Goal: Task Accomplishment & Management: Complete application form

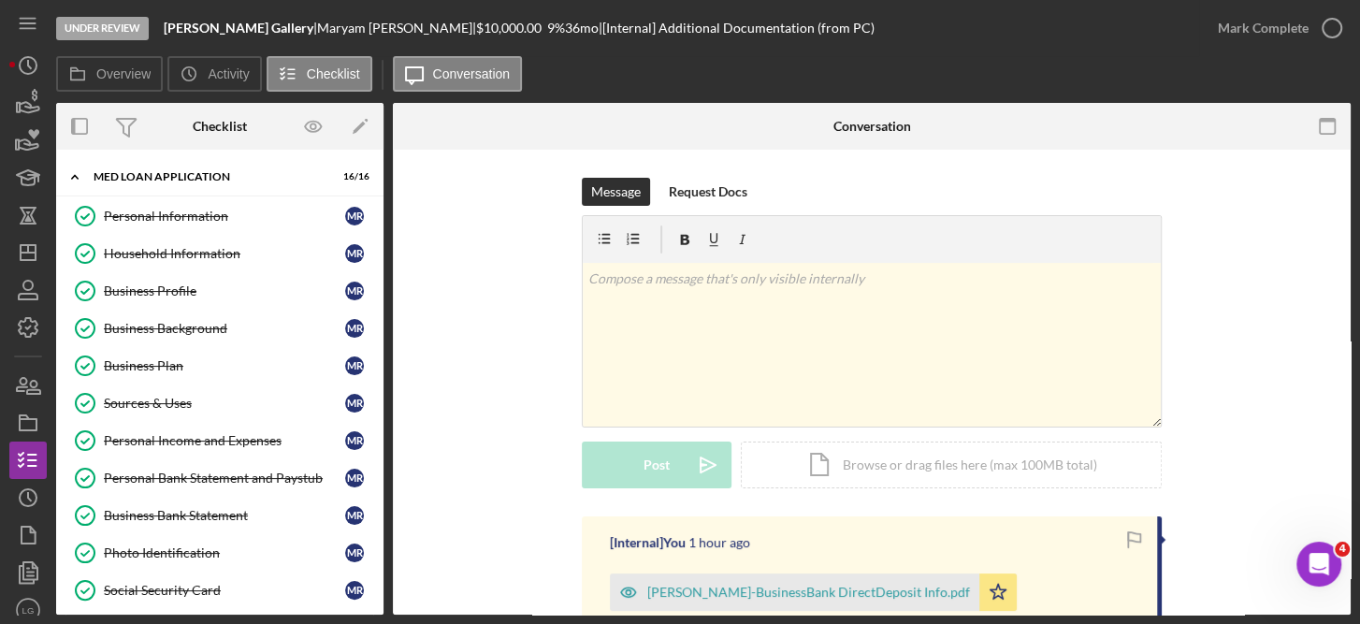
scroll to position [1652, 0]
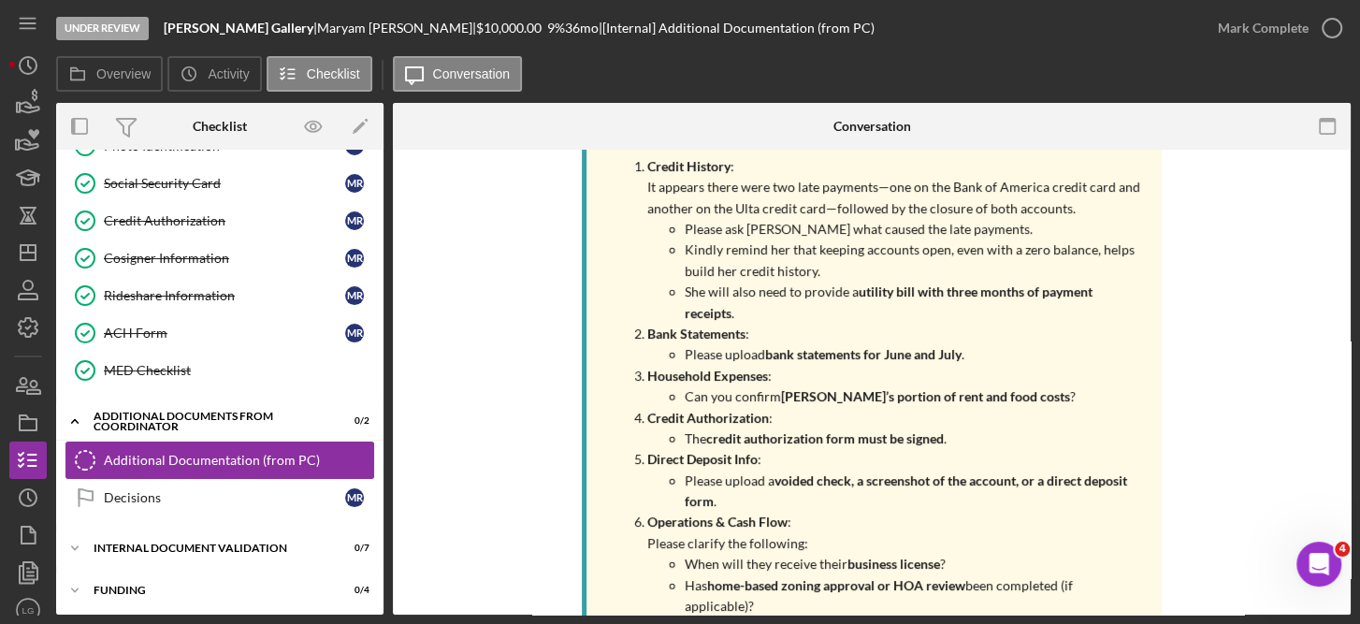
click at [309, 442] on link "Additional Documentation (from PC) Additional Documentation (from PC)" at bounding box center [219, 459] width 309 height 37
click at [314, 453] on div "Additional Documentation (from PC)" at bounding box center [238, 460] width 269 height 15
click at [196, 453] on div "Additional Documentation (from PC)" at bounding box center [238, 460] width 269 height 15
click at [1335, 168] on div "Message Request Docs v Color teal Color pink Remove color Add row above Add row…" at bounding box center [872, 141] width 958 height 3286
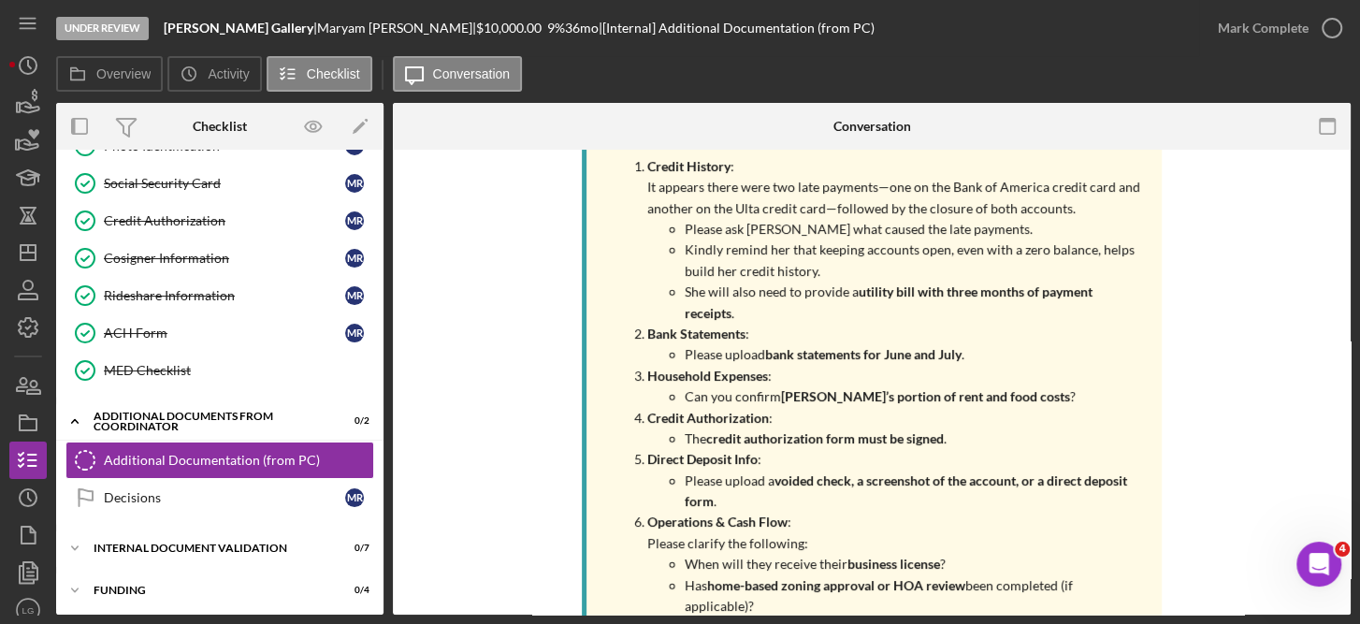
click at [1335, 168] on div "Message Request Docs v Color teal Color pink Remove color Add row above Add row…" at bounding box center [872, 141] width 958 height 3286
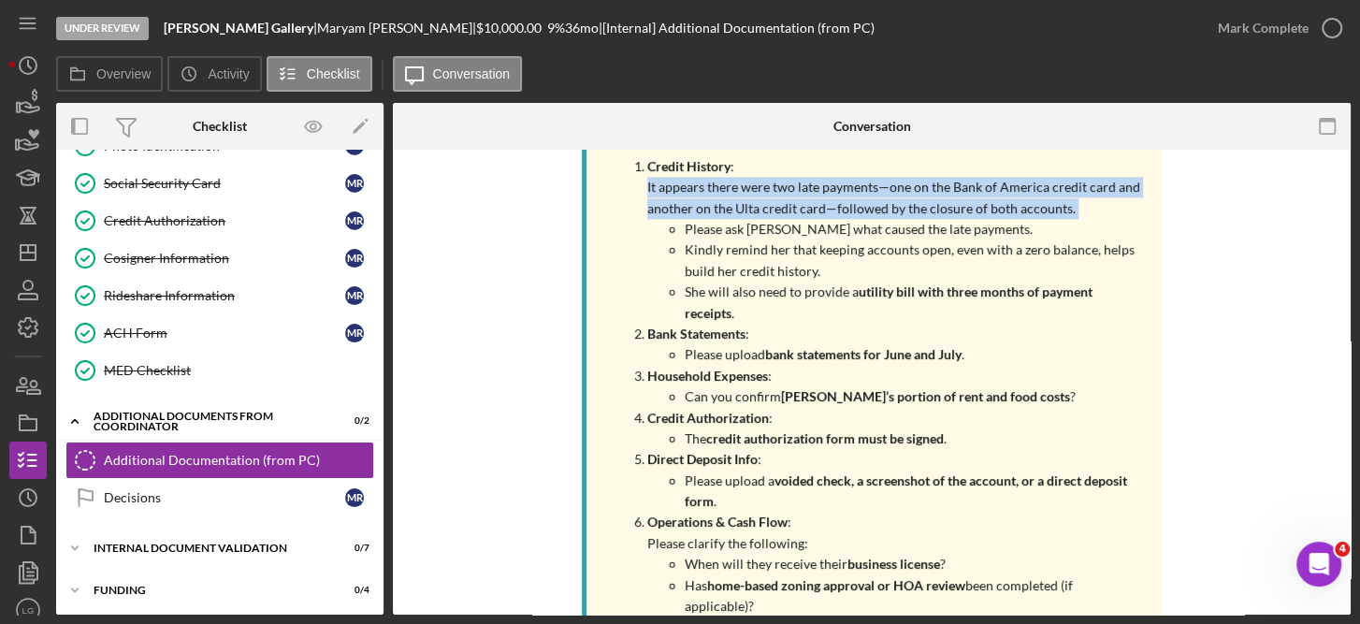
drag, startPoint x: 1335, startPoint y: 168, endPoint x: 1335, endPoint y: 193, distance: 24.3
click at [1335, 193] on div "Message Request Docs v Color teal Color pink Remove color Add row above Add row…" at bounding box center [872, 141] width 958 height 3286
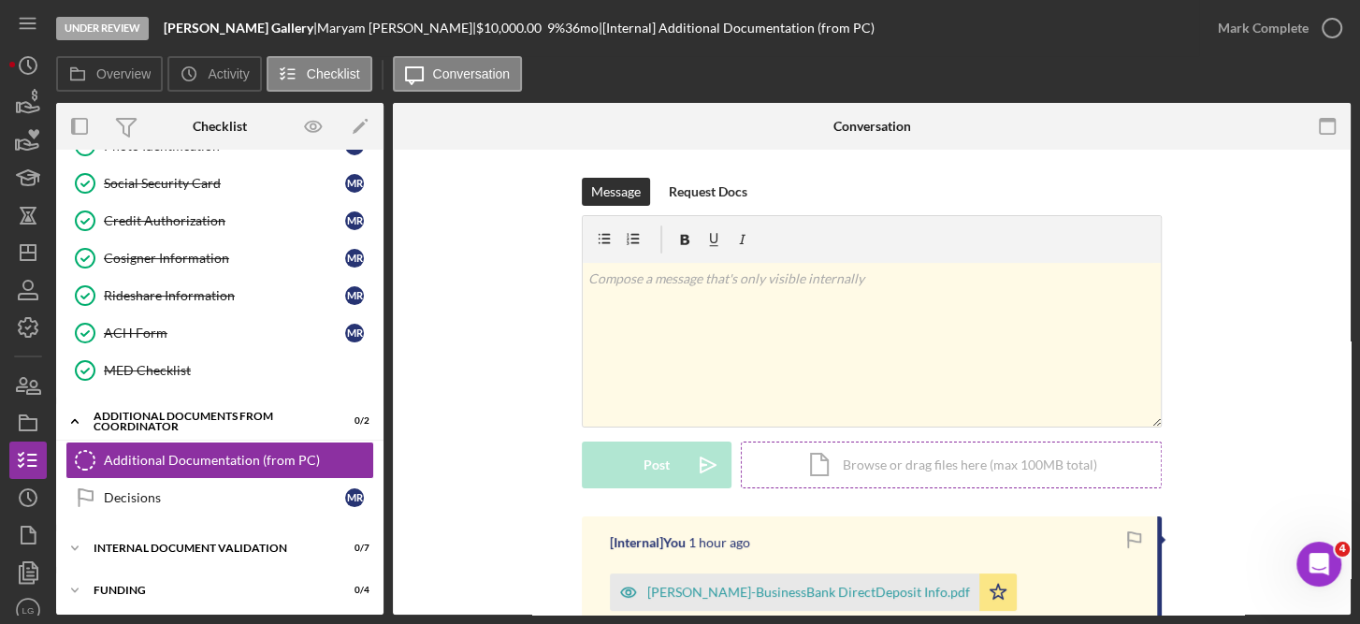
click at [901, 462] on div "Icon/Document Browse or drag files here (max 100MB total) Tap to choose files o…" at bounding box center [951, 464] width 421 height 47
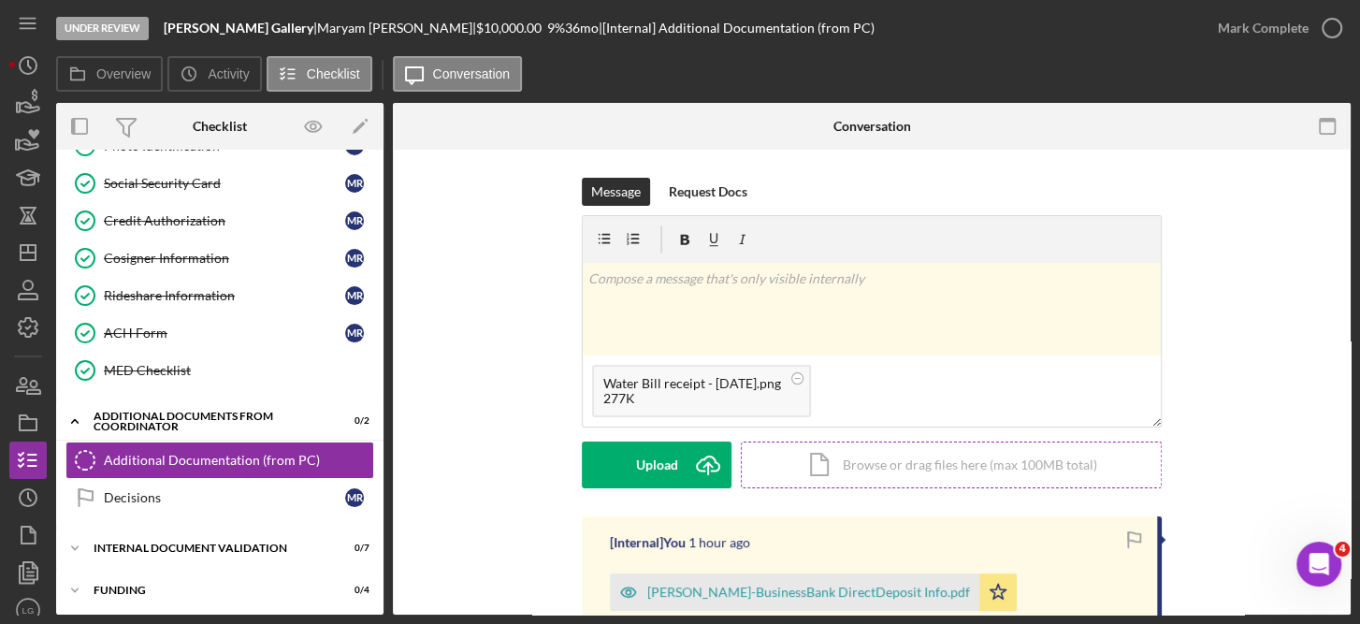
click at [897, 459] on div "Icon/Document Browse or drag files here (max 100MB total) Tap to choose files o…" at bounding box center [951, 464] width 421 height 47
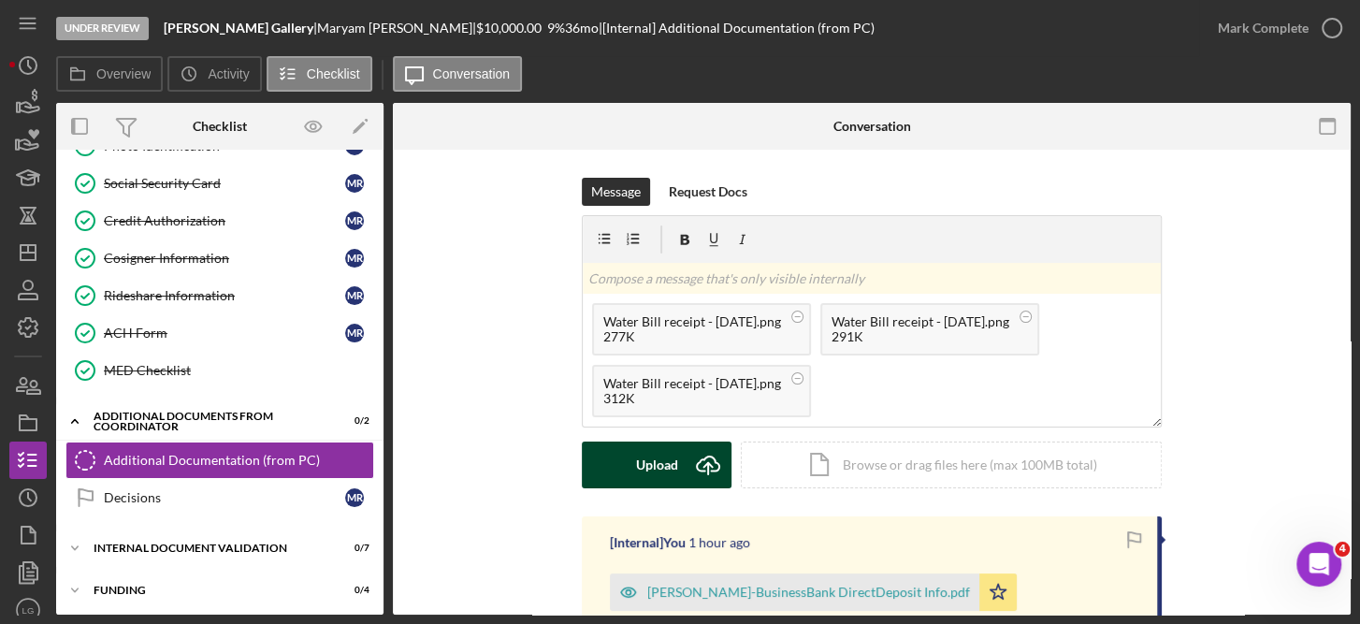
click at [646, 463] on div "Upload" at bounding box center [657, 464] width 42 height 47
click at [800, 390] on div "Water Bill receipt - June 2025.png 312K" at bounding box center [701, 391] width 219 height 52
click at [781, 384] on div "Water Bill receipt - June 2025.png" at bounding box center [692, 383] width 178 height 15
click at [803, 381] on icon at bounding box center [797, 378] width 23 height 23
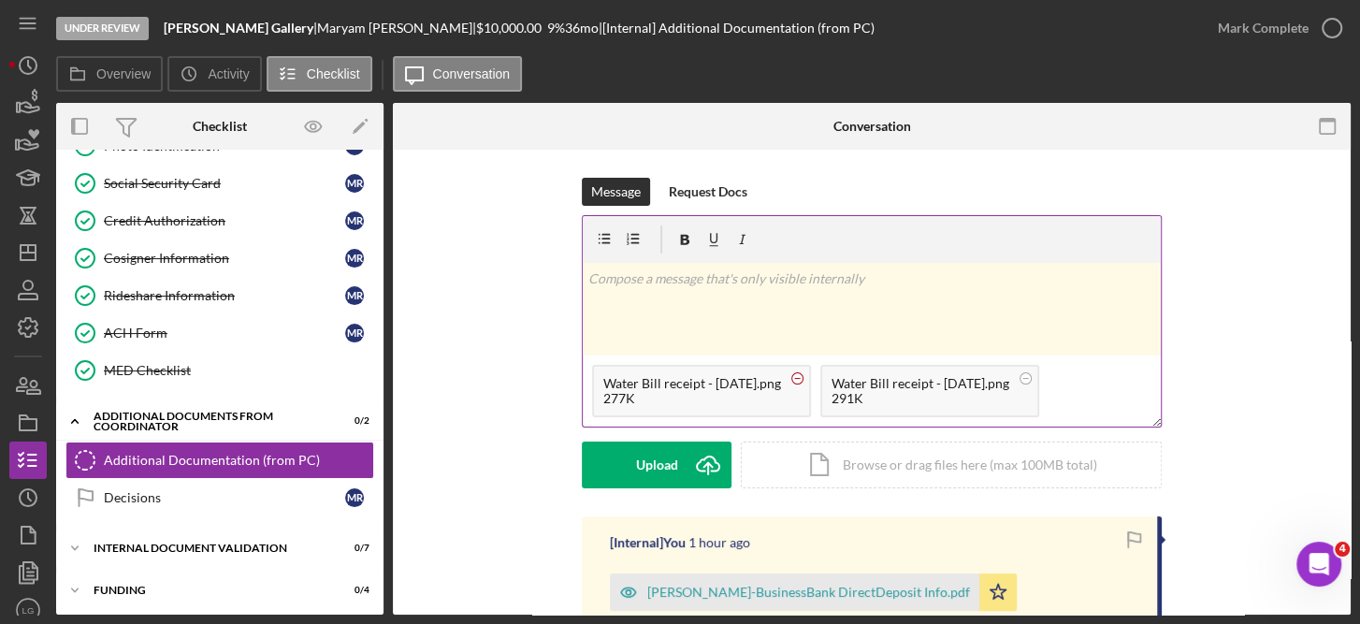
click at [803, 376] on circle at bounding box center [797, 377] width 11 height 11
click at [799, 378] on icon at bounding box center [797, 378] width 23 height 23
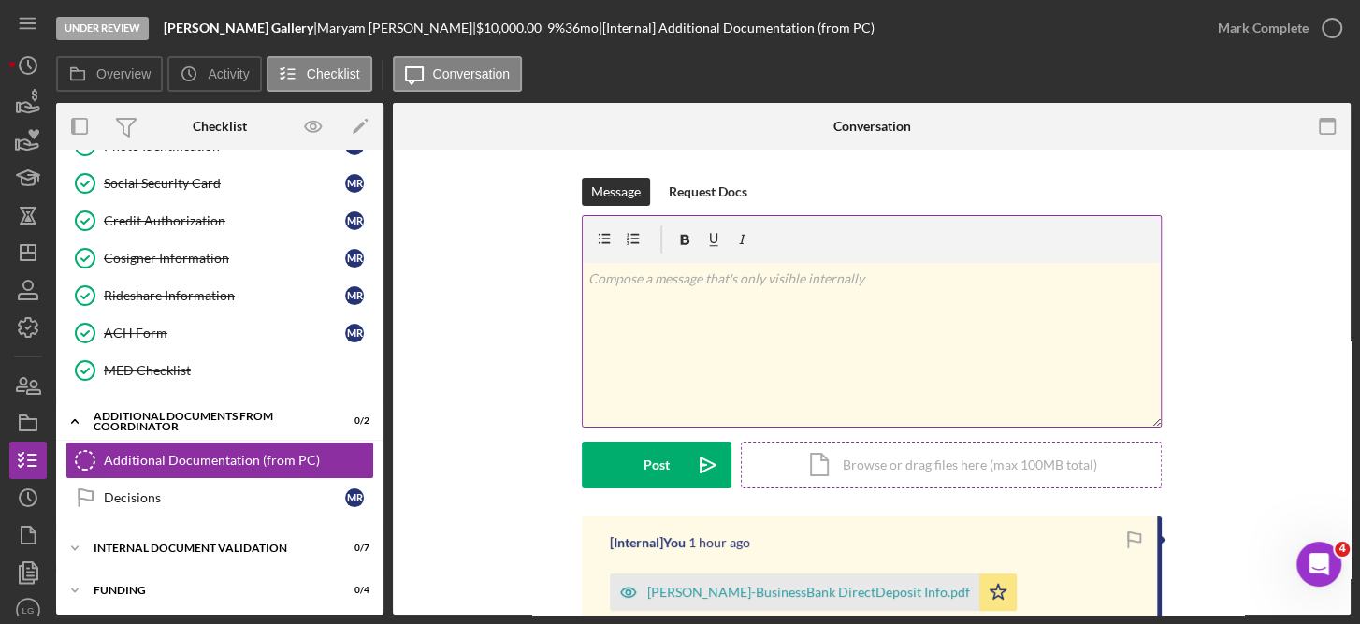
click at [922, 468] on div "Icon/Document Browse or drag files here (max 100MB total) Tap to choose files o…" at bounding box center [951, 464] width 421 height 47
click at [873, 457] on div "Icon/Document Browse or drag files here (max 100MB total) Tap to choose files o…" at bounding box center [951, 464] width 421 height 47
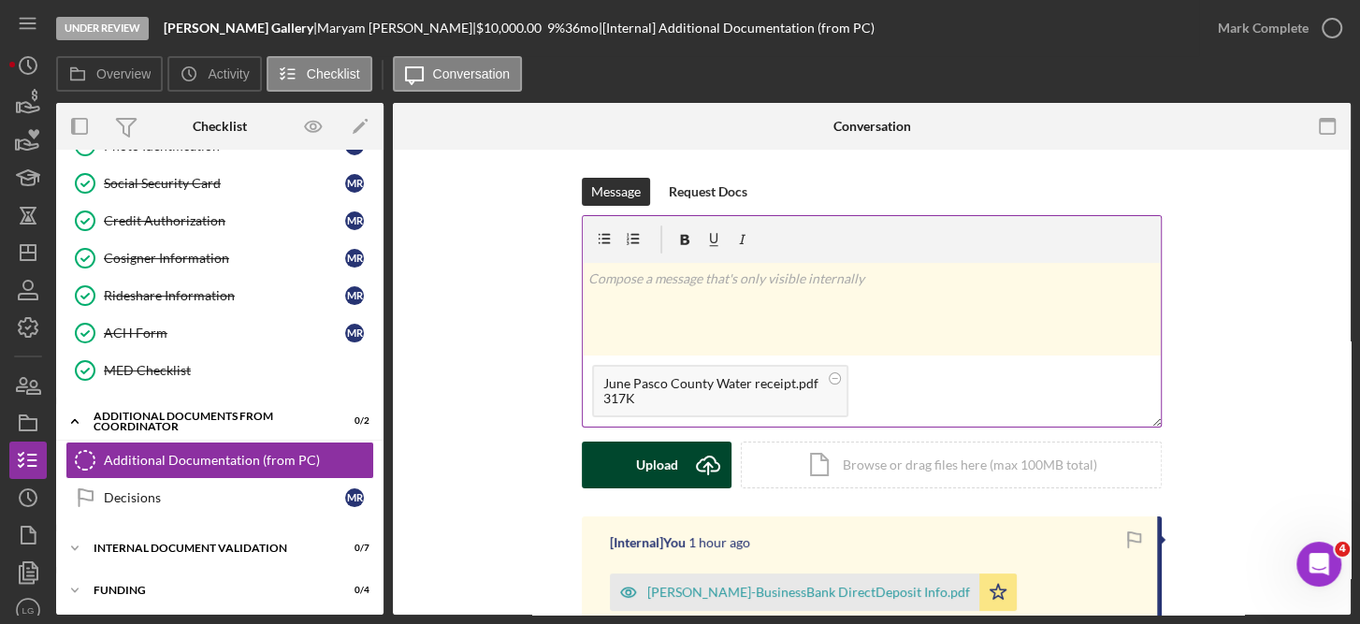
click at [698, 455] on icon "Icon/Upload" at bounding box center [708, 464] width 47 height 47
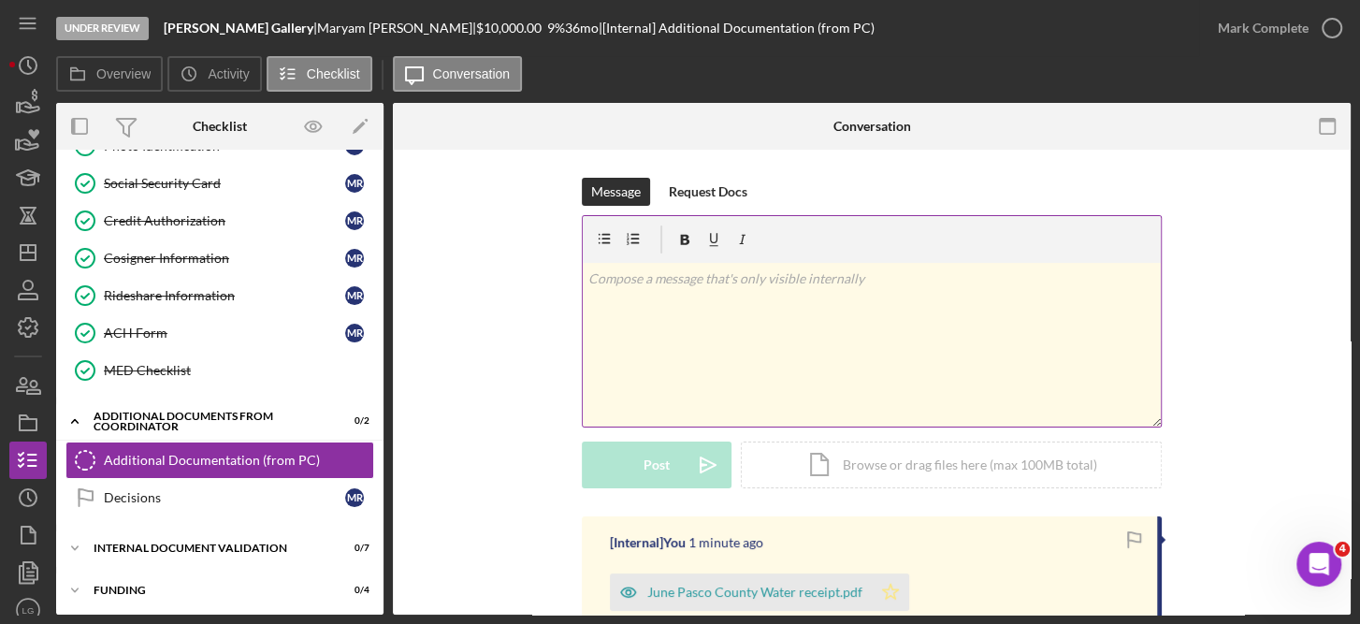
click at [879, 587] on icon "Icon/Star" at bounding box center [890, 591] width 37 height 37
click at [896, 460] on div "Icon/Document Browse or drag files here (max 100MB total) Tap to choose files o…" at bounding box center [951, 464] width 421 height 47
click at [903, 468] on div "Icon/Document Browse or drag files here (max 100MB total) Tap to choose files o…" at bounding box center [951, 464] width 421 height 47
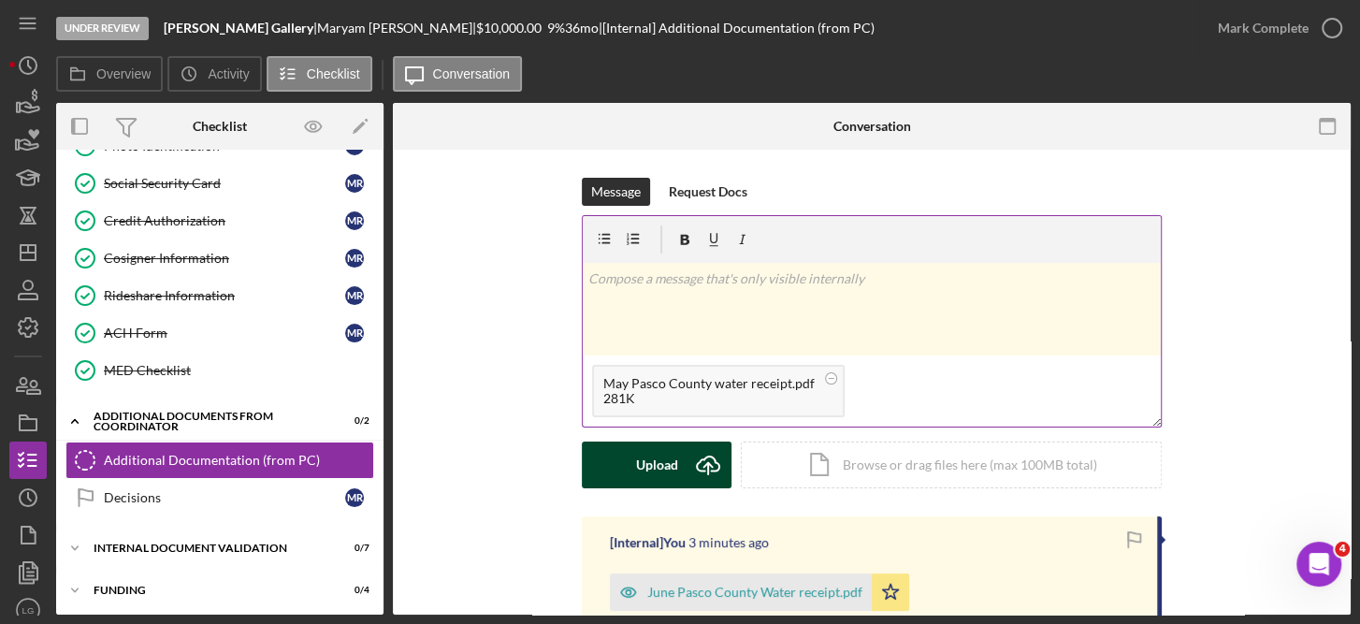
click at [678, 456] on button "Upload Icon/Upload" at bounding box center [657, 464] width 150 height 47
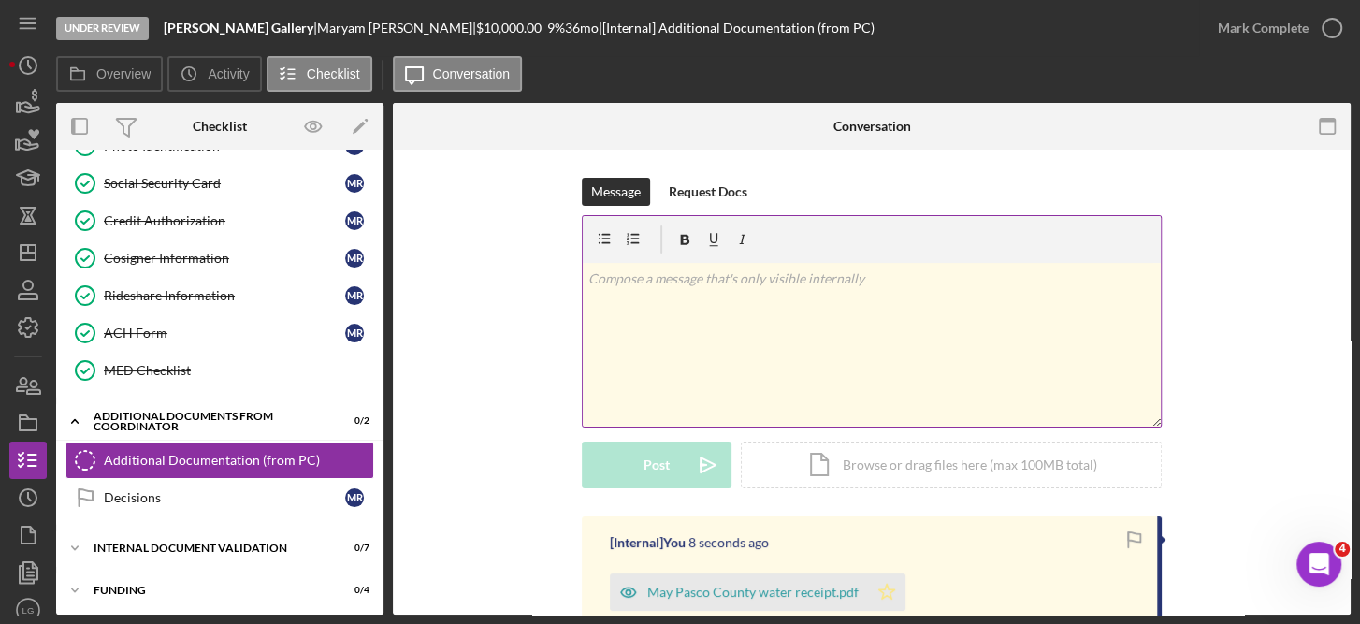
click at [879, 586] on icon "Icon/Star" at bounding box center [886, 591] width 37 height 37
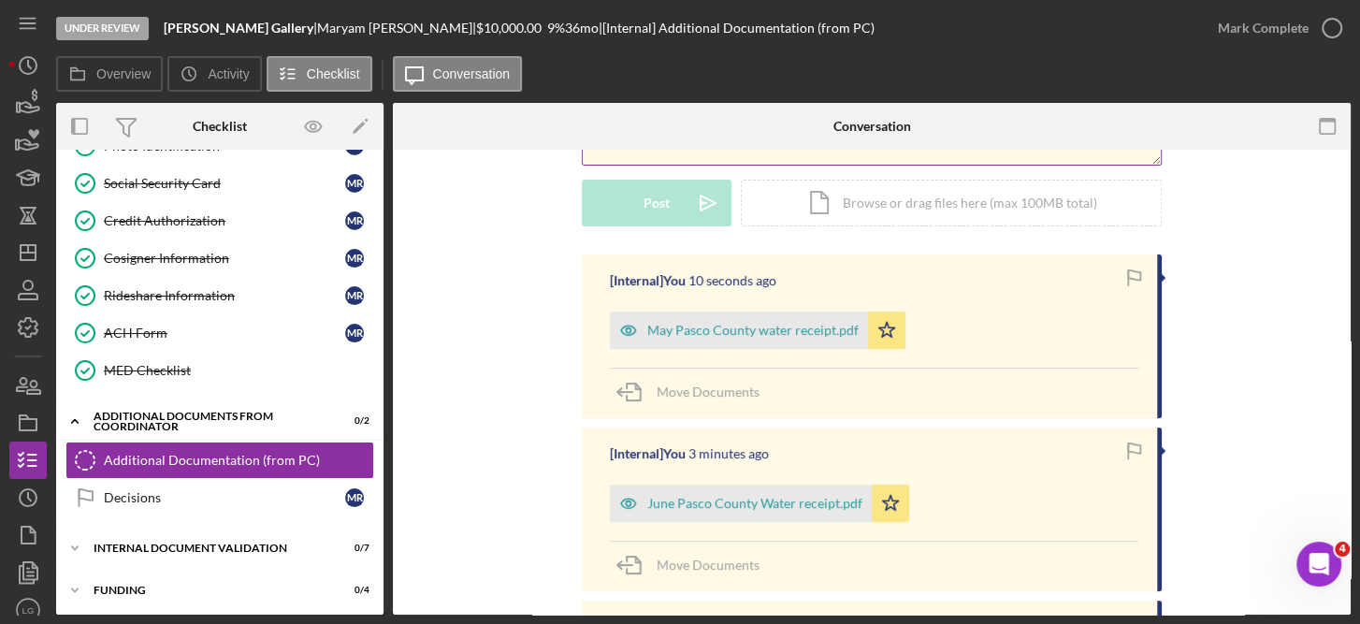
scroll to position [285, 0]
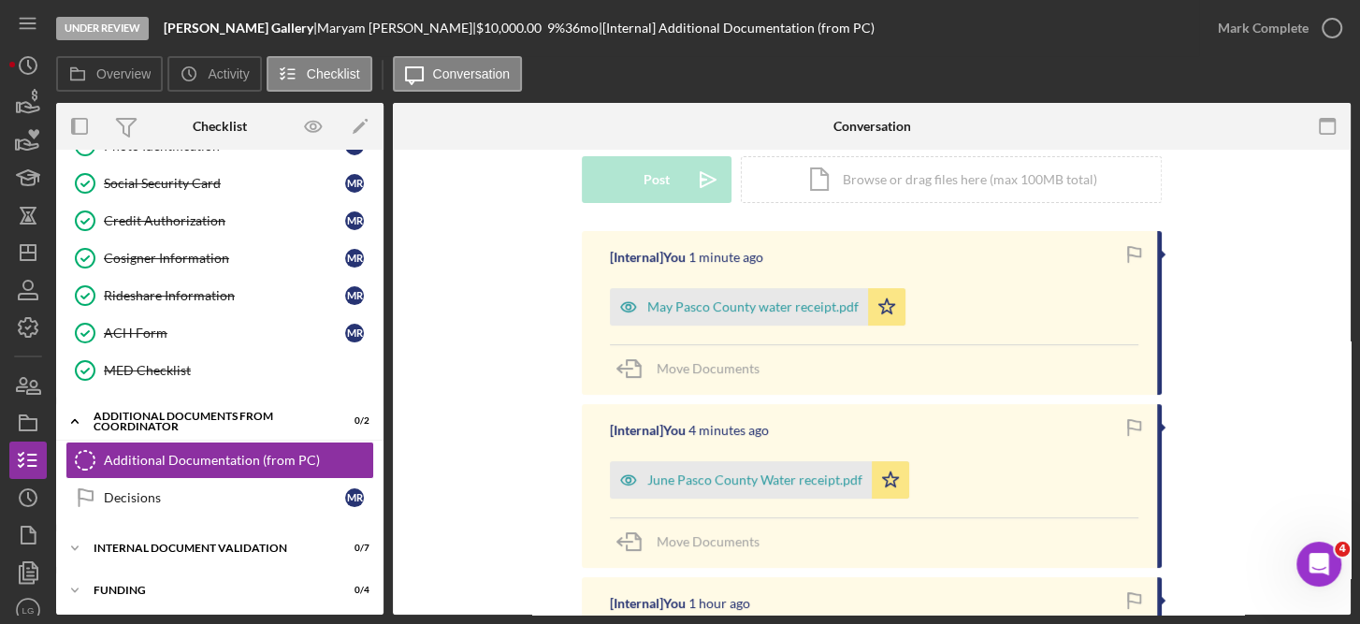
click at [1262, 210] on div "Message Request Docs v Color teal Color pink Remove color Add row above Add row…" at bounding box center [872, 61] width 902 height 339
click at [883, 178] on div "Icon/Document Browse or drag files here (max 100MB total) Tap to choose files o…" at bounding box center [951, 179] width 421 height 47
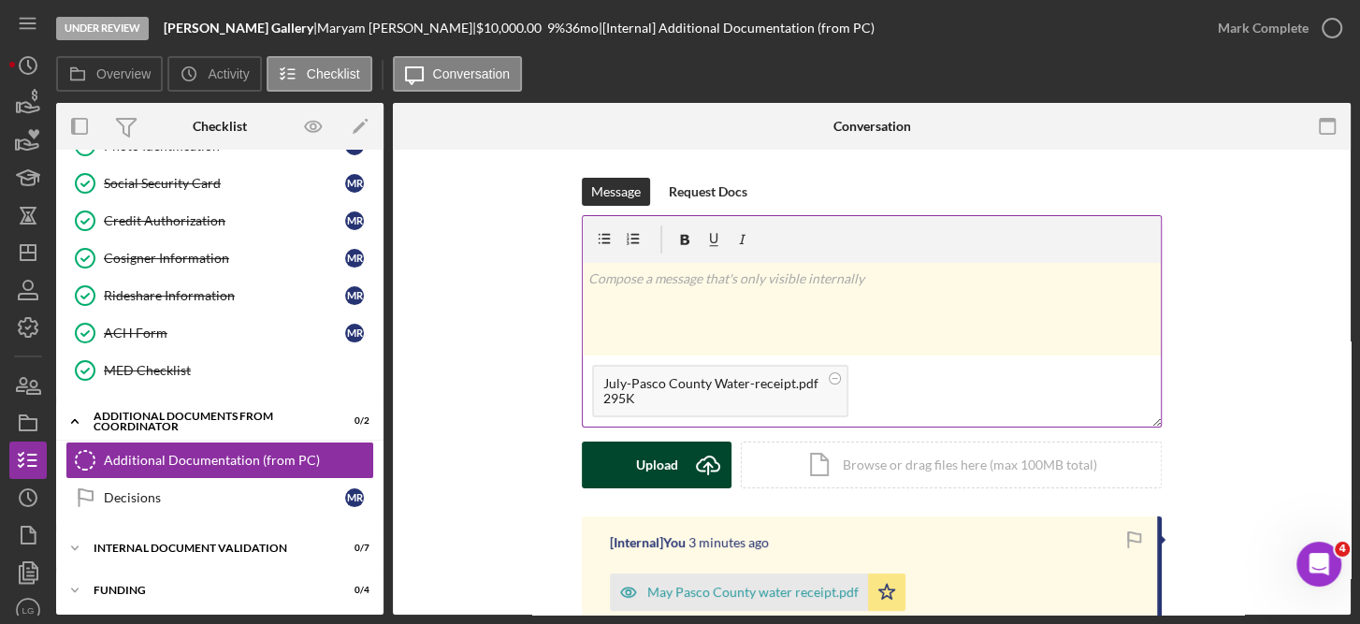
click at [655, 464] on div "Upload" at bounding box center [657, 464] width 42 height 47
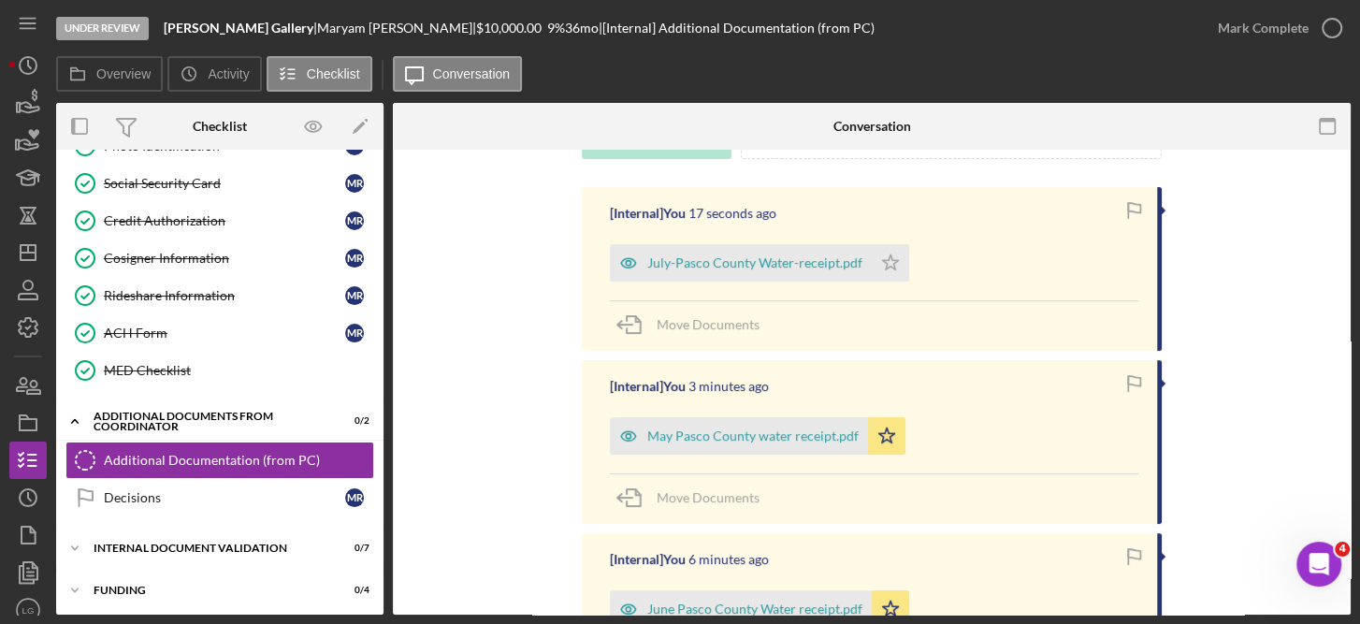
scroll to position [367, 0]
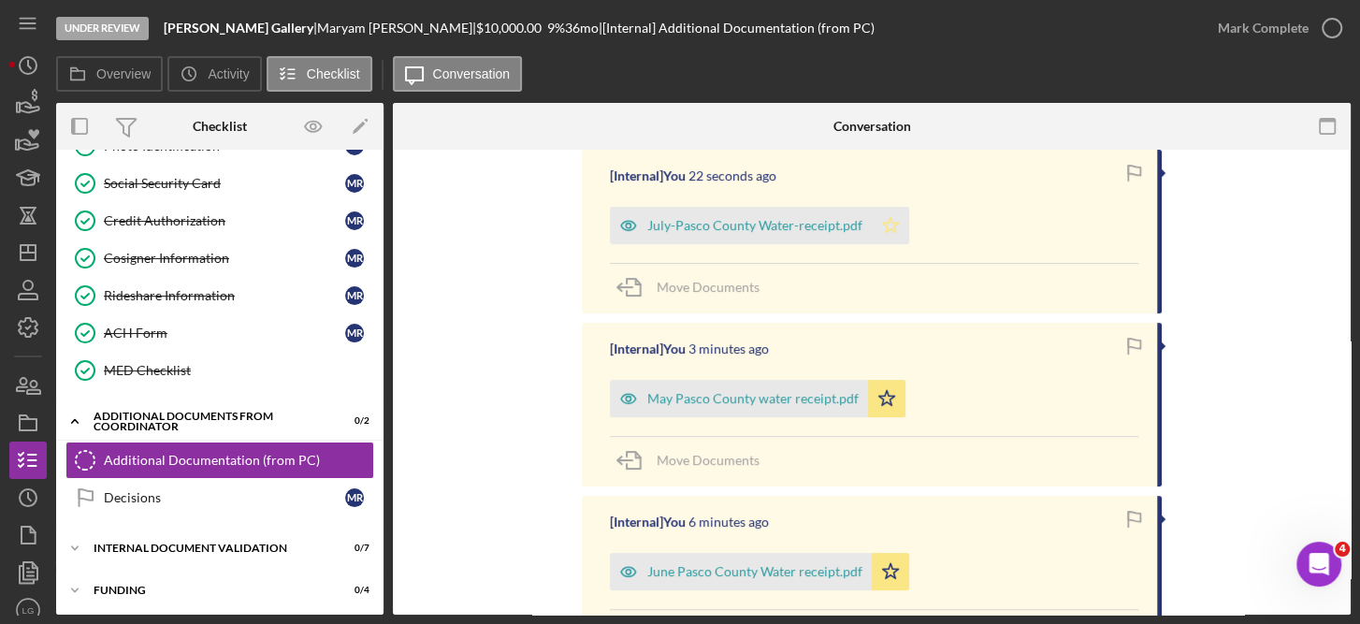
click at [883, 218] on polygon "button" at bounding box center [891, 224] width 16 height 15
click at [1346, 142] on icon "button" at bounding box center [1327, 127] width 42 height 42
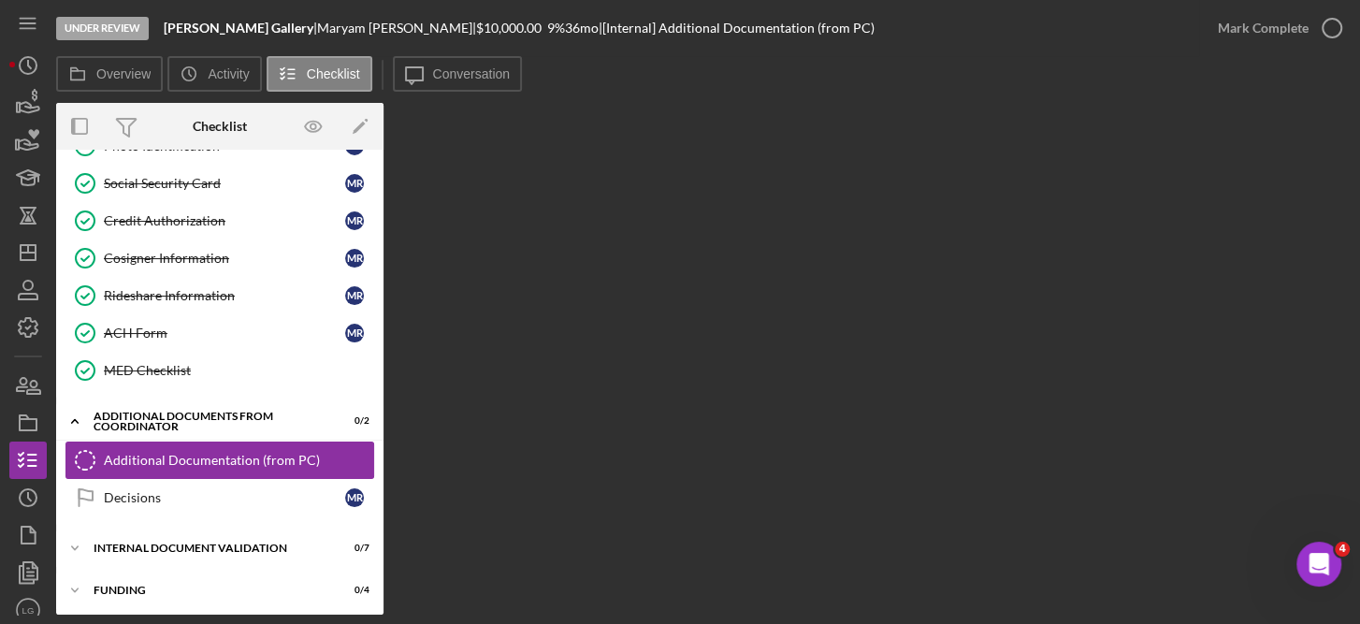
click at [224, 441] on link "Additional Documentation (from PC) Additional Documentation (from PC)" at bounding box center [219, 459] width 309 height 37
click at [270, 453] on div "Additional Documentation (from PC)" at bounding box center [238, 460] width 269 height 15
click at [175, 453] on div "Additional Documentation (from PC)" at bounding box center [238, 460] width 269 height 15
click at [249, 402] on div "Icon/Expander Additional Documents from Coordinator 0 / 2" at bounding box center [219, 421] width 327 height 38
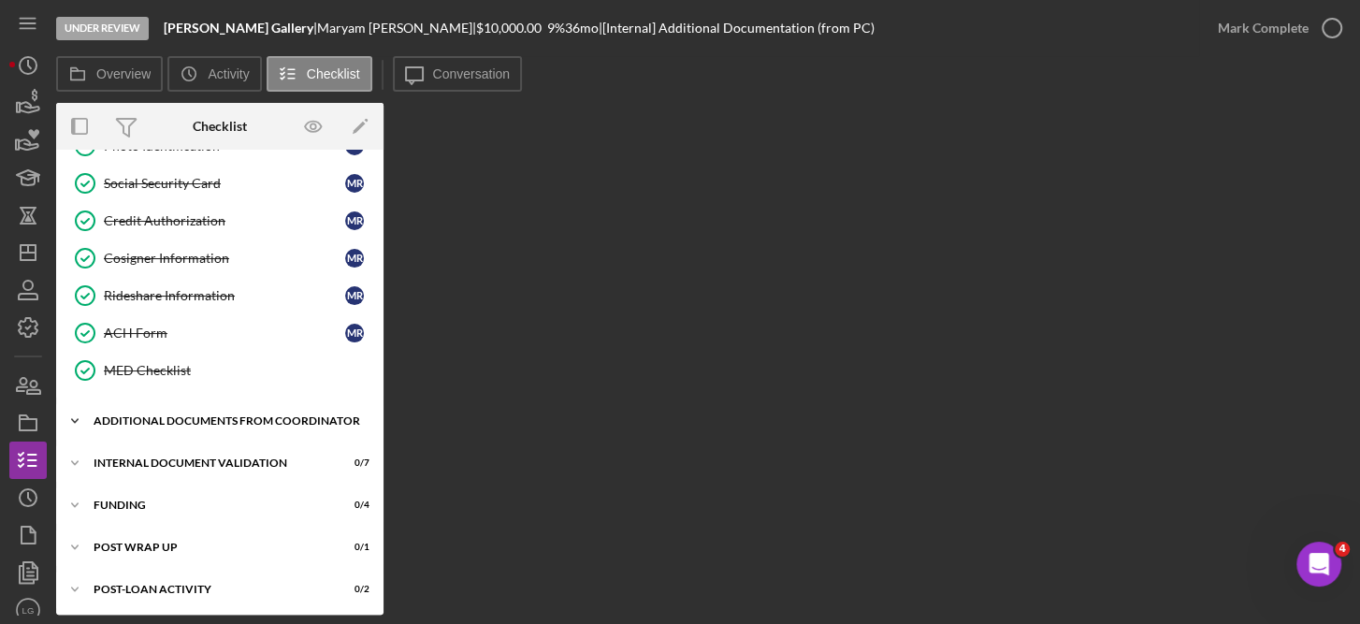
click at [224, 415] on div "Additional Documents from Coordinator" at bounding box center [227, 420] width 267 height 11
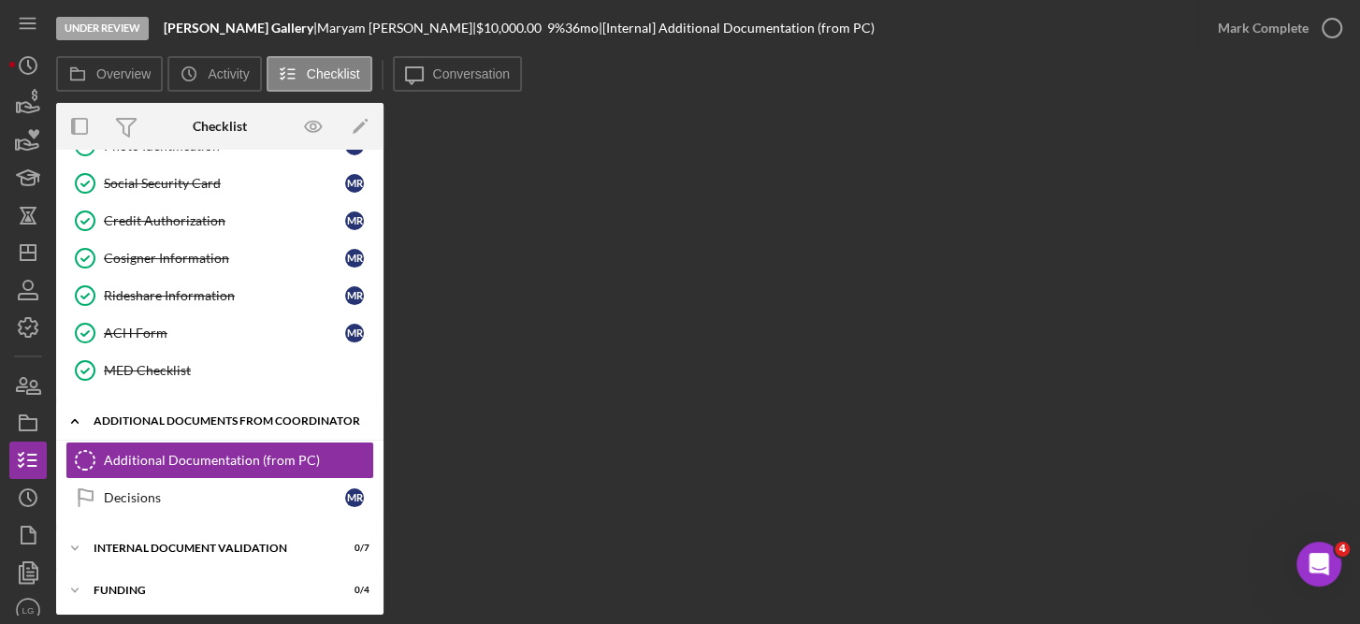
scroll to position [477, 0]
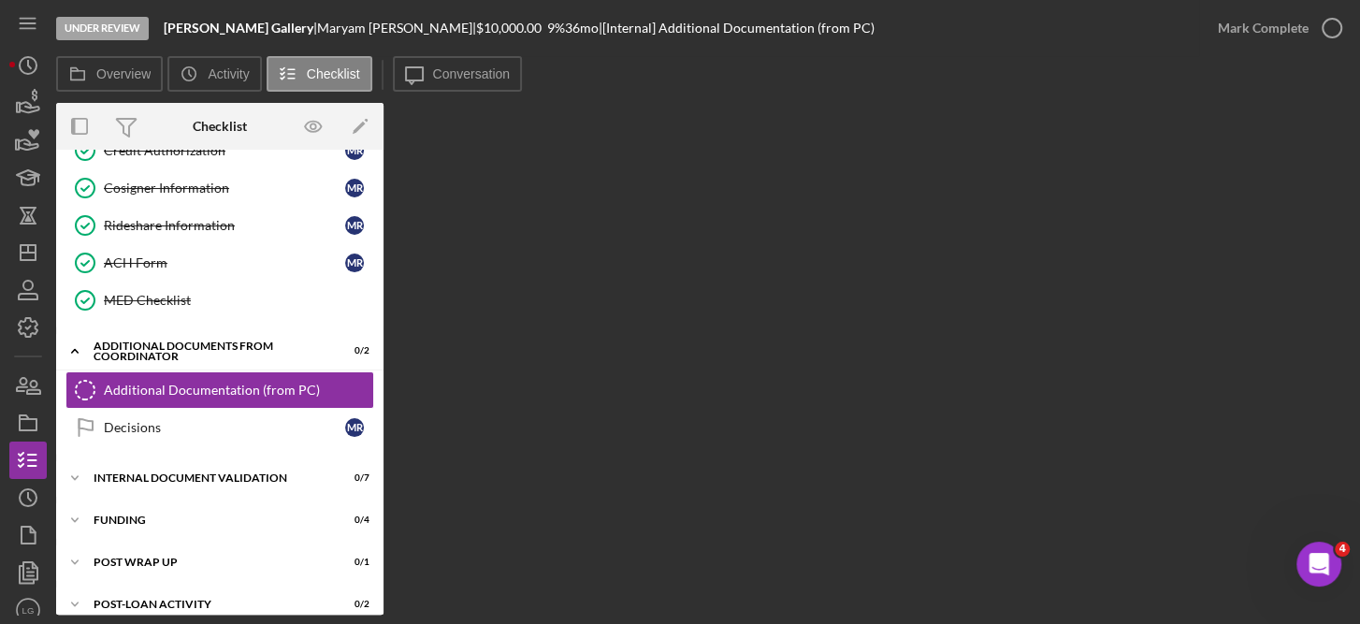
click at [901, 338] on div "Overview Internal Workflow Stage Under Review Icon/Dropdown Arrow Archive (can …" at bounding box center [703, 359] width 1294 height 512
click at [167, 293] on div "MED Checklist" at bounding box center [238, 300] width 269 height 15
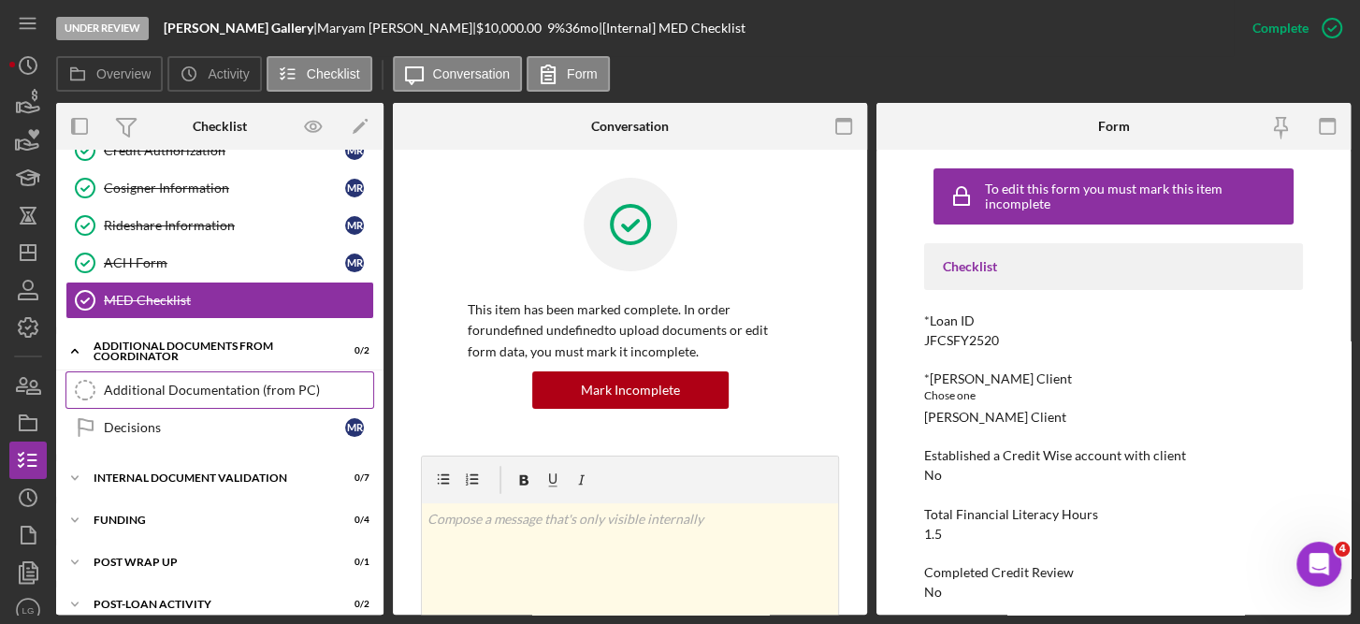
click at [158, 383] on div "Additional Documentation (from PC)" at bounding box center [238, 390] width 269 height 15
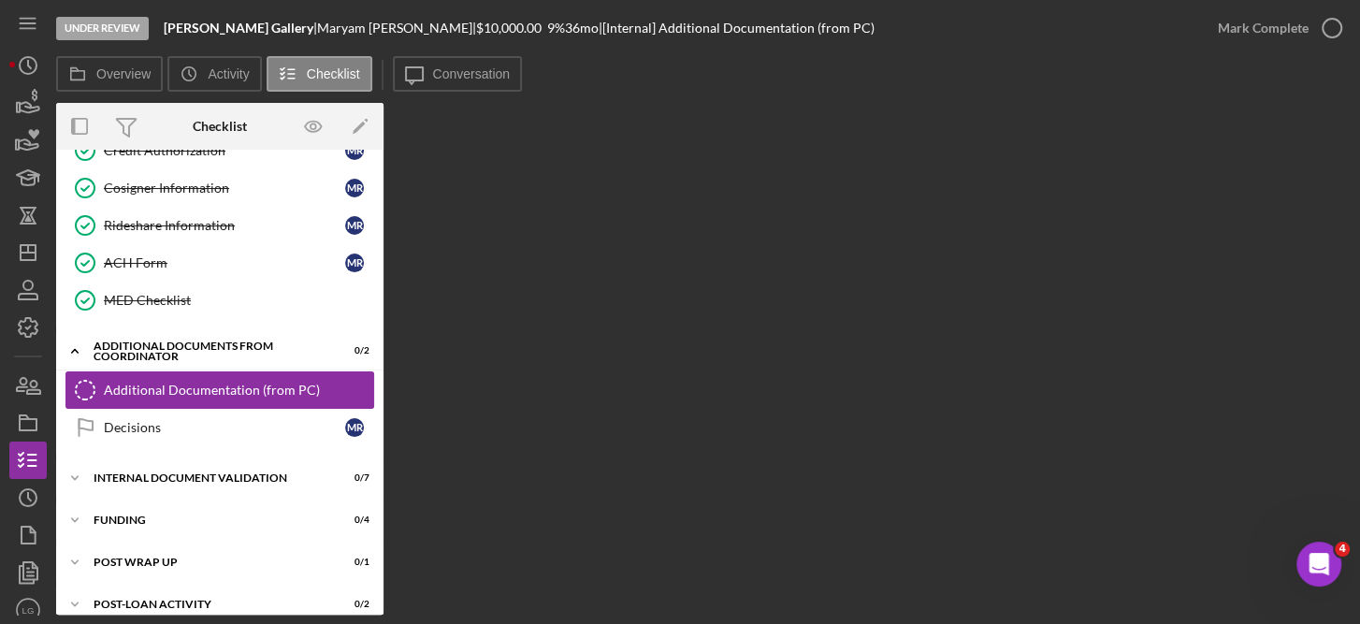
click at [98, 370] on icon "Additional Documentation (from PC)" at bounding box center [85, 390] width 47 height 47
click at [139, 420] on div "Decisions" at bounding box center [224, 427] width 241 height 15
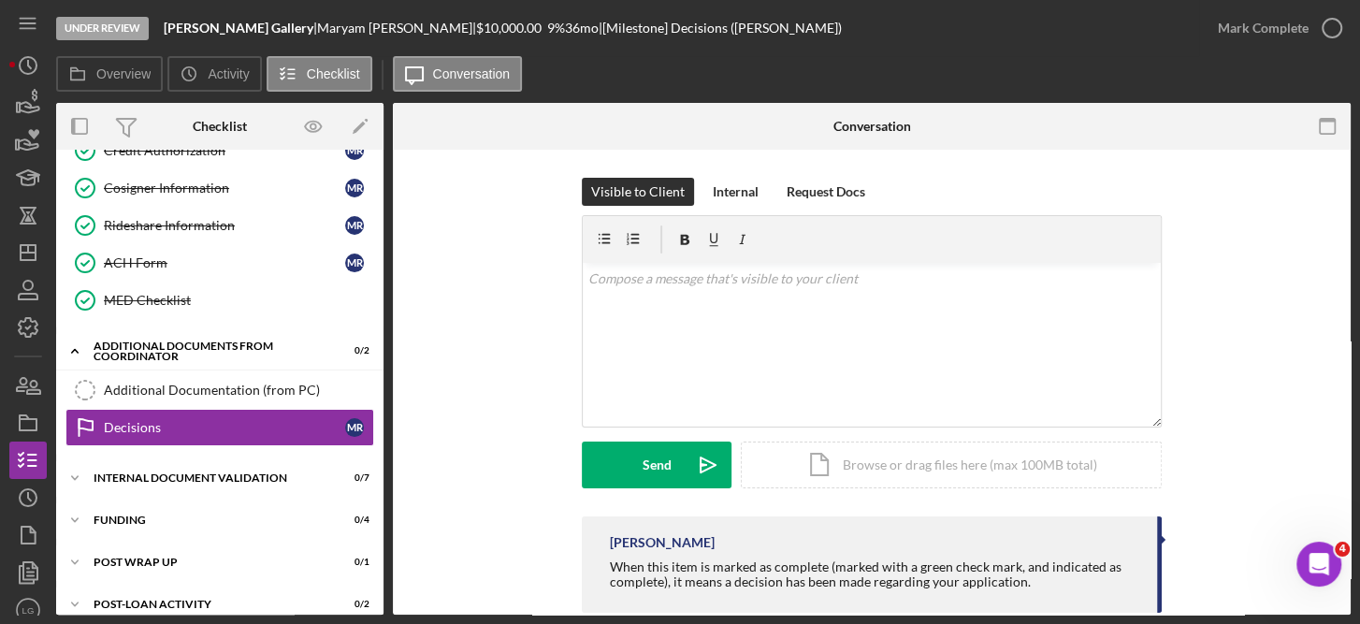
scroll to position [36, 0]
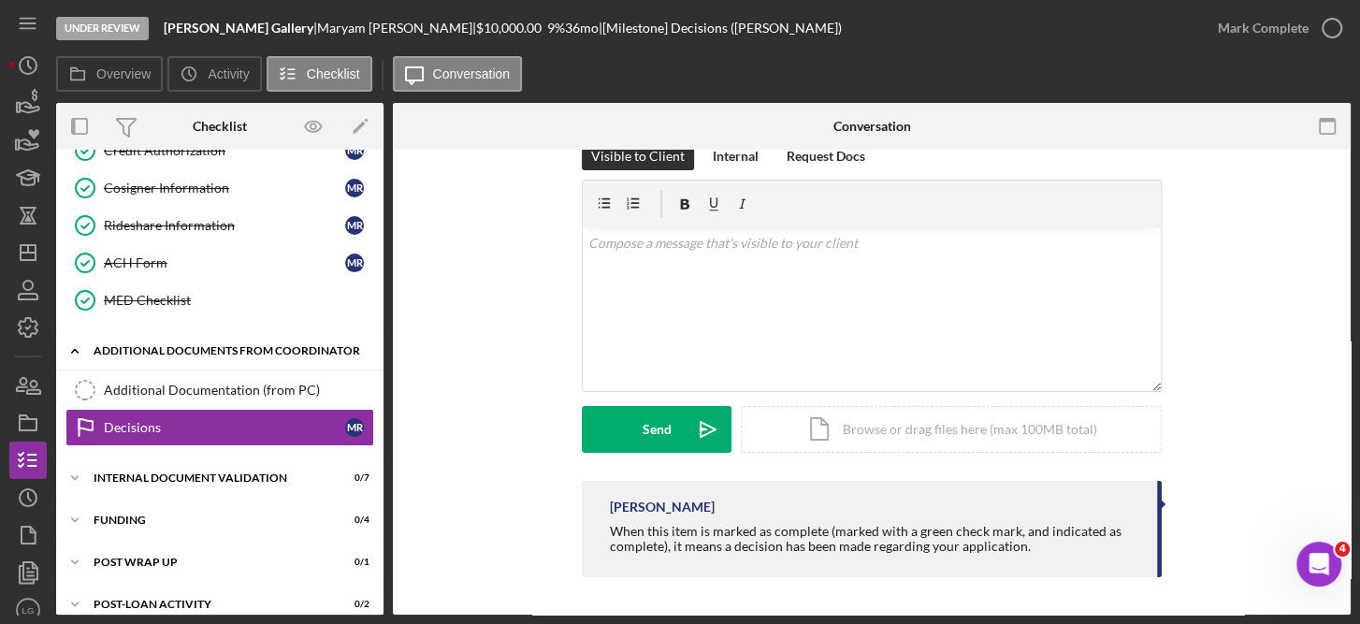
click at [174, 345] on div "Additional Documents from Coordinator" at bounding box center [227, 350] width 267 height 11
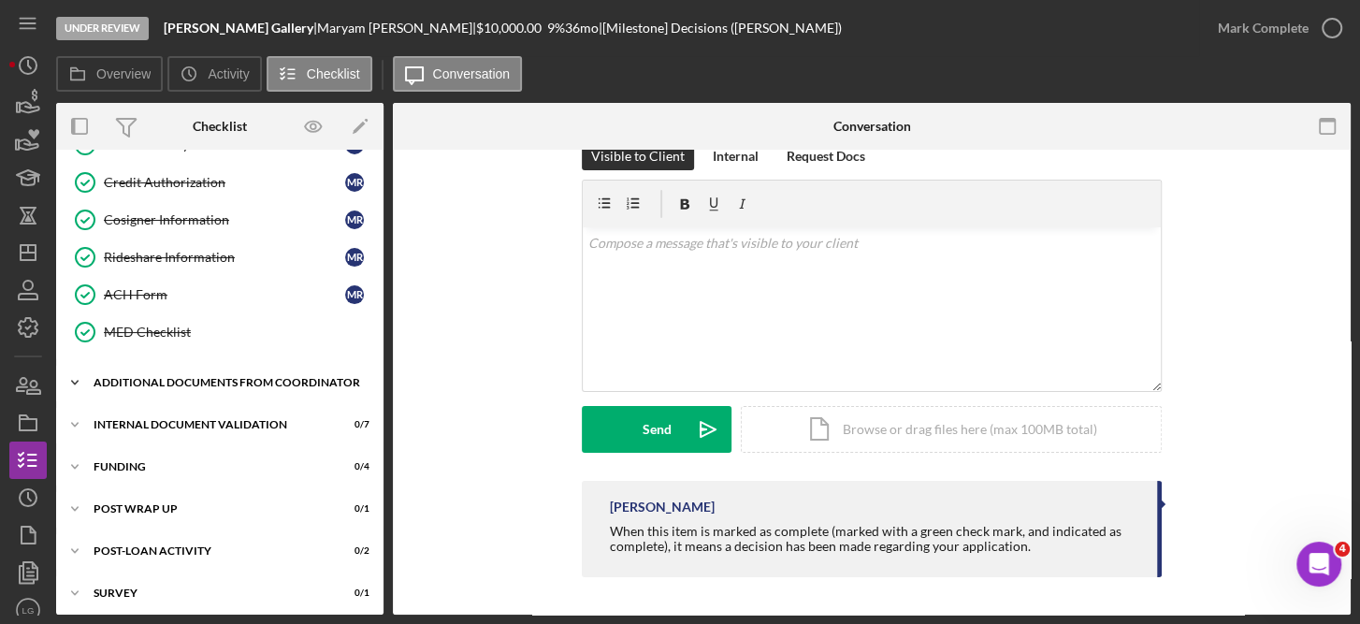
click at [156, 377] on div "Additional Documents from Coordinator" at bounding box center [227, 382] width 267 height 11
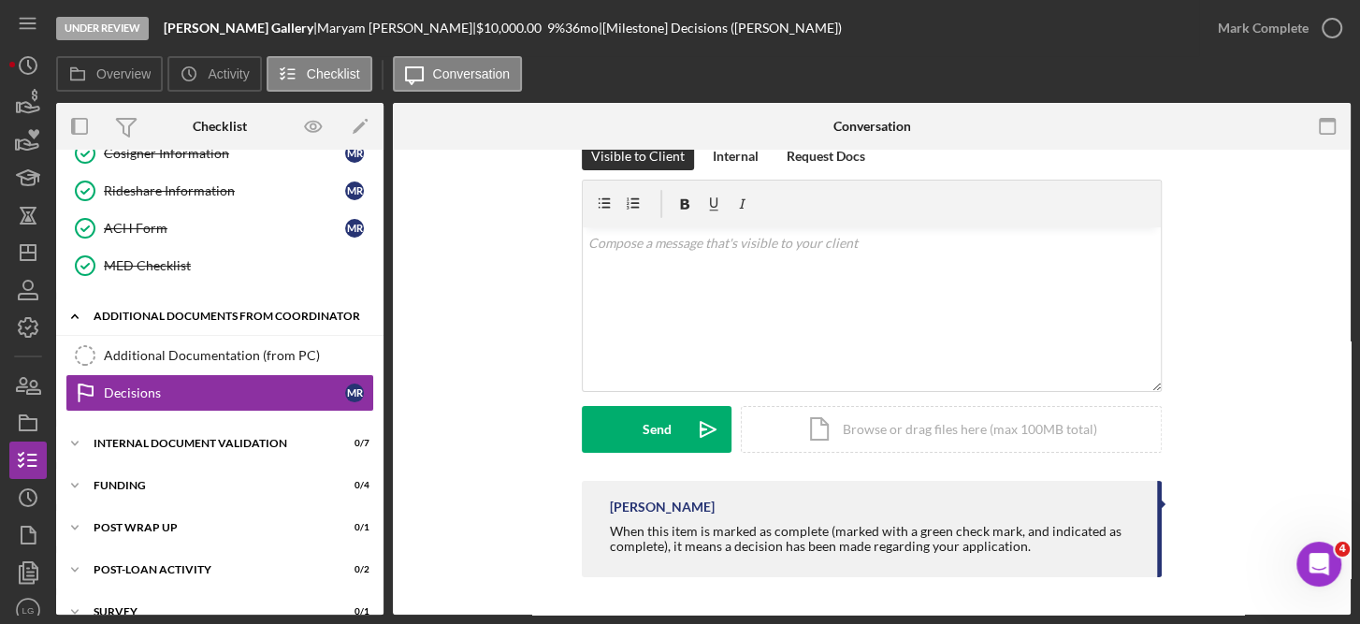
scroll to position [514, 0]
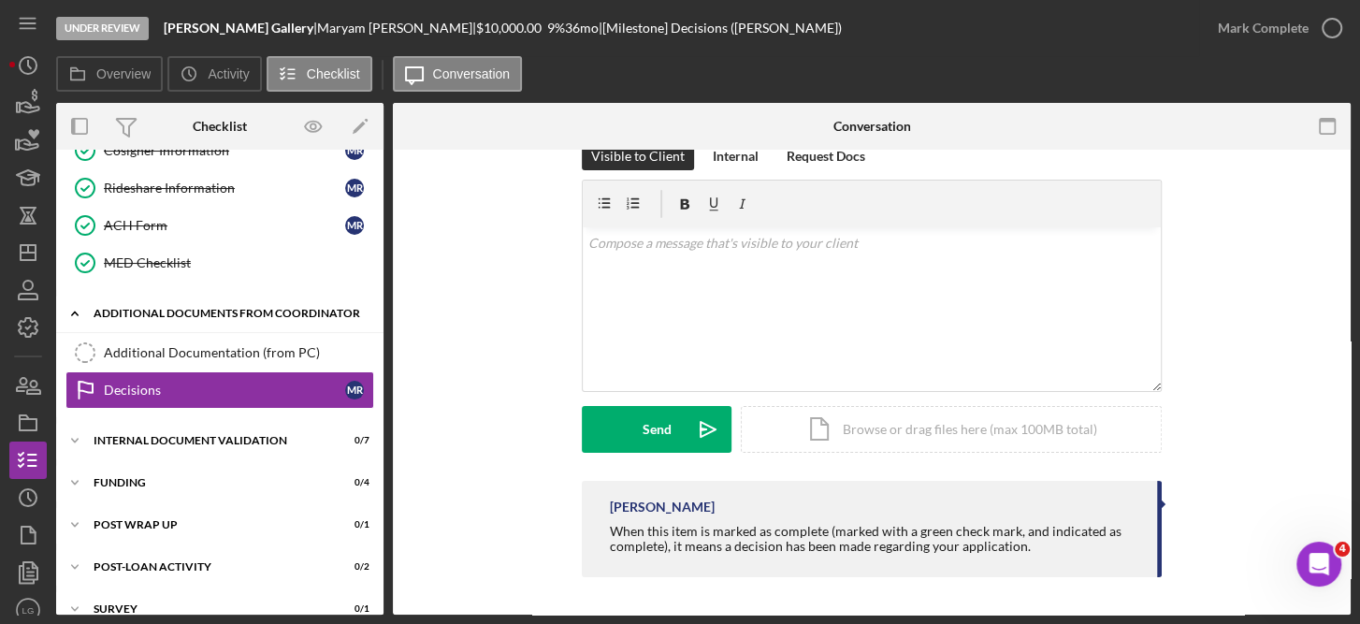
click at [191, 308] on div "Additional Documents from Coordinator" at bounding box center [227, 313] width 267 height 11
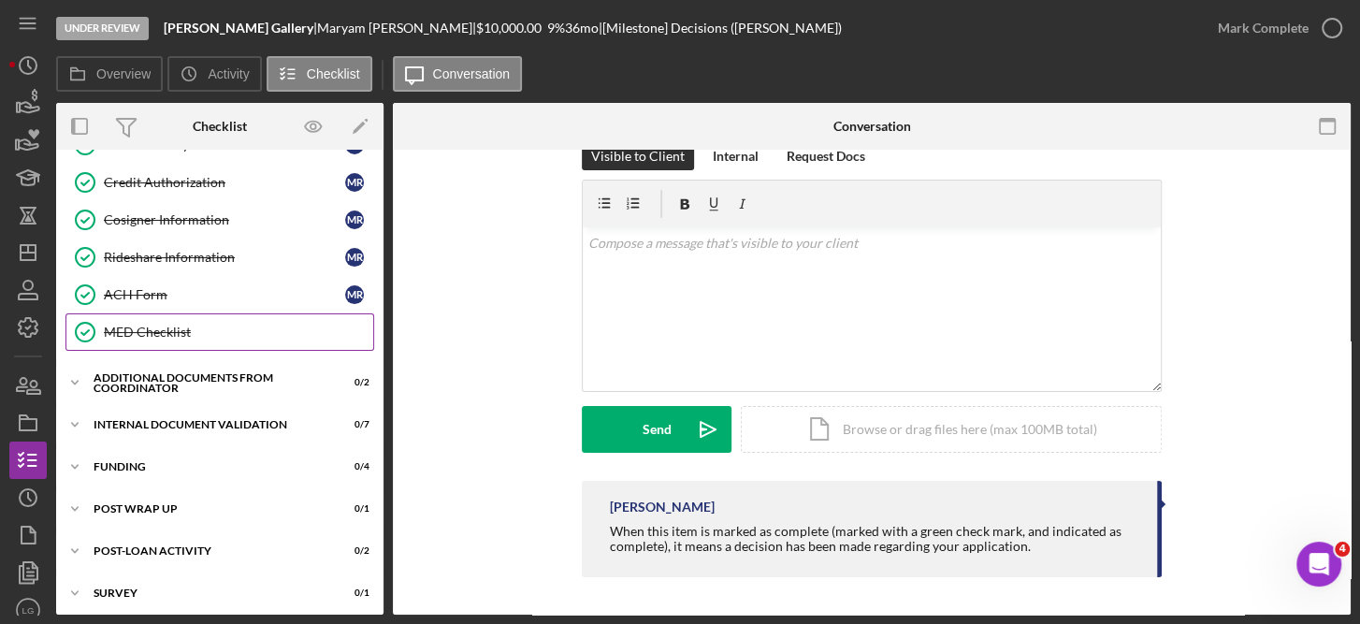
click at [170, 326] on div "MED Checklist" at bounding box center [238, 332] width 269 height 15
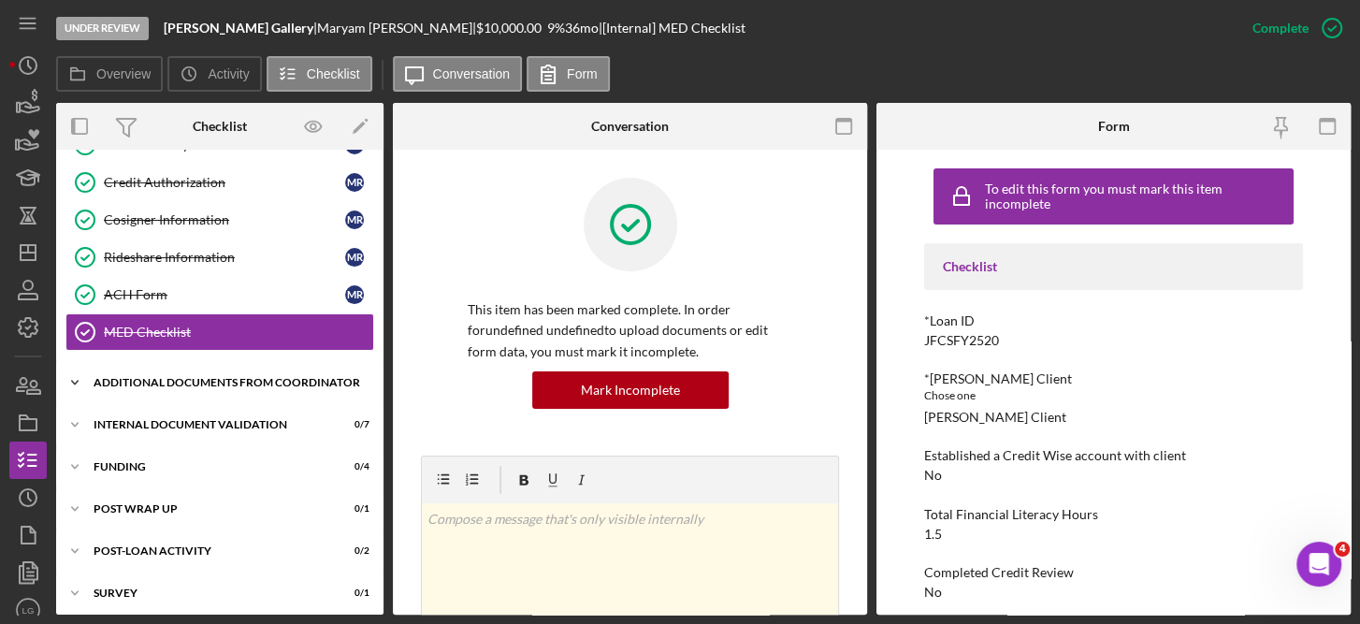
click at [247, 378] on div "Additional Documents from Coordinator" at bounding box center [227, 382] width 267 height 11
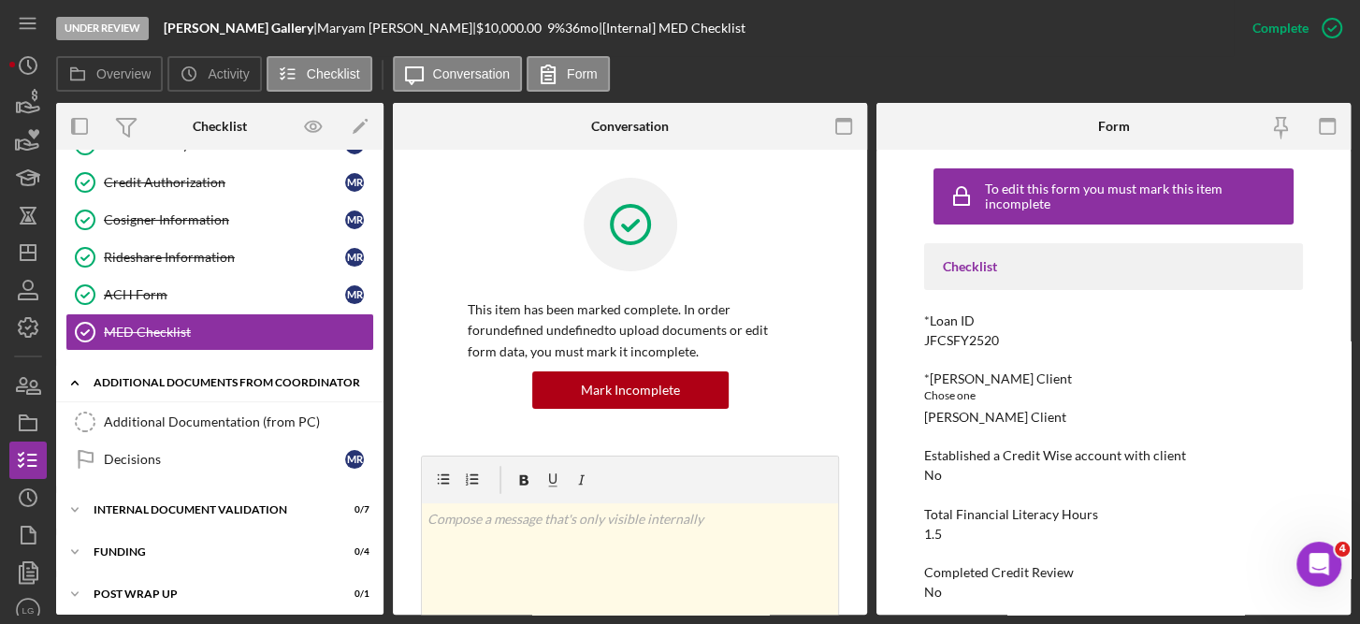
click at [181, 364] on div "Icon/Expander Additional Documents from Coordinator 0 / 2" at bounding box center [219, 383] width 327 height 38
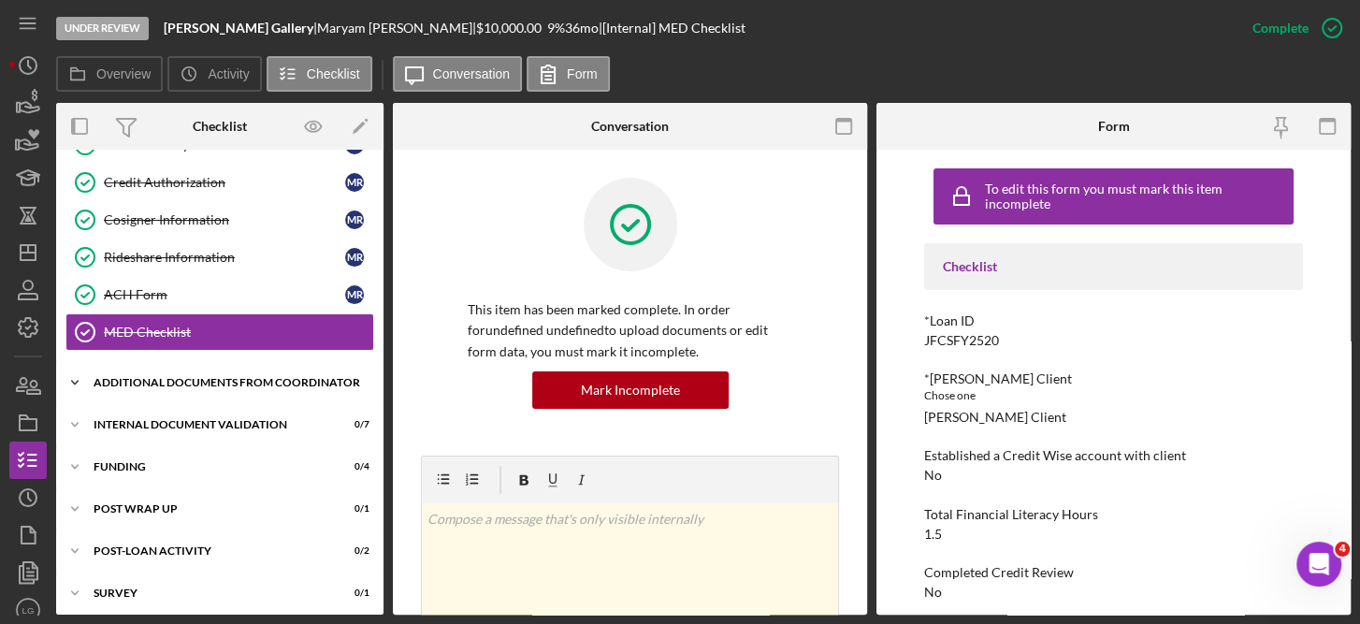
click at [181, 377] on div "Additional Documents from Coordinator" at bounding box center [227, 382] width 267 height 11
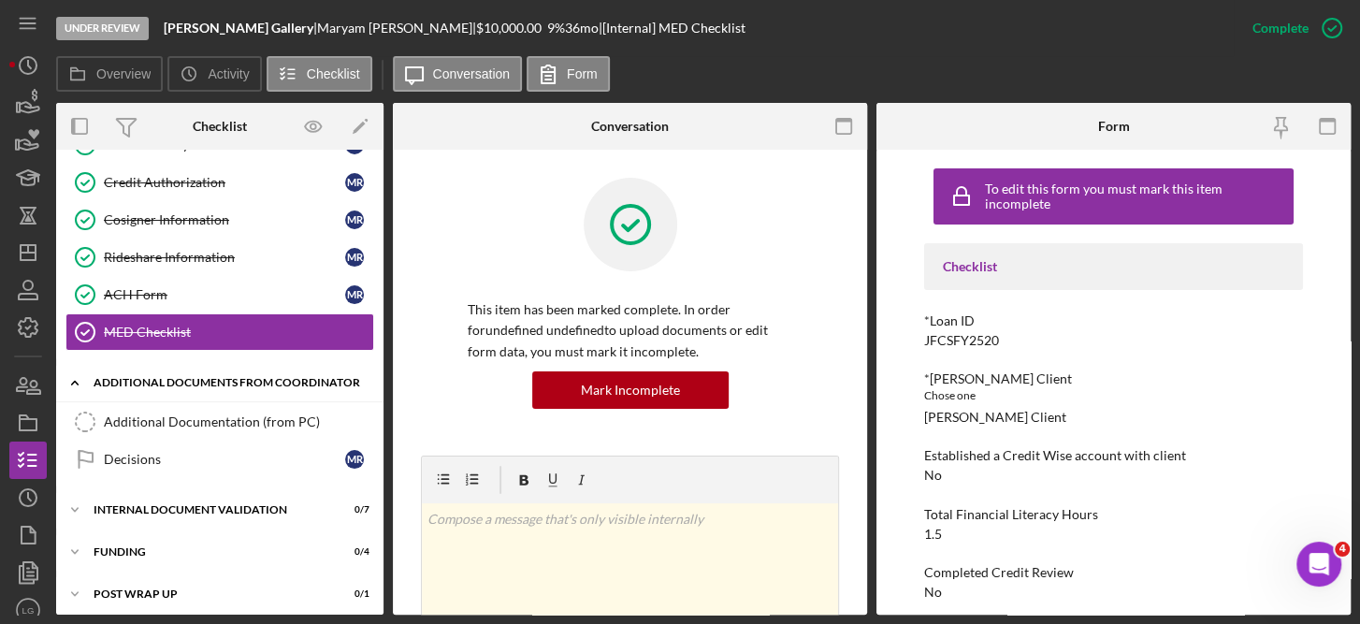
click at [181, 377] on div "Additional Documents from Coordinator" at bounding box center [227, 382] width 267 height 11
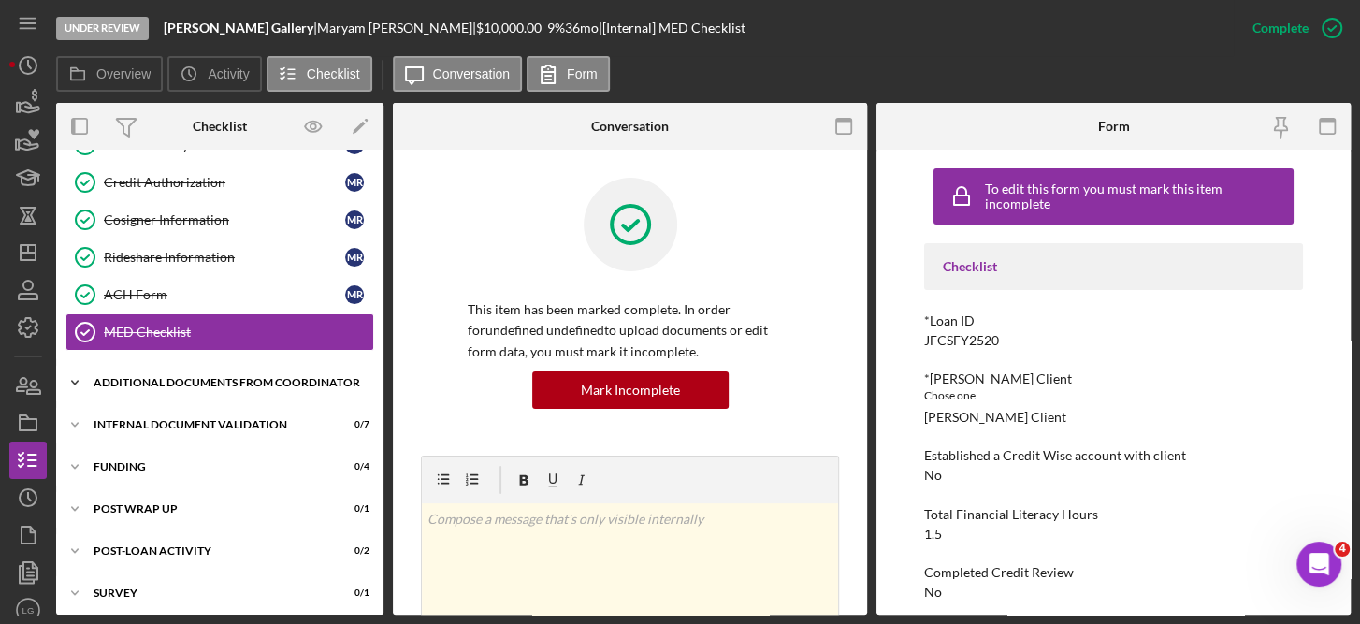
click at [181, 377] on div "Additional Documents from Coordinator" at bounding box center [227, 382] width 267 height 11
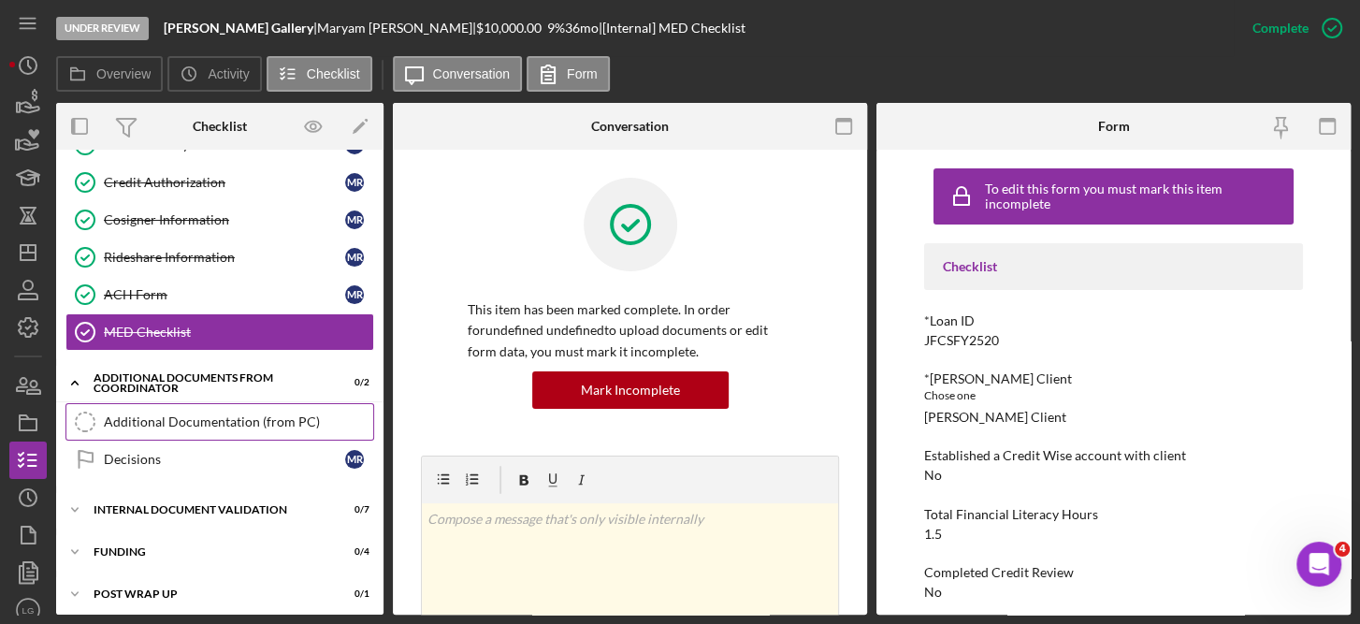
click at [160, 414] on div "Additional Documentation (from PC)" at bounding box center [238, 421] width 269 height 15
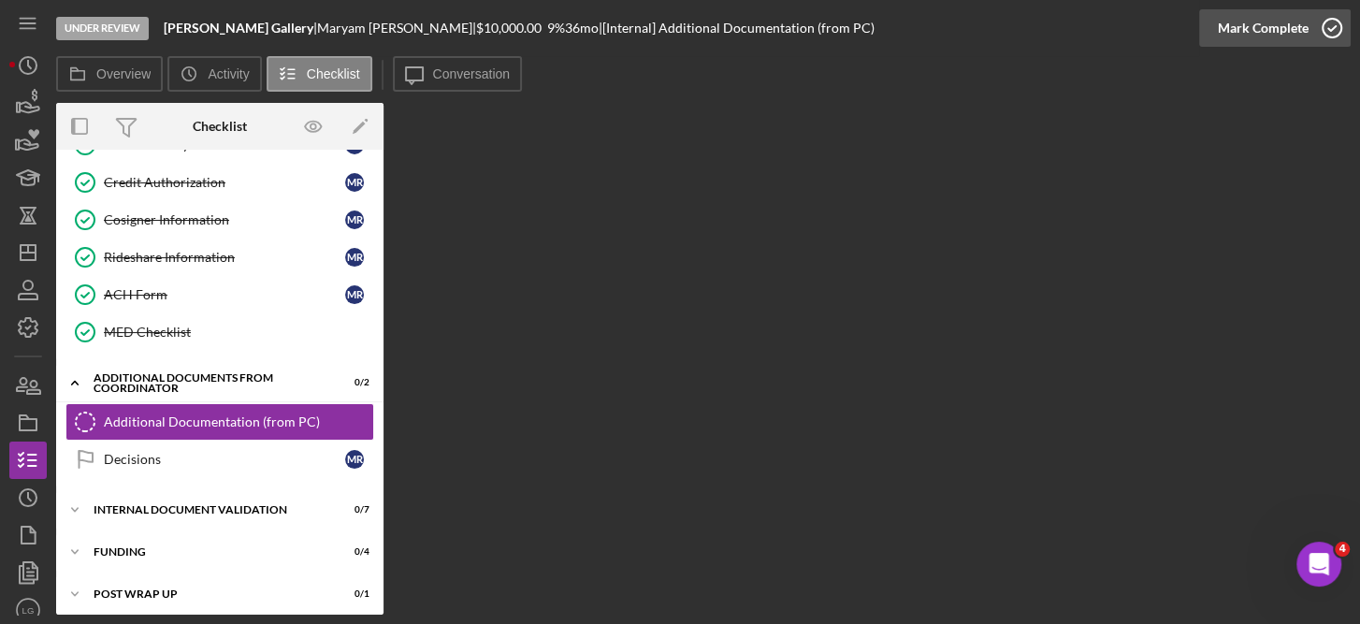
click at [1329, 25] on icon "button" at bounding box center [1331, 28] width 47 height 47
click at [1107, 315] on div "Overview Internal Workflow Stage Under Review Icon/Dropdown Arrow Archive (can …" at bounding box center [703, 359] width 1294 height 512
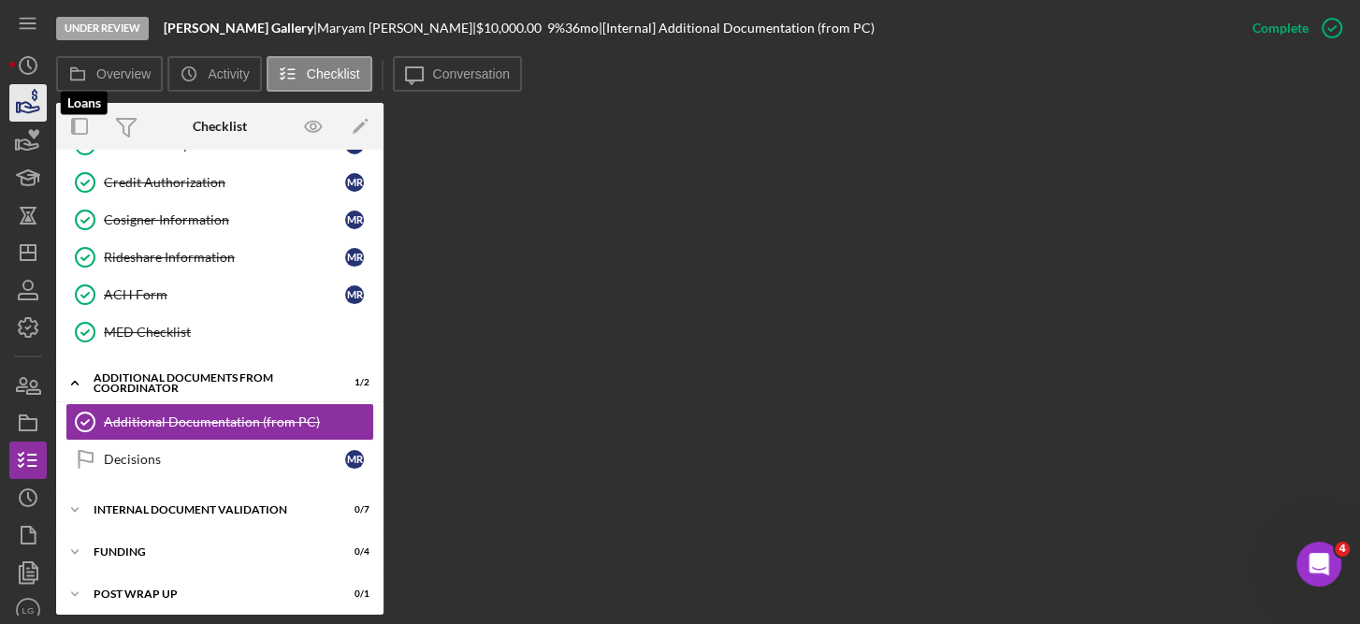
click at [32, 101] on icon "button" at bounding box center [28, 103] width 47 height 47
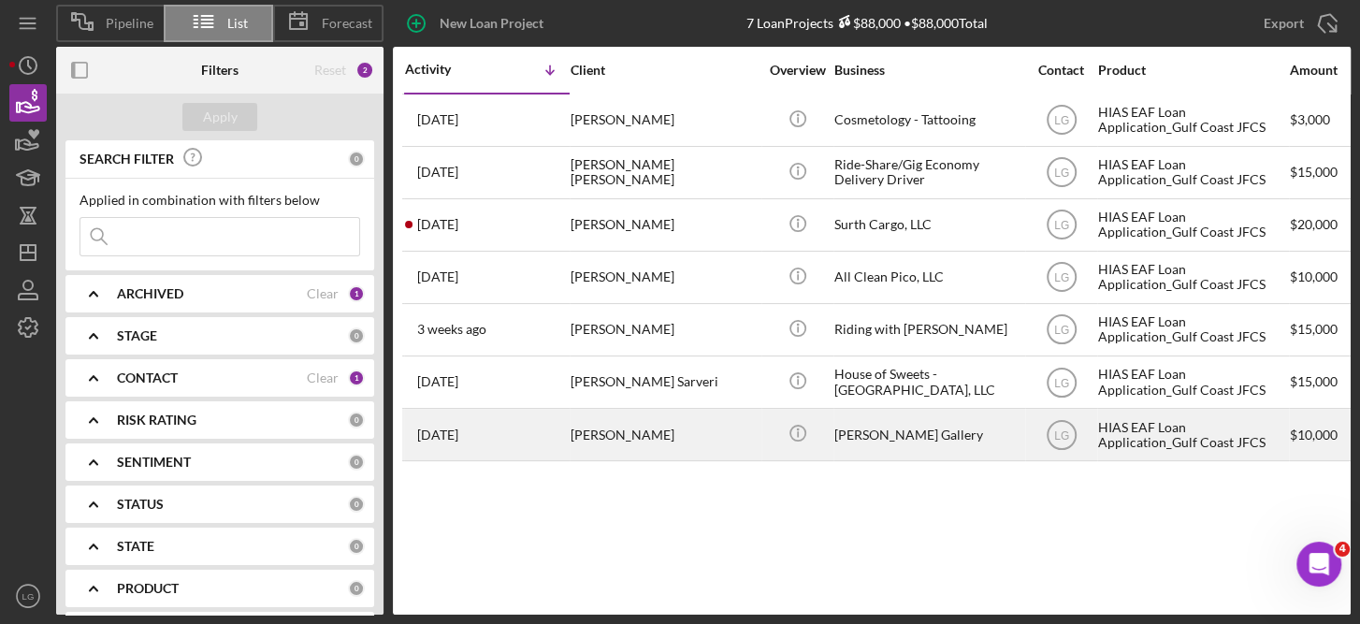
click at [601, 431] on div "Maryam Rahmani" at bounding box center [664, 435] width 187 height 50
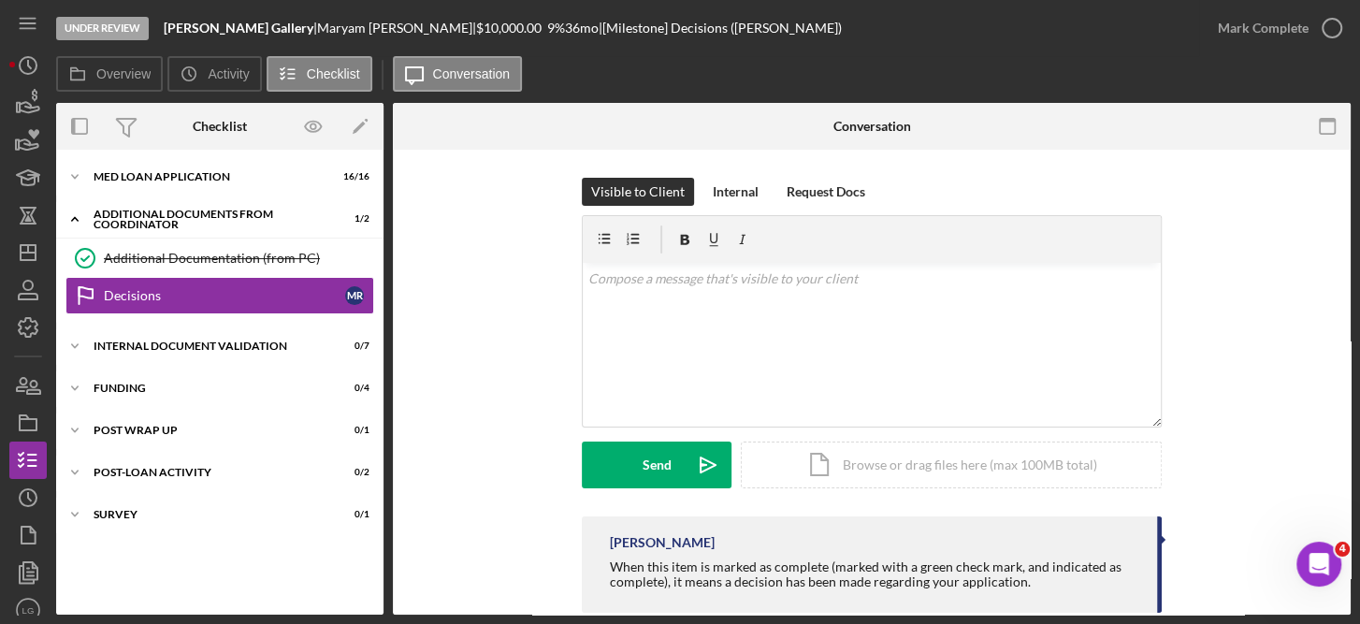
scroll to position [36, 0]
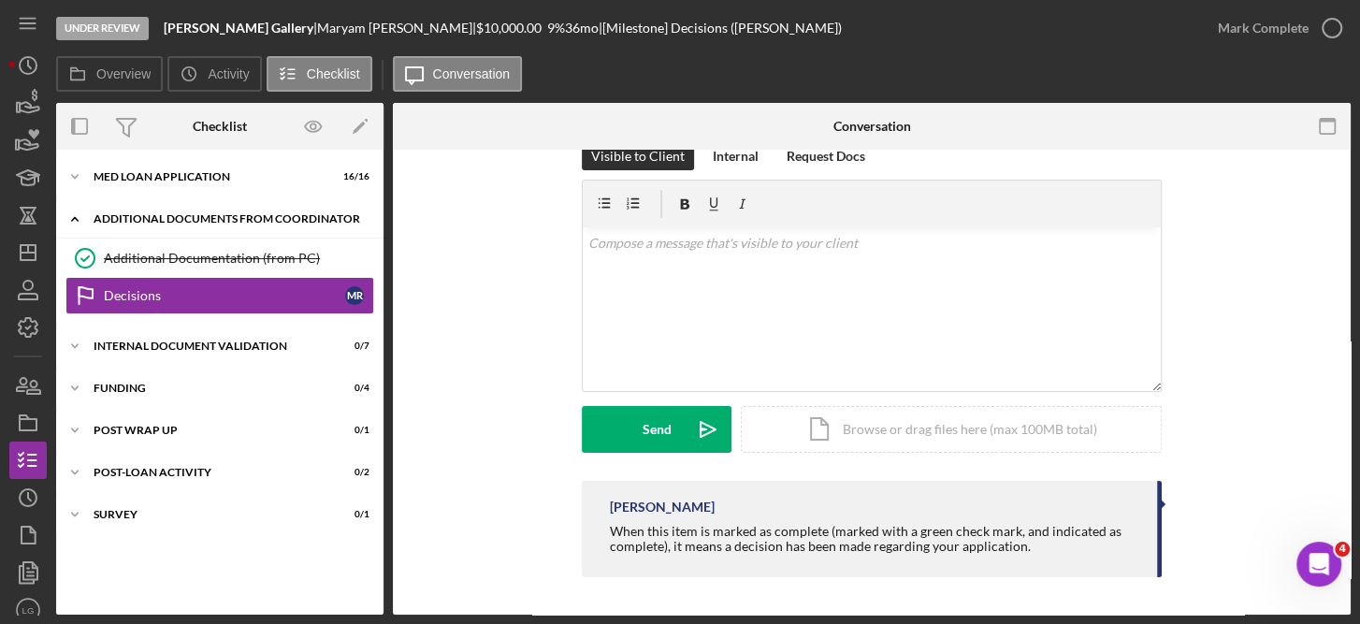
click at [238, 222] on div "Additional Documents from Coordinator" at bounding box center [227, 218] width 267 height 11
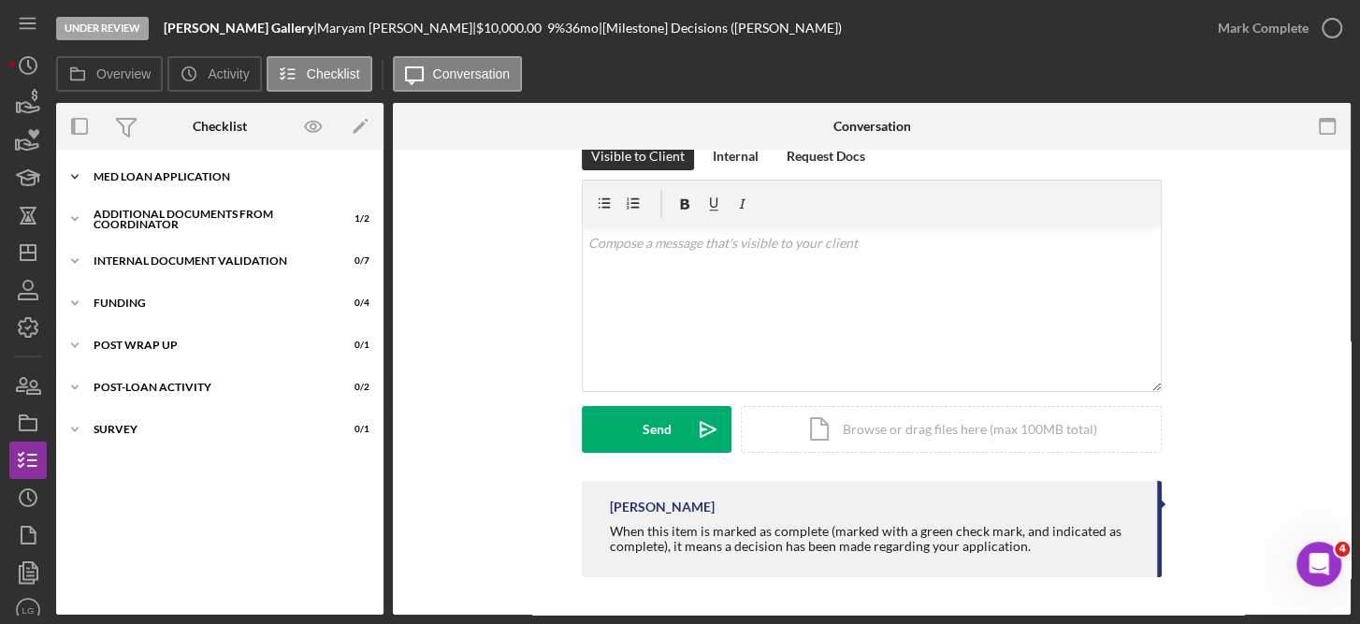
click at [195, 166] on div "Icon/Expander MED Loan Application 16 / 16" at bounding box center [219, 176] width 327 height 37
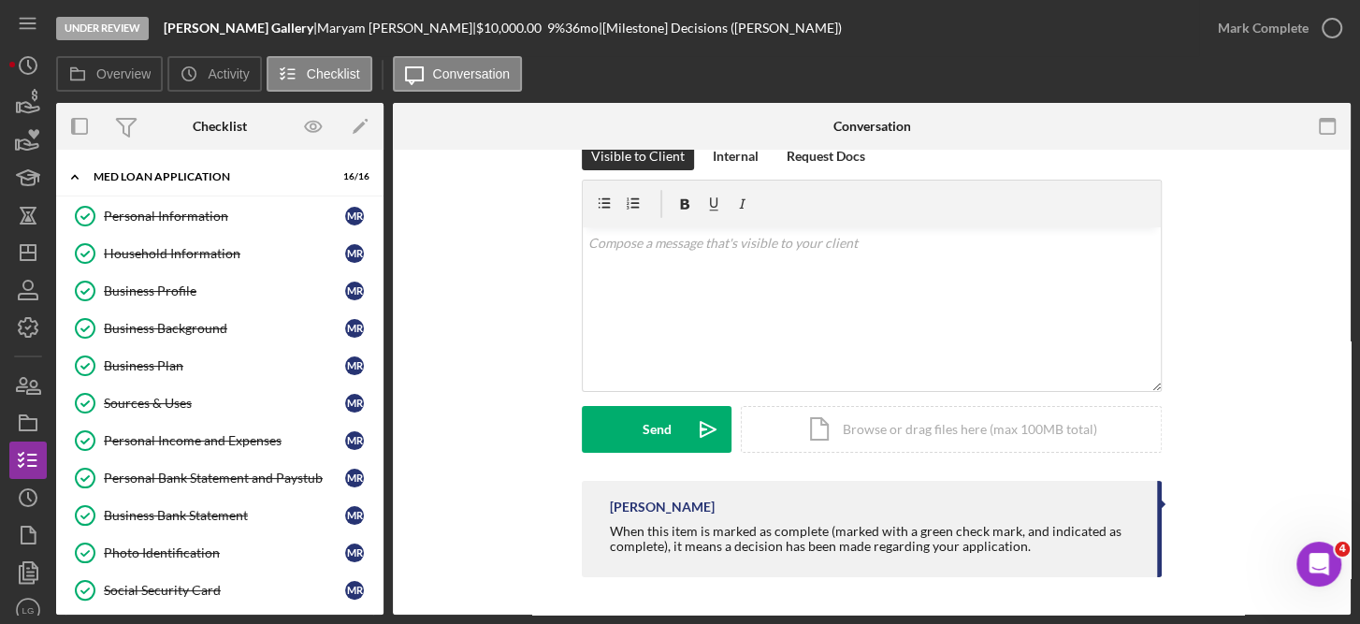
click at [377, 591] on div "Personal Information Personal Information M R Household Information Household I…" at bounding box center [219, 501] width 327 height 608
click at [377, 584] on div "Personal Information Personal Information M R Household Information Household I…" at bounding box center [219, 501] width 327 height 608
click at [375, 549] on div "Personal Information Personal Information M R Household Information Household I…" at bounding box center [219, 501] width 327 height 608
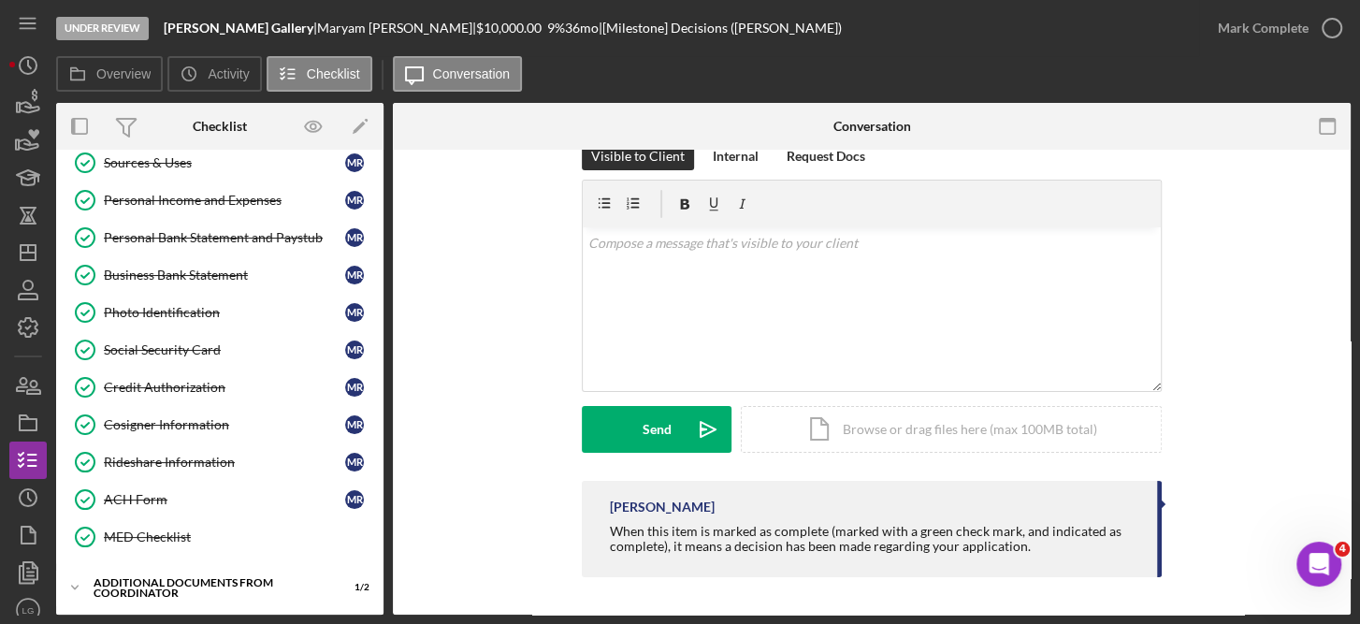
scroll to position [365, 0]
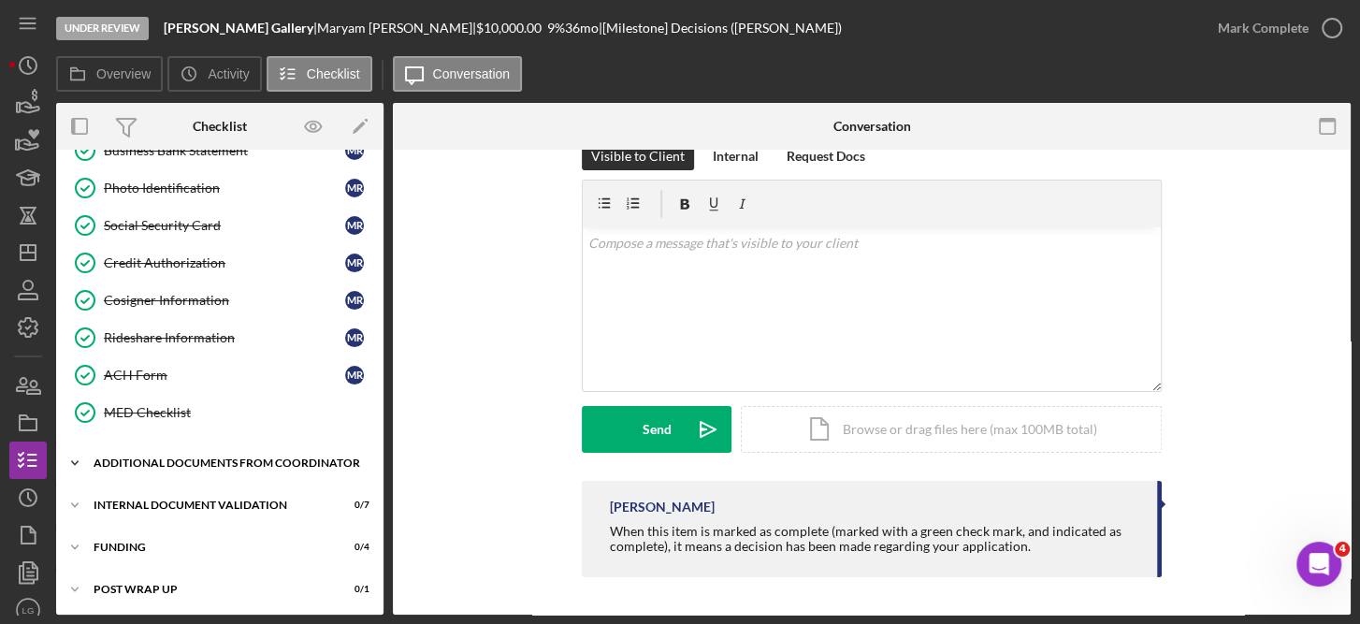
click at [254, 457] on div "Additional Documents from Coordinator" at bounding box center [227, 462] width 267 height 11
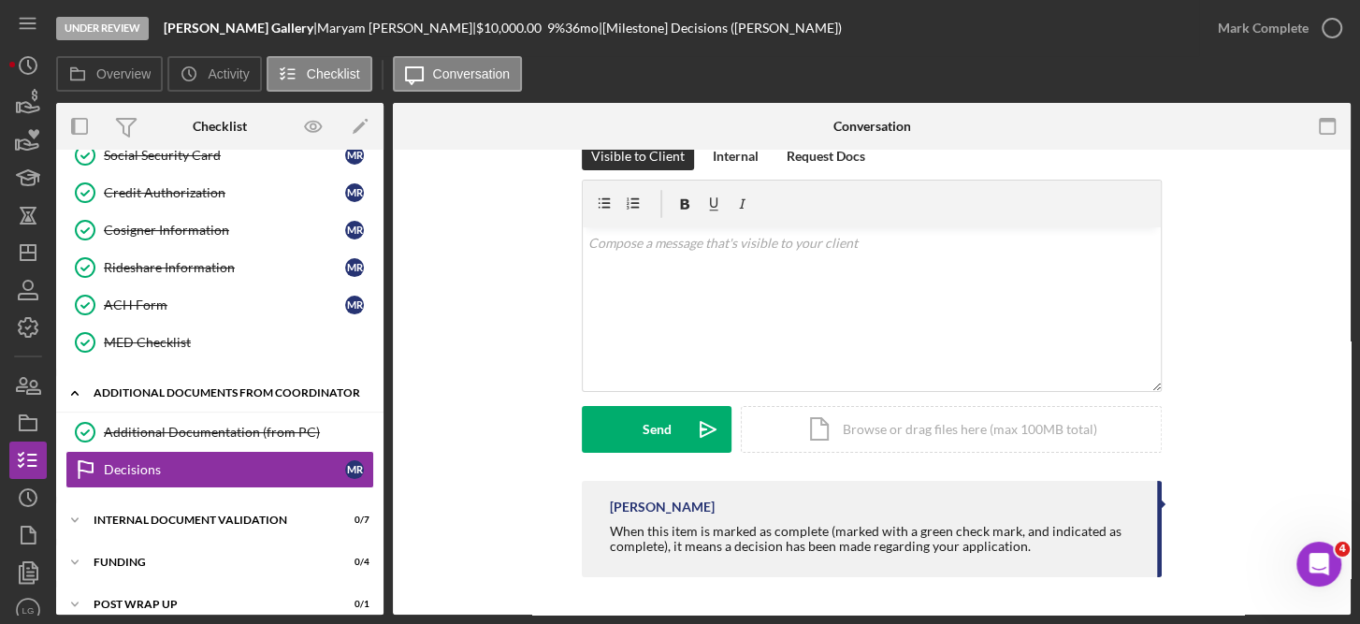
scroll to position [514, 0]
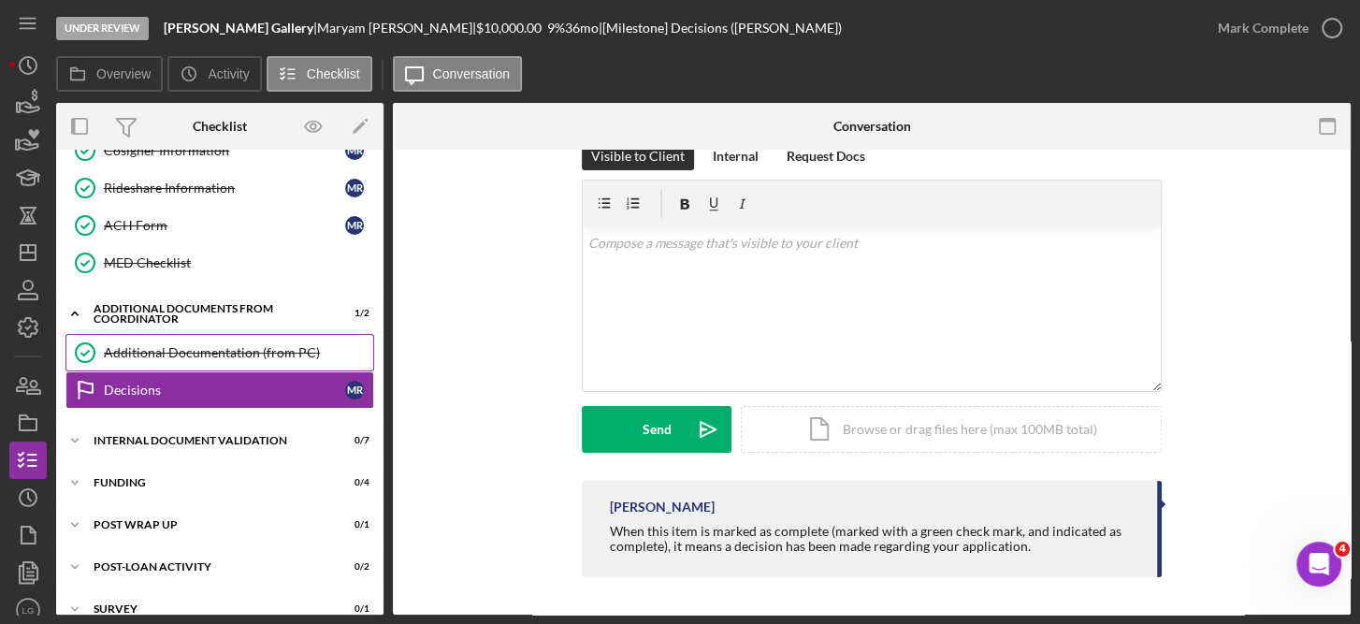
click at [195, 345] on div "Additional Documentation (from PC)" at bounding box center [238, 352] width 269 height 15
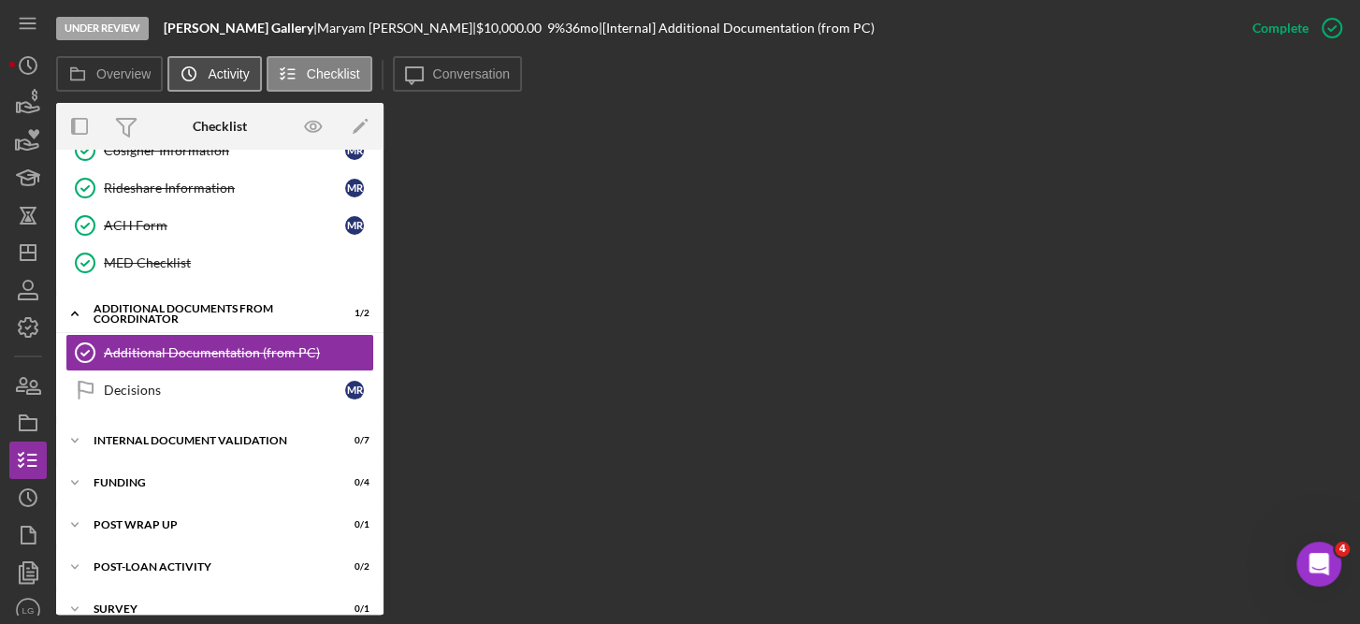
click at [223, 68] on label "Activity" at bounding box center [228, 73] width 41 height 15
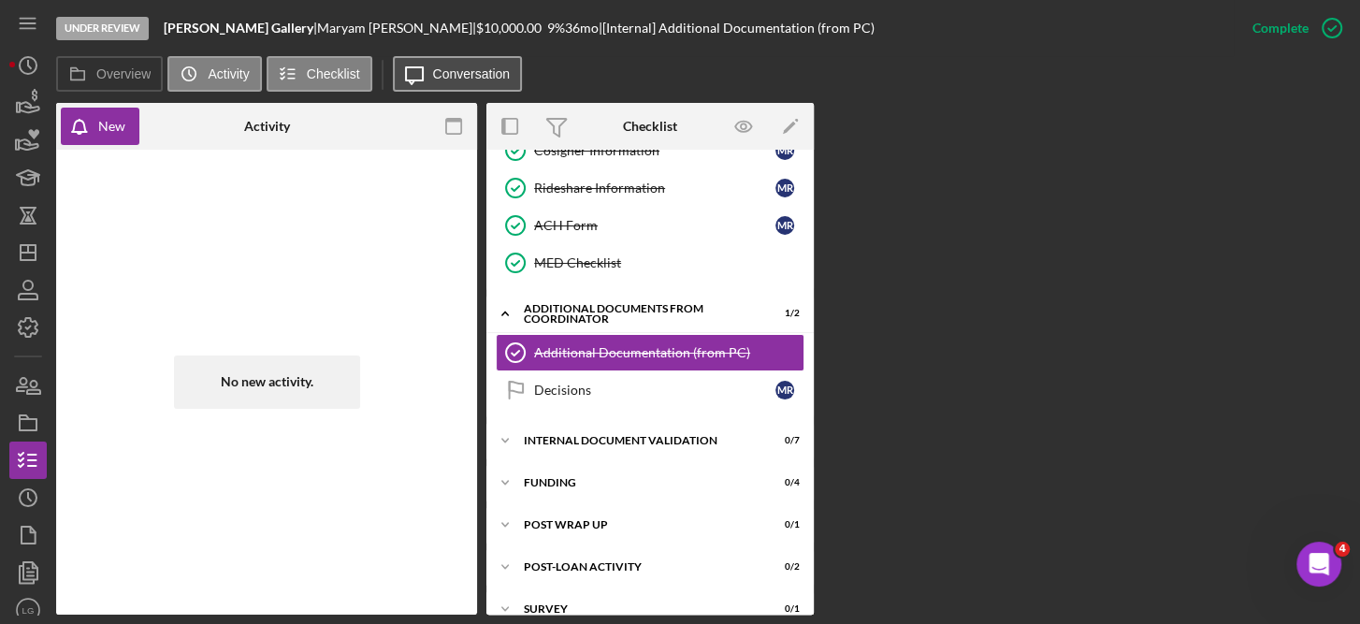
click at [468, 73] on label "Conversation" at bounding box center [472, 73] width 78 height 15
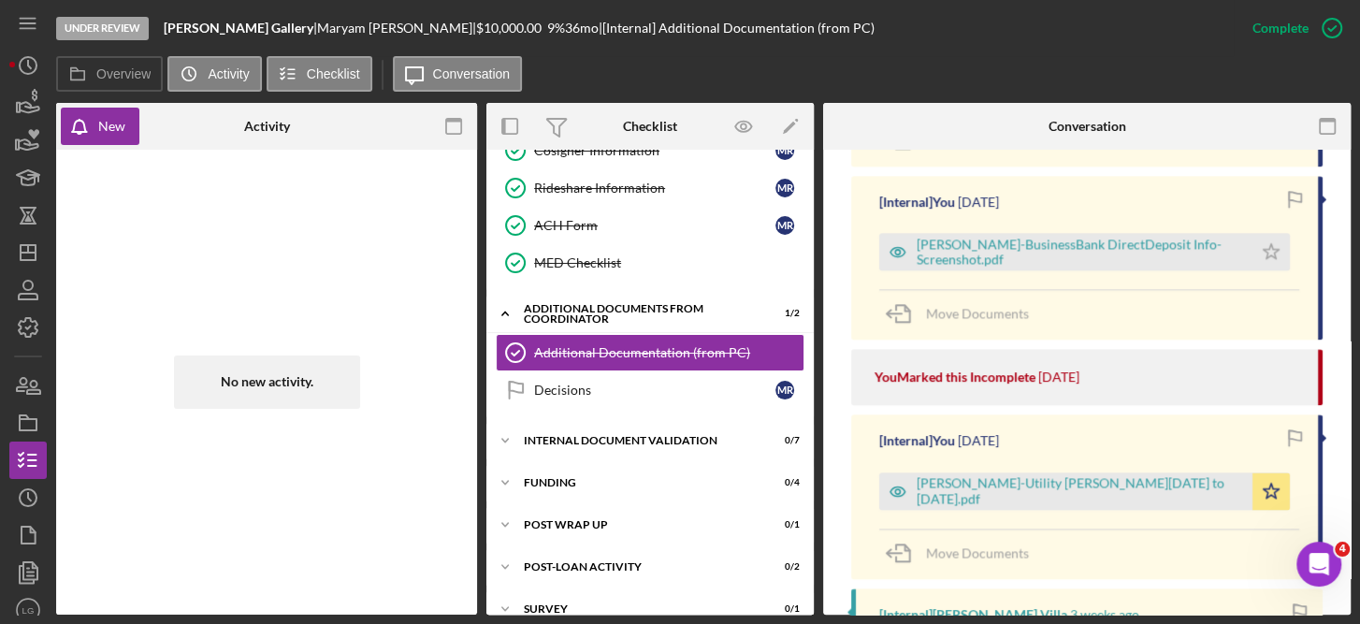
scroll to position [2143, 0]
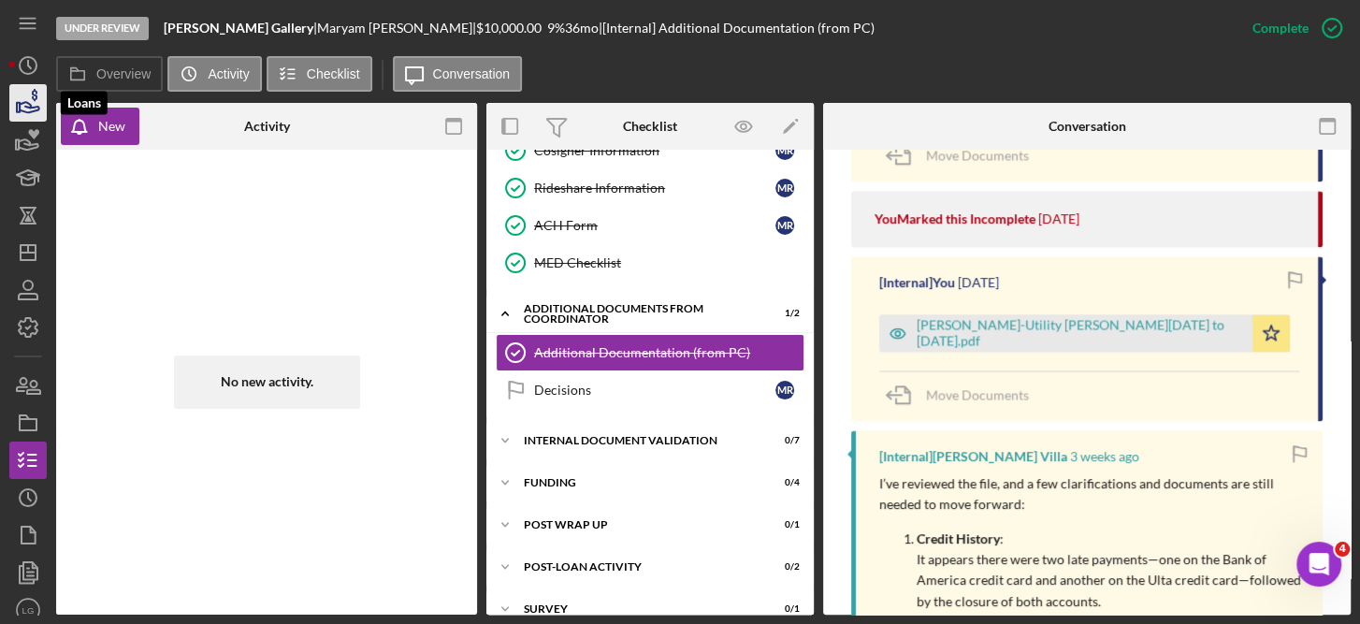
click at [33, 106] on icon "button" at bounding box center [30, 107] width 20 height 10
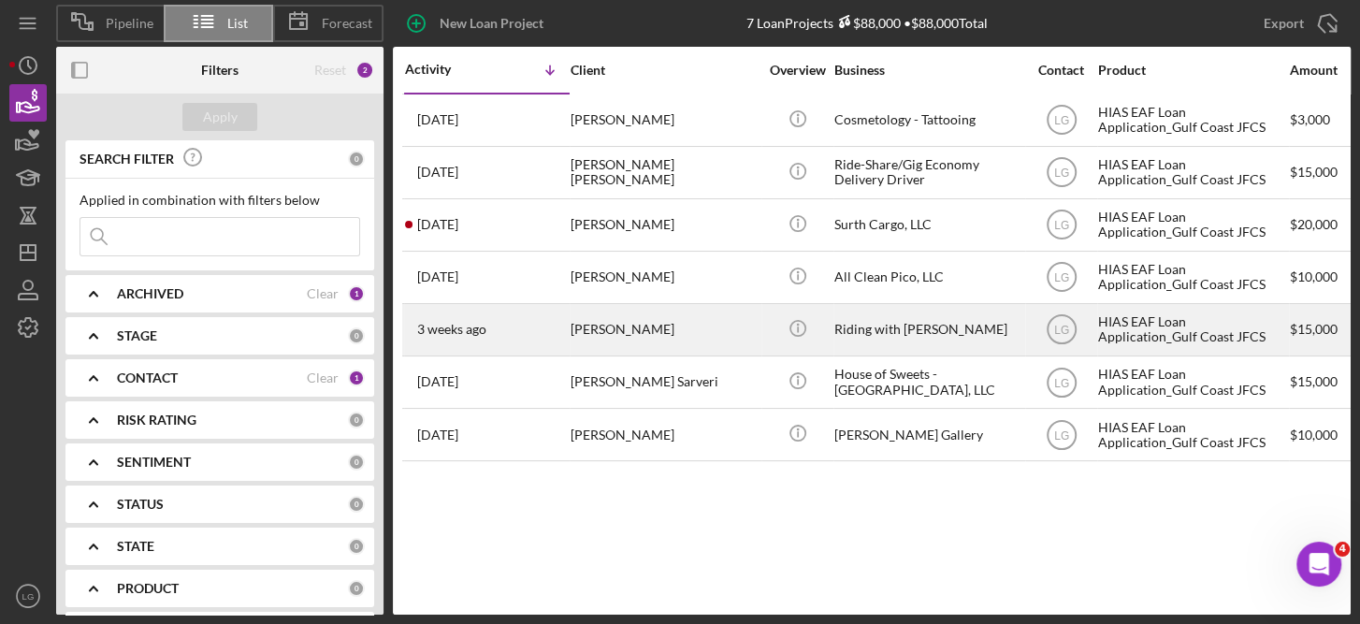
click at [621, 319] on div "[PERSON_NAME]" at bounding box center [664, 330] width 187 height 50
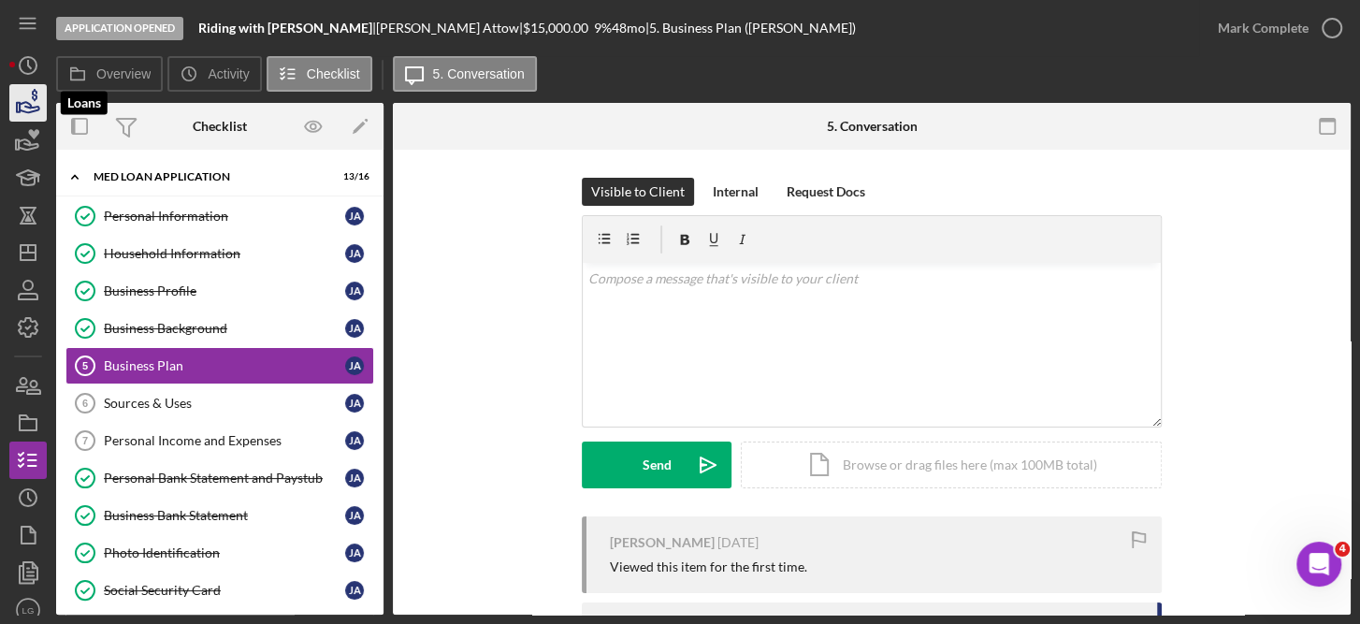
click at [25, 91] on icon "button" at bounding box center [28, 103] width 47 height 47
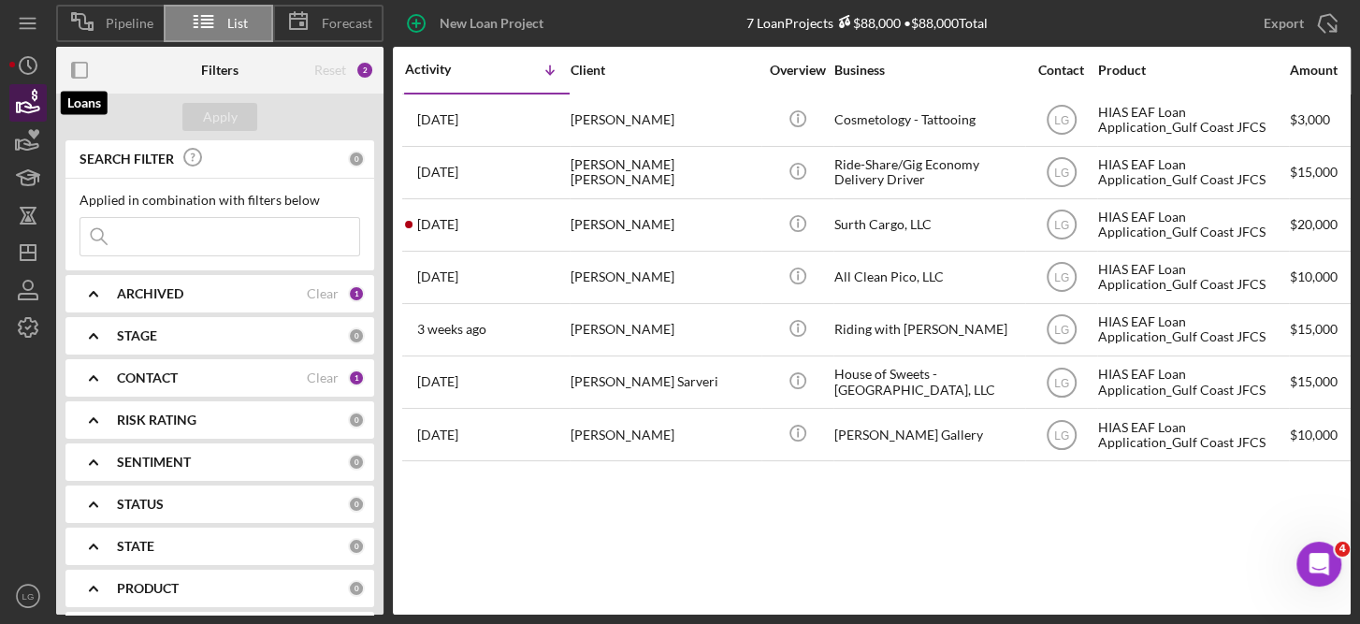
click at [15, 103] on icon "button" at bounding box center [28, 103] width 47 height 47
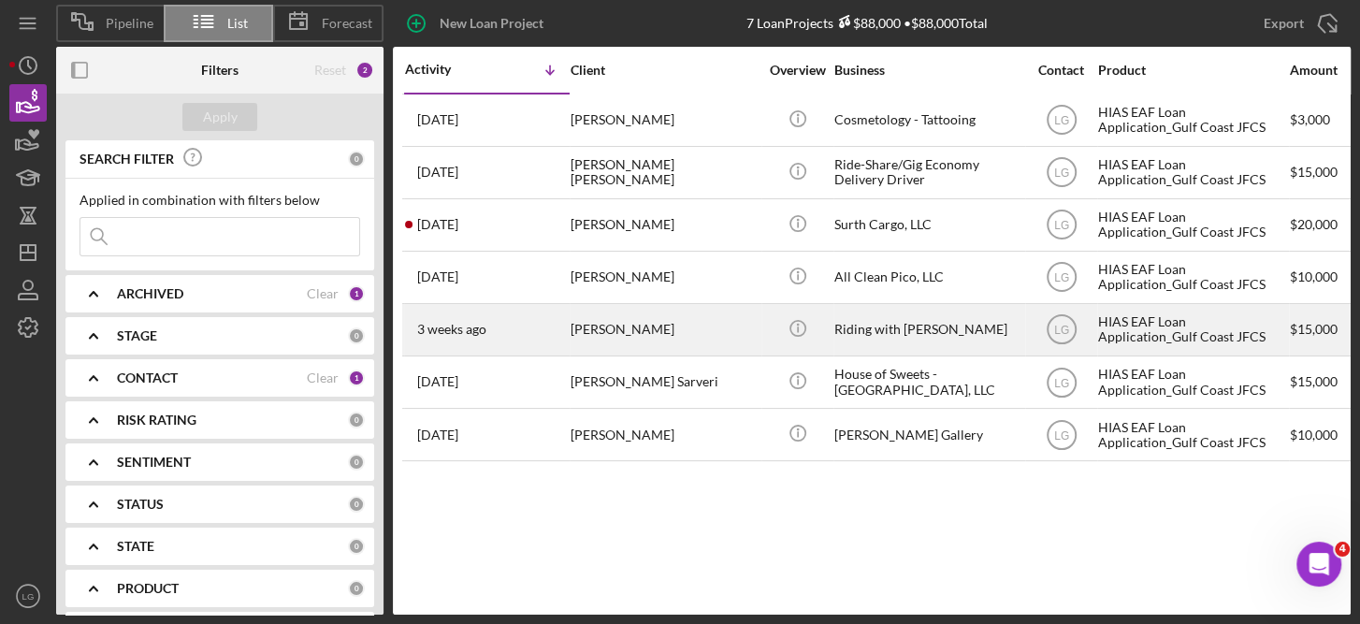
drag, startPoint x: 15, startPoint y: 103, endPoint x: 592, endPoint y: 325, distance: 618.2
click at [592, 325] on div "[PERSON_NAME]" at bounding box center [664, 330] width 187 height 50
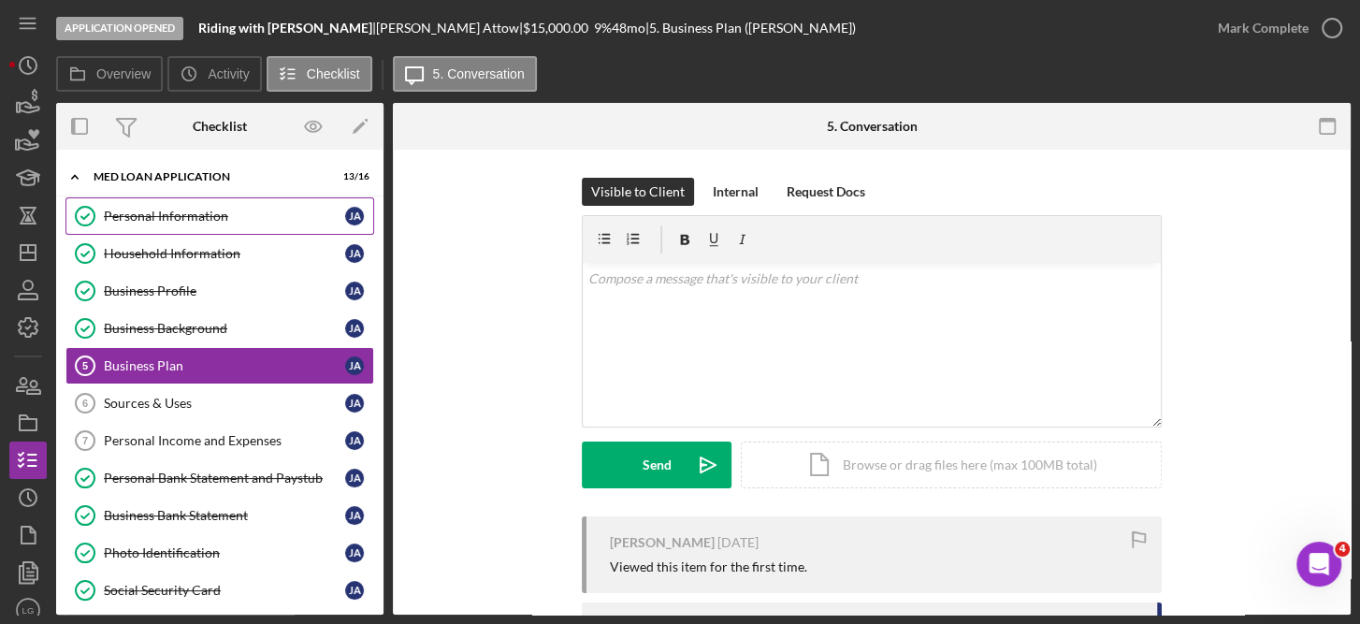
click at [209, 216] on div "Personal Information" at bounding box center [224, 216] width 241 height 15
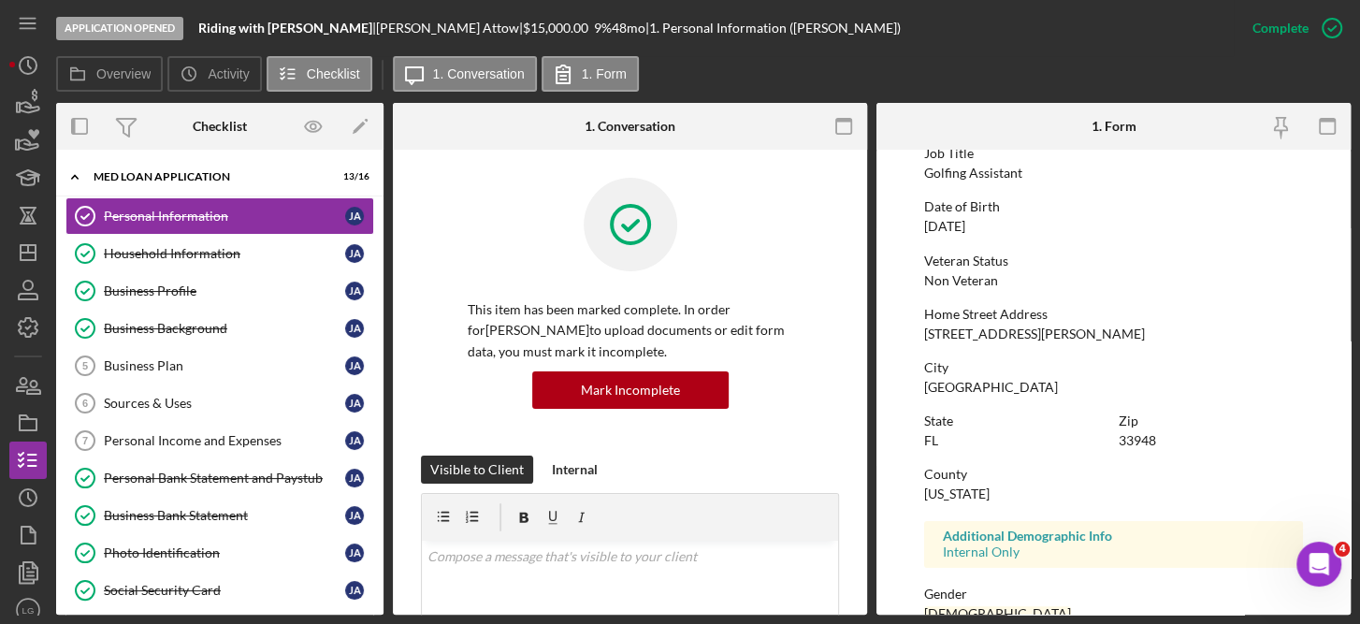
scroll to position [164, 0]
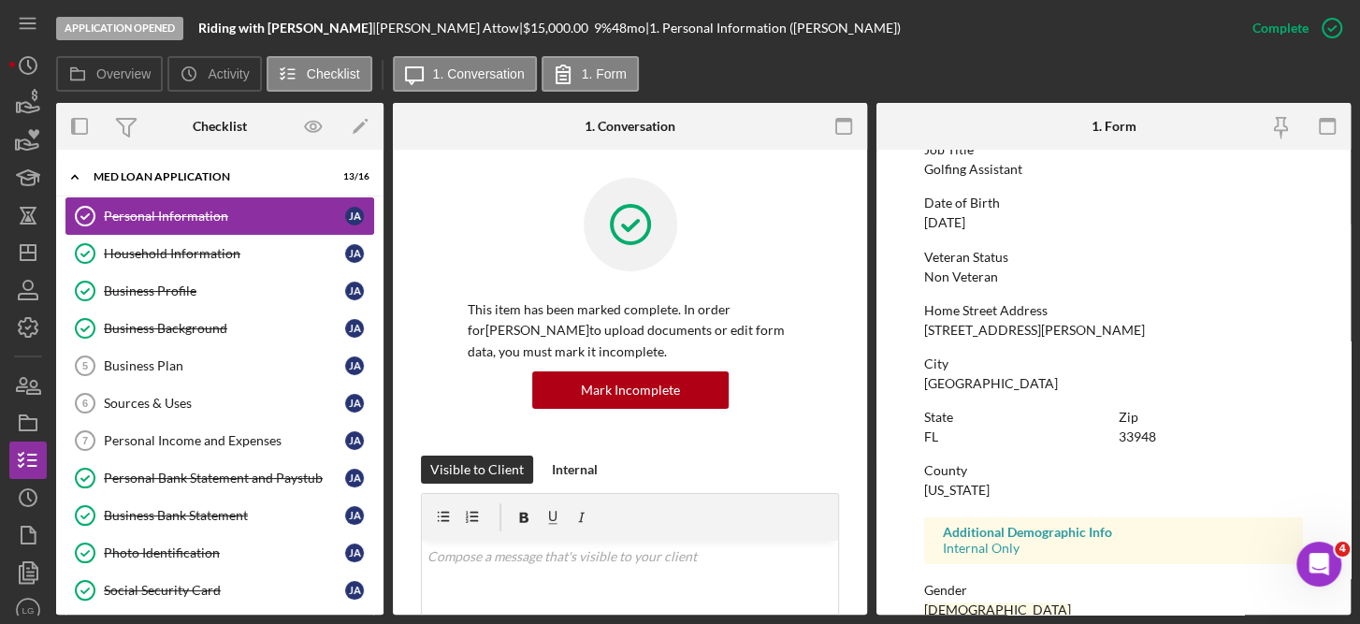
click at [195, 210] on div "Personal Information" at bounding box center [224, 216] width 241 height 15
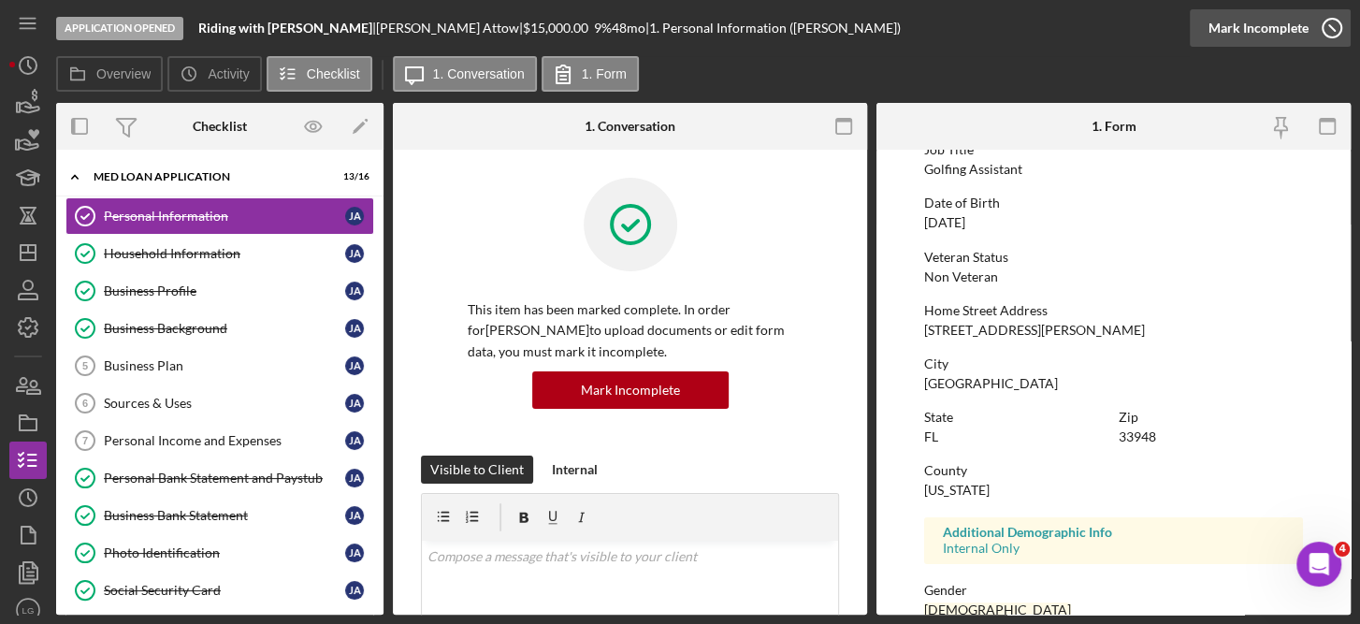
click at [1337, 22] on icon "button" at bounding box center [1331, 28] width 47 height 47
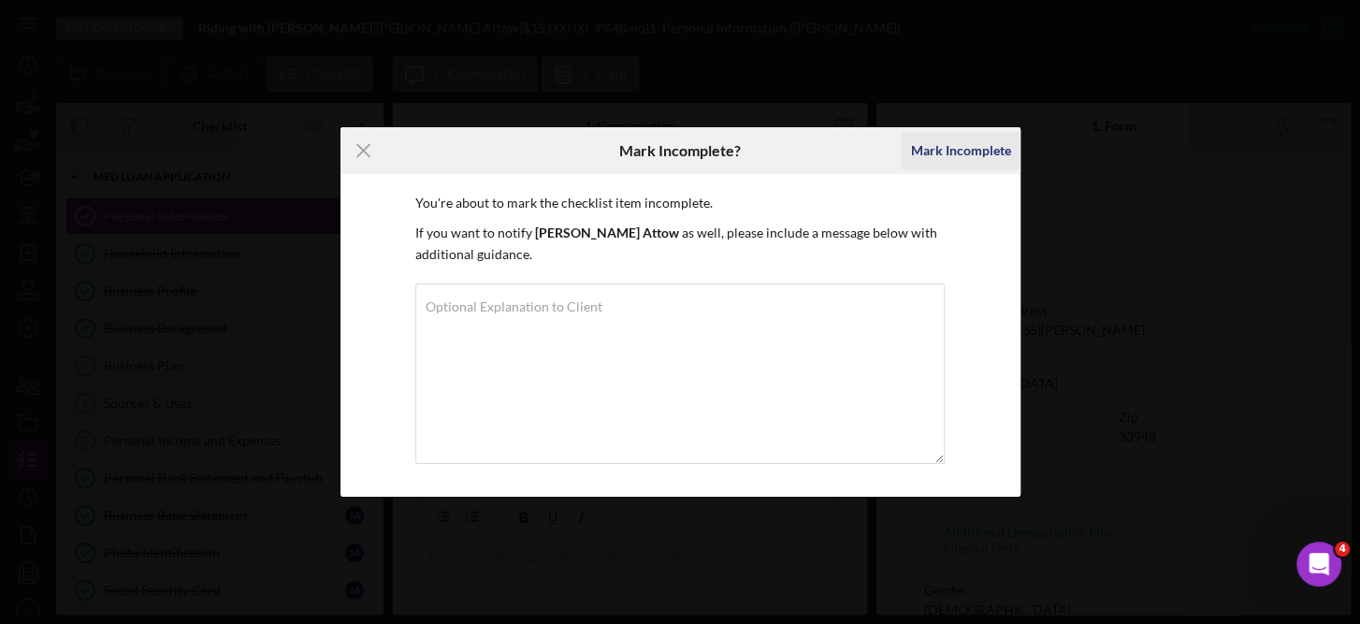
click at [973, 147] on div "Mark Incomplete" at bounding box center [960, 150] width 100 height 37
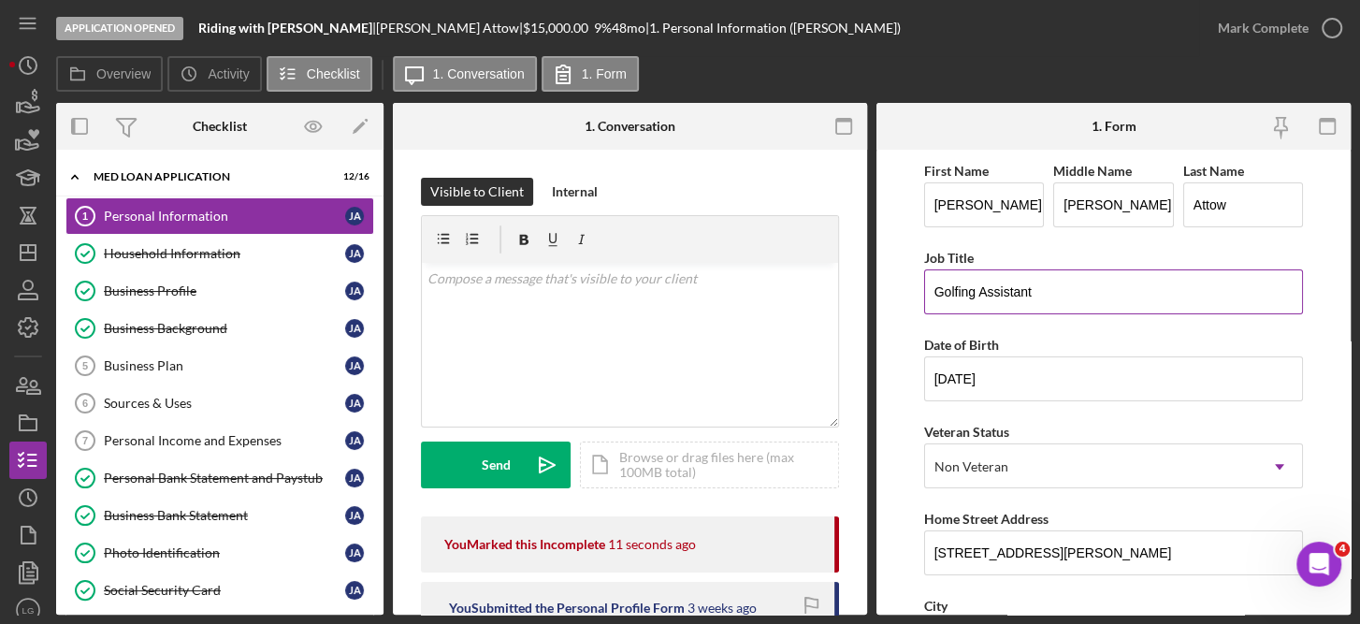
click at [1055, 291] on input "Golfing Assistant" at bounding box center [1114, 291] width 380 height 45
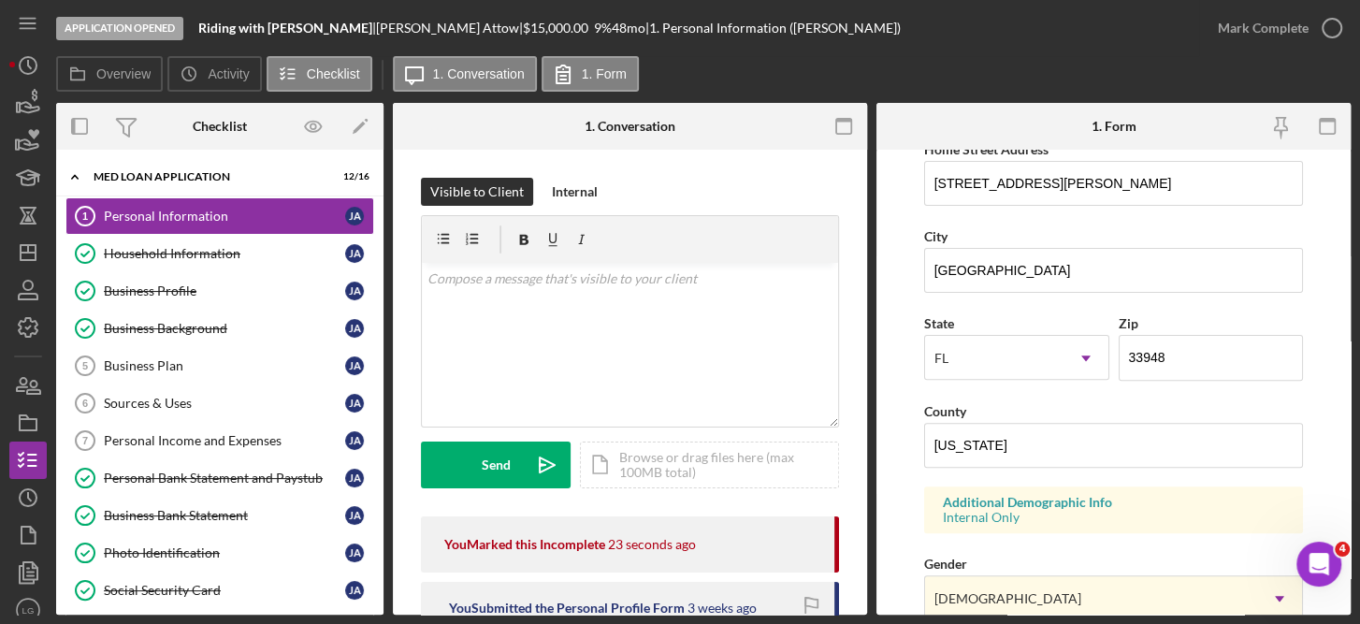
scroll to position [370, 0]
type input "Golfing Assistant / Uber Driver"
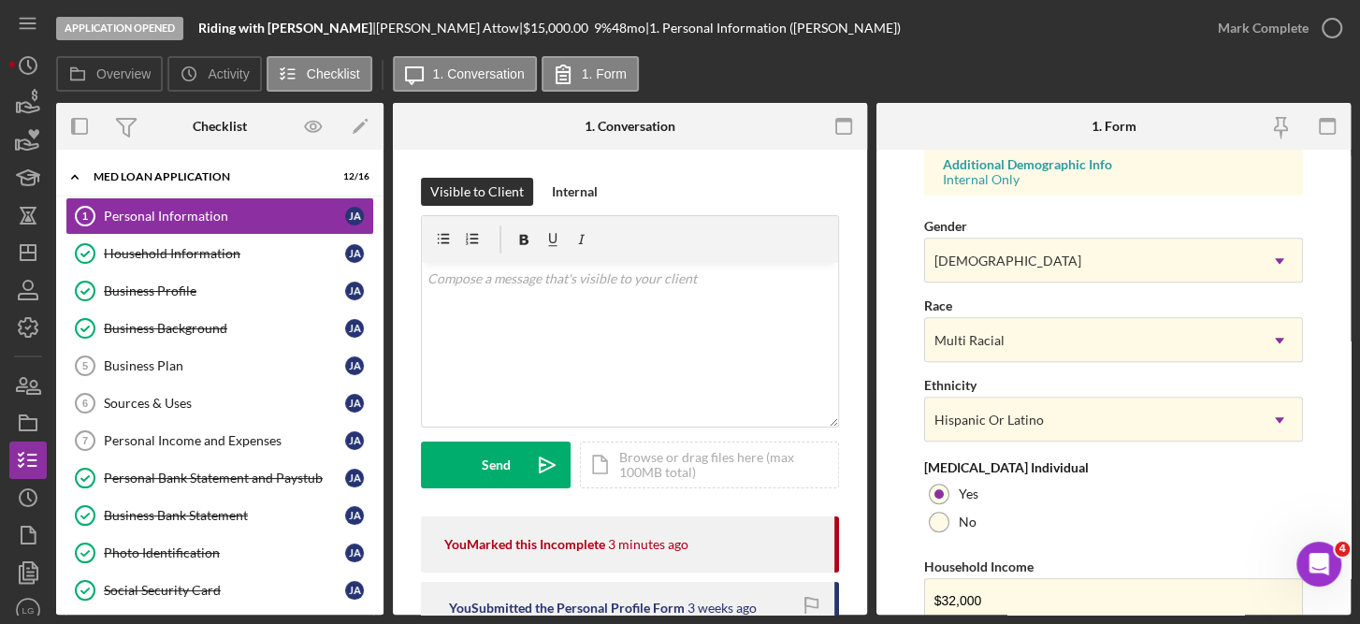
scroll to position [780, 0]
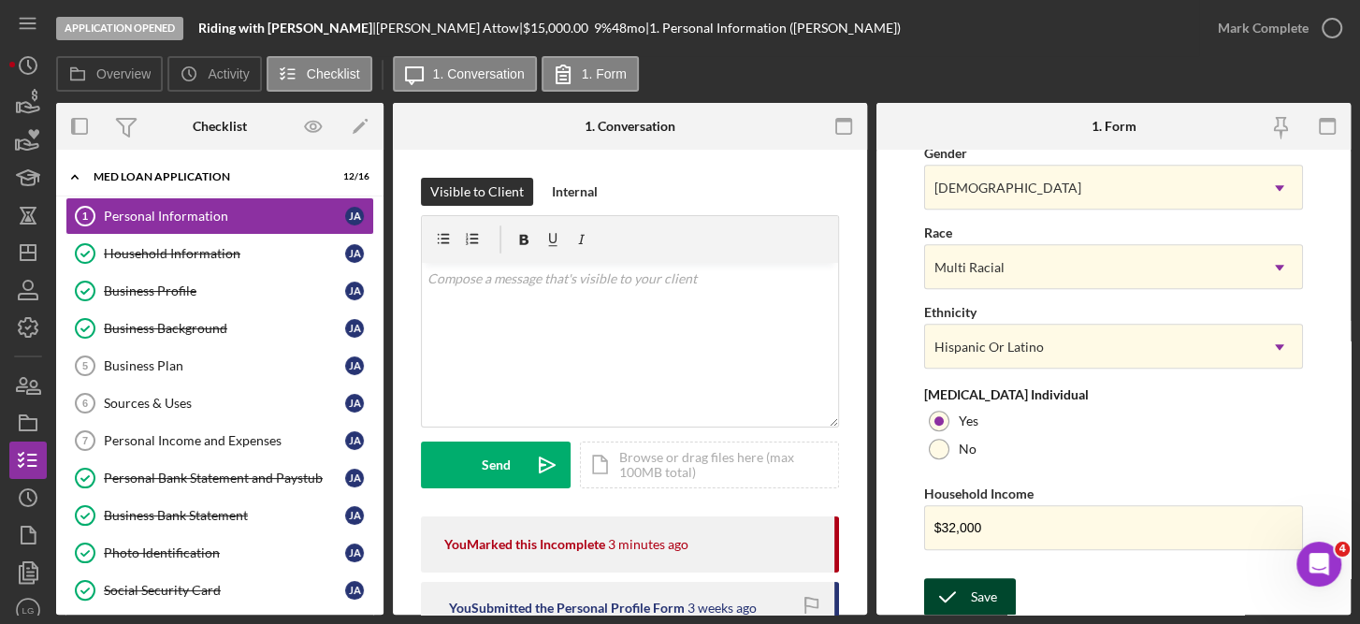
click at [978, 599] on div "Save" at bounding box center [984, 596] width 26 height 37
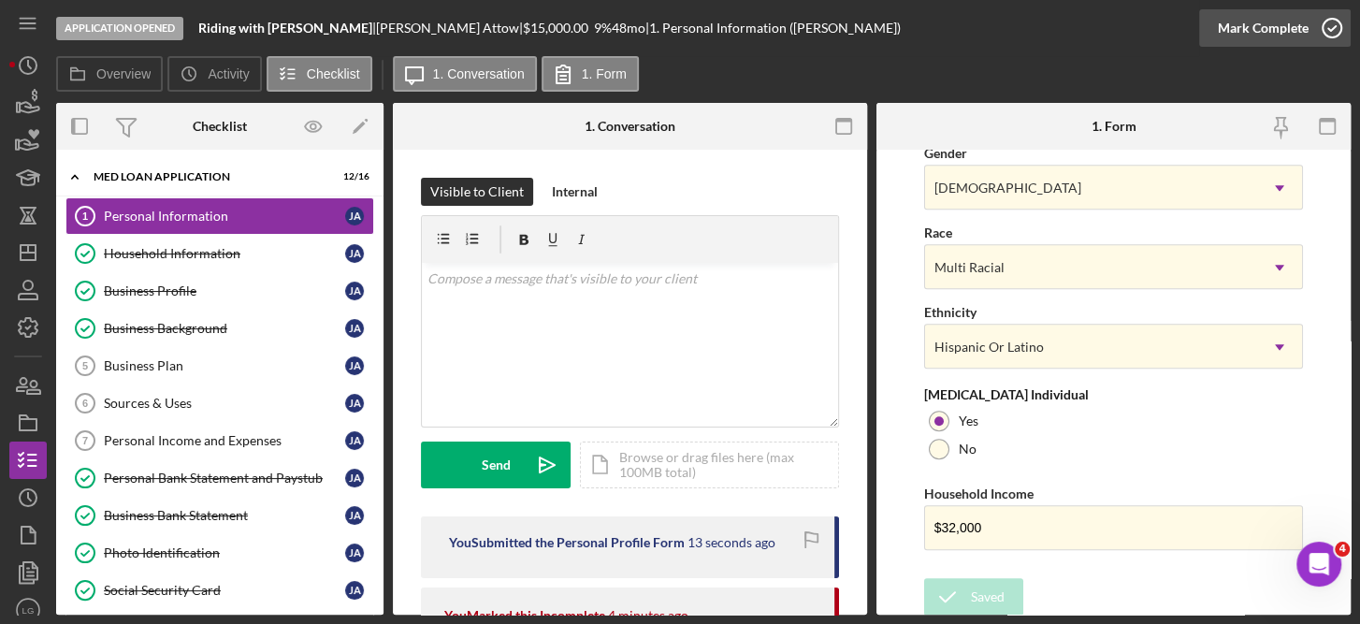
click at [1330, 25] on icon "button" at bounding box center [1331, 28] width 47 height 47
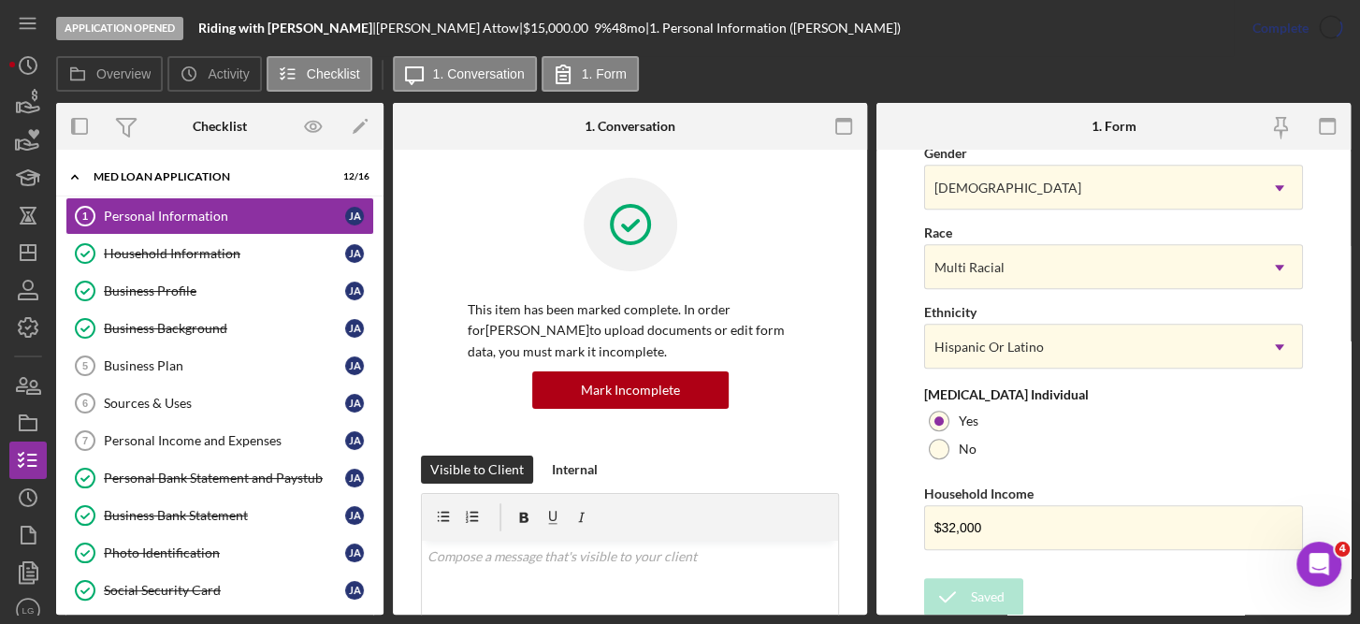
scroll to position [408, 0]
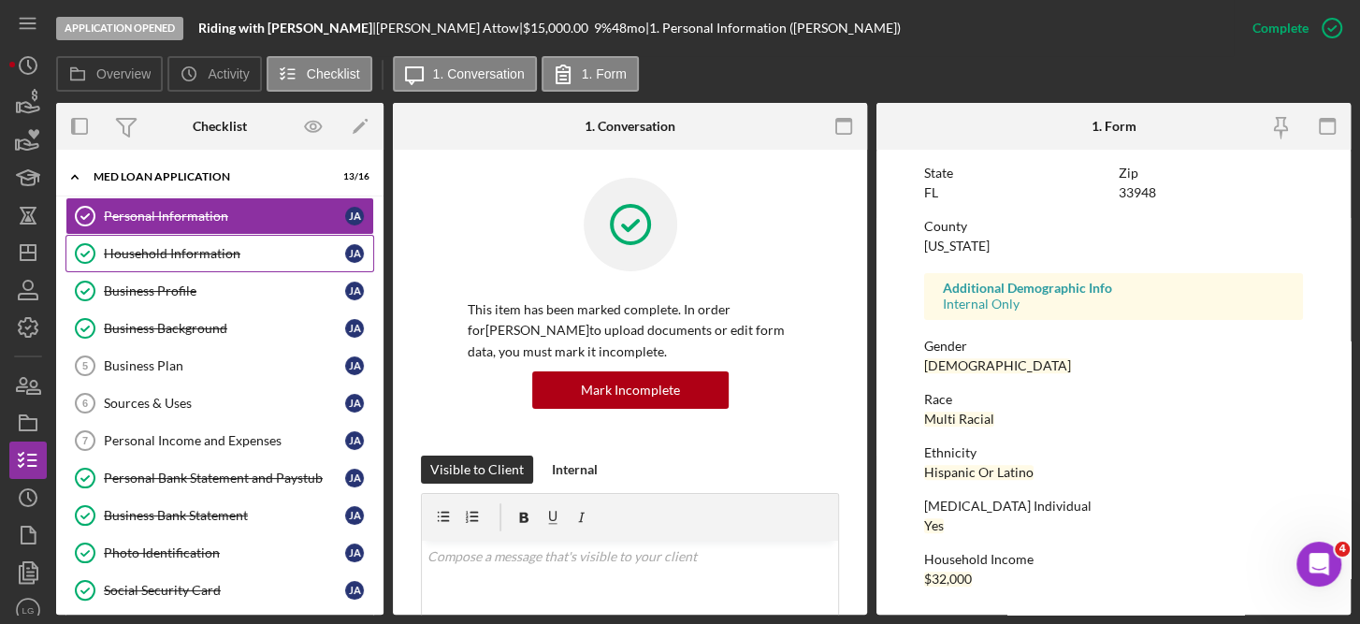
click at [200, 252] on div "Household Information" at bounding box center [224, 253] width 241 height 15
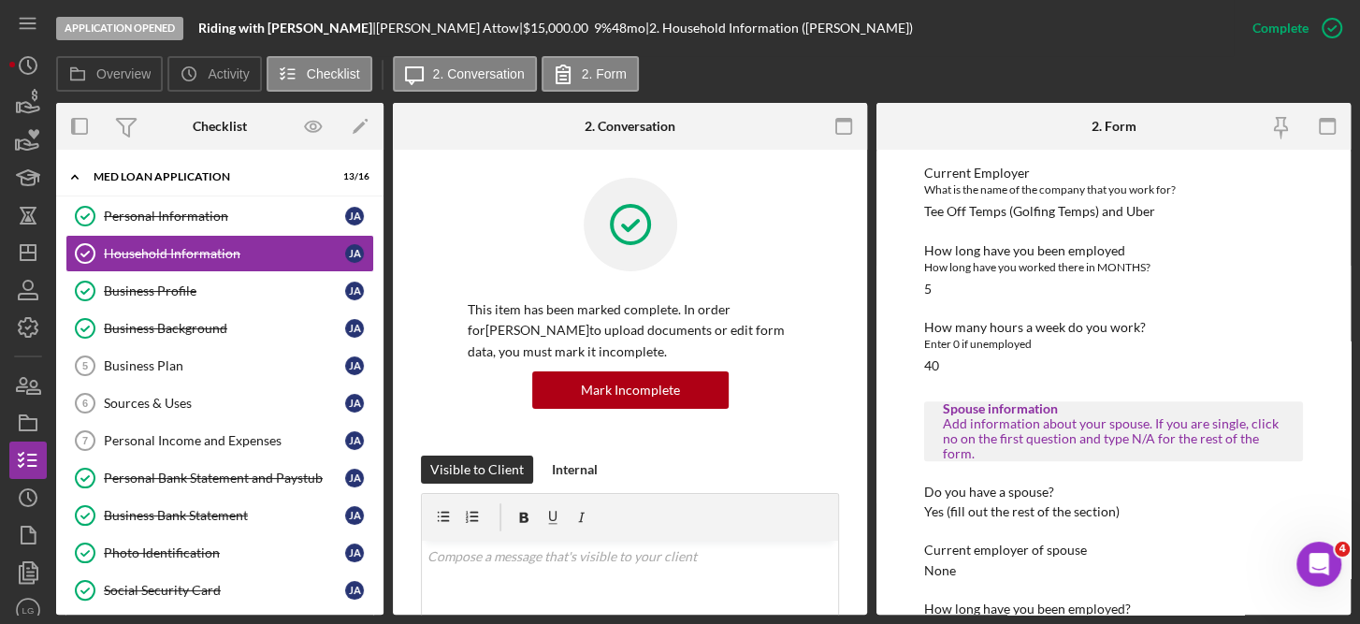
scroll to position [866, 0]
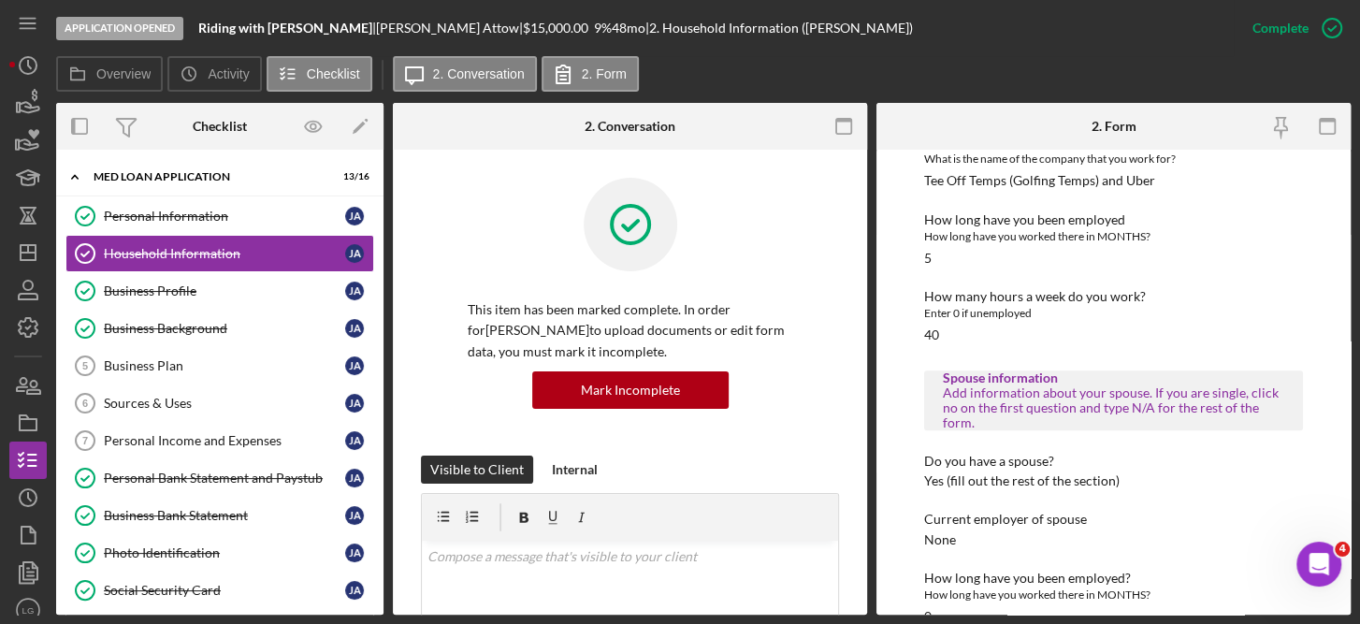
click at [988, 248] on div "How long have you been employed How long have you worked there in MONTHS? 5" at bounding box center [1114, 238] width 380 height 53
click at [1329, 23] on icon "button" at bounding box center [1331, 28] width 47 height 47
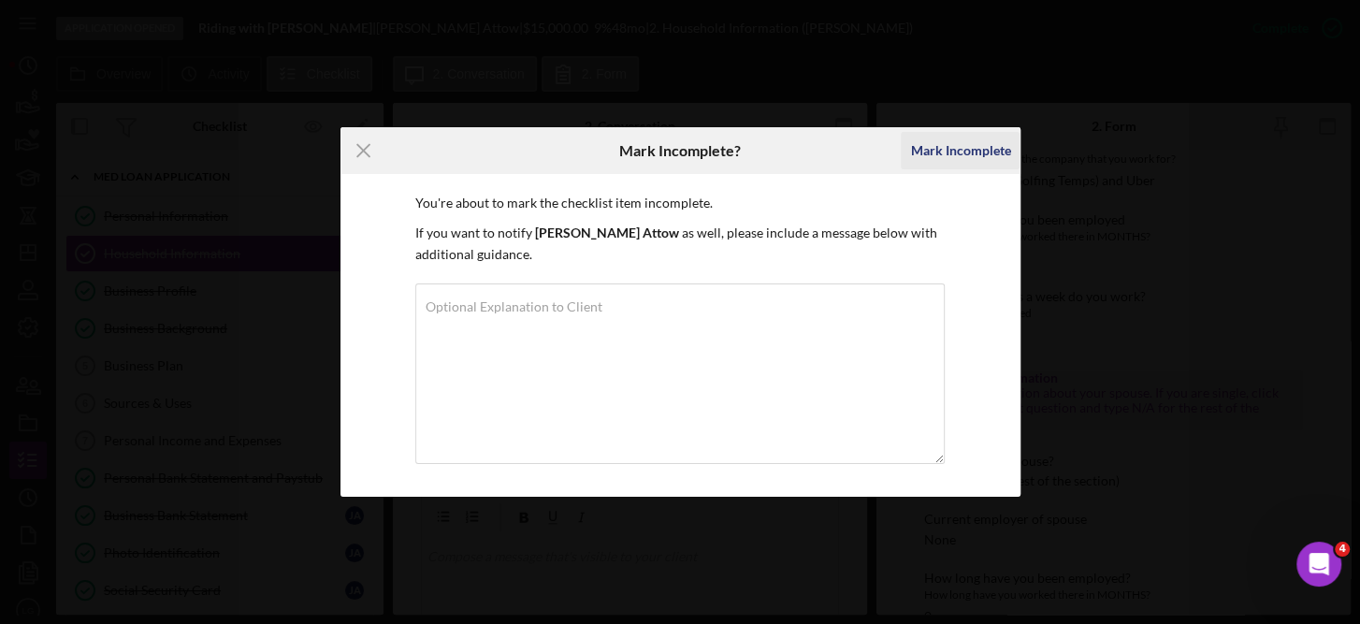
click at [947, 155] on div "Mark Incomplete" at bounding box center [960, 150] width 100 height 37
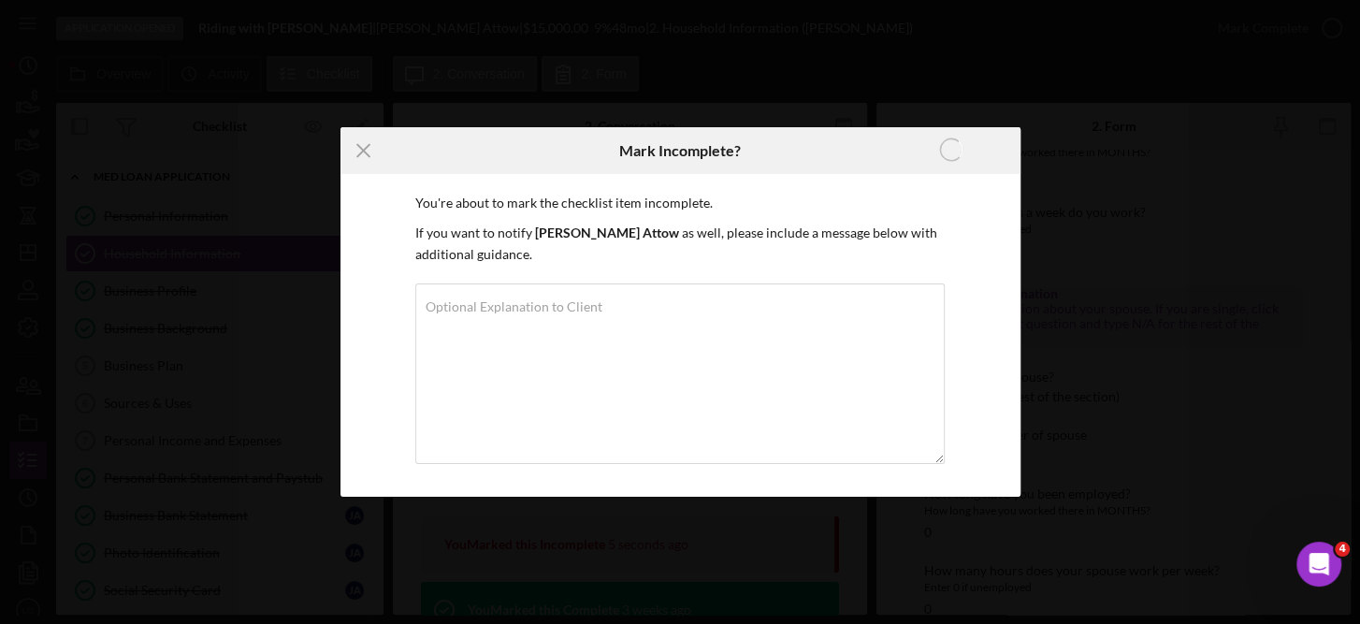
scroll to position [782, 0]
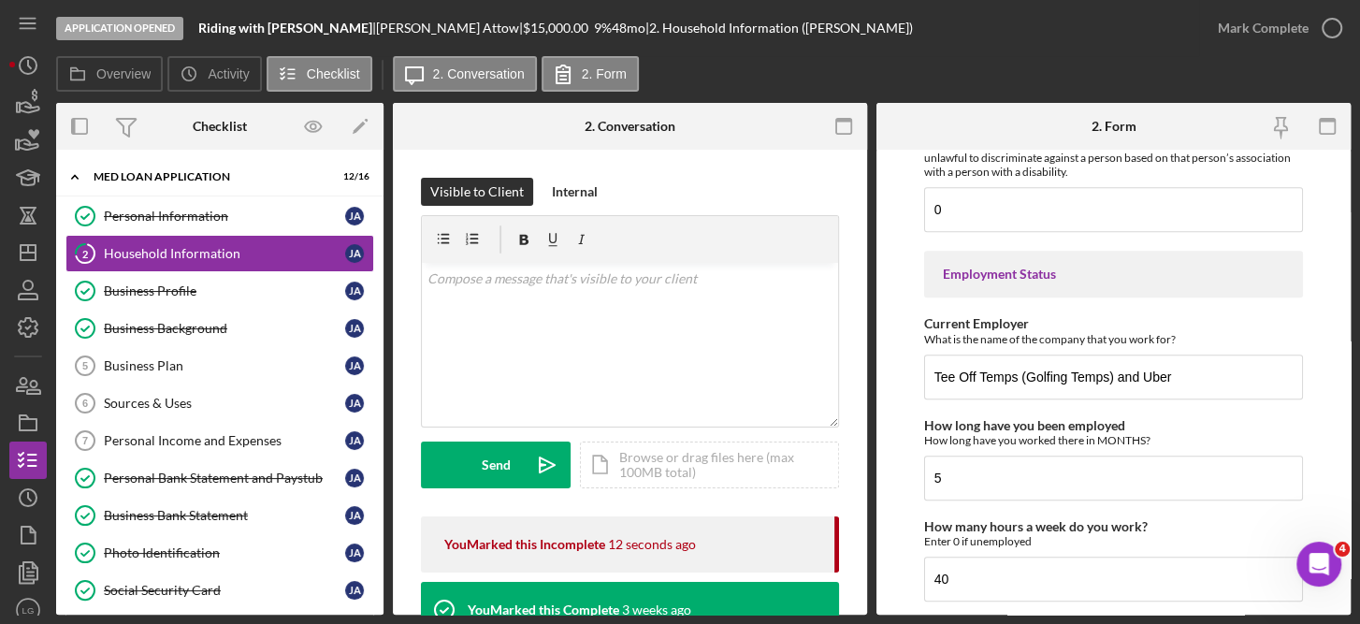
scroll to position [1128, 0]
click at [976, 480] on input "5" at bounding box center [1114, 476] width 380 height 45
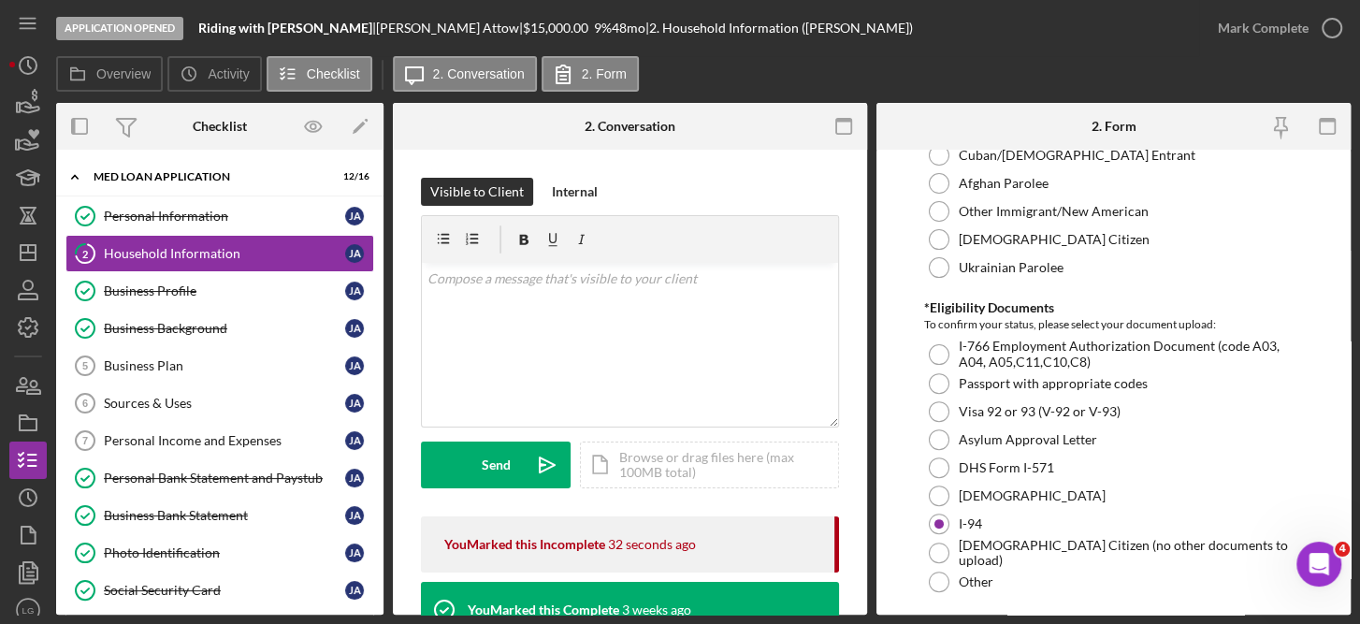
scroll to position [353, 0]
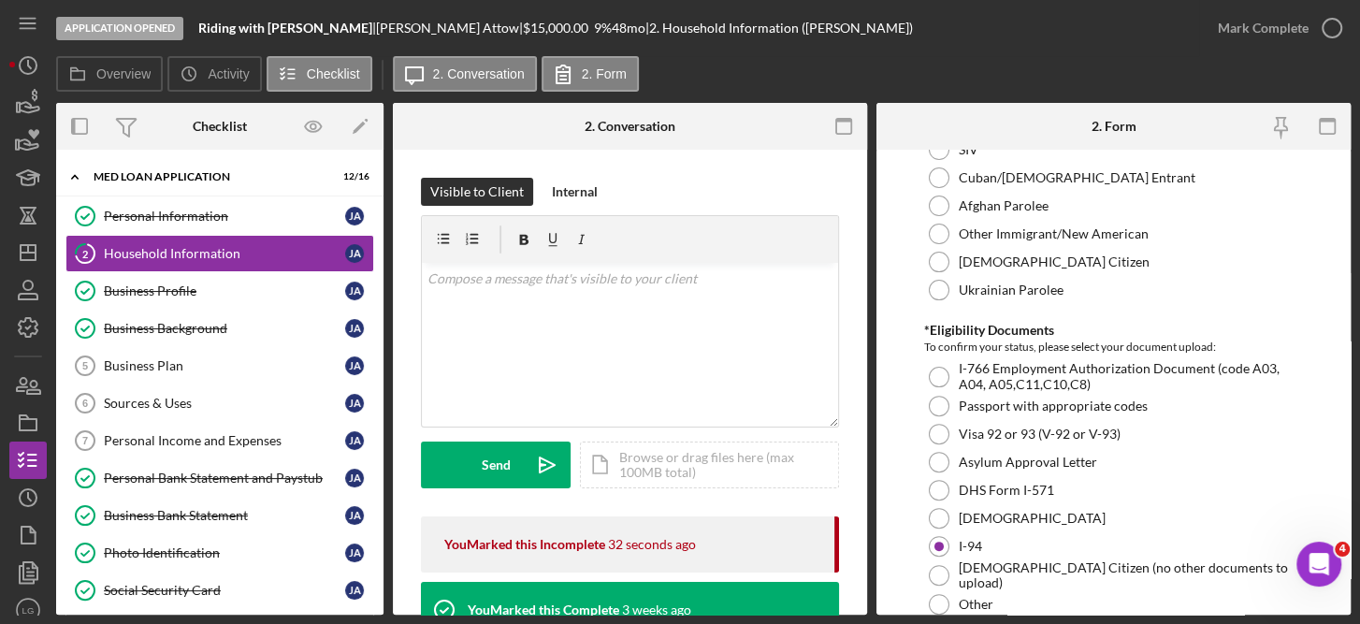
type input "6"
click at [740, 383] on div "v Color teal Color pink Remove color Add row above Add row below Add column bef…" at bounding box center [630, 345] width 416 height 164
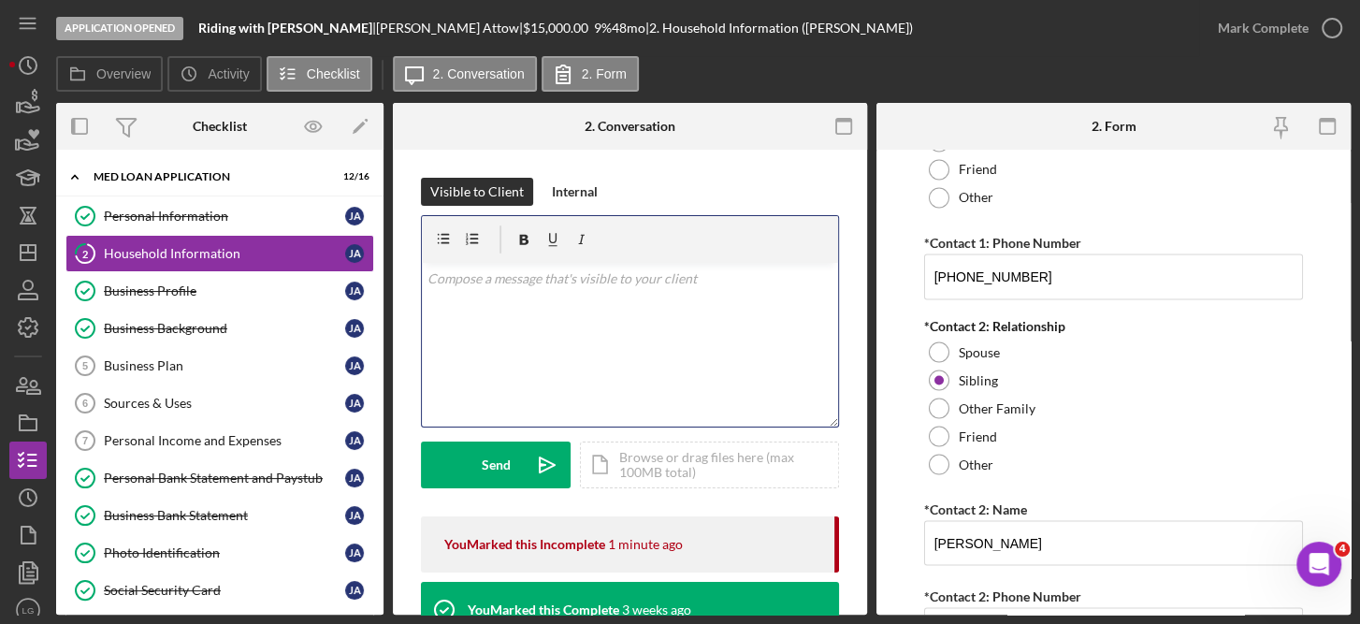
scroll to position [2421, 0]
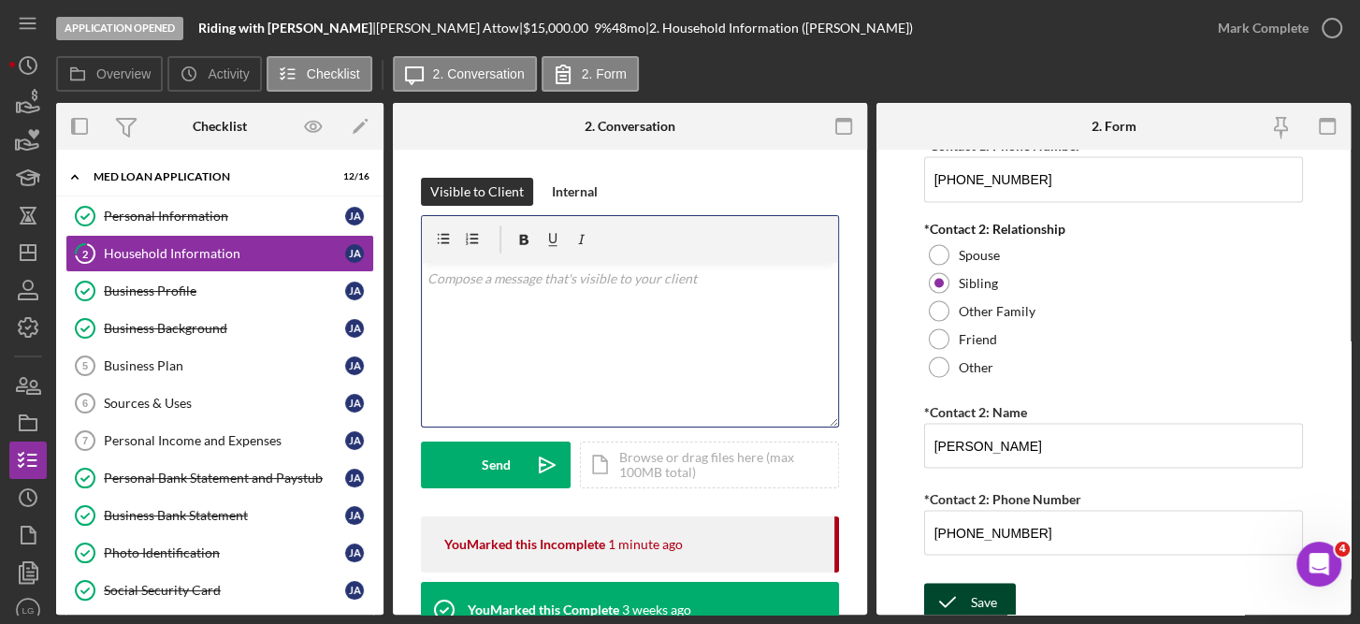
click at [989, 585] on div "Save" at bounding box center [984, 601] width 26 height 37
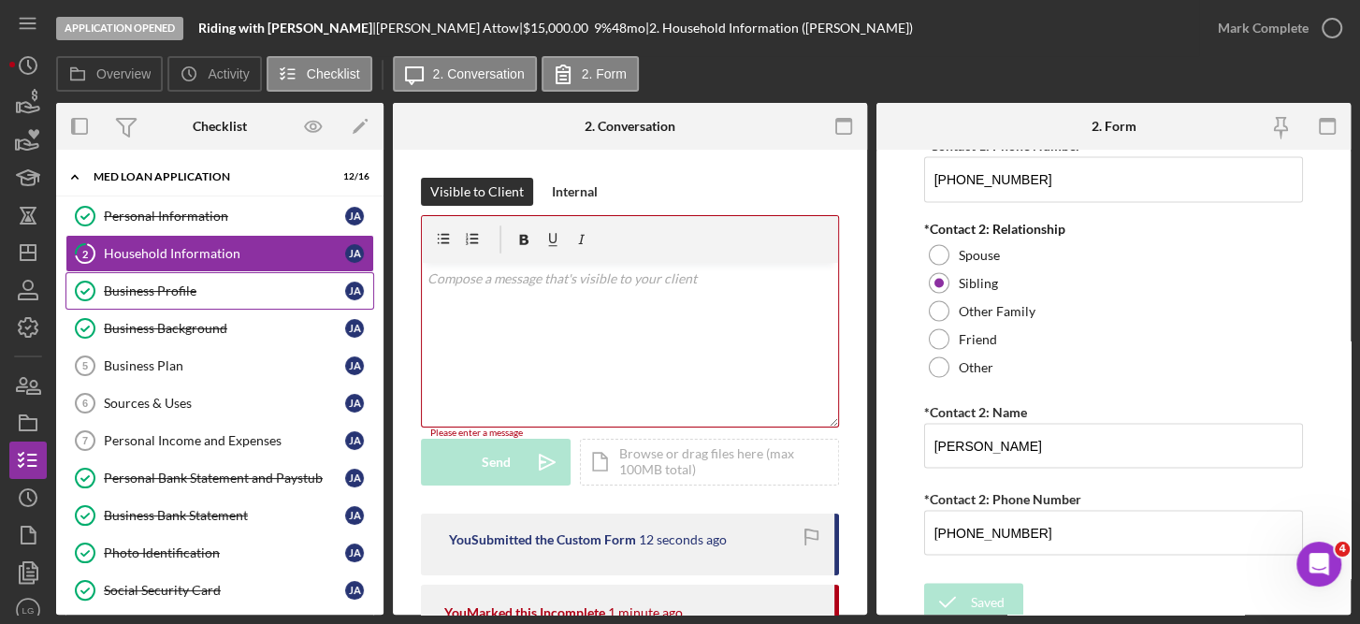
click at [195, 287] on div "Business Profile" at bounding box center [224, 290] width 241 height 15
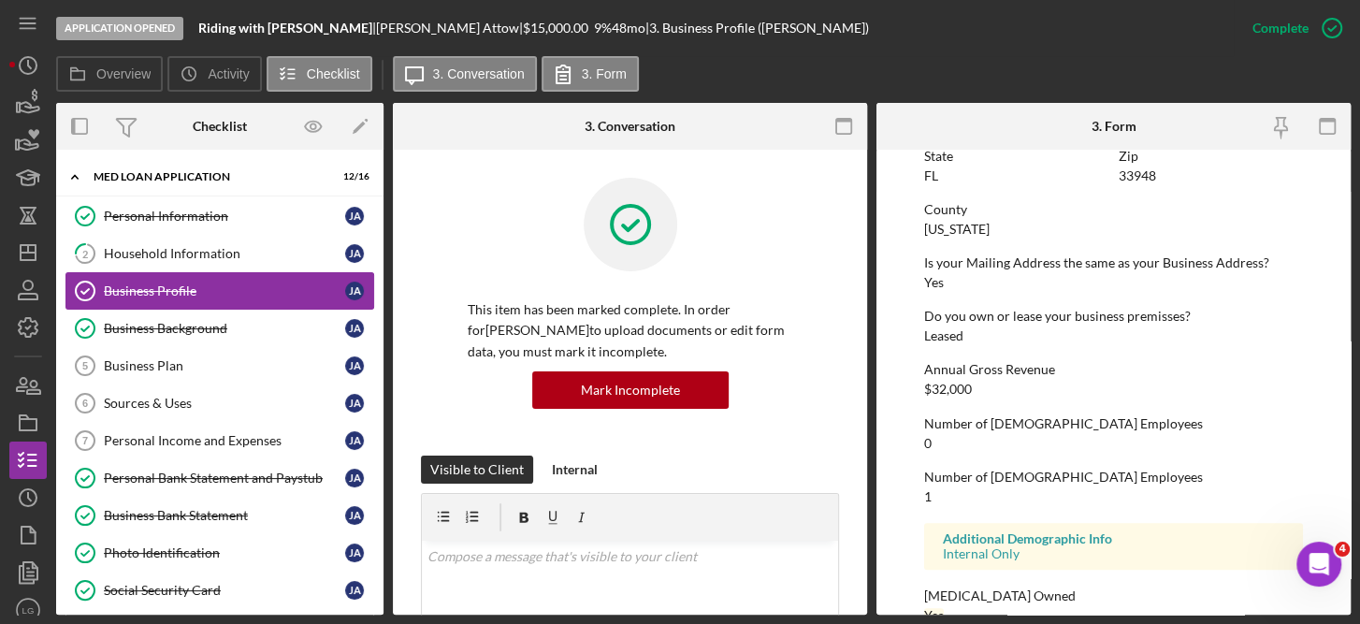
scroll to position [946, 0]
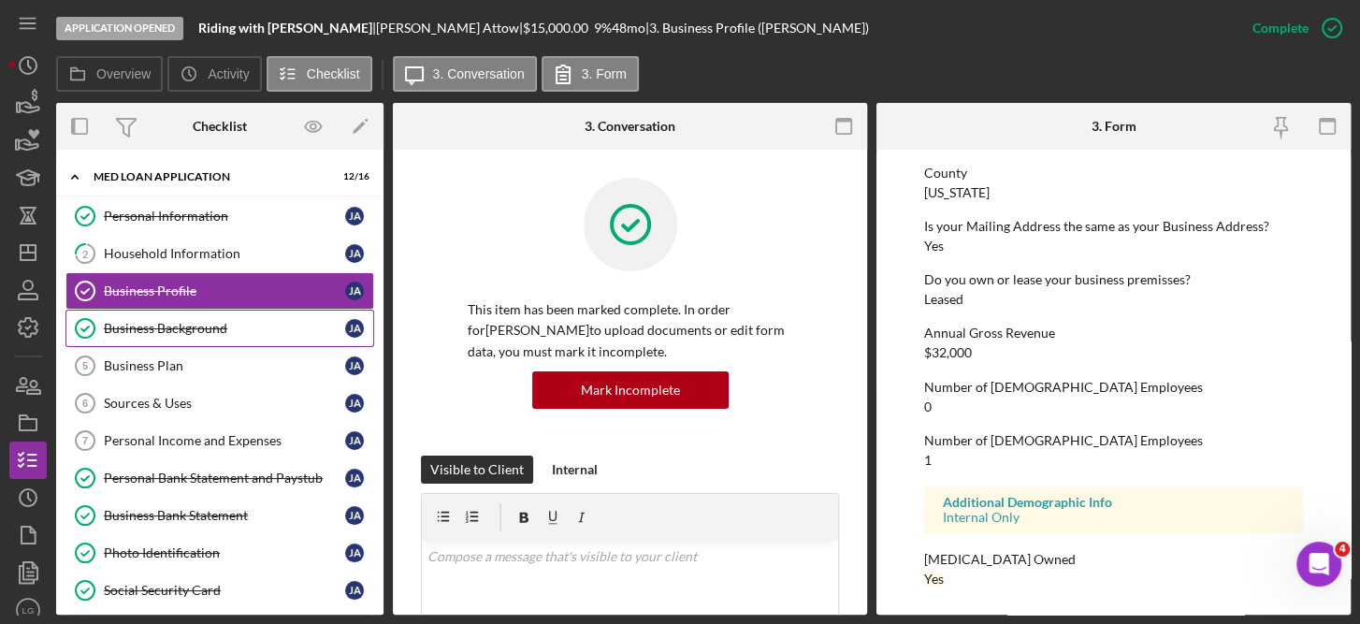
click at [220, 334] on link "Business Background Business Background J A" at bounding box center [219, 328] width 309 height 37
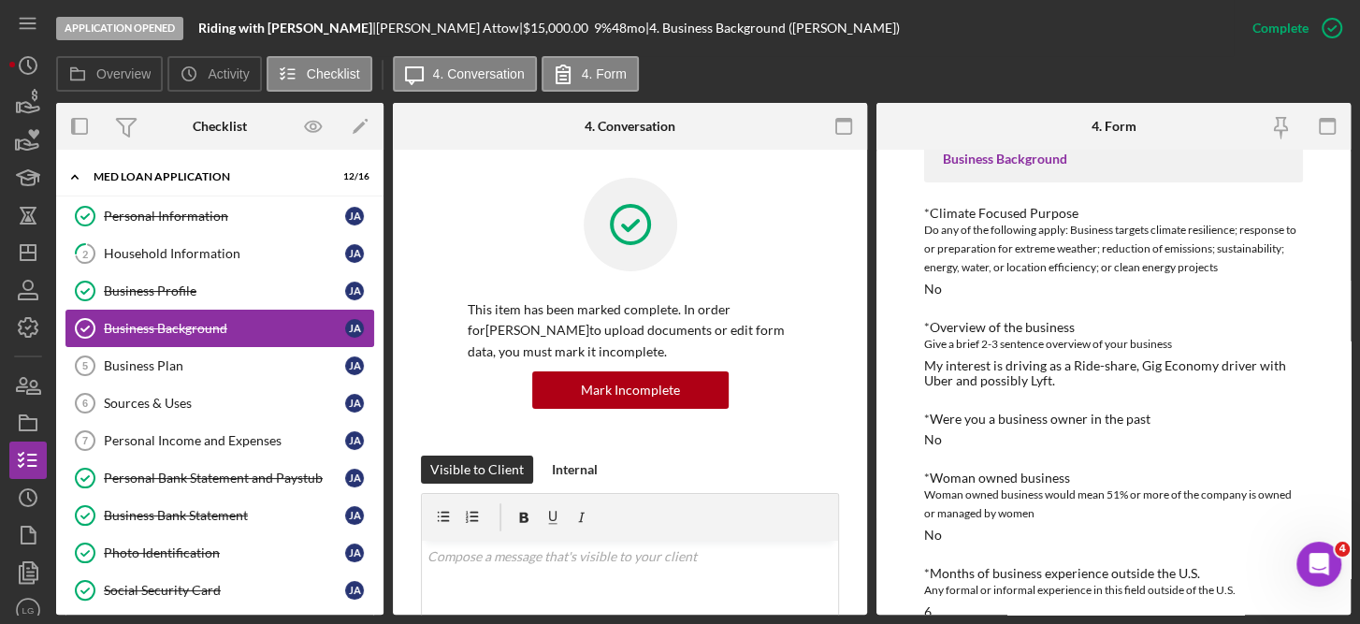
scroll to position [120, 0]
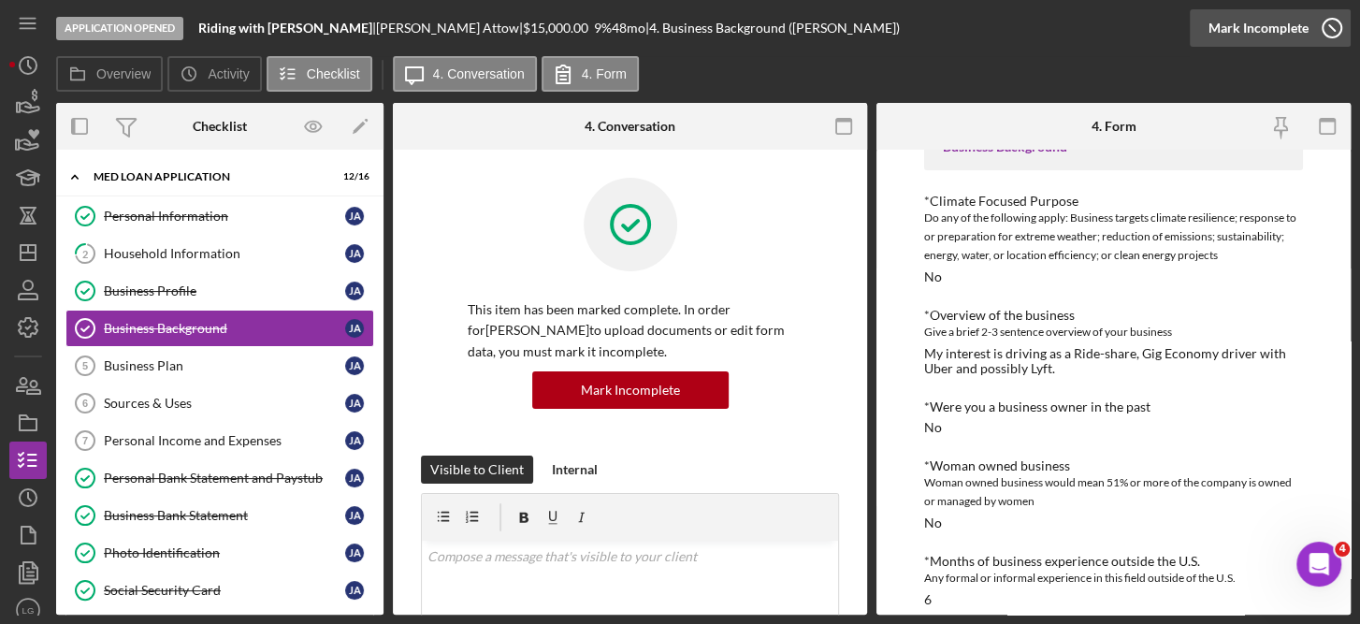
click at [1332, 22] on icon "button" at bounding box center [1331, 28] width 47 height 47
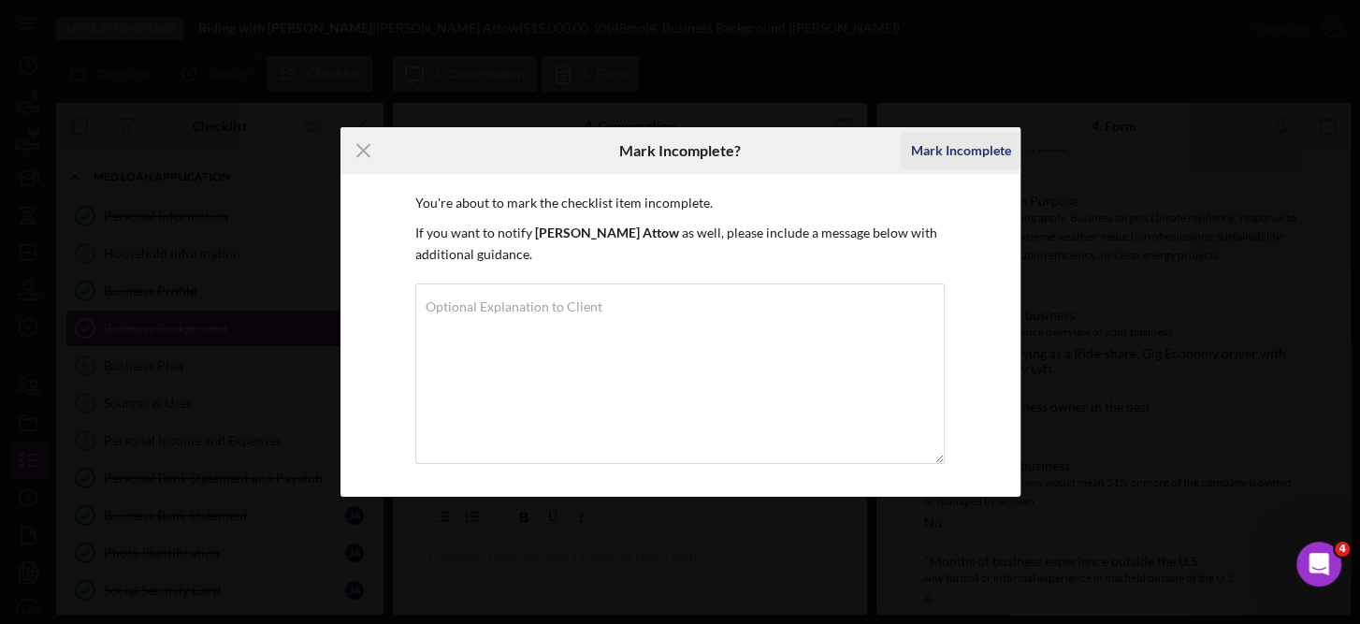
click at [959, 155] on div "Mark Incomplete" at bounding box center [960, 150] width 100 height 37
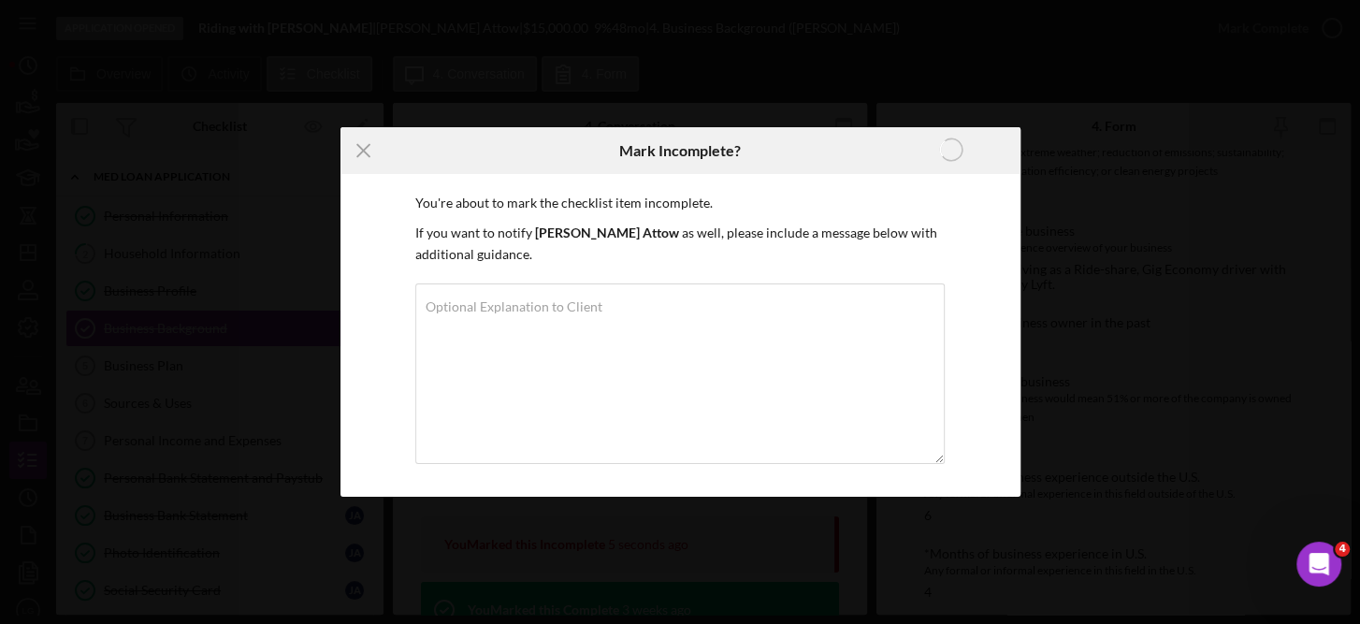
scroll to position [36, 0]
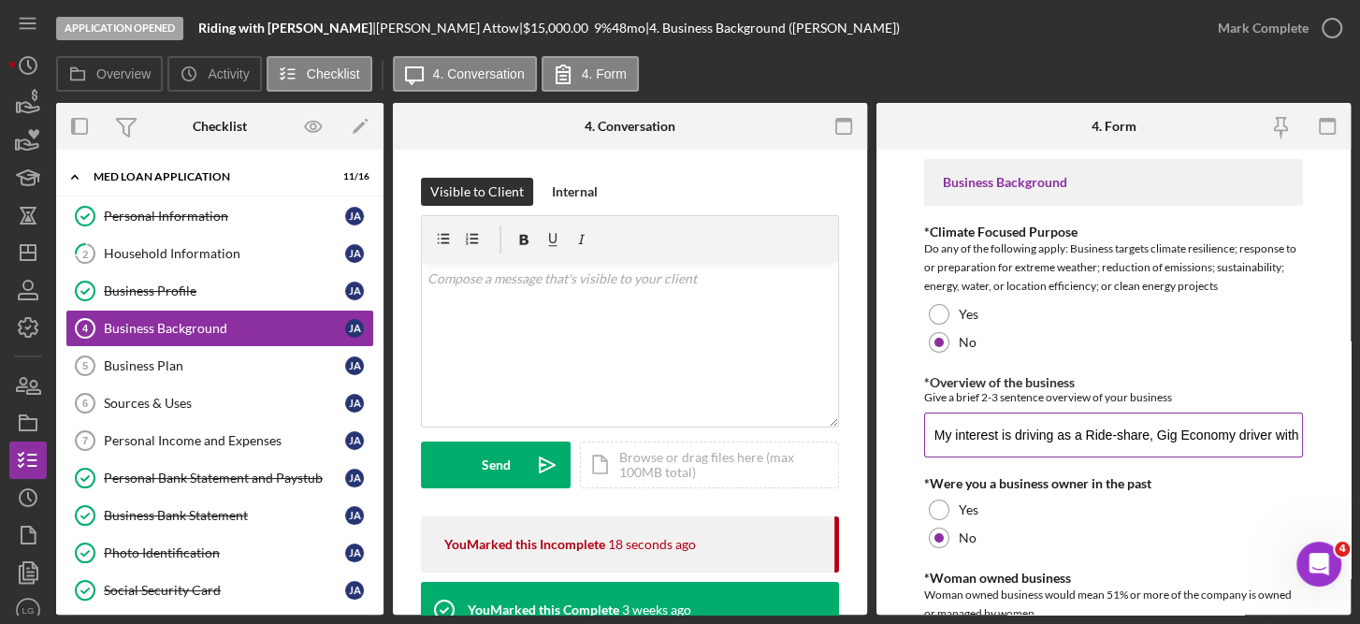
click at [1090, 431] on input "My interest is driving as a Ride-share, Gig Economy driver with Uber and possib…" at bounding box center [1114, 434] width 380 height 45
click at [1092, 435] on input "My interest is driving as a Ride-share, Gig Economy driver with Uber and possib…" at bounding box center [1114, 434] width 380 height 45
click at [1191, 429] on input "My interest is driving as a Ride-share, Gig Economy driver with Uber and possib…" at bounding box center [1114, 434] width 380 height 45
click at [1292, 438] on input "My interest is driving as a Ride-share, Gig Economy driver with Uber and possib…" at bounding box center [1114, 434] width 380 height 45
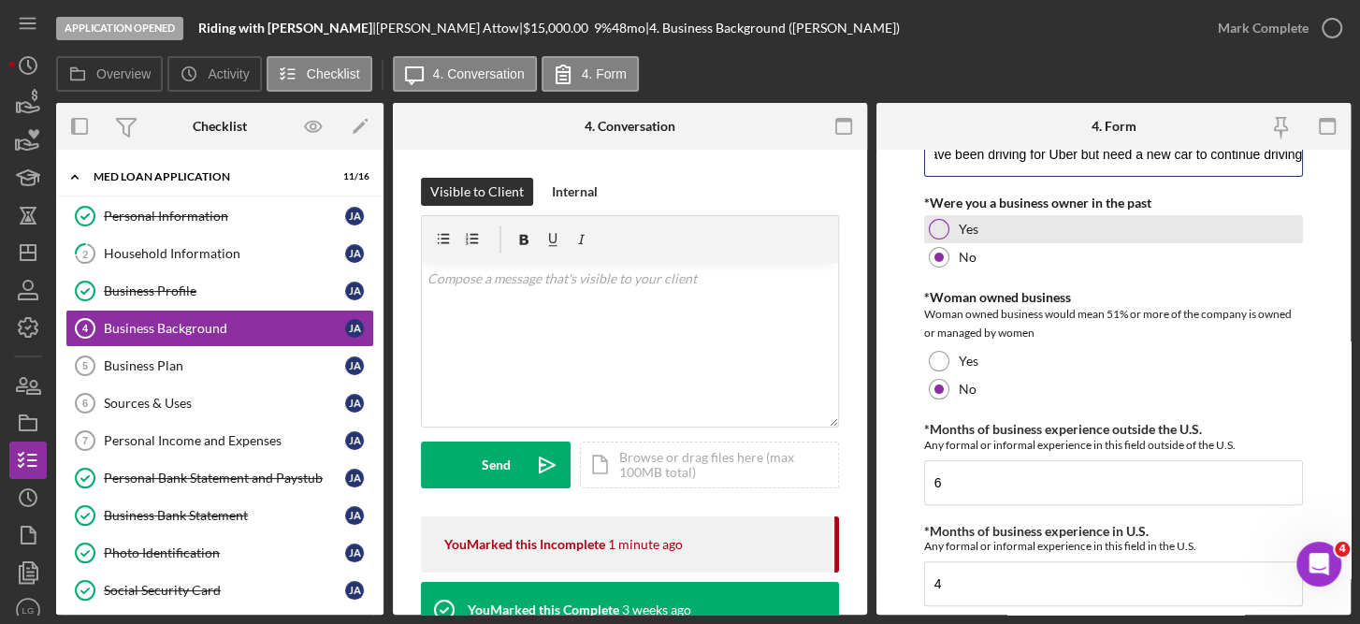
scroll to position [319, 0]
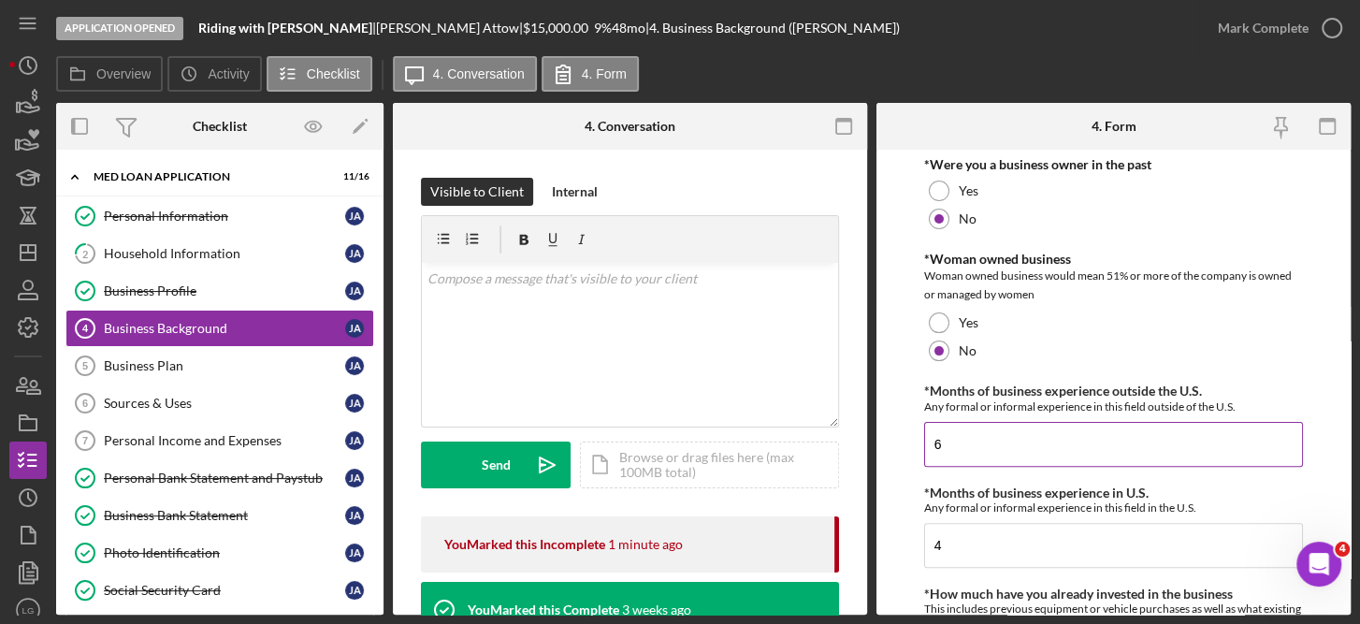
type input "My interest is driving as a Ride-share, Gig Economy driver with Uber and possib…"
click at [982, 445] on input "6" at bounding box center [1114, 444] width 380 height 45
type input "0"
click at [967, 548] on input "4" at bounding box center [1114, 545] width 380 height 45
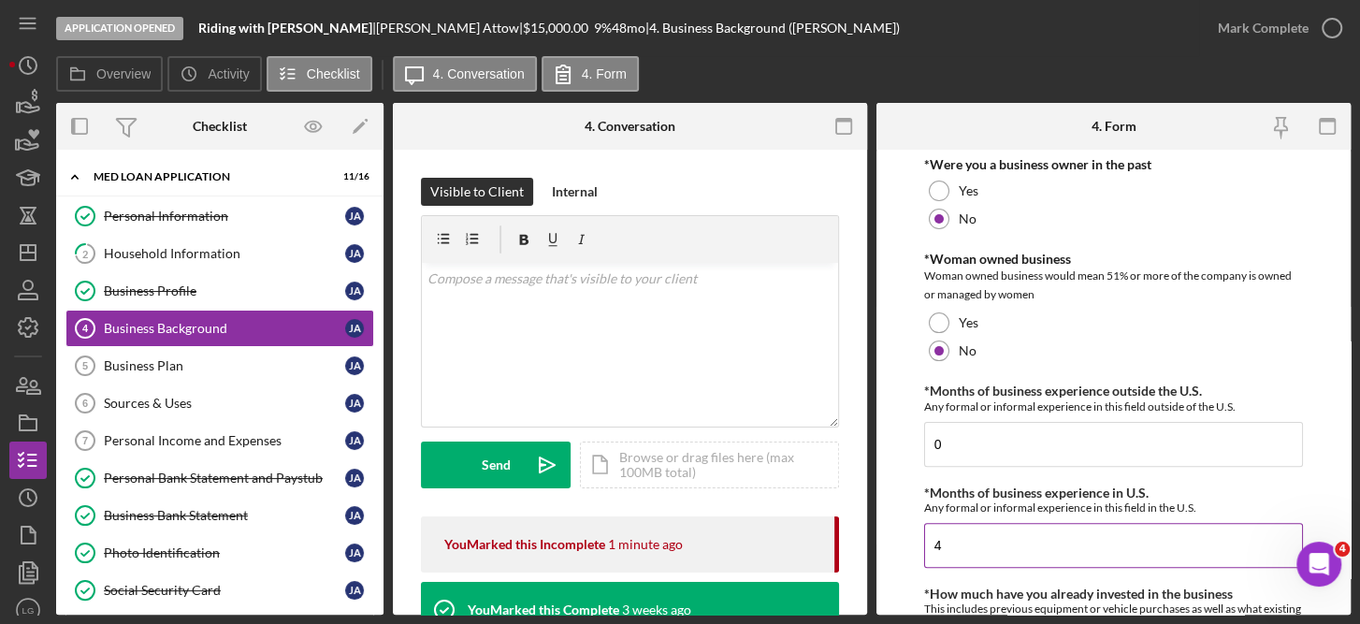
click at [967, 548] on input "4" at bounding box center [1114, 545] width 380 height 45
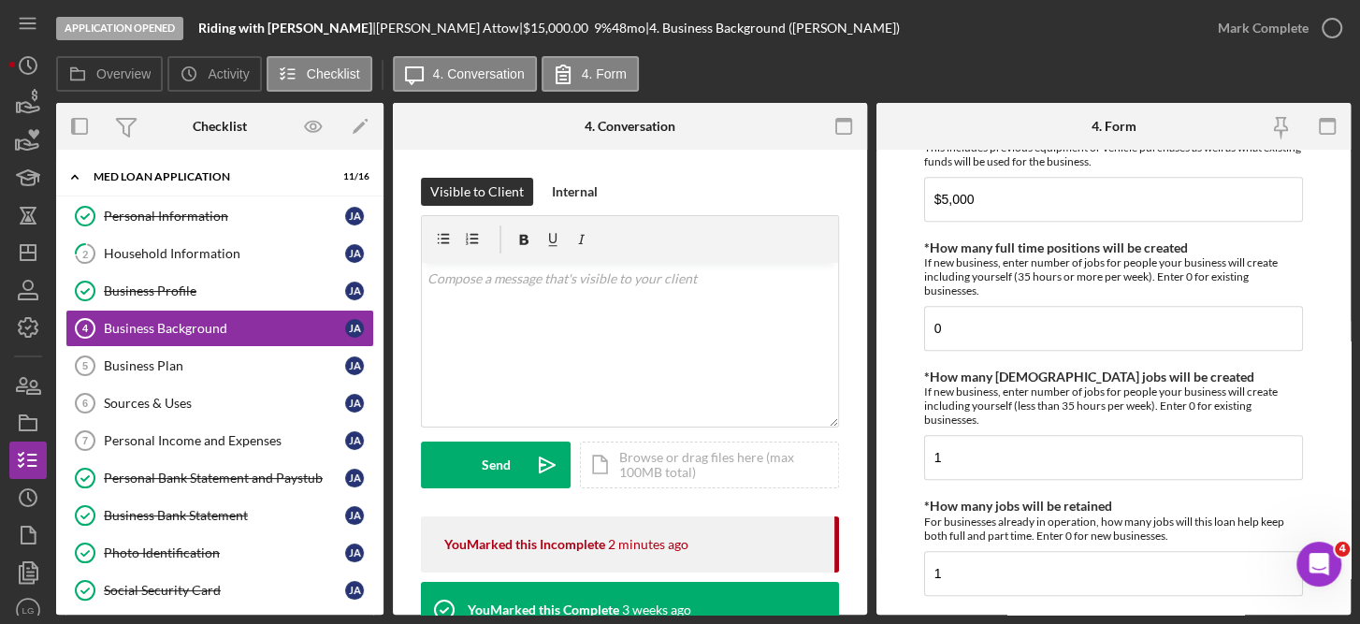
scroll to position [781, 0]
click at [996, 452] on input "1" at bounding box center [1114, 456] width 380 height 45
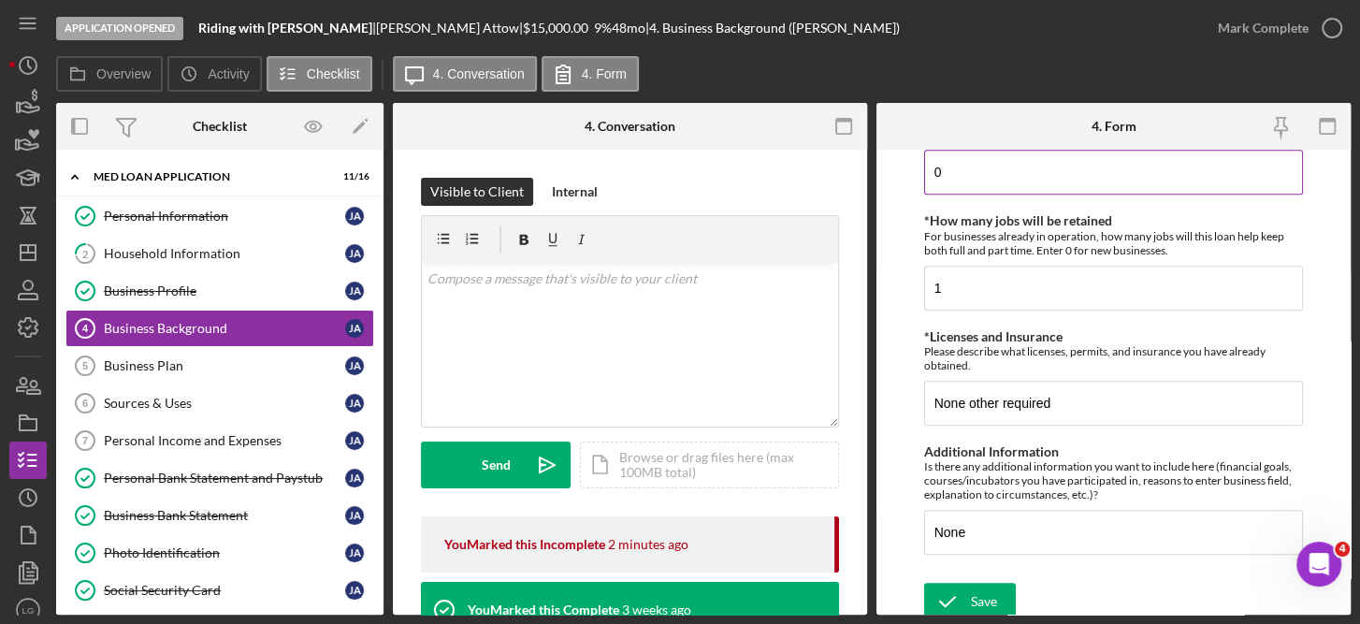
scroll to position [1070, 0]
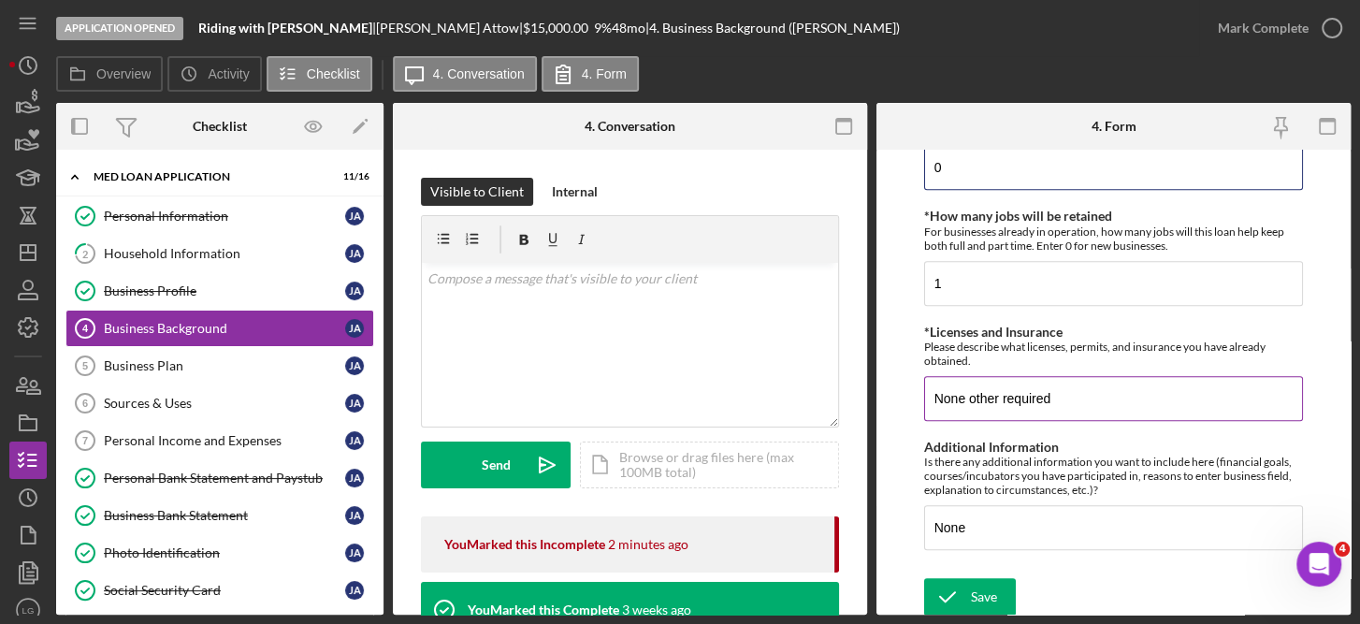
type input "0"
click at [1095, 392] on input "None other required" at bounding box center [1114, 398] width 380 height 45
type input "N"
type input "I have driver's license and car insurance; no other licenses are required for m…"
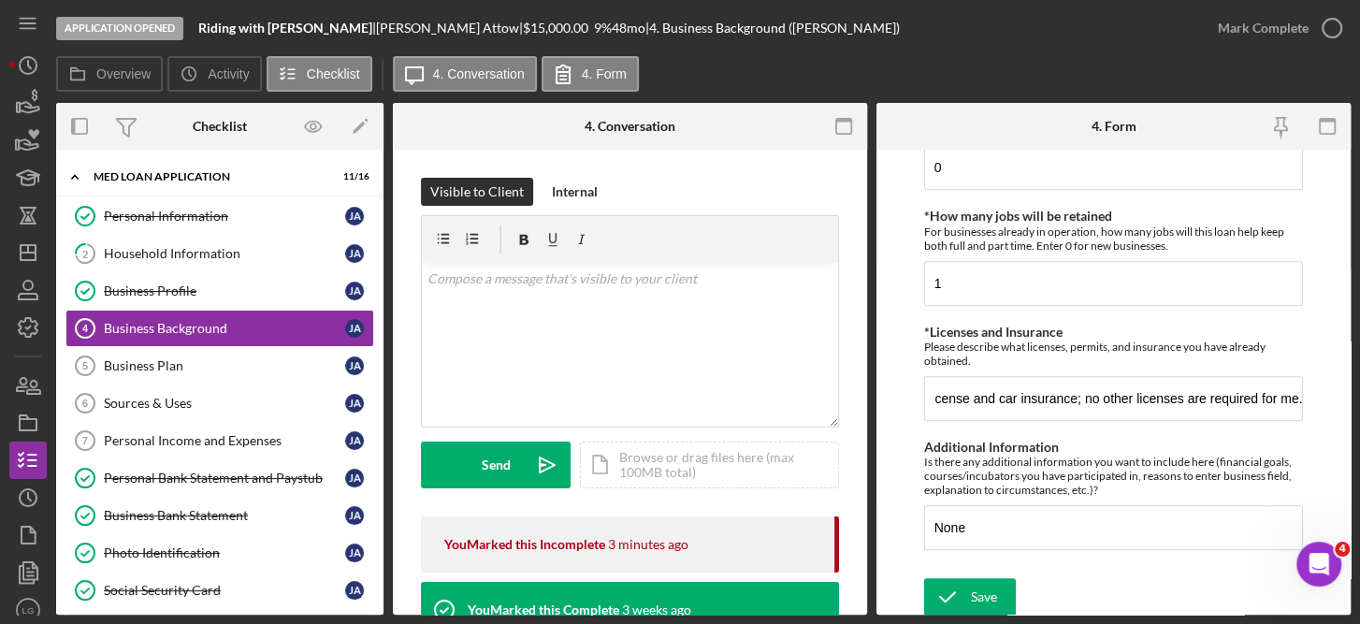
scroll to position [0, 0]
click at [1335, 37] on icon "button" at bounding box center [1331, 28] width 47 height 47
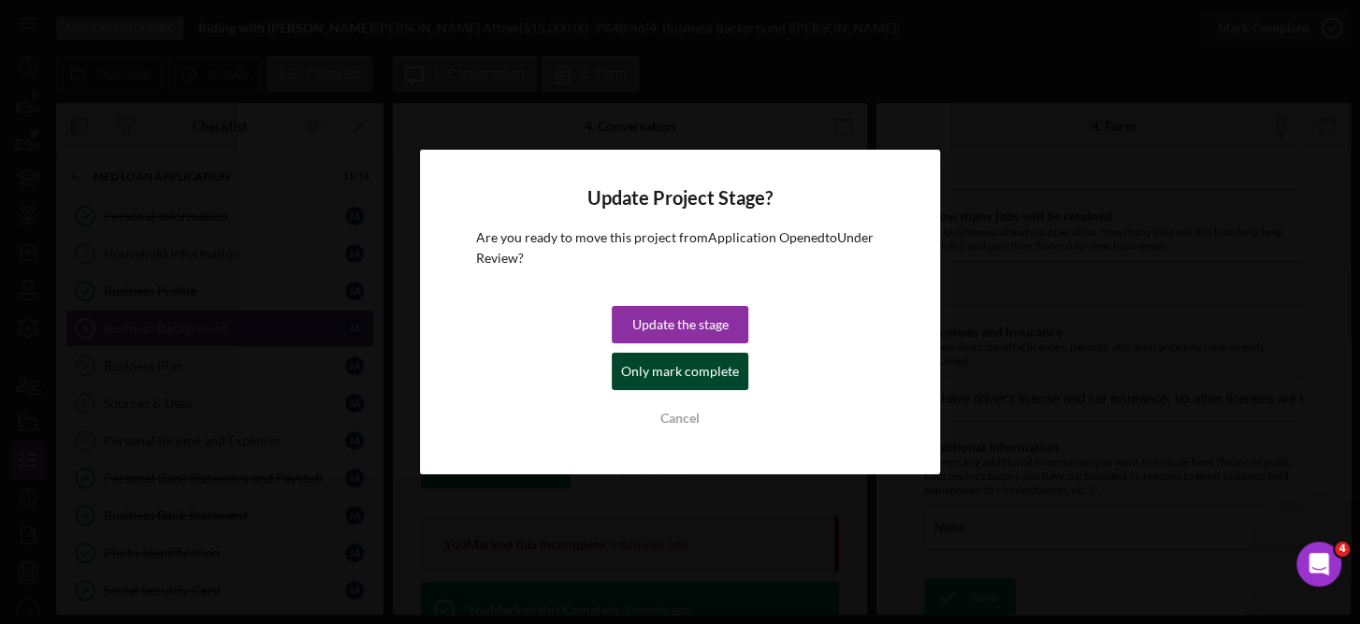
click at [712, 384] on div "Only mark complete" at bounding box center [680, 371] width 118 height 37
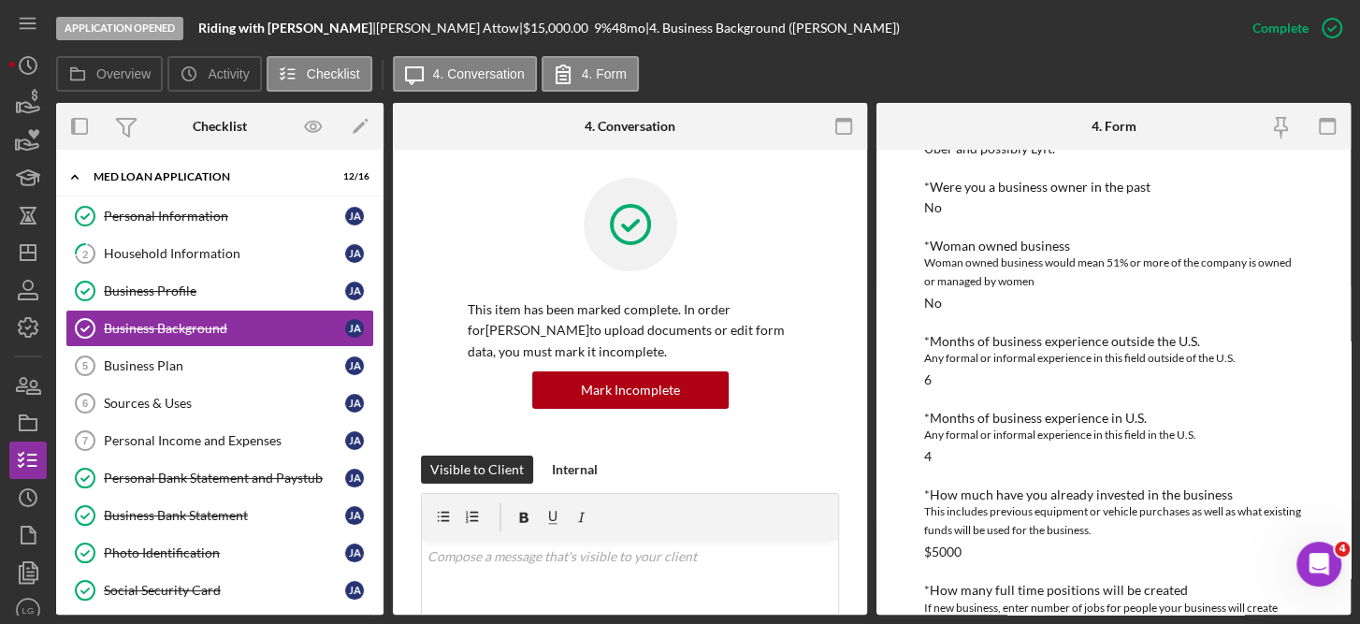
scroll to position [340, 0]
click at [203, 299] on link "Business Profile Business Profile J A" at bounding box center [219, 290] width 309 height 37
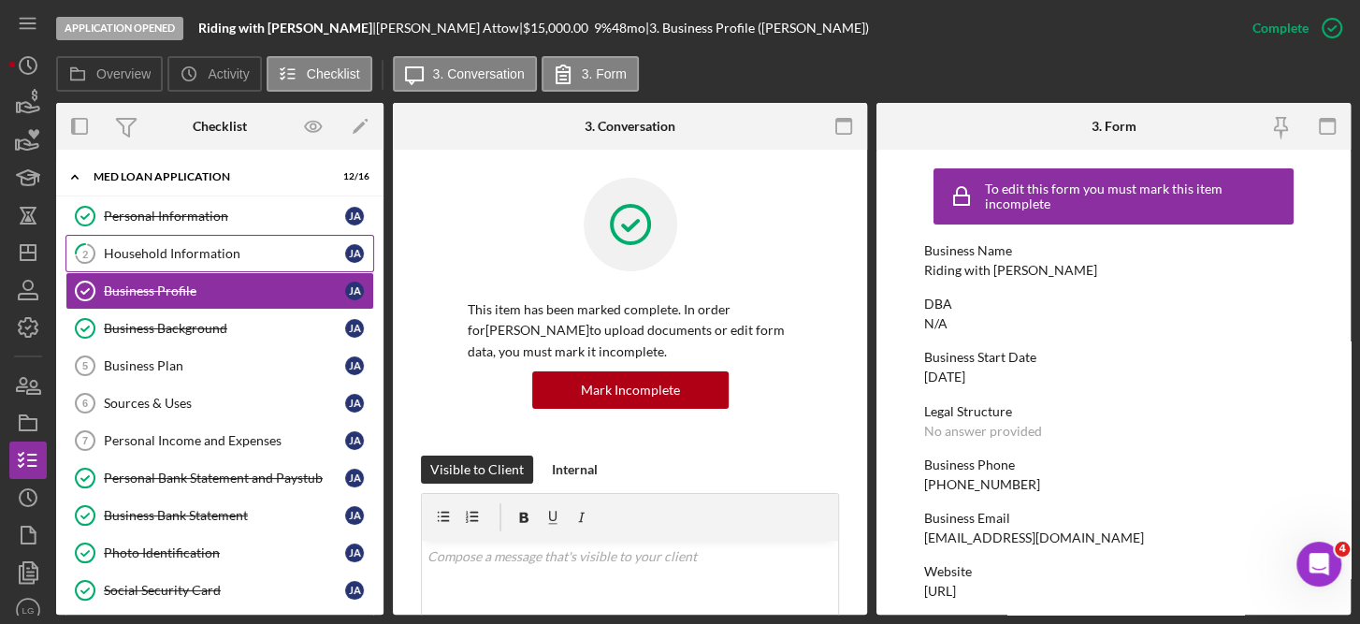
click at [219, 255] on div "Household Information" at bounding box center [224, 253] width 241 height 15
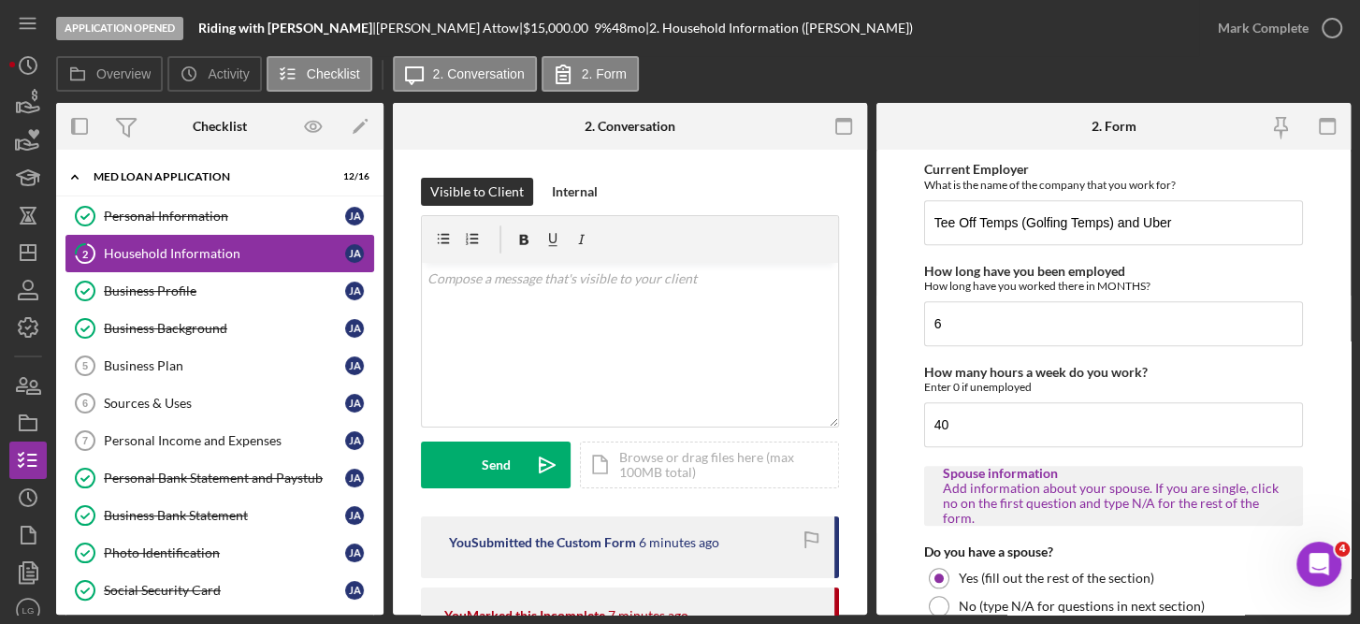
scroll to position [1282, 0]
click at [996, 321] on input "6" at bounding box center [1114, 321] width 380 height 45
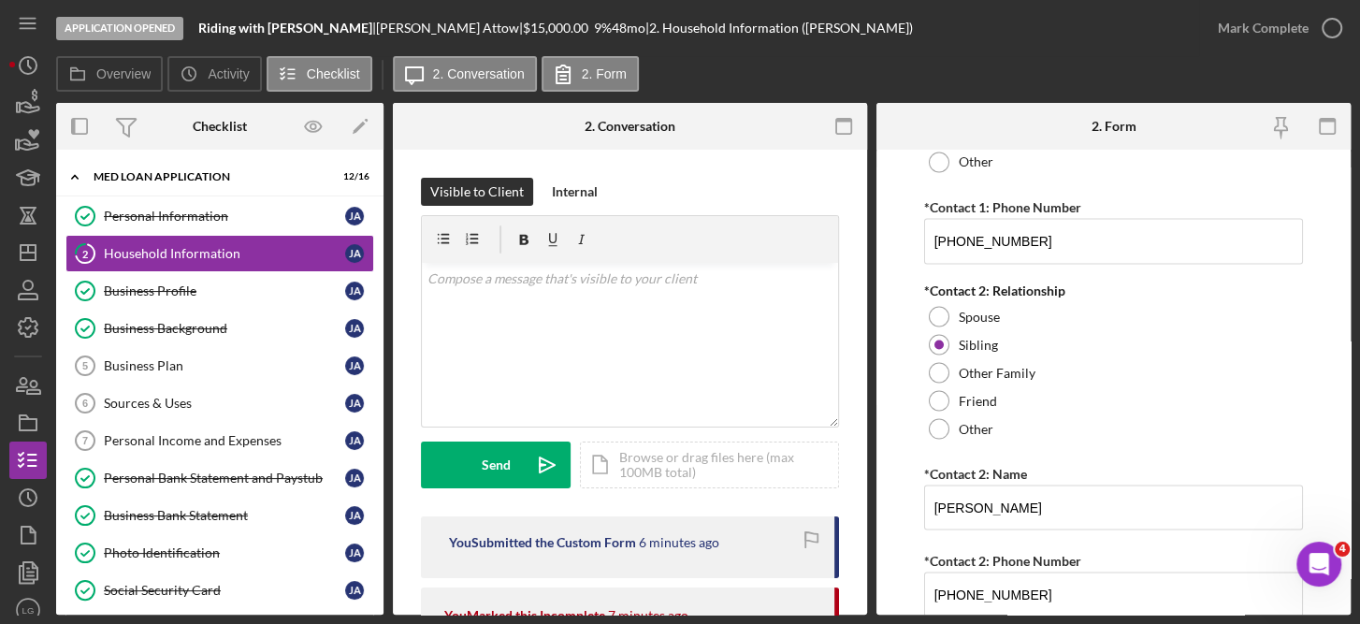
scroll to position [2421, 0]
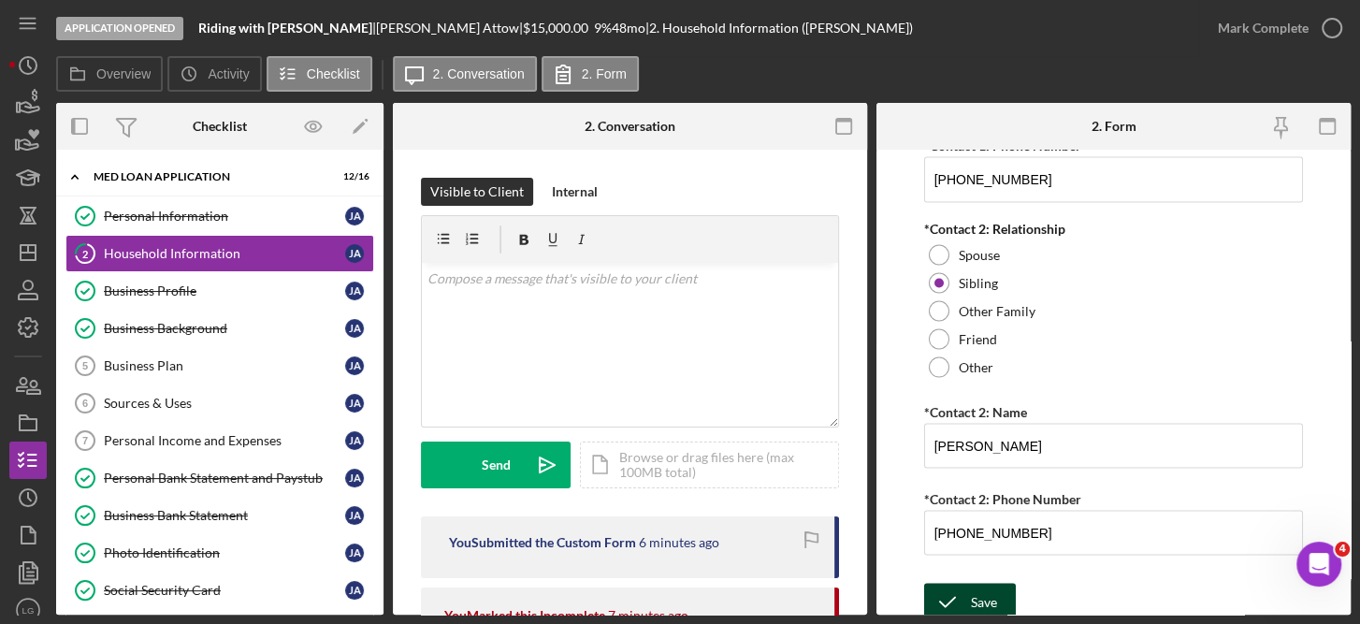
type input "5"
click at [986, 607] on div "Save" at bounding box center [984, 601] width 26 height 37
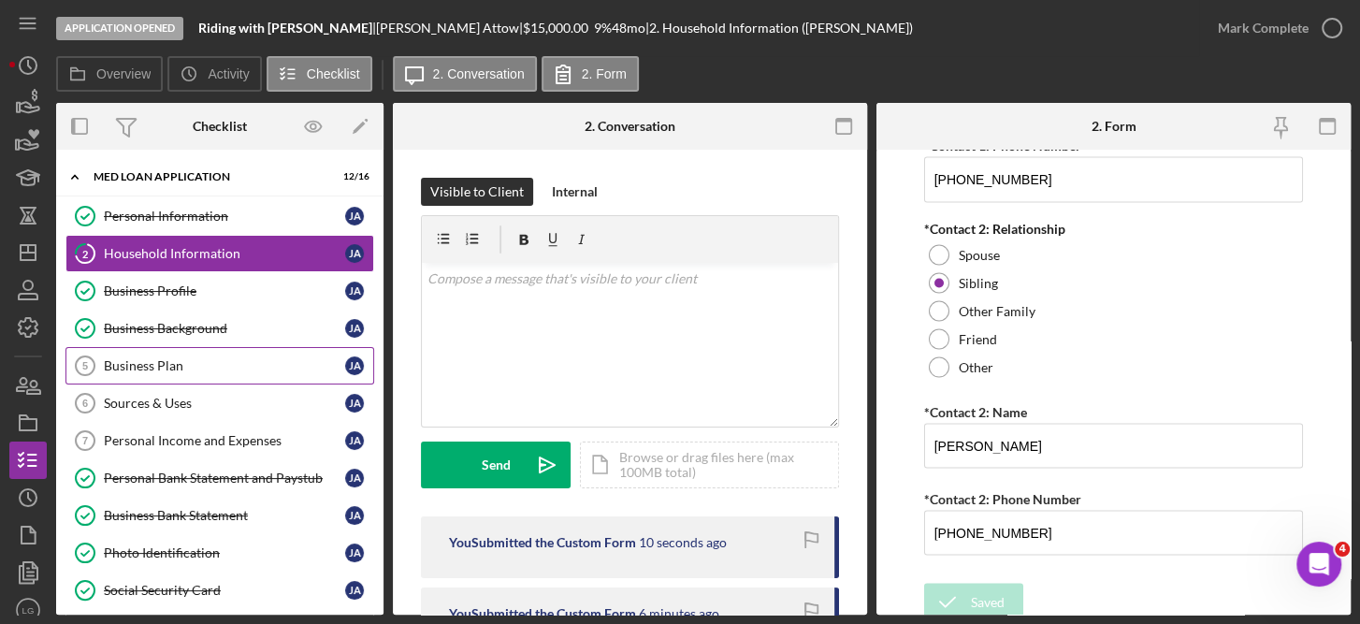
click at [228, 347] on link "Business Plan 5 Business Plan J A" at bounding box center [219, 365] width 309 height 37
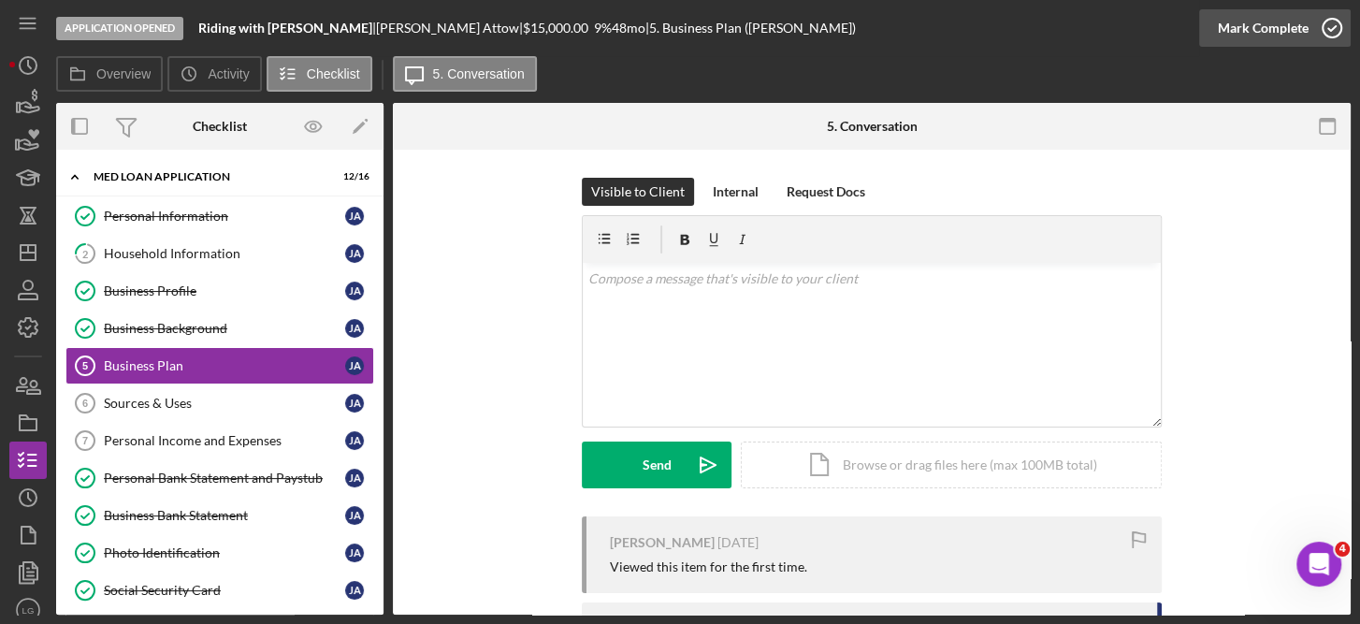
click at [1294, 38] on div "Mark Complete" at bounding box center [1263, 27] width 91 height 37
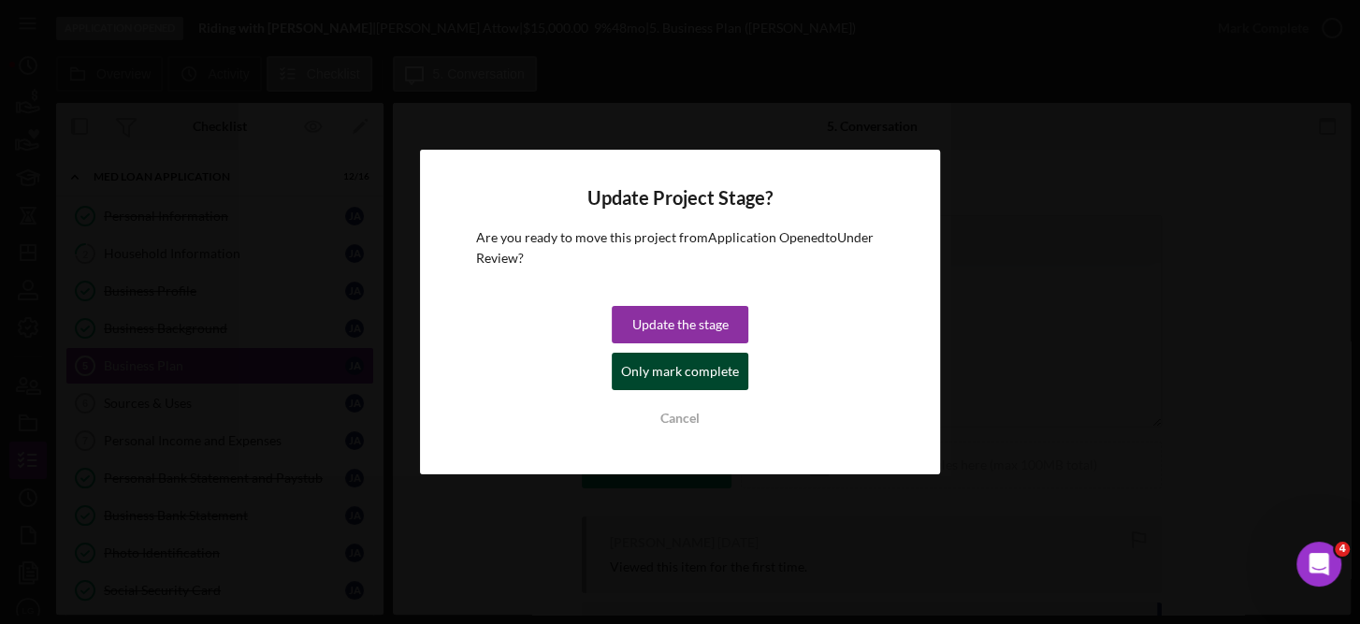
click at [723, 383] on div "Only mark complete" at bounding box center [680, 371] width 118 height 37
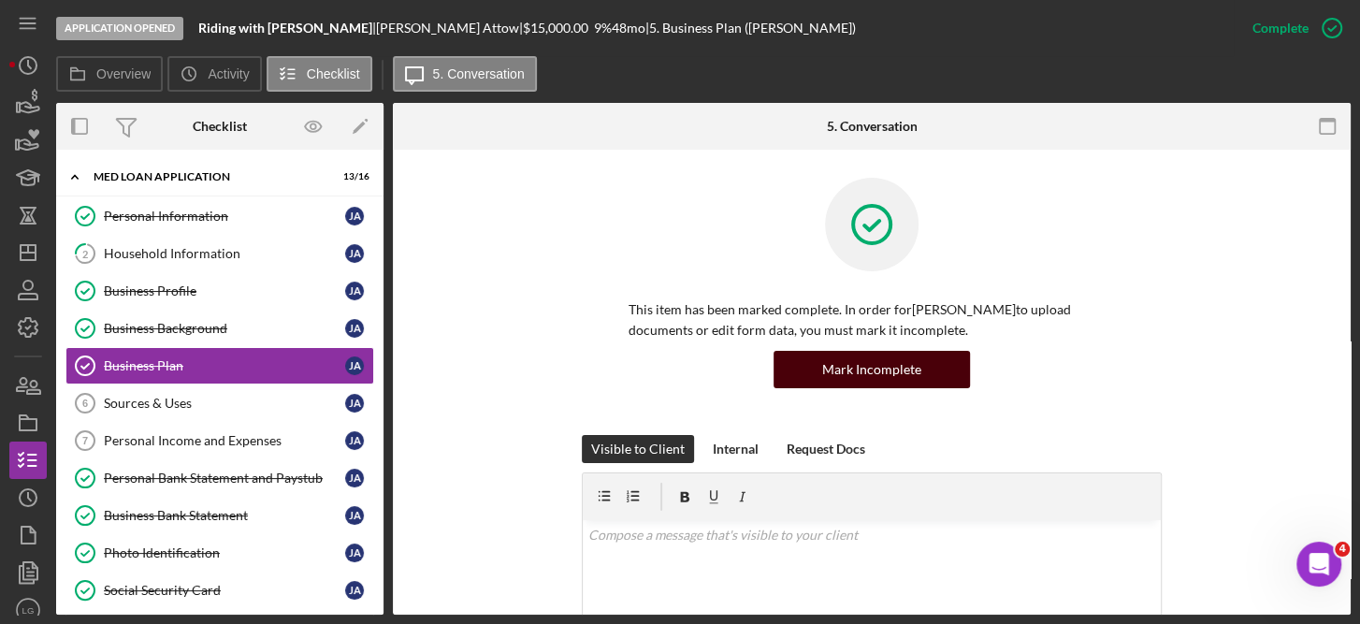
click at [924, 366] on button "Mark Incomplete" at bounding box center [871, 369] width 196 height 37
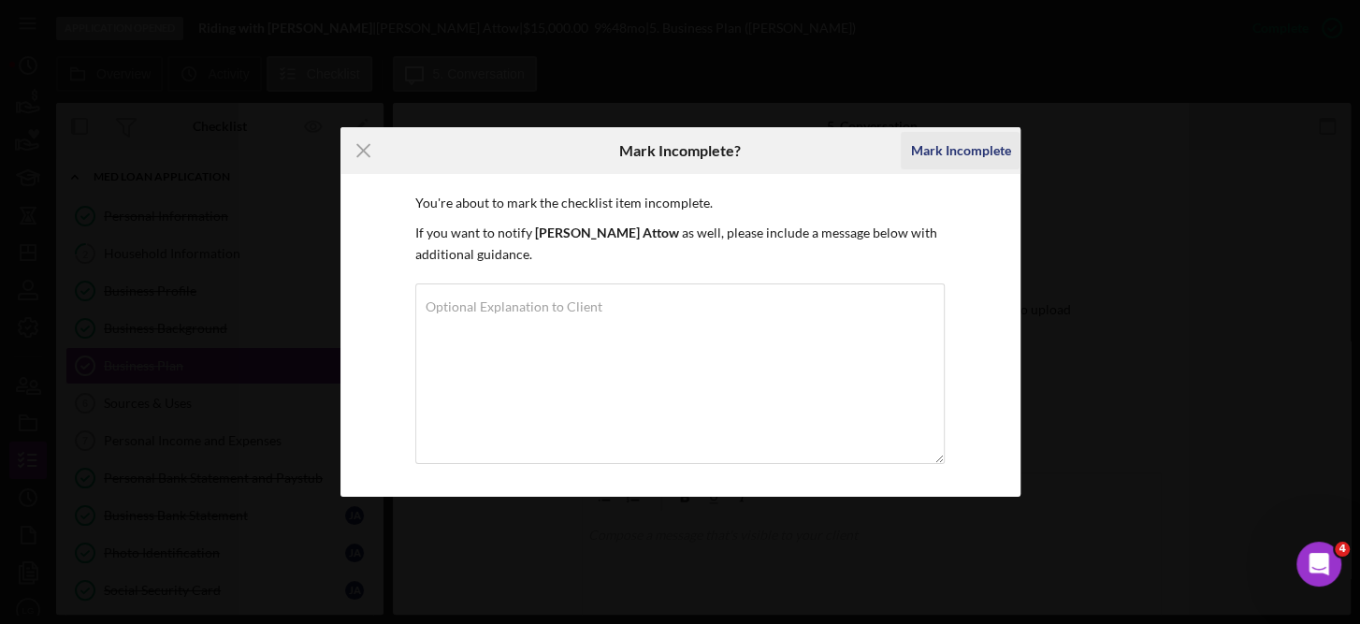
click at [988, 162] on div "Mark Incomplete" at bounding box center [960, 150] width 100 height 37
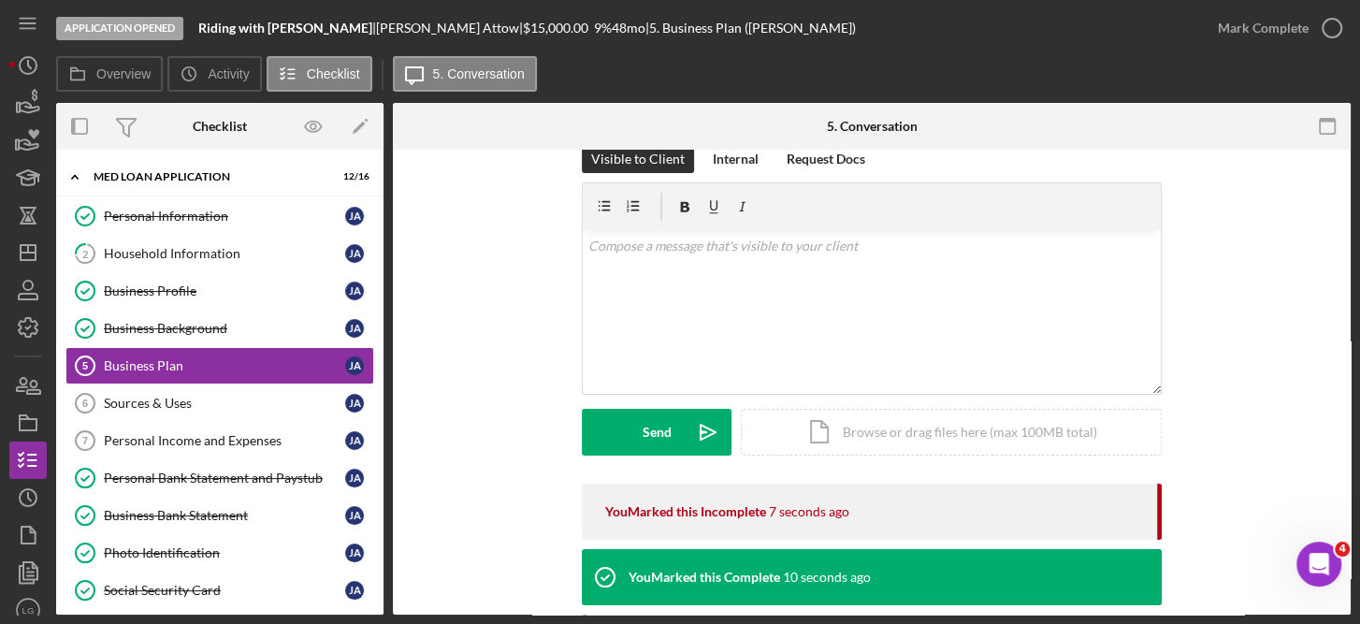
scroll to position [23, 0]
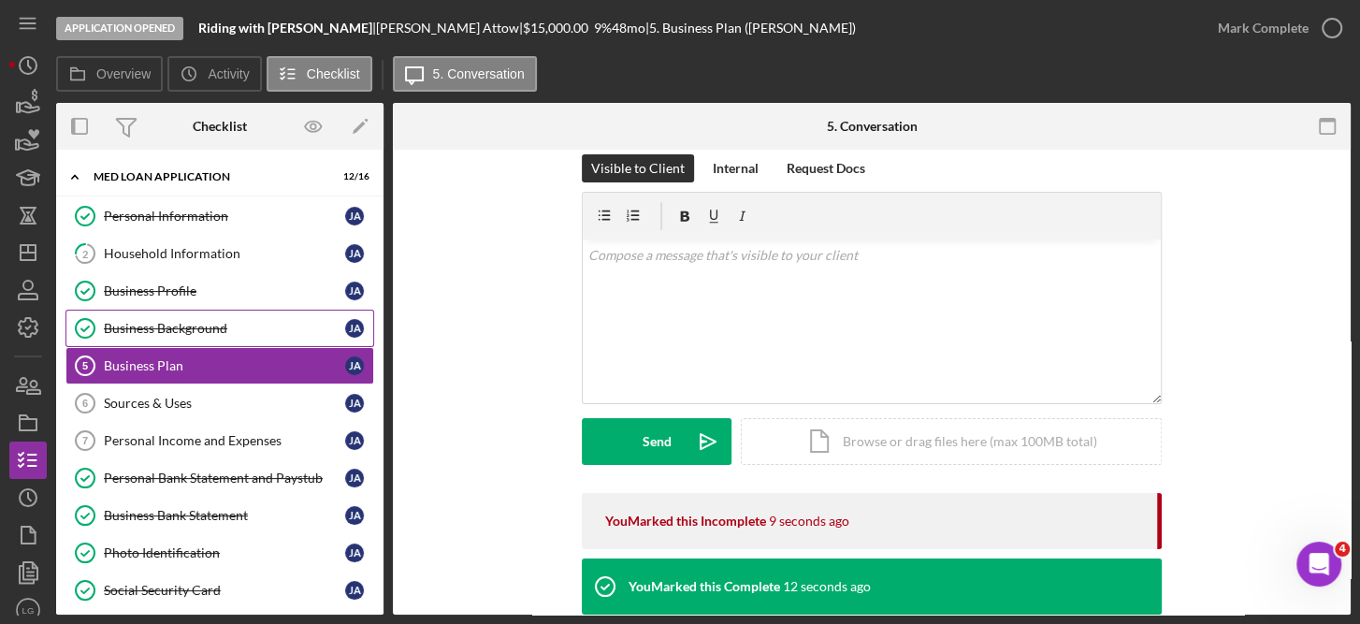
click at [230, 321] on div "Business Background" at bounding box center [224, 328] width 241 height 15
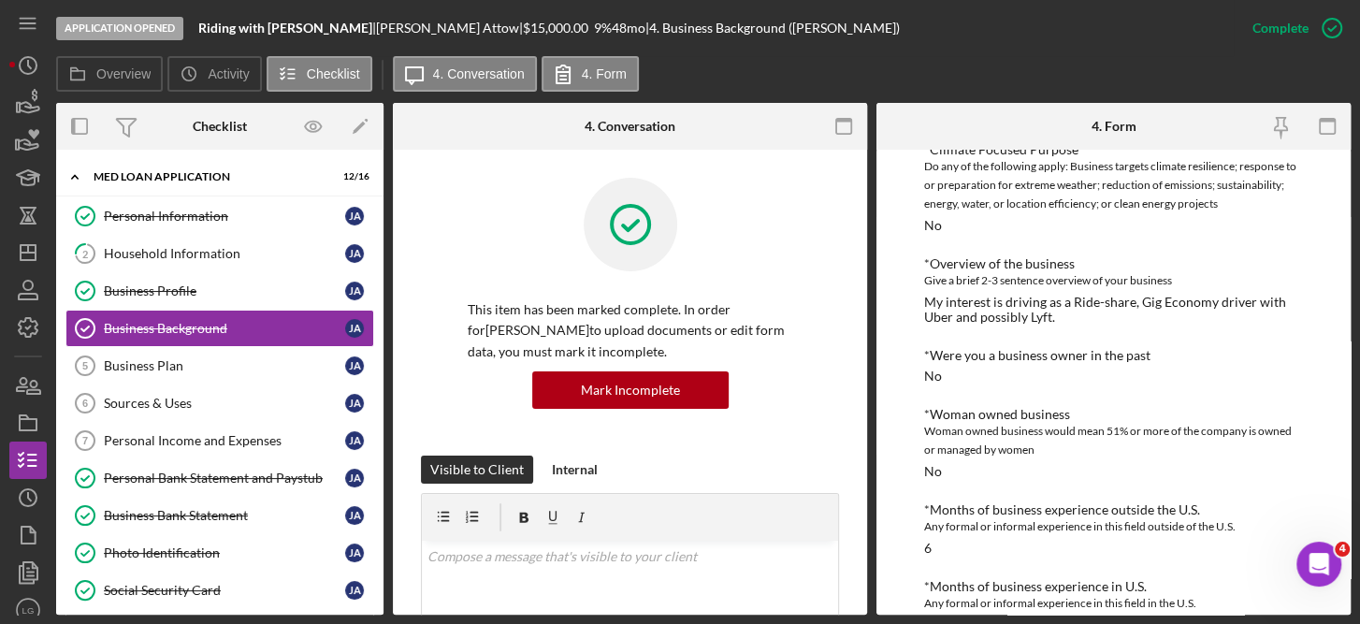
scroll to position [164, 0]
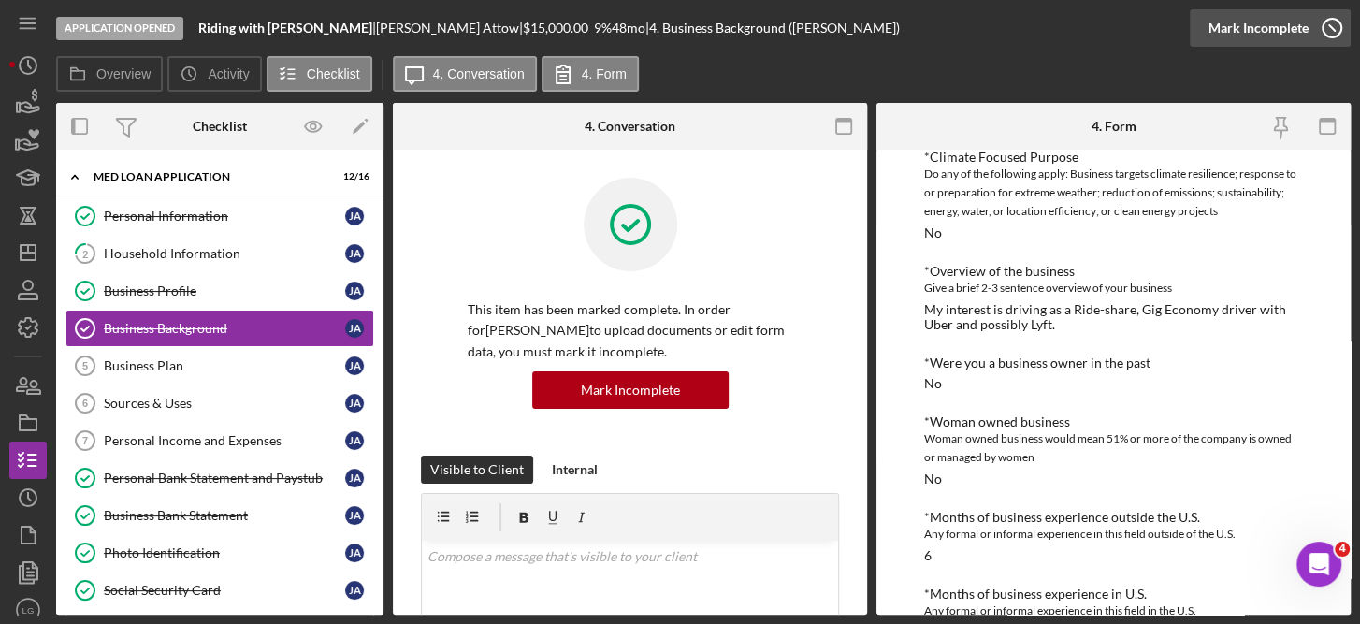
click at [1336, 24] on icon "button" at bounding box center [1331, 28] width 47 height 47
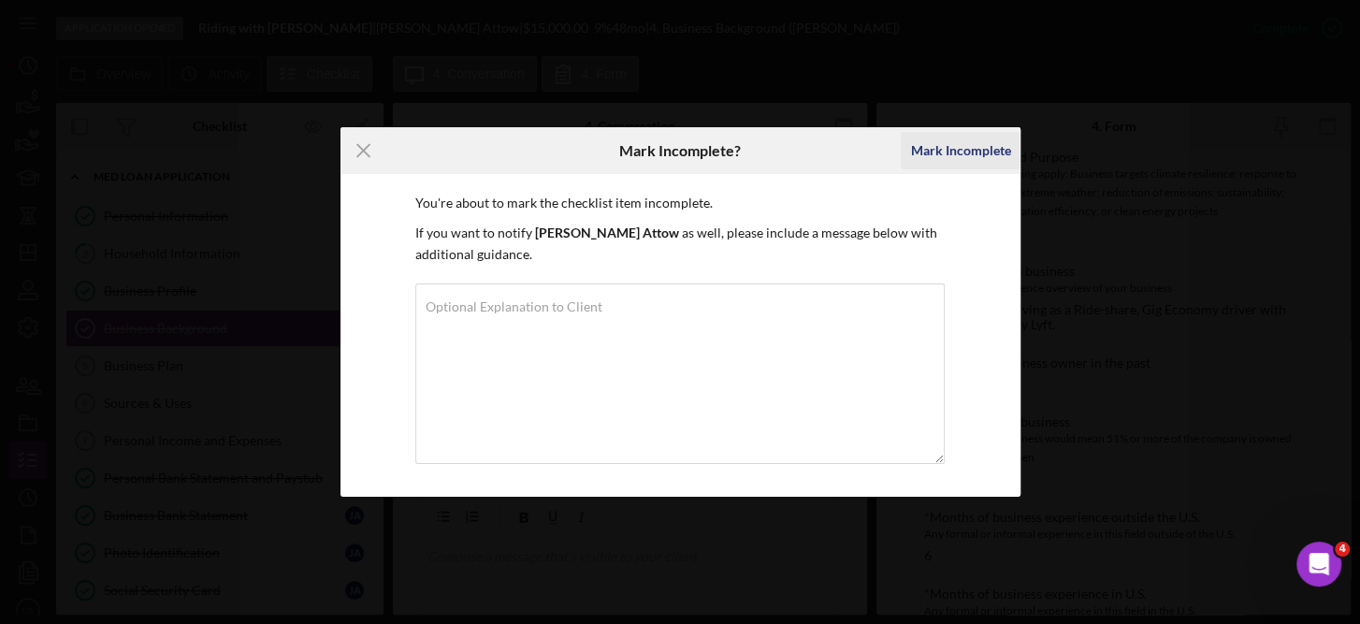
click at [970, 152] on div "Mark Incomplete" at bounding box center [960, 150] width 100 height 37
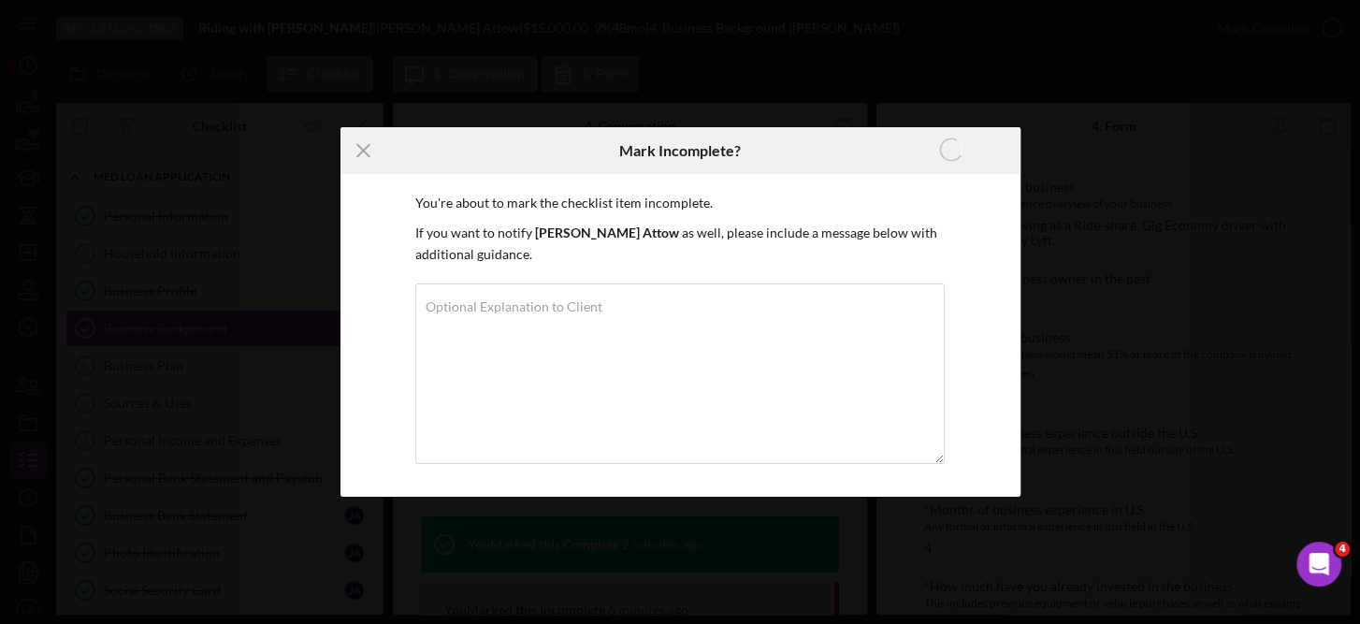
scroll to position [80, 0]
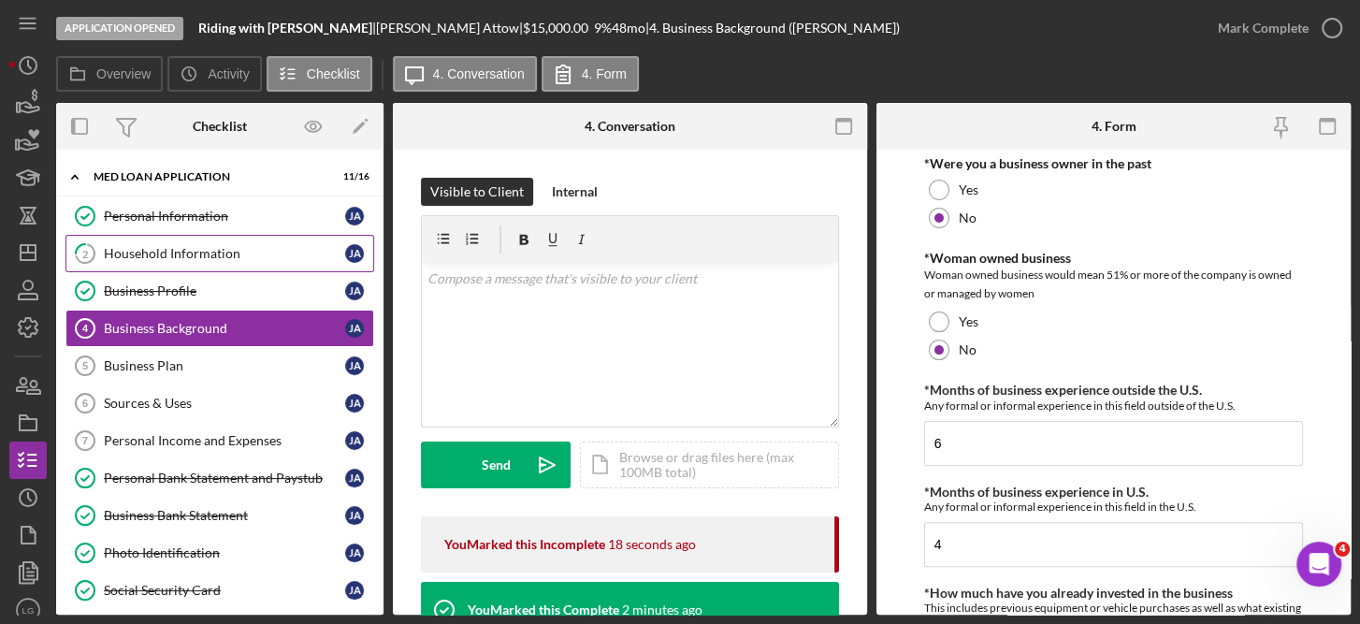
scroll to position [324, 0]
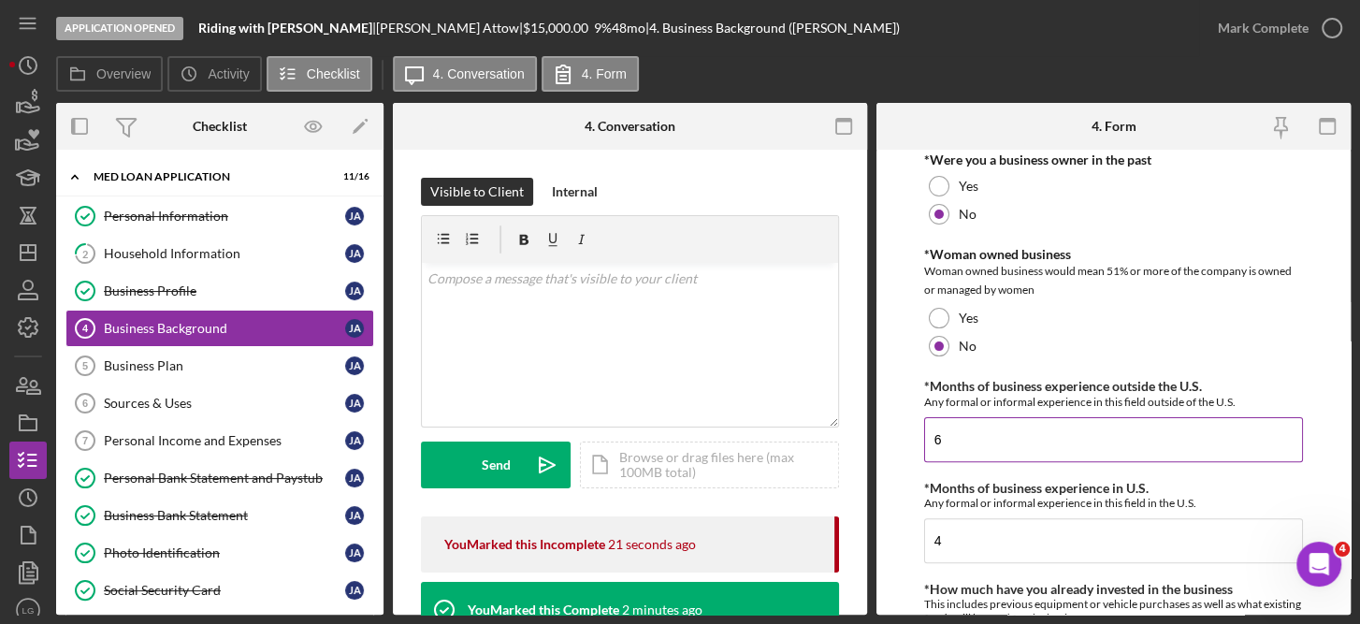
click at [977, 437] on input "6" at bounding box center [1114, 439] width 380 height 45
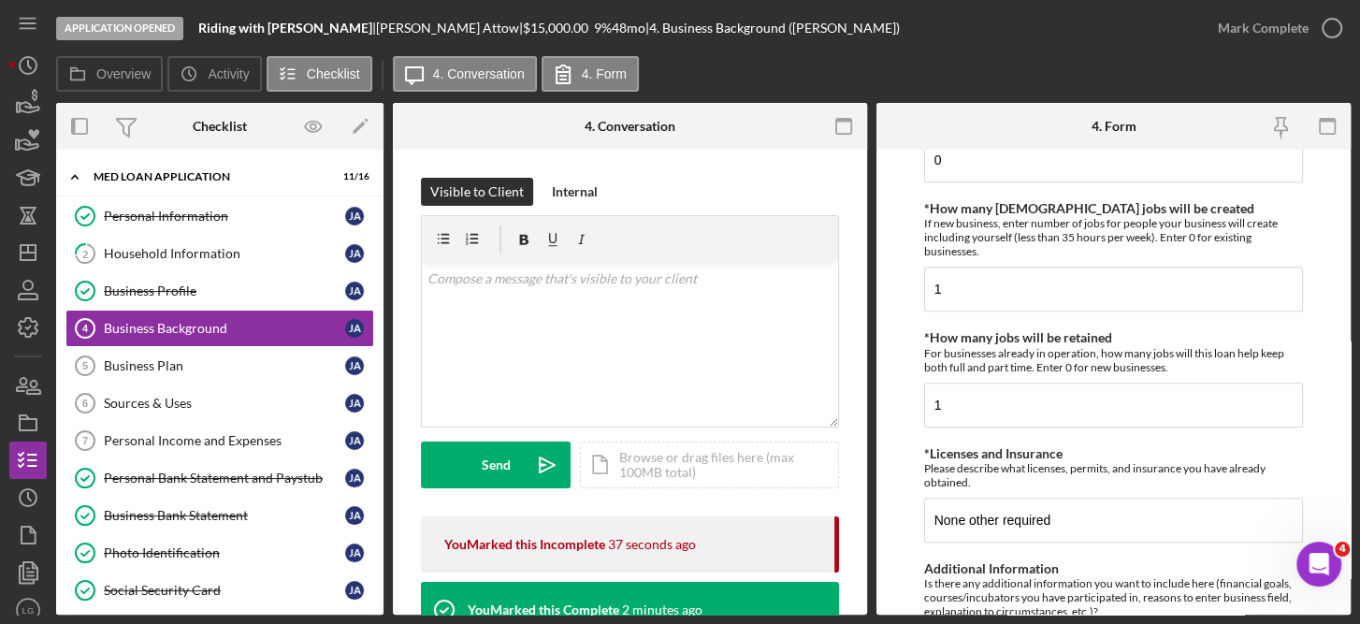
scroll to position [1070, 0]
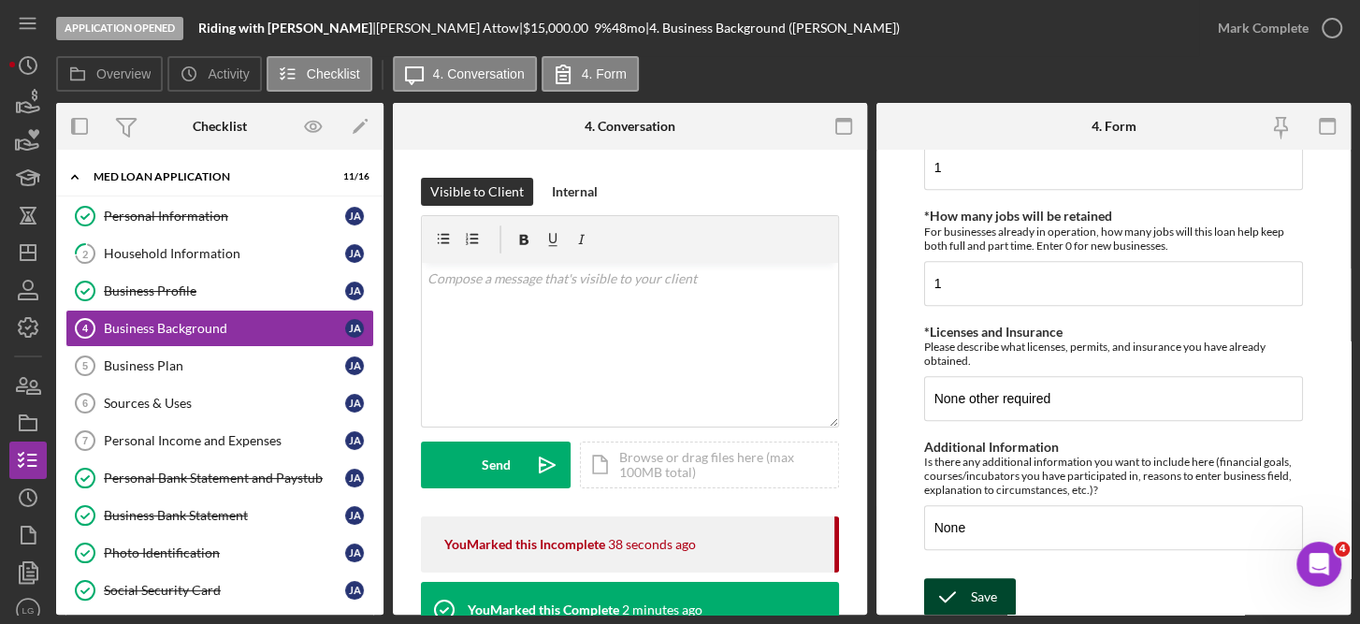
type input "0"
click at [975, 595] on div "Save" at bounding box center [984, 596] width 26 height 37
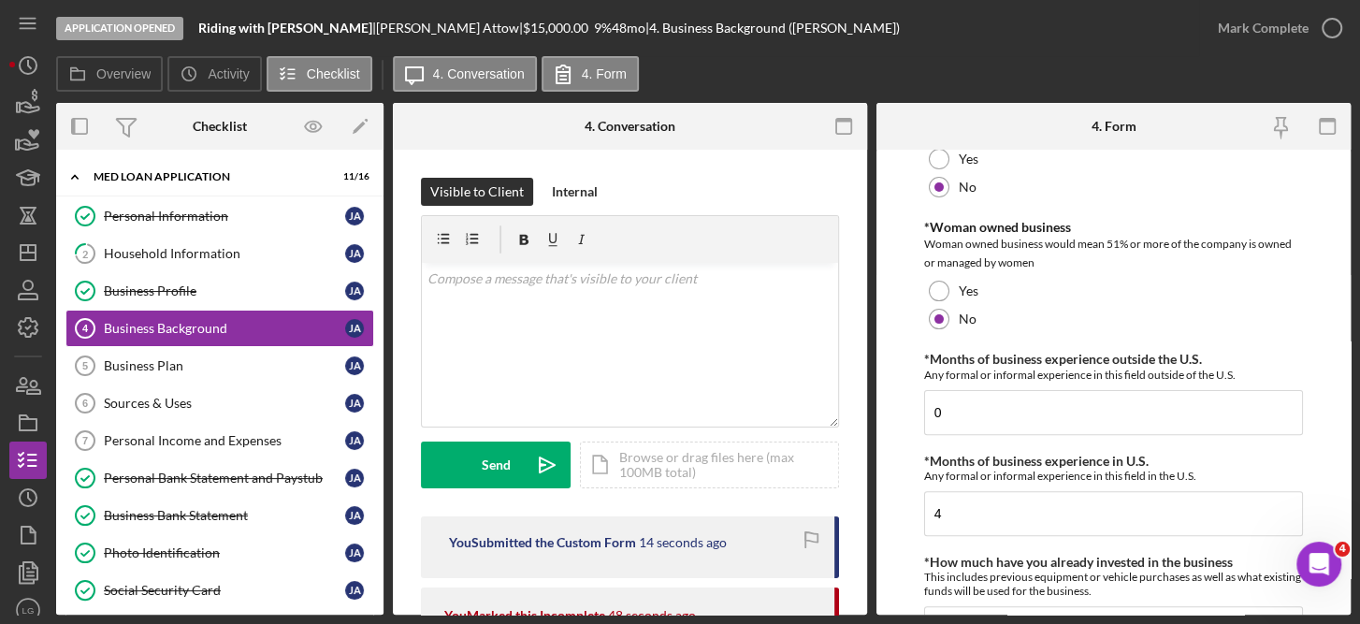
scroll to position [335, 0]
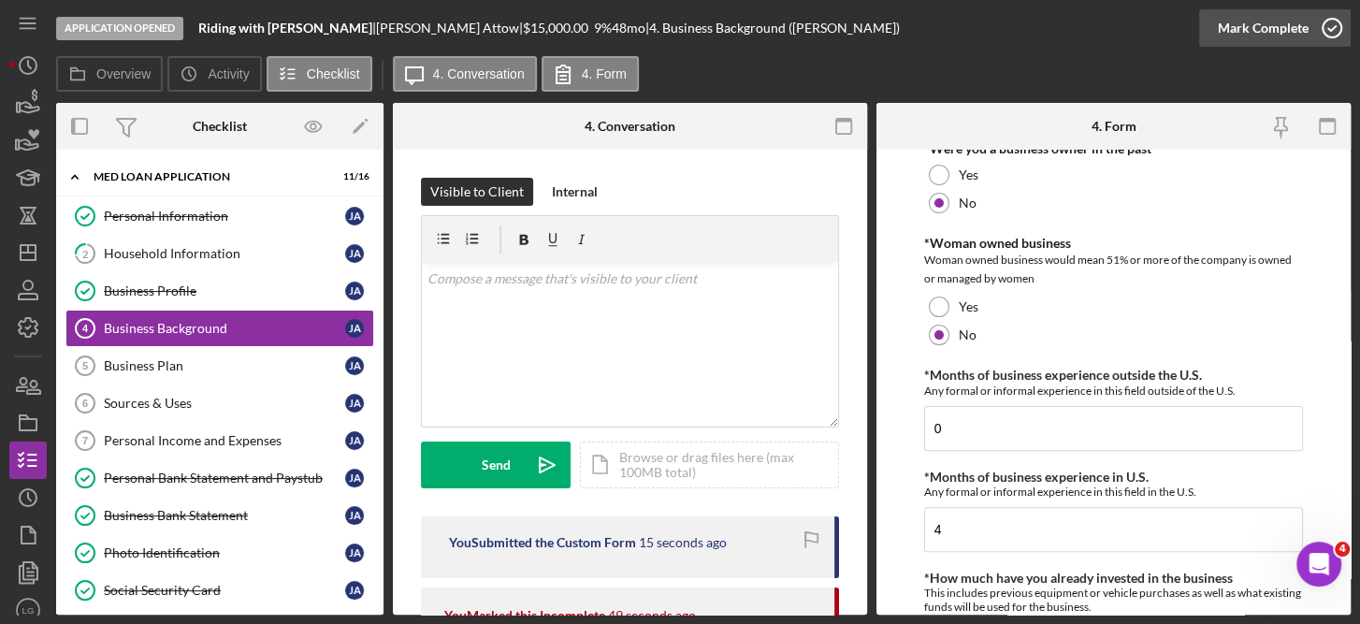
click at [1343, 24] on icon "button" at bounding box center [1331, 28] width 47 height 47
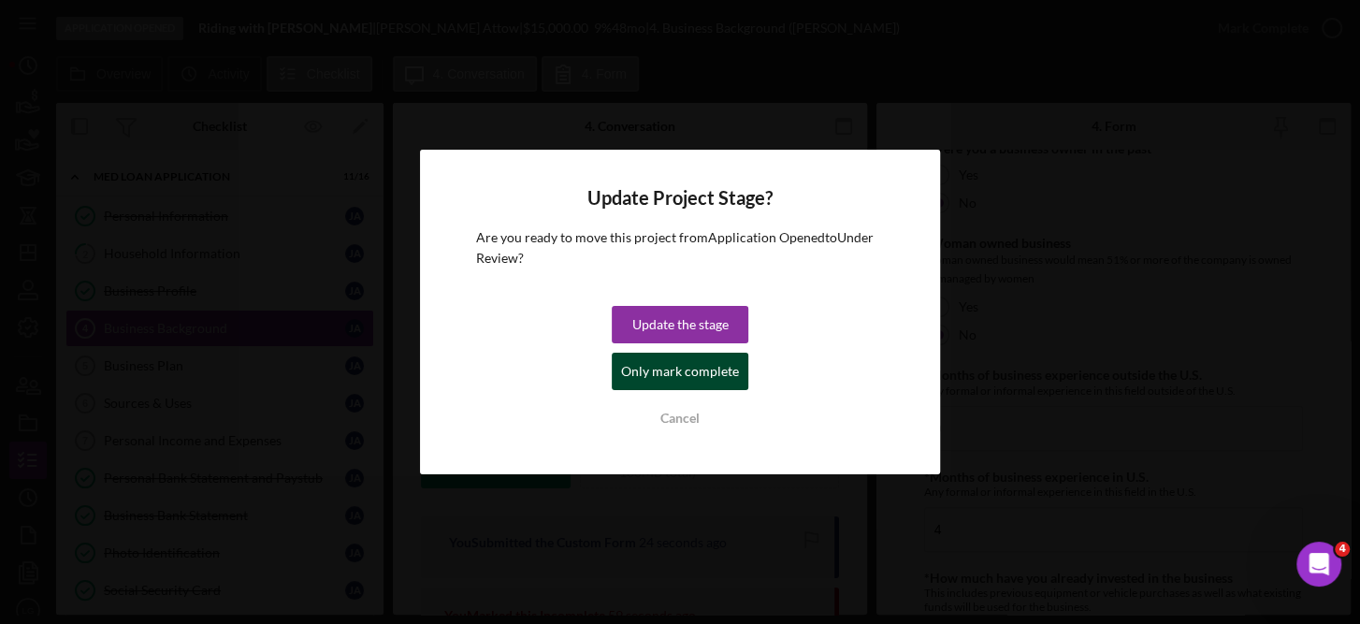
click at [716, 381] on div "Only mark complete" at bounding box center [680, 371] width 118 height 37
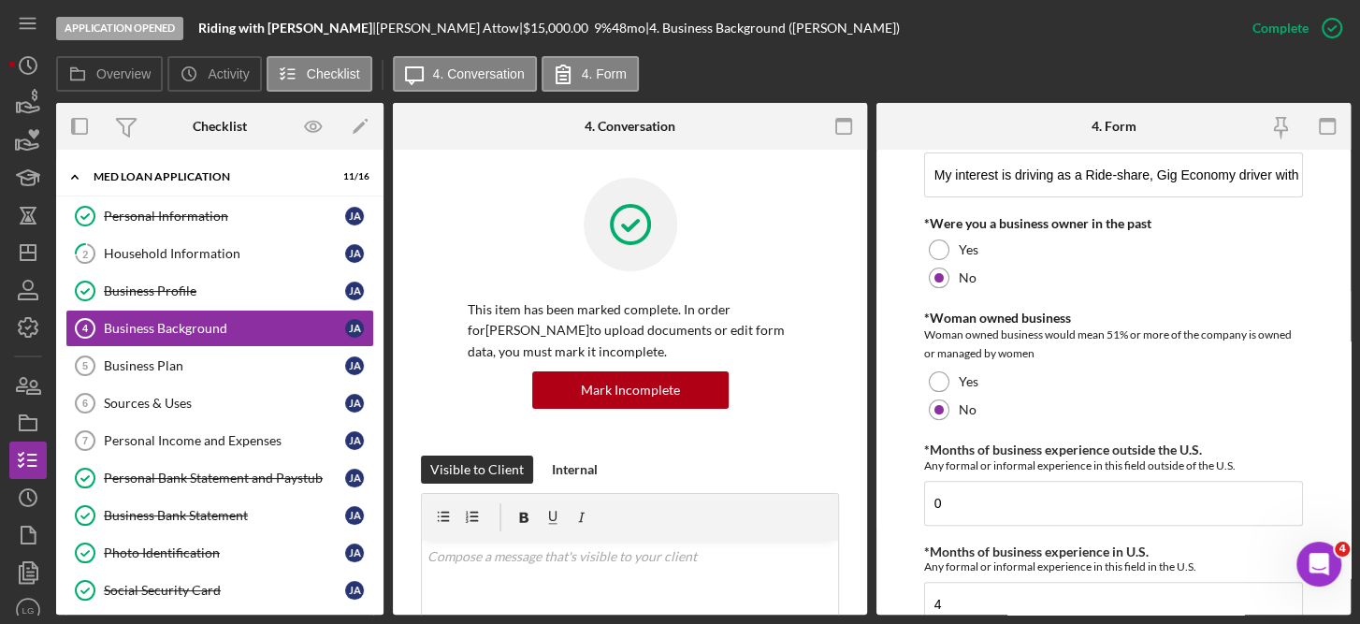
scroll to position [410, 0]
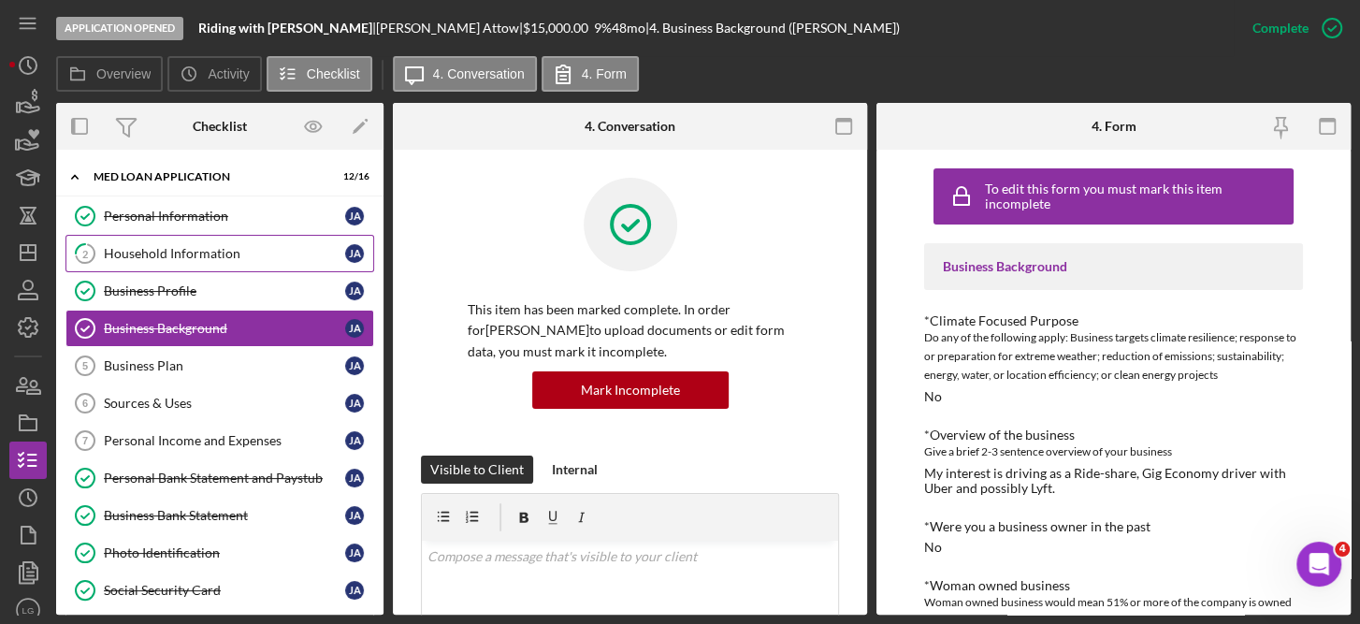
click at [217, 253] on div "Household Information" at bounding box center [224, 253] width 241 height 15
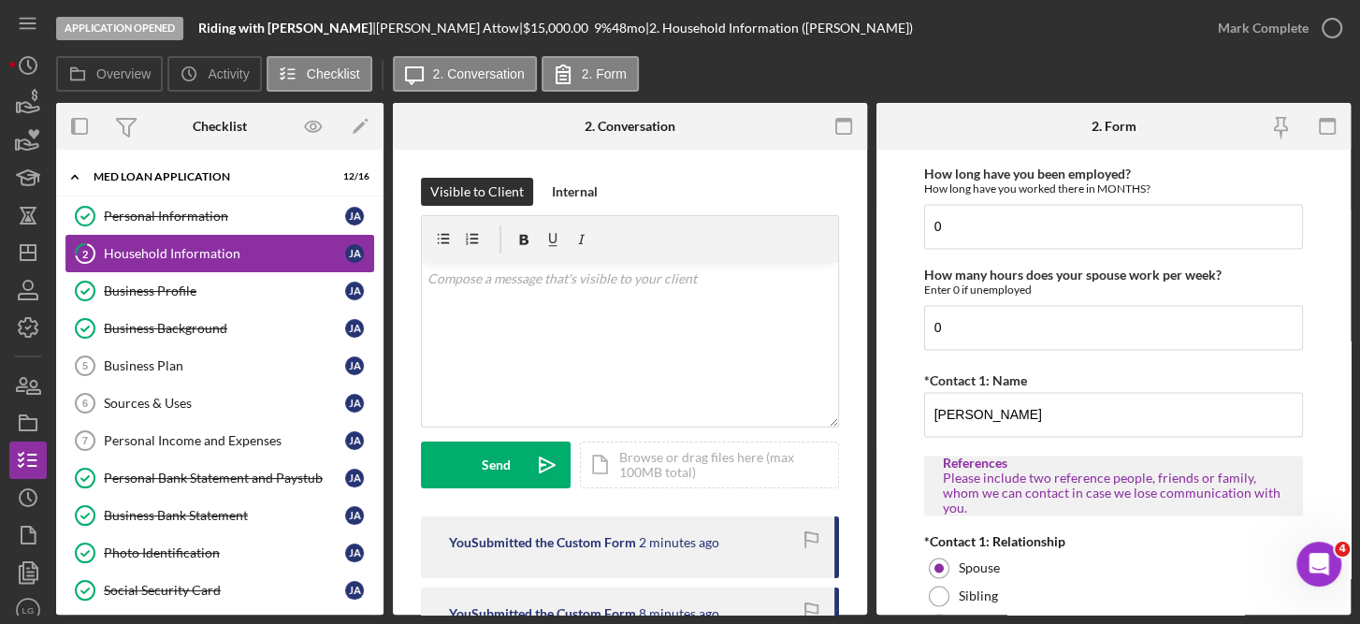
scroll to position [1842, 0]
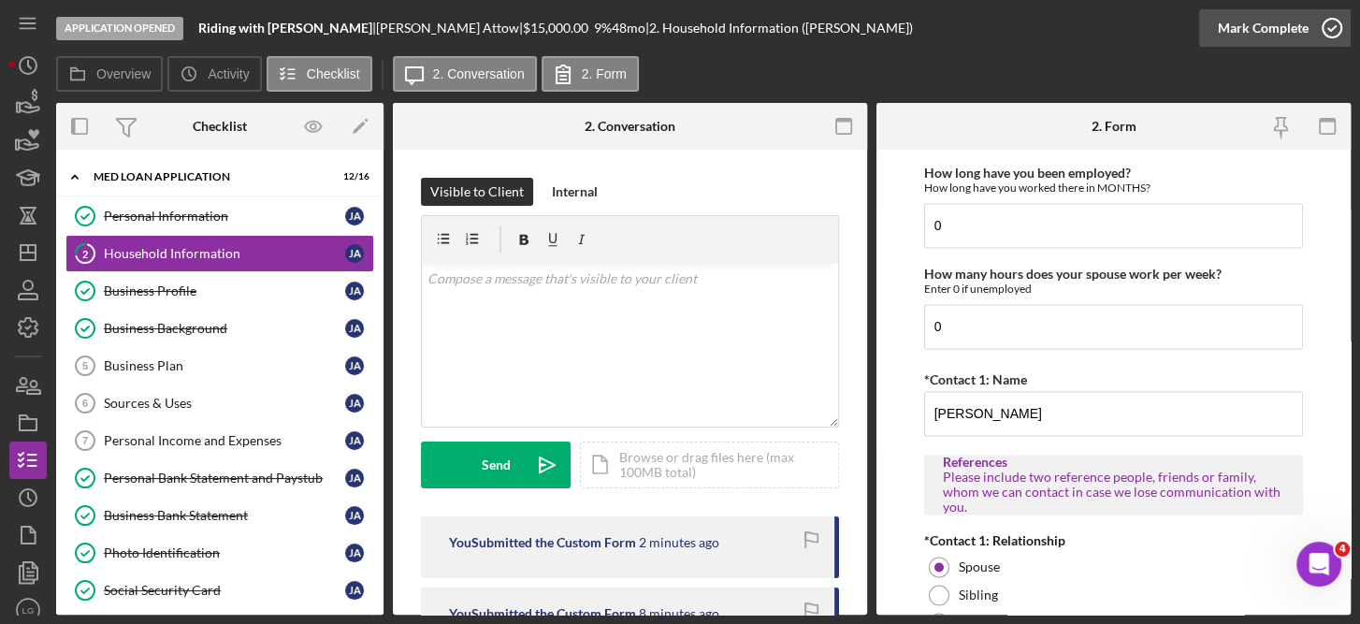
click at [1341, 35] on icon "button" at bounding box center [1331, 28] width 47 height 47
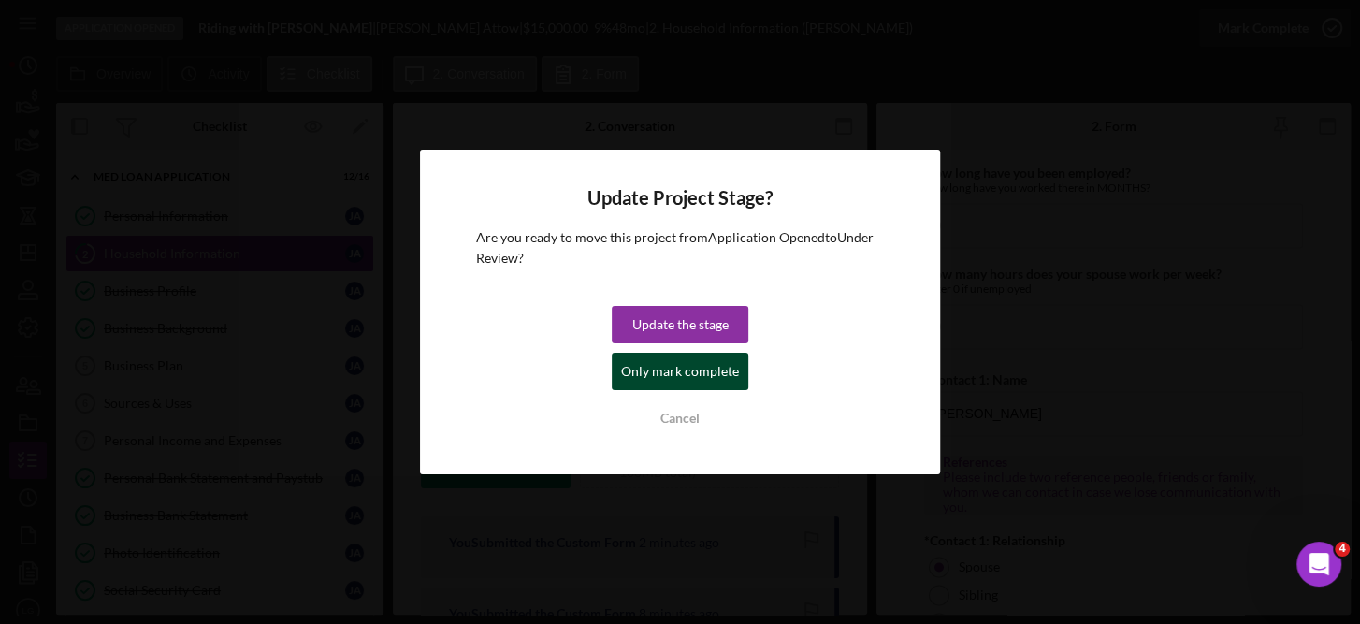
click at [715, 384] on div "Only mark complete" at bounding box center [680, 371] width 118 height 37
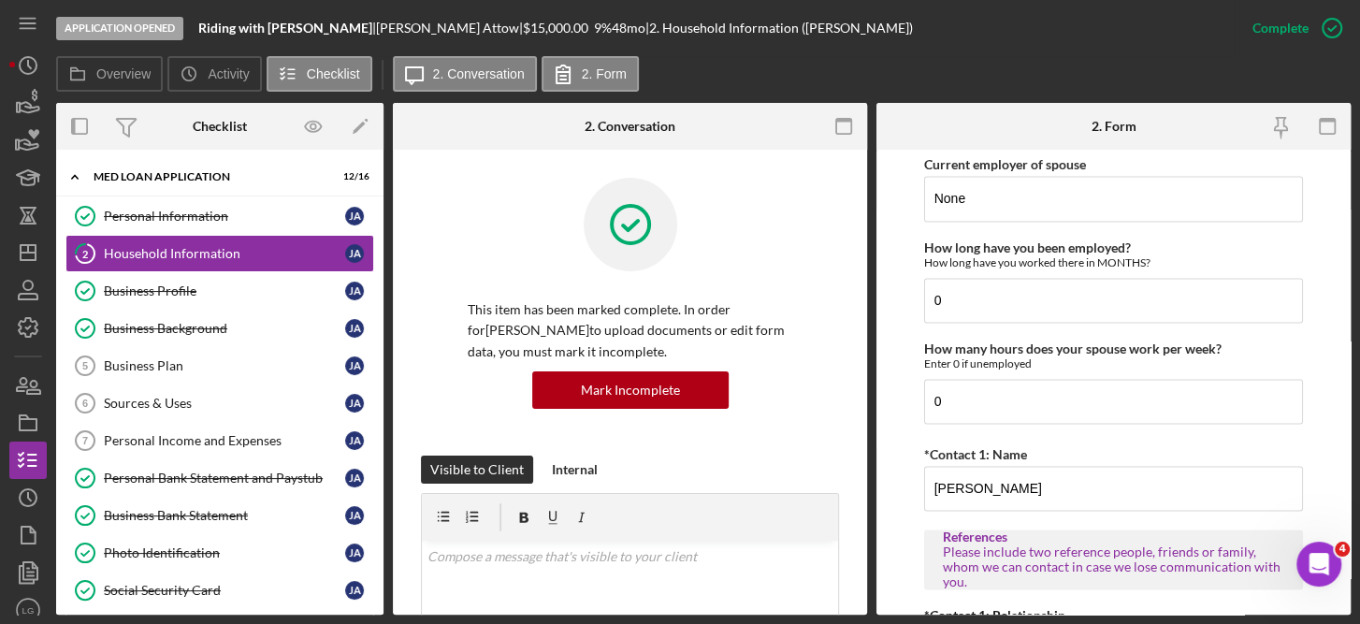
scroll to position [1916, 0]
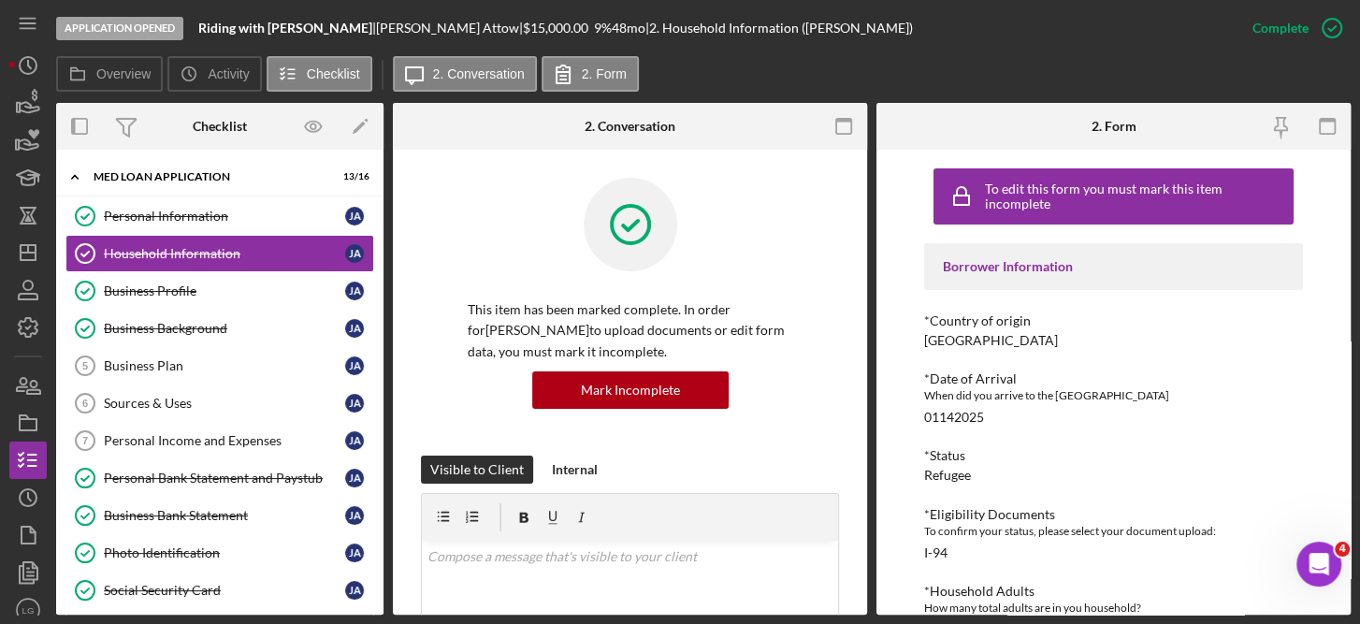
click at [377, 439] on div "Personal Information Personal Information J A Household Information Household I…" at bounding box center [219, 501] width 327 height 608
click at [229, 465] on link "Personal Bank Statement and Paystub Personal Bank Statement and Paystub J A" at bounding box center [219, 477] width 309 height 37
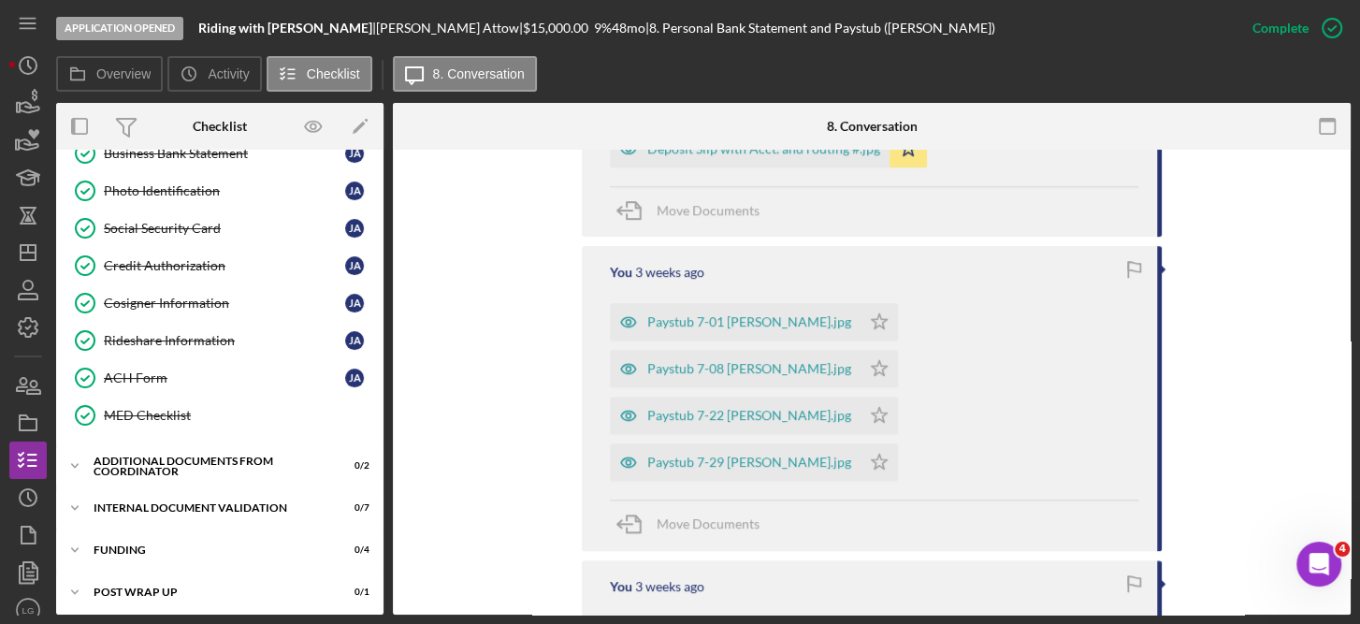
scroll to position [445, 0]
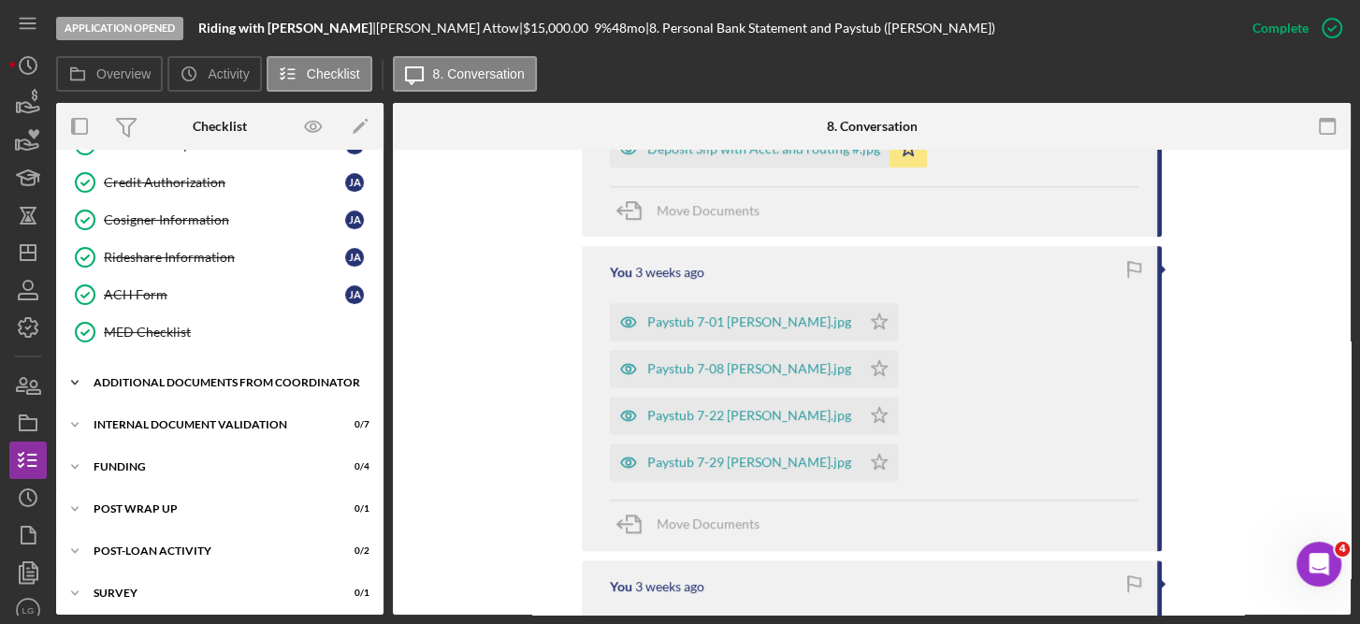
click at [268, 364] on div "Icon/Expander Additional Documents from Coordinator 0 / 2" at bounding box center [219, 382] width 327 height 37
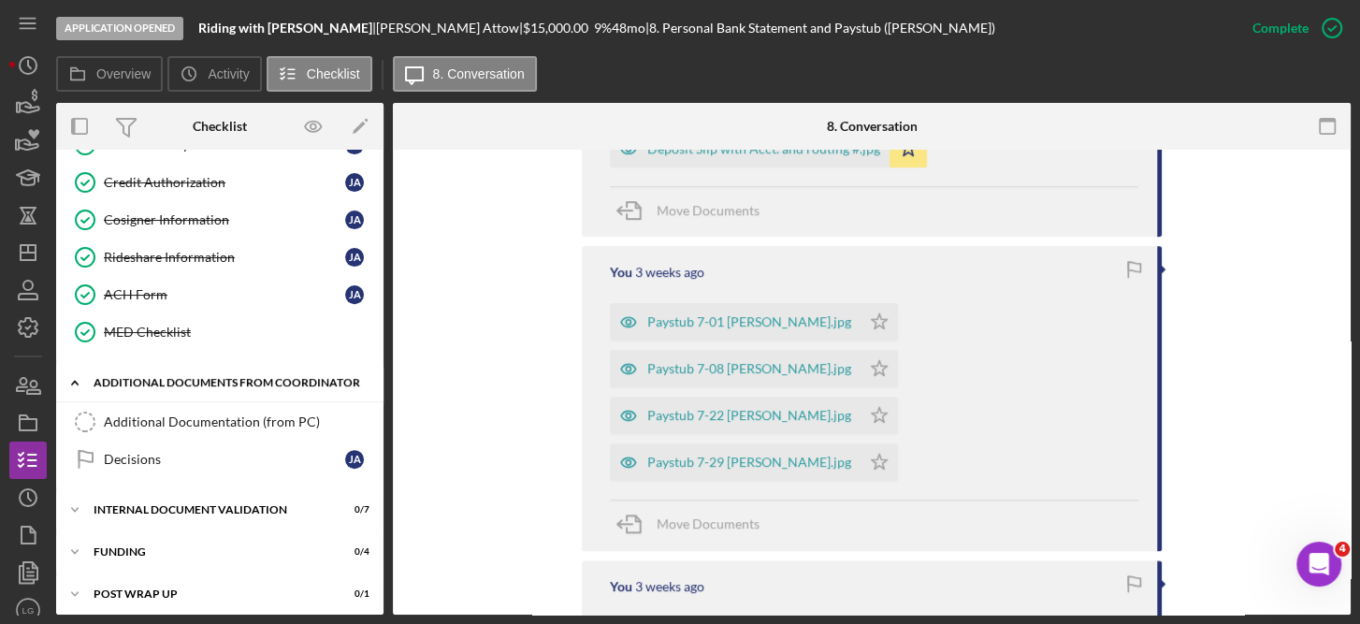
click at [175, 377] on div "Additional Documents from Coordinator" at bounding box center [227, 382] width 267 height 11
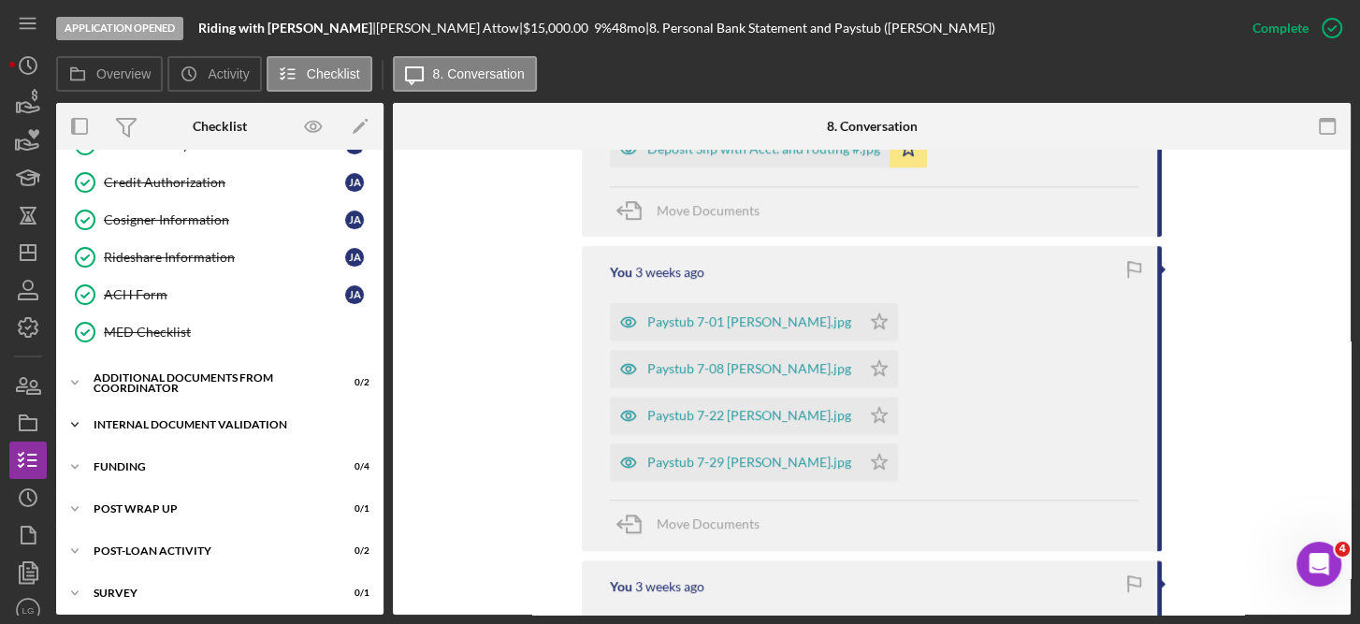
click at [182, 419] on div "Internal Document Validation" at bounding box center [227, 424] width 267 height 11
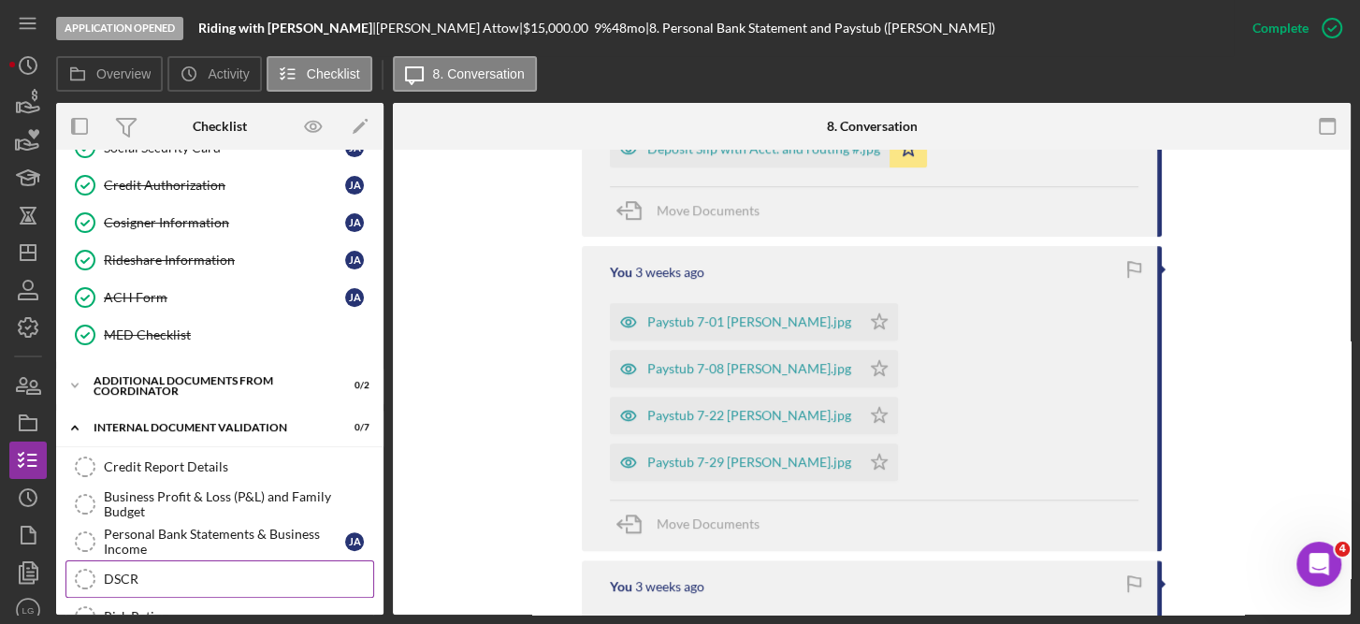
scroll to position [453, 0]
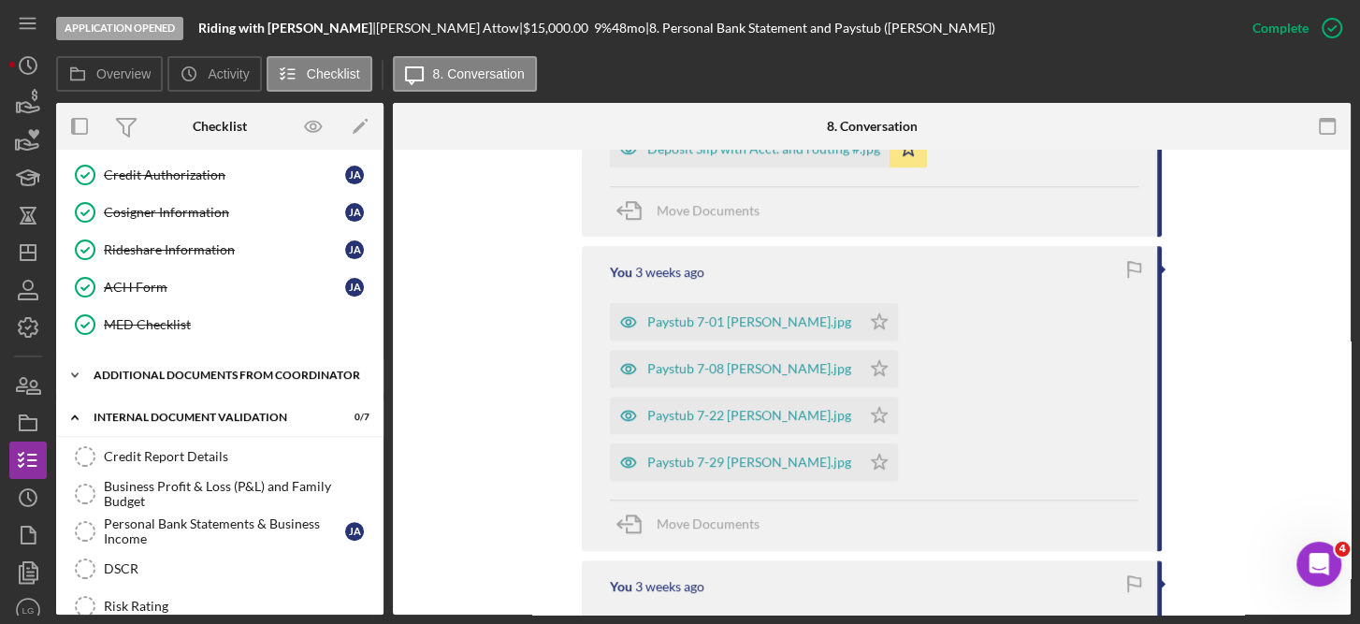
click at [217, 369] on div "Additional Documents from Coordinator" at bounding box center [227, 374] width 267 height 11
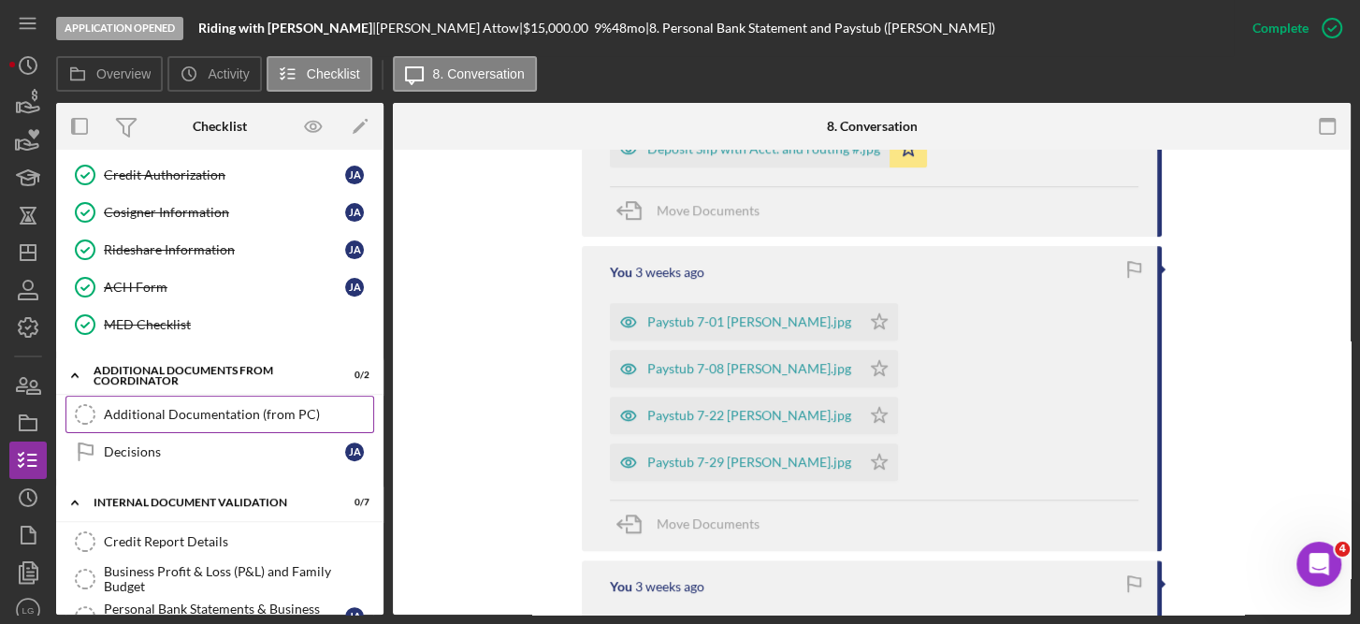
click at [210, 407] on div "Additional Documentation (from PC)" at bounding box center [238, 414] width 269 height 15
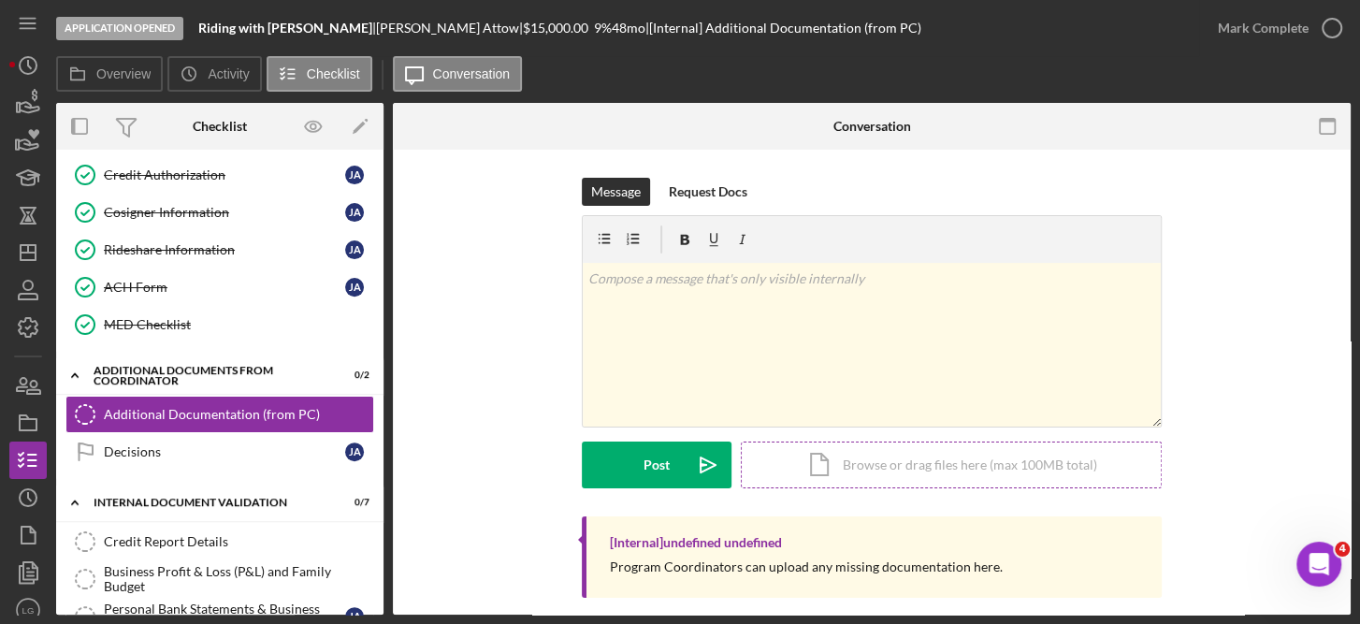
click at [932, 469] on div "Icon/Document Browse or drag files here (max 100MB total) Tap to choose files o…" at bounding box center [951, 464] width 421 height 47
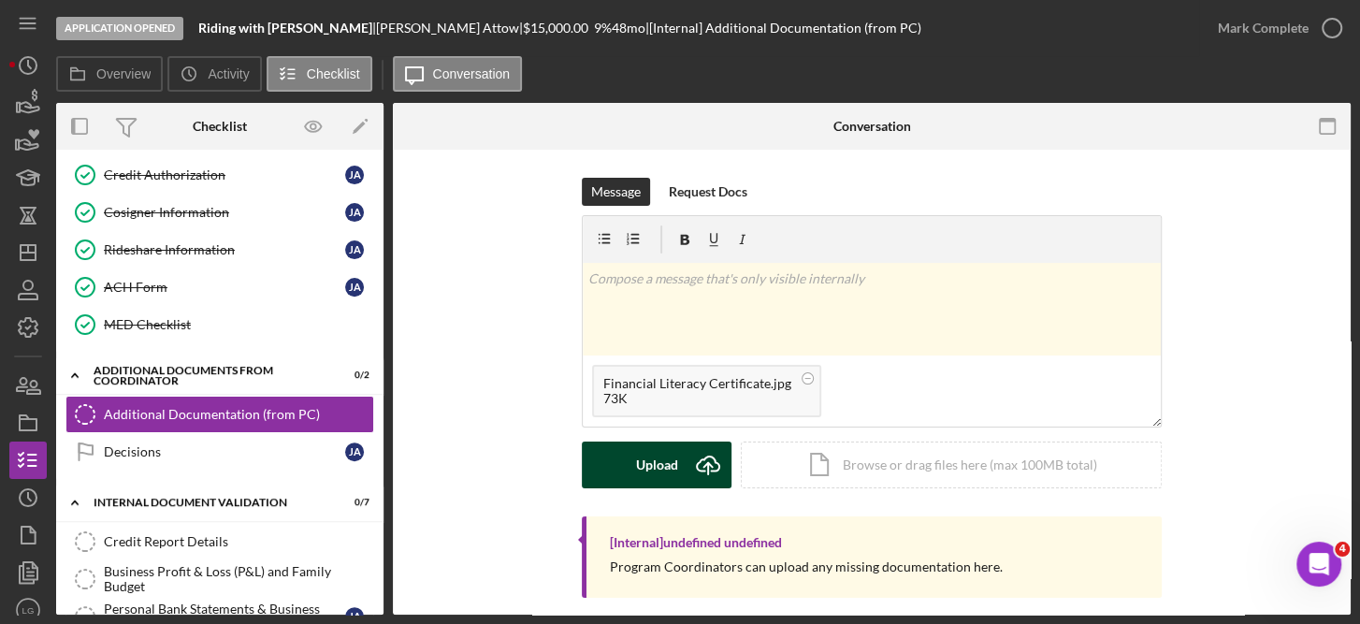
click at [643, 462] on div "Upload" at bounding box center [657, 464] width 42 height 47
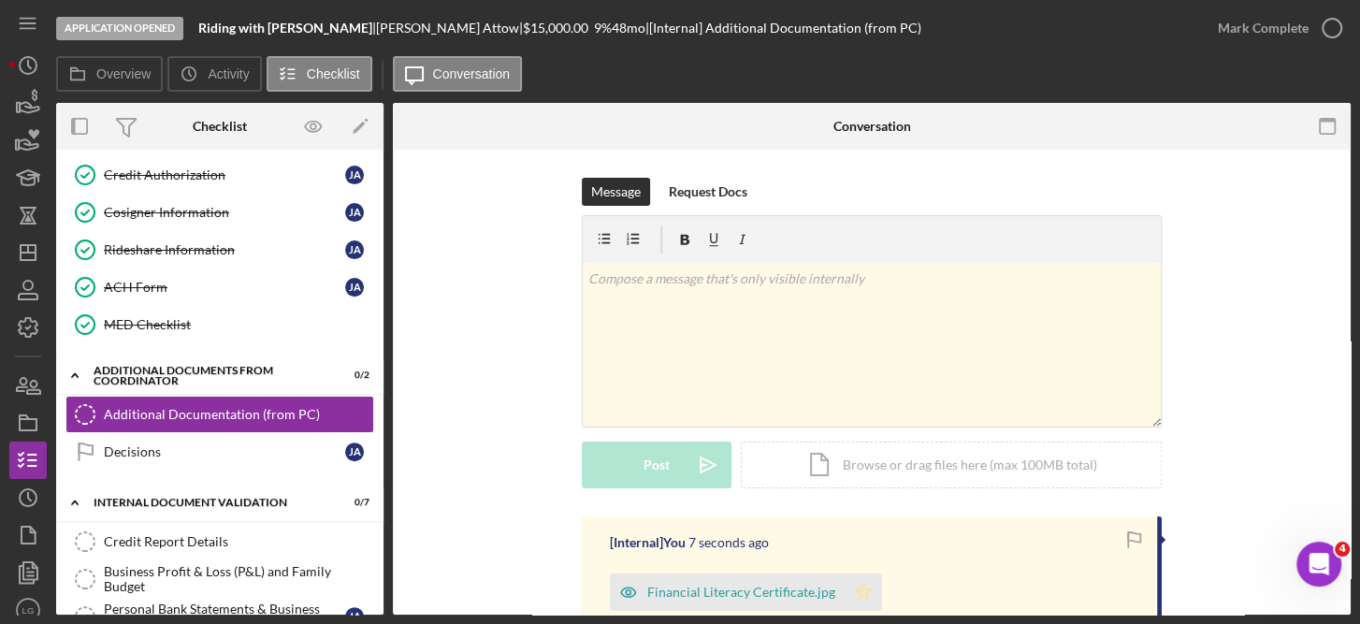
click at [860, 587] on icon "Icon/Star" at bounding box center [863, 591] width 37 height 37
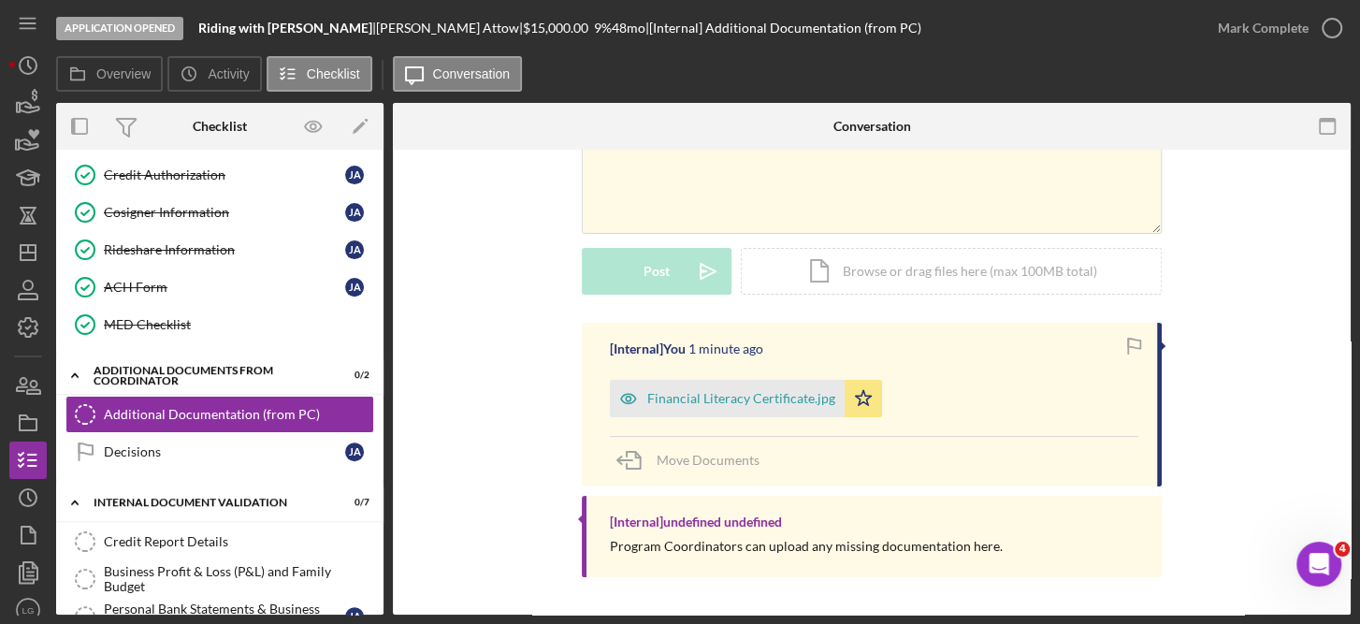
scroll to position [46, 0]
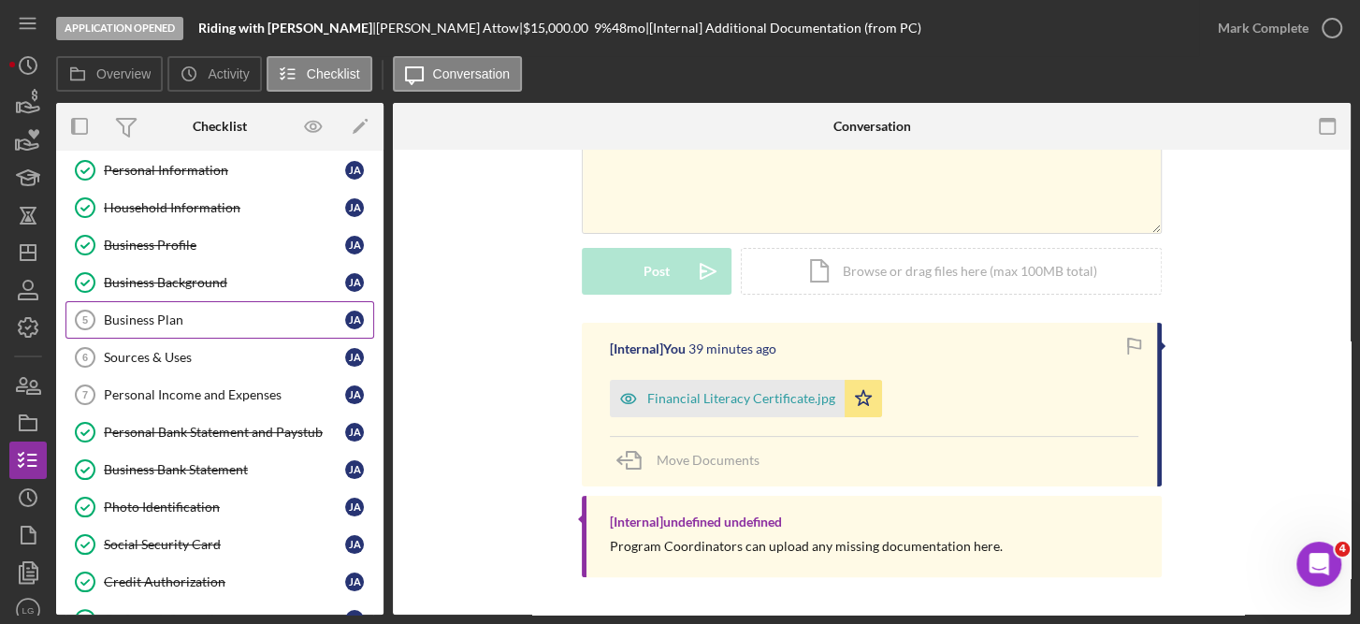
click at [155, 312] on div "Business Plan" at bounding box center [224, 319] width 241 height 15
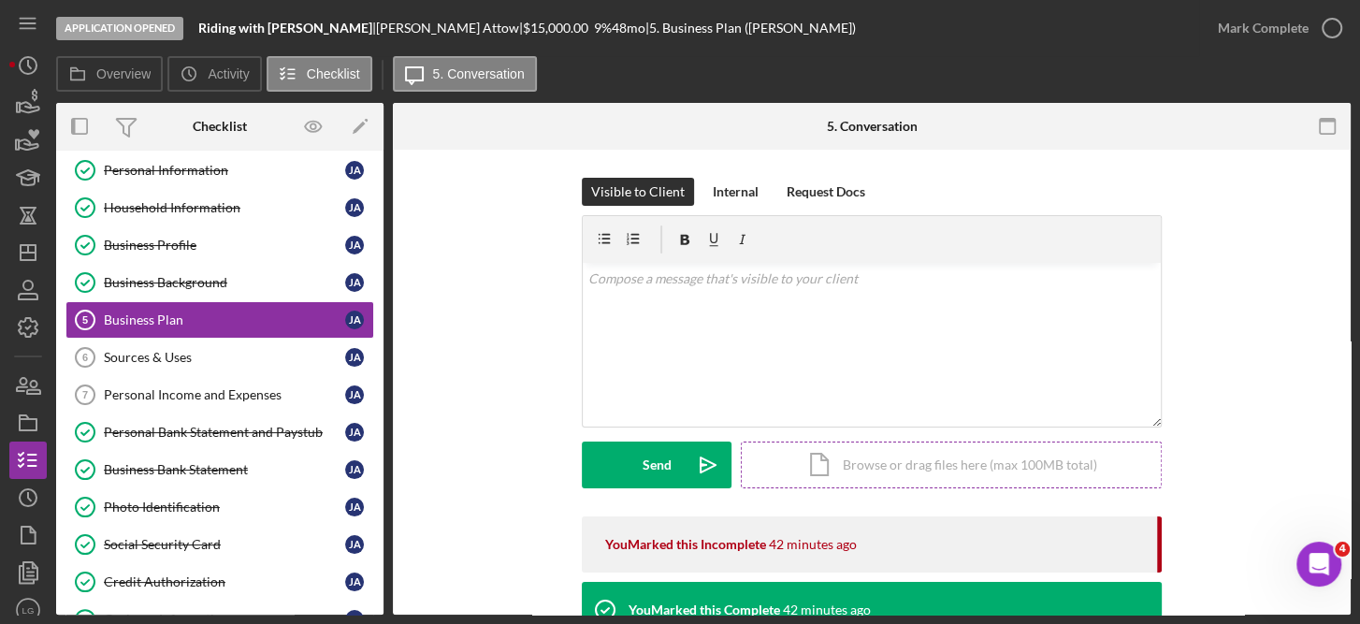
click at [920, 462] on div "Icon/Document Browse or drag files here (max 100MB total) Tap to choose files o…" at bounding box center [951, 464] width 421 height 47
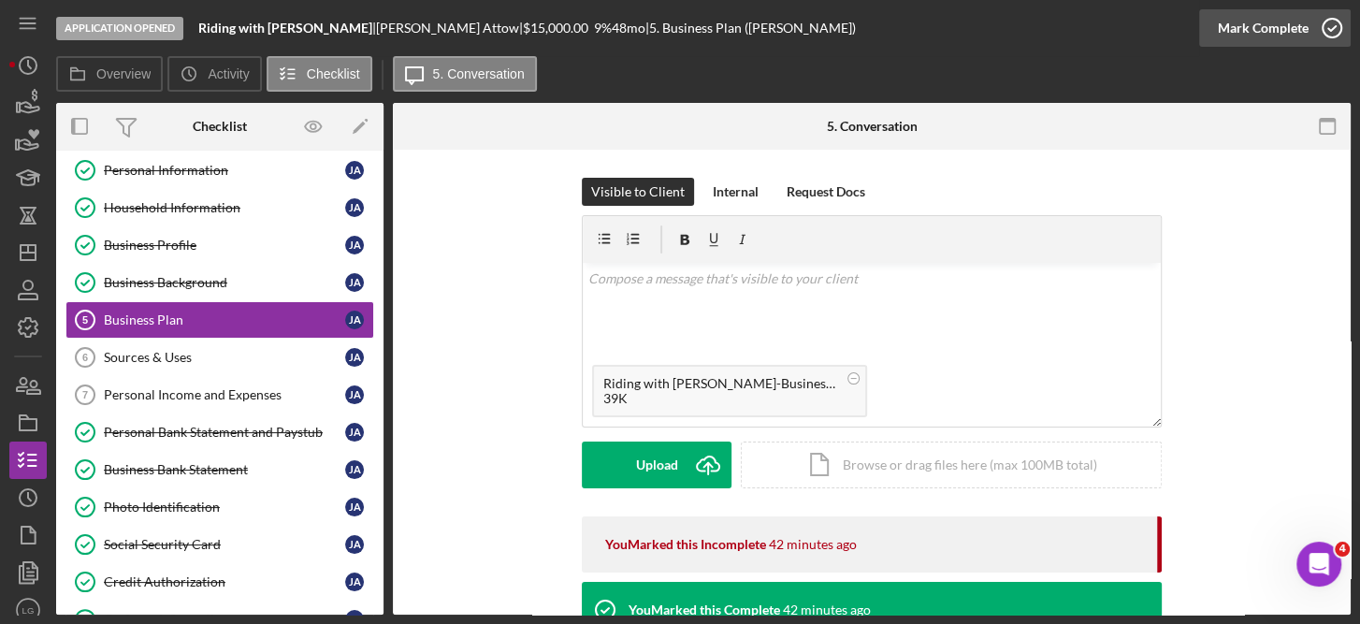
click at [1332, 26] on icon "button" at bounding box center [1331, 28] width 47 height 47
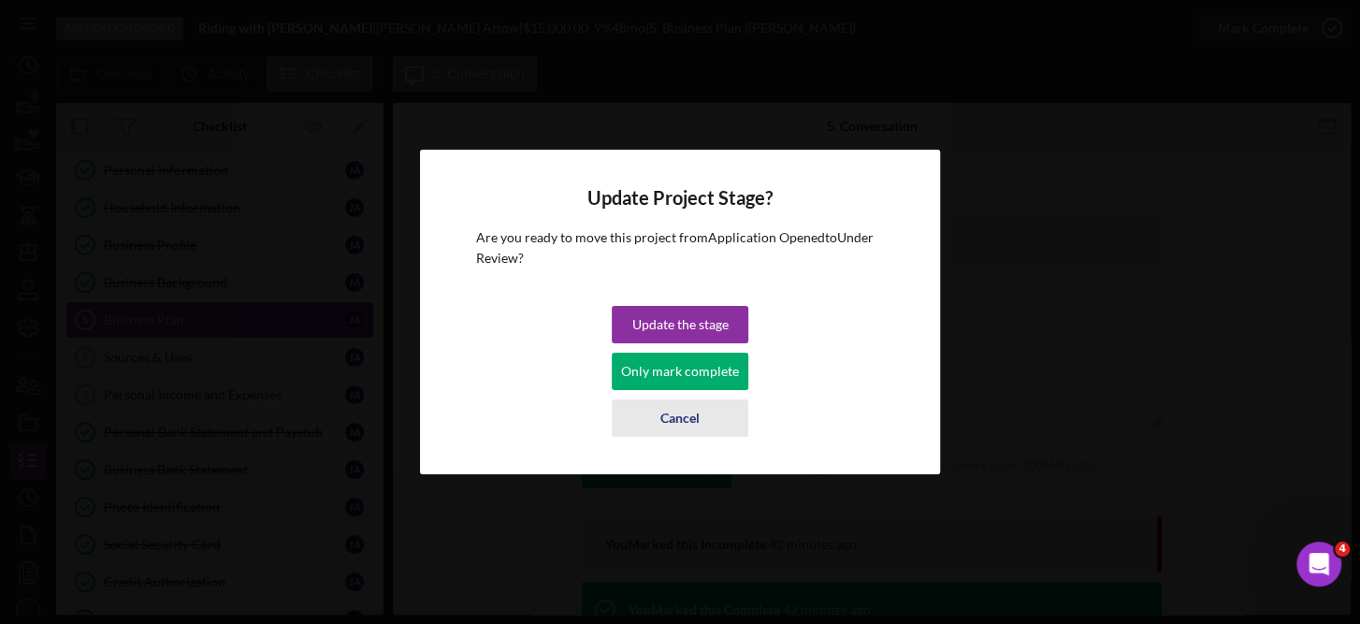
click at [694, 414] on div "Cancel" at bounding box center [679, 417] width 39 height 37
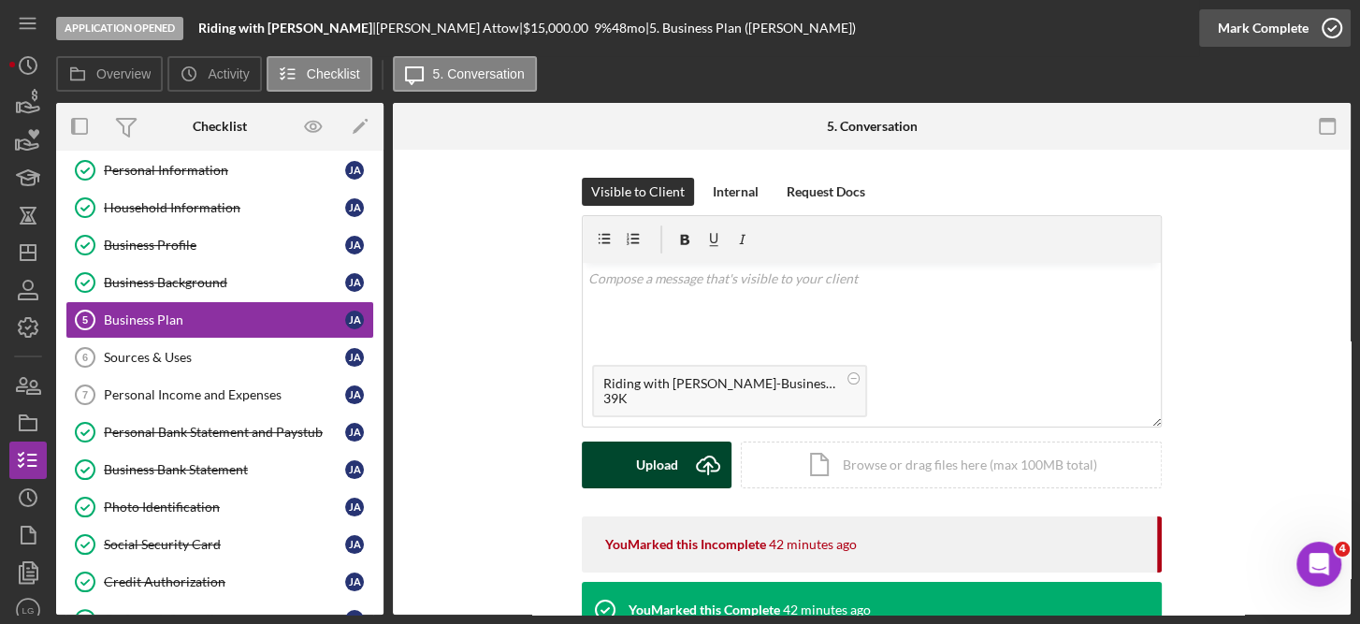
click at [667, 468] on div "Upload" at bounding box center [657, 464] width 42 height 47
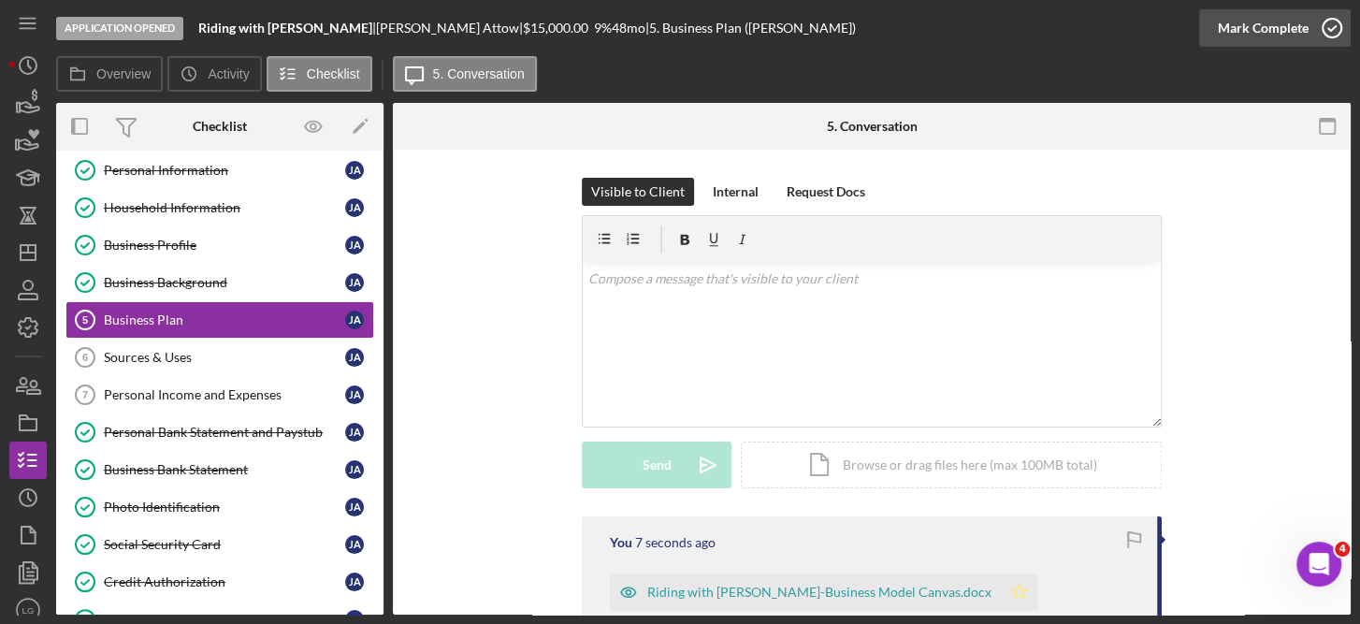
click at [1001, 585] on icon "Icon/Star" at bounding box center [1019, 591] width 37 height 37
click at [1350, 398] on div "Application Opened Riding with Jairo Attow | Jairo Attow | $15,000.00 9 % 48 mo…" at bounding box center [680, 312] width 1360 height 624
click at [1327, 25] on icon "button" at bounding box center [1331, 28] width 47 height 47
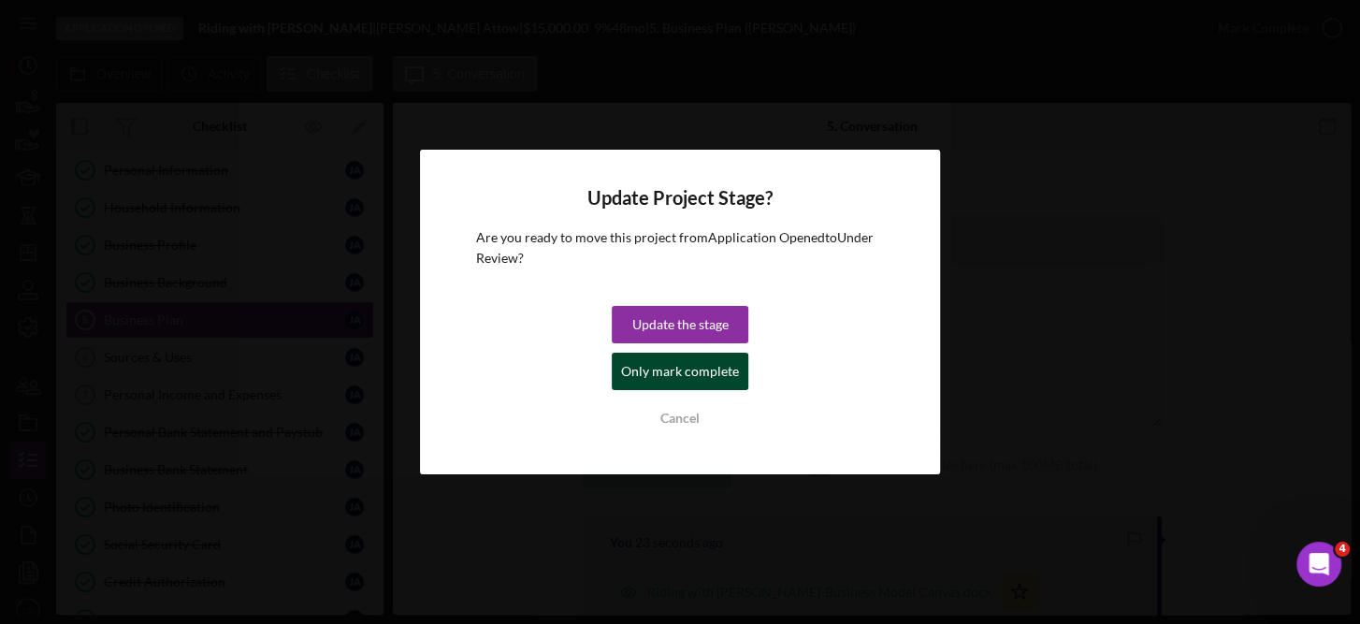
click at [701, 369] on div "Only mark complete" at bounding box center [680, 371] width 118 height 37
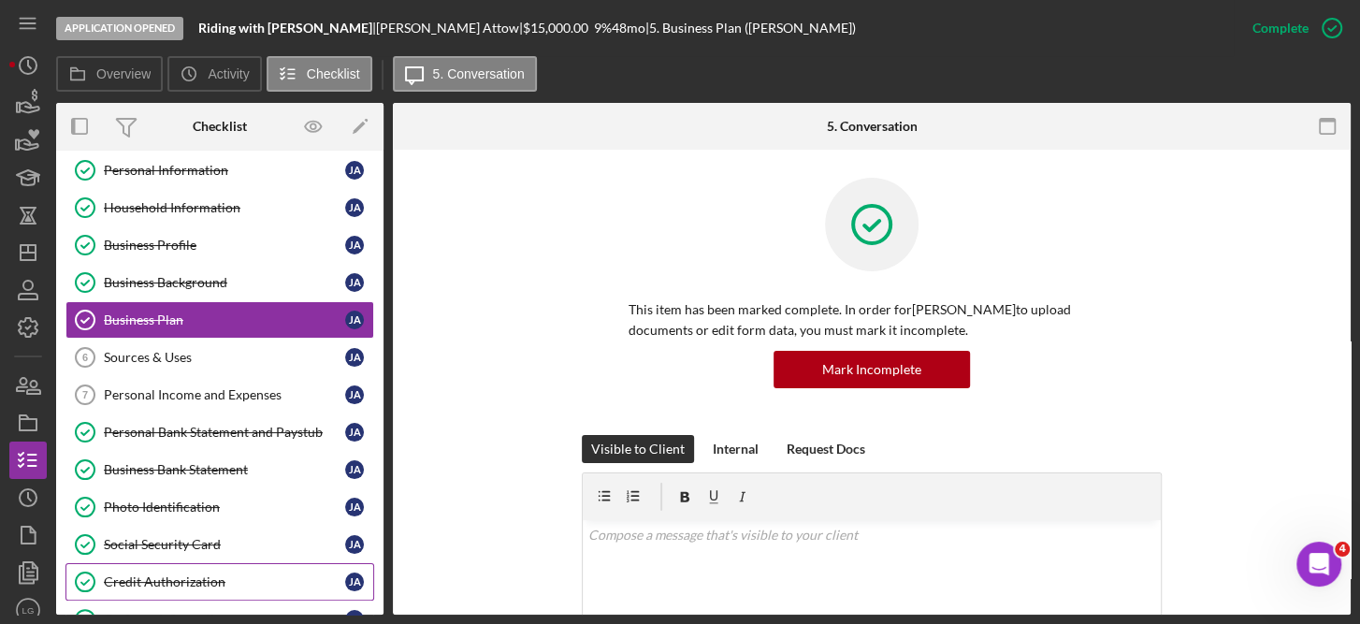
click at [214, 574] on div "Credit Authorization" at bounding box center [224, 581] width 241 height 15
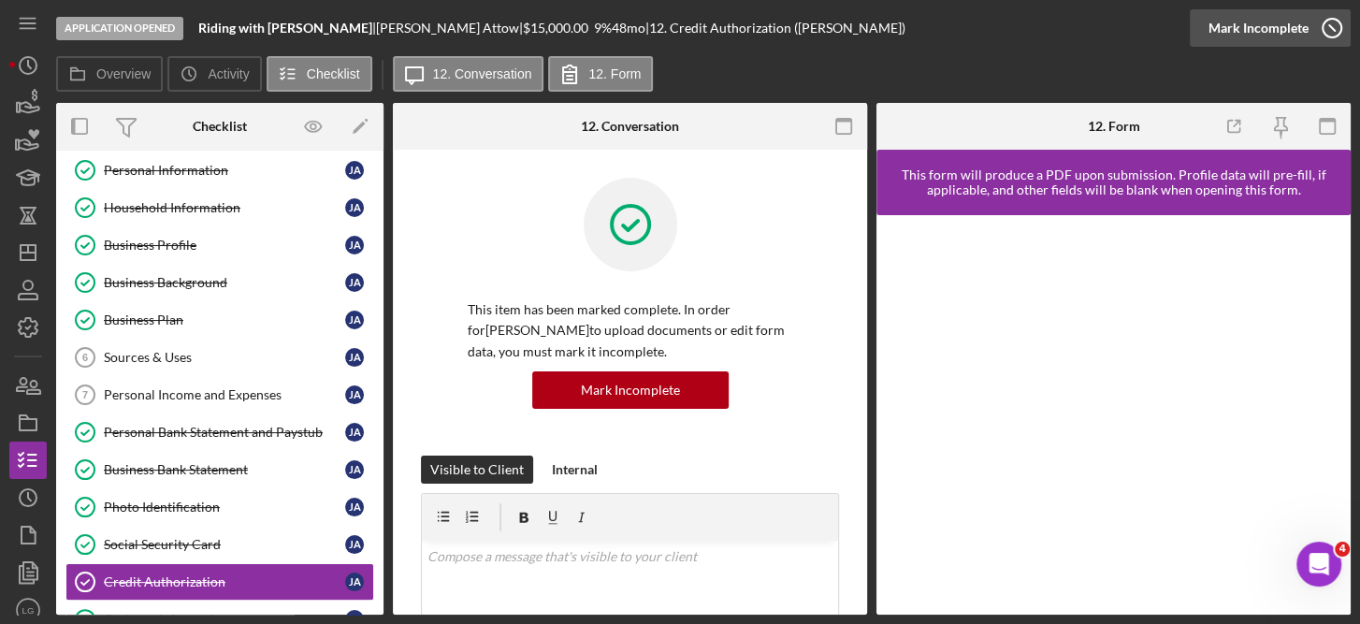
click at [1337, 30] on icon "button" at bounding box center [1331, 28] width 47 height 47
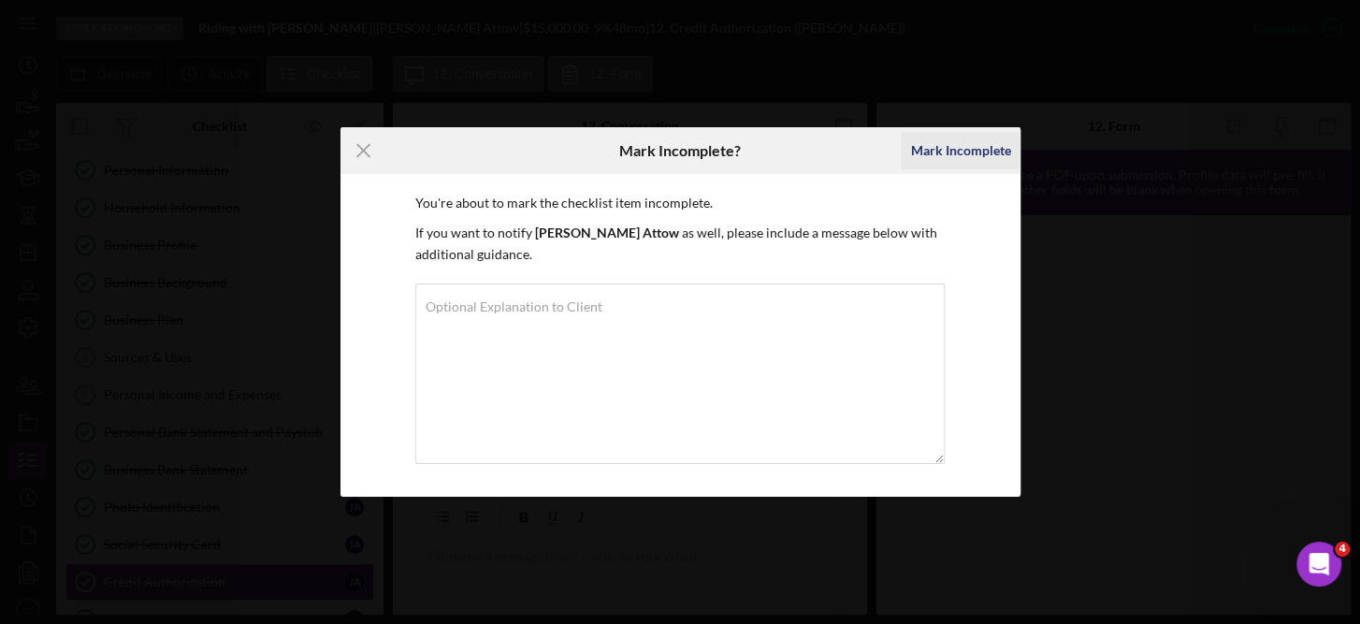
click at [984, 145] on div "Mark Incomplete" at bounding box center [960, 150] width 100 height 37
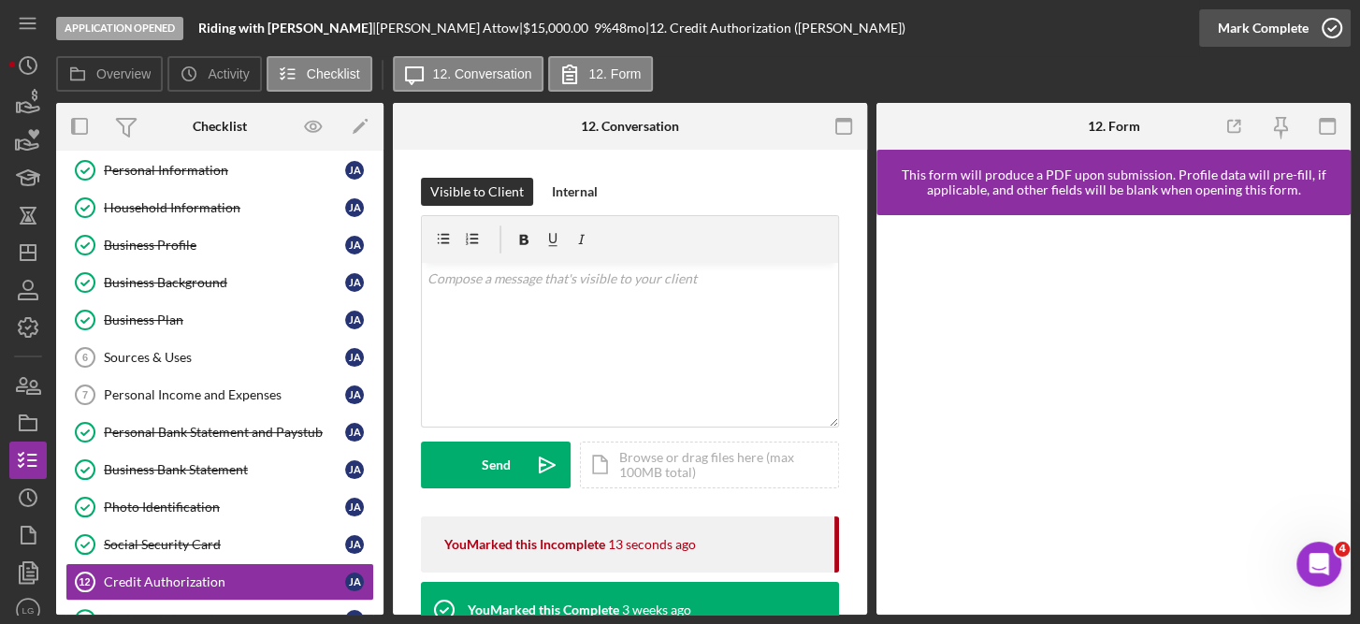
click at [1340, 34] on icon "button" at bounding box center [1331, 28] width 47 height 47
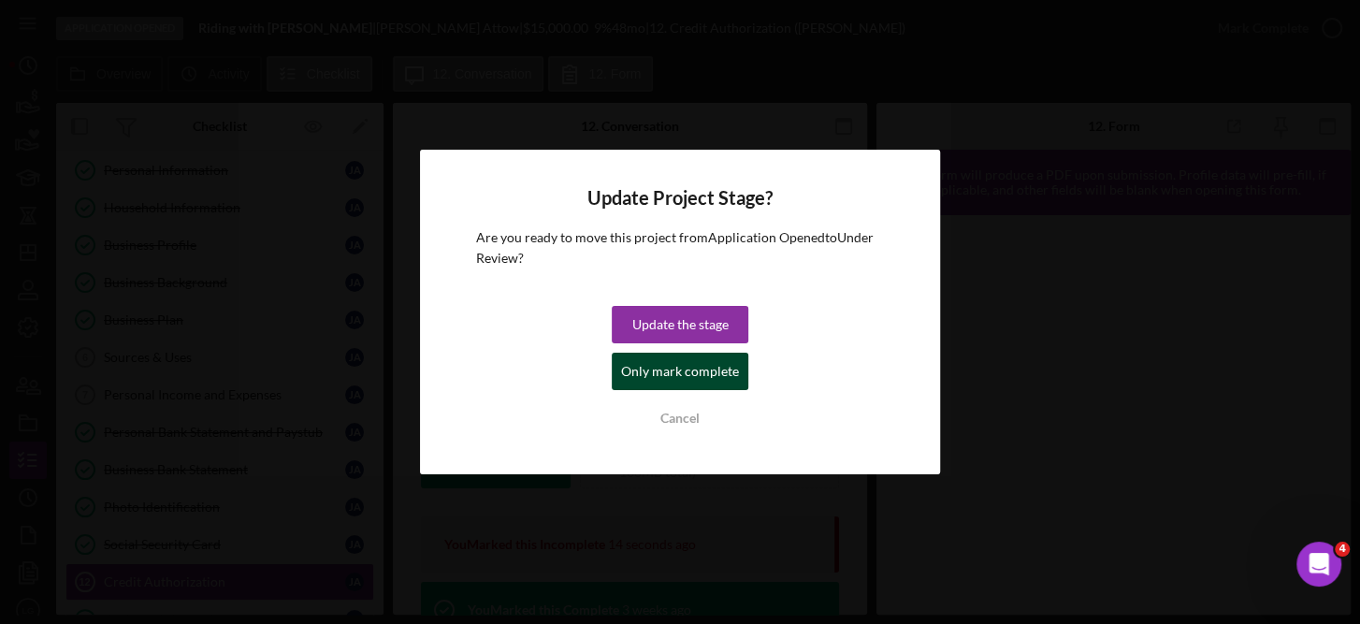
click at [712, 379] on div "Only mark complete" at bounding box center [680, 371] width 118 height 37
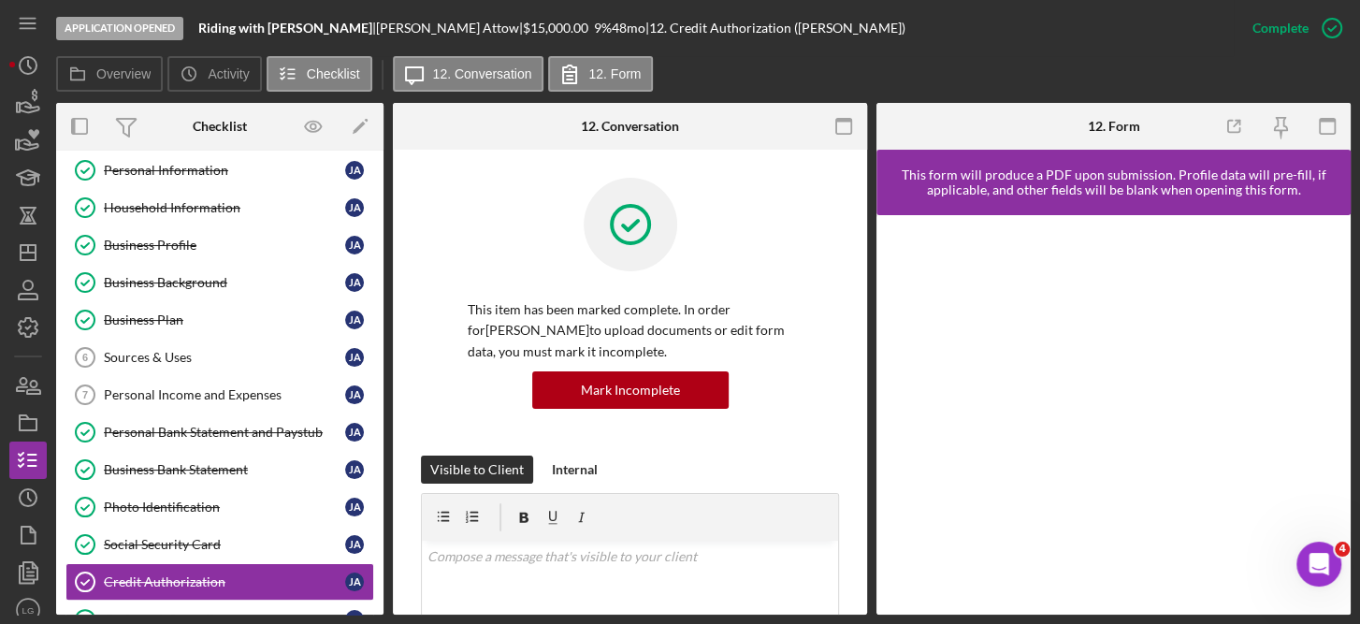
scroll to position [453, 0]
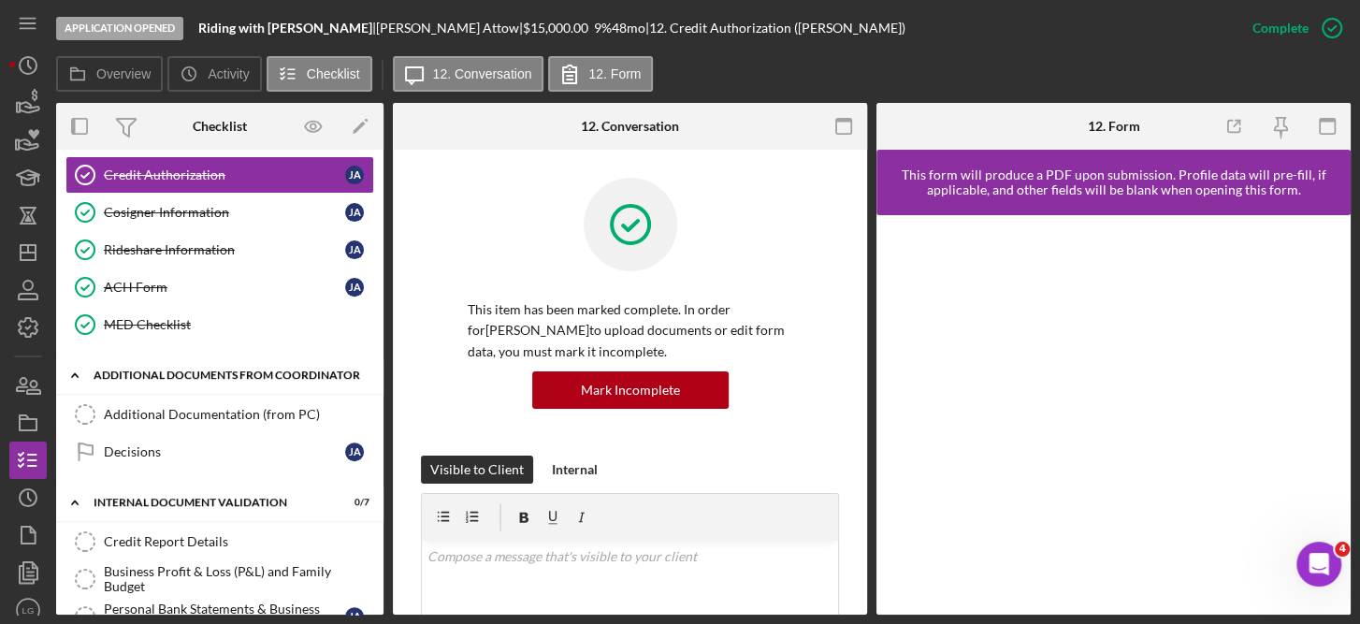
click at [142, 369] on div "Additional Documents from Coordinator" at bounding box center [227, 374] width 267 height 11
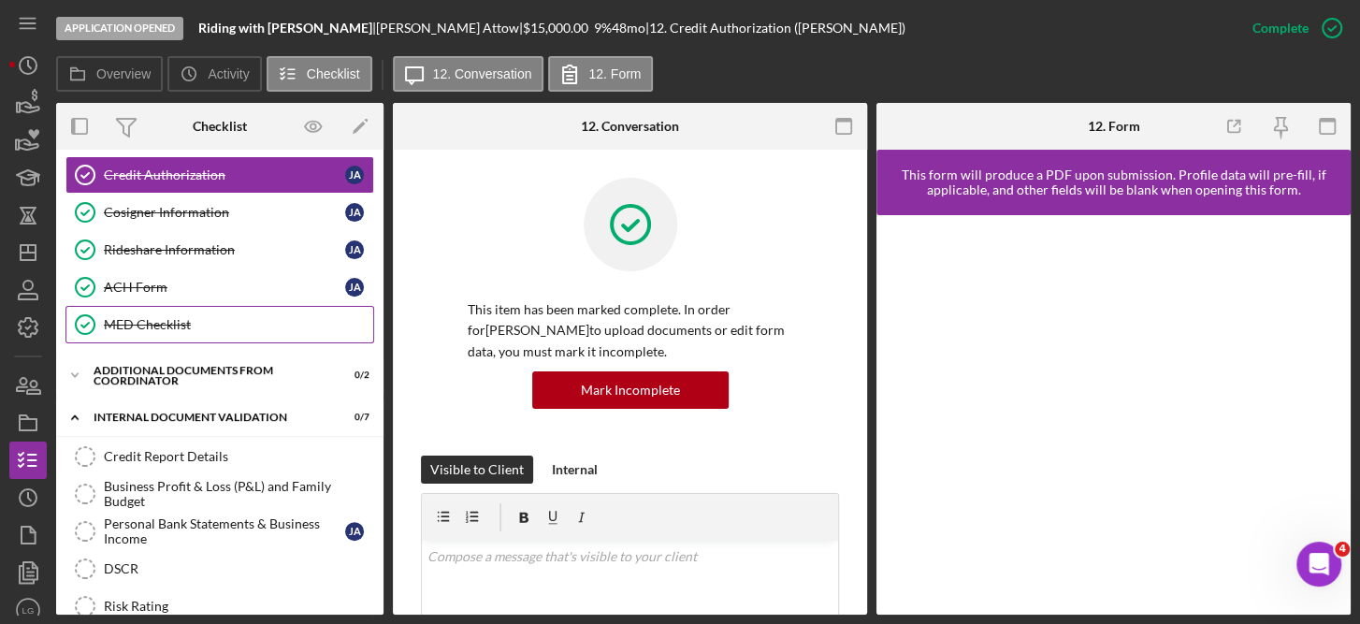
click at [143, 317] on div "MED Checklist" at bounding box center [238, 324] width 269 height 15
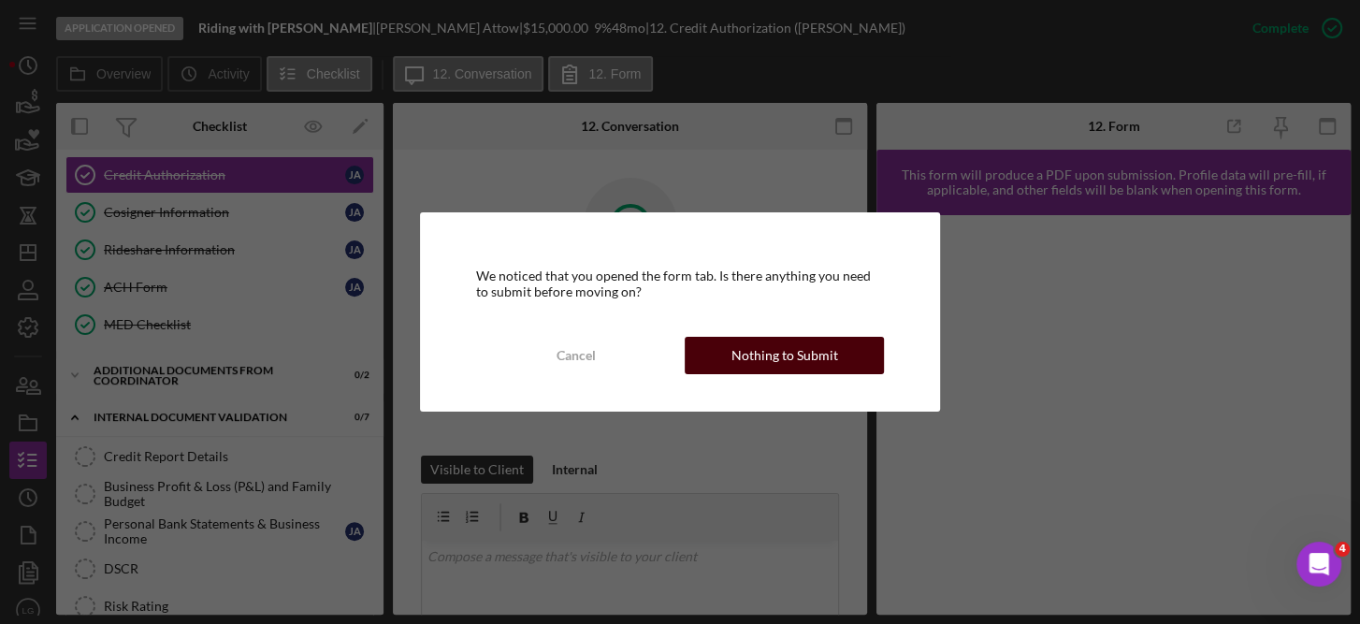
click at [822, 340] on div "Nothing to Submit" at bounding box center [784, 355] width 107 height 37
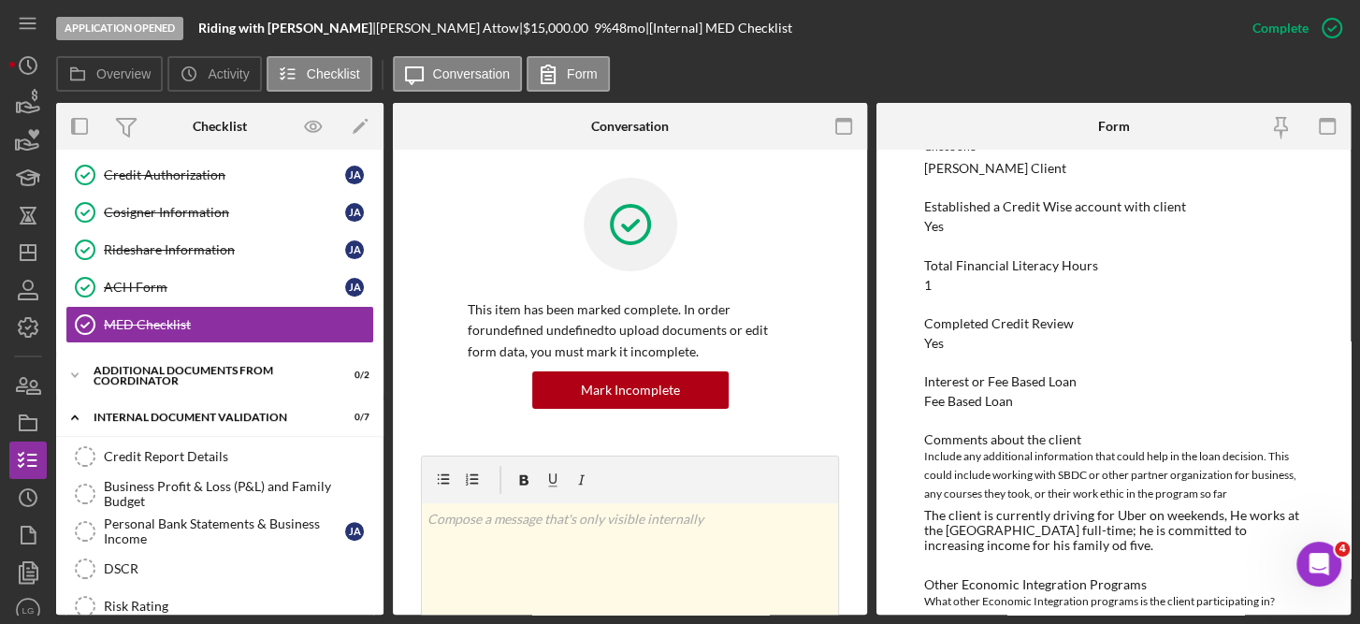
scroll to position [293, 0]
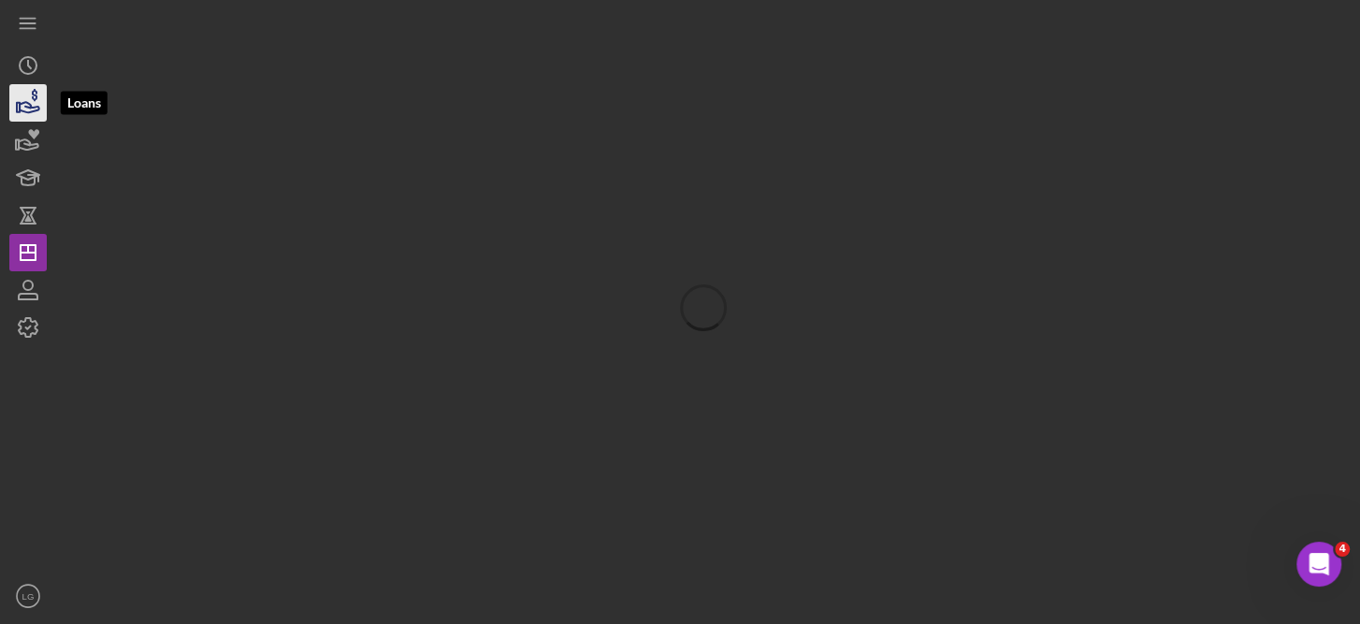
click at [27, 103] on icon "button" at bounding box center [30, 107] width 20 height 10
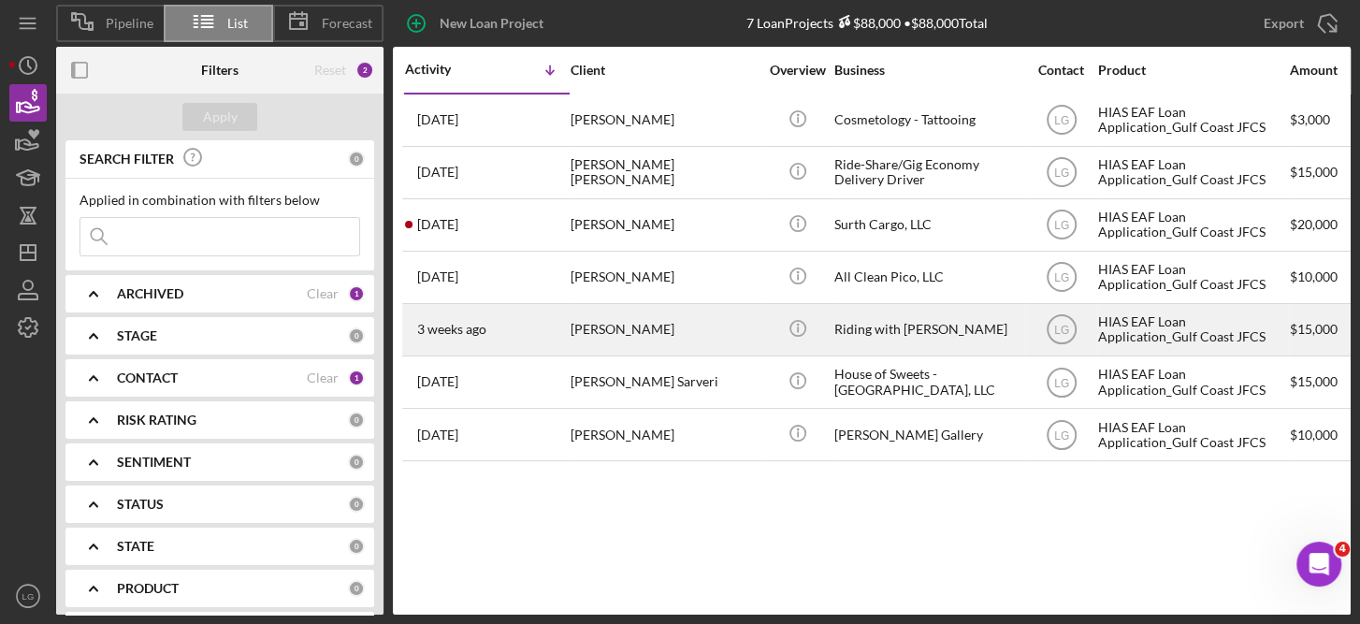
click at [613, 334] on div "[PERSON_NAME]" at bounding box center [664, 330] width 187 height 50
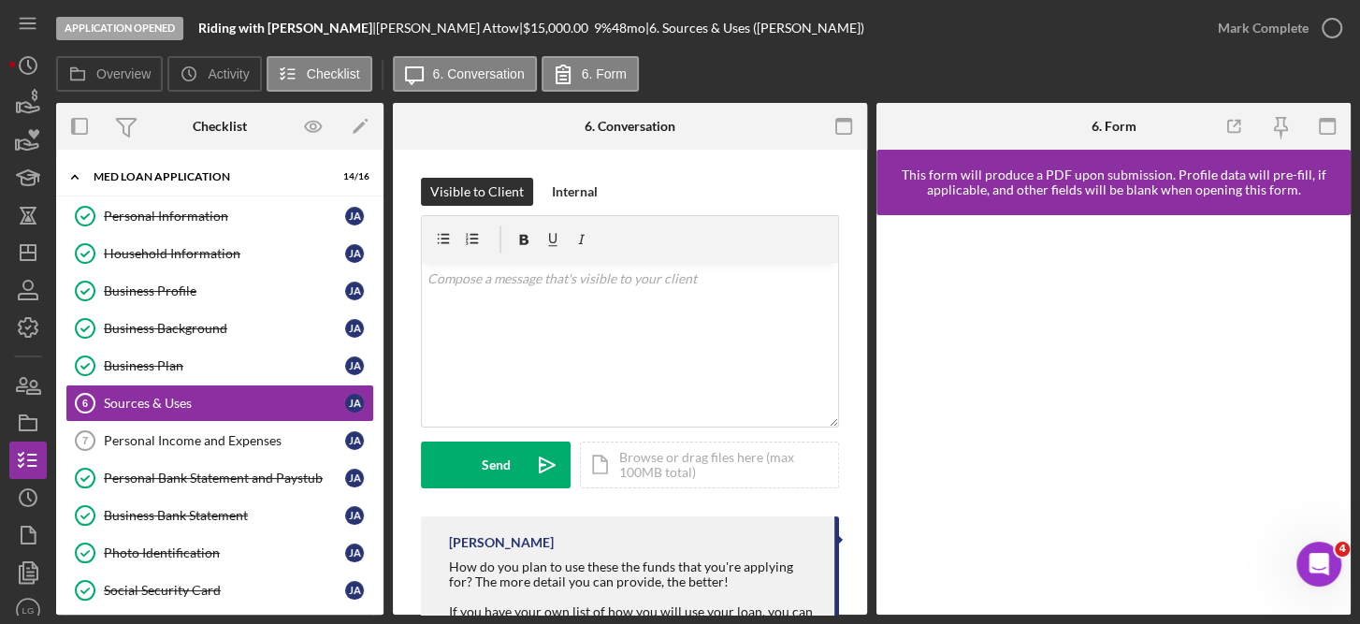
scroll to position [18, 0]
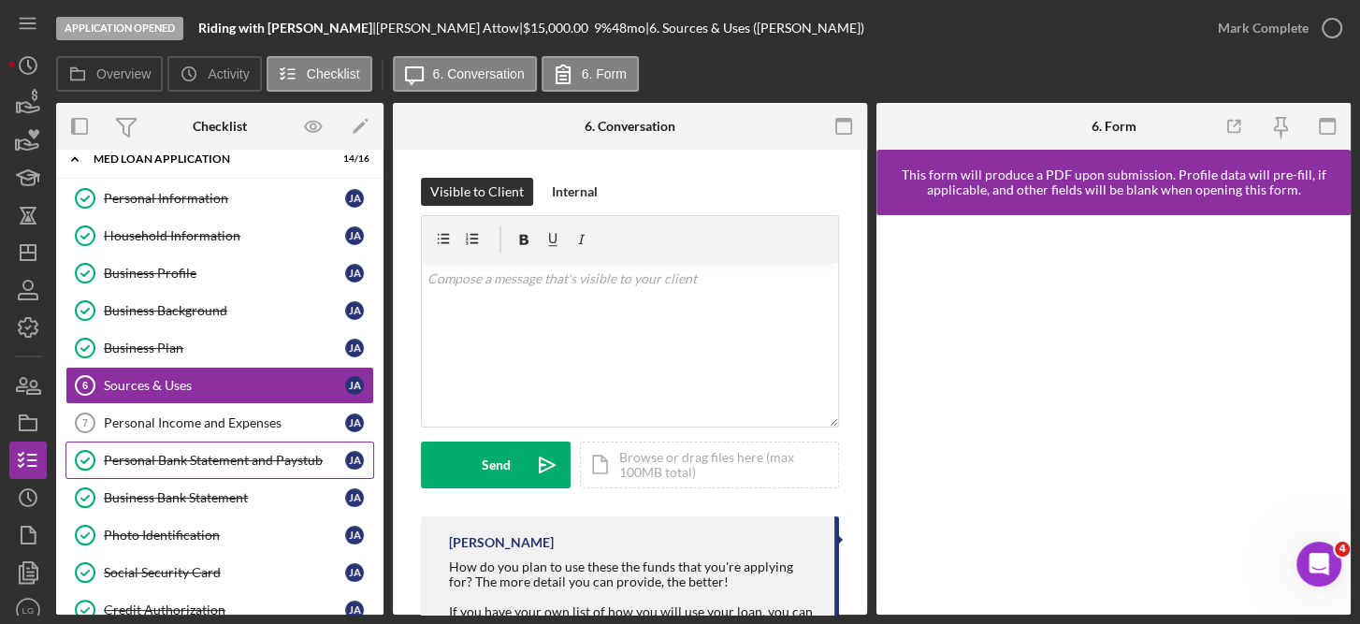
click at [257, 444] on link "Personal Bank Statement and Paystub Personal Bank Statement and Paystub J A" at bounding box center [219, 459] width 309 height 37
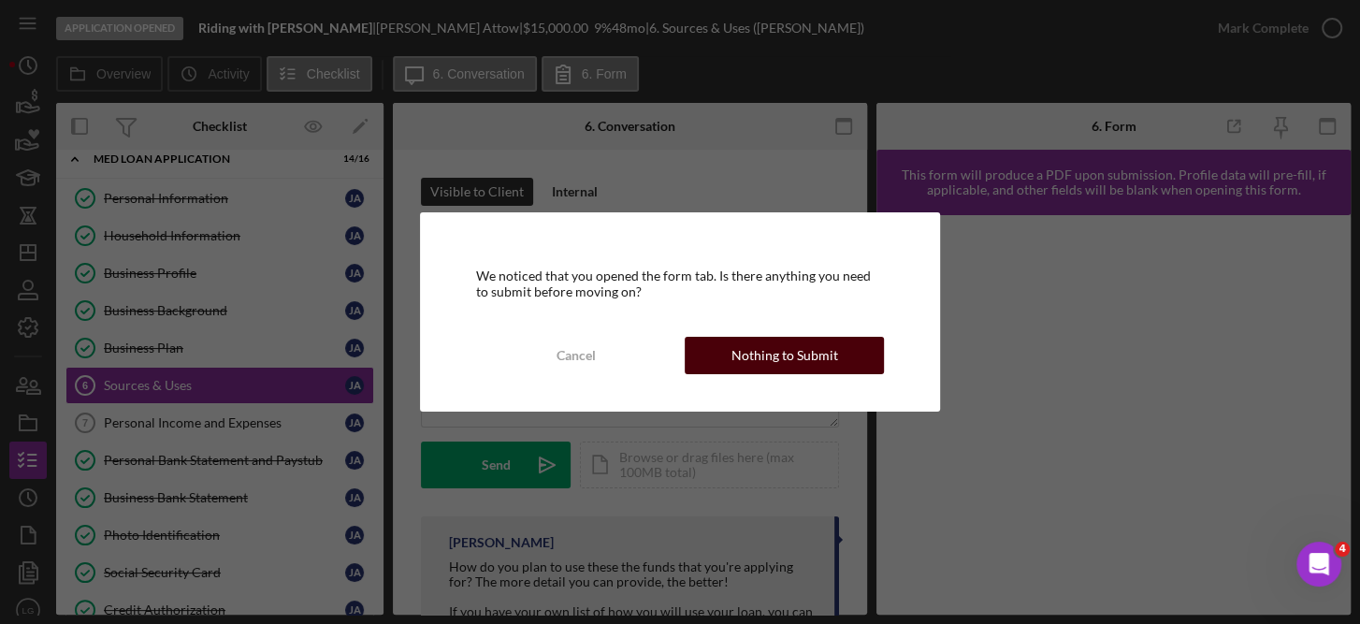
click at [777, 351] on div "Nothing to Submit" at bounding box center [784, 355] width 107 height 37
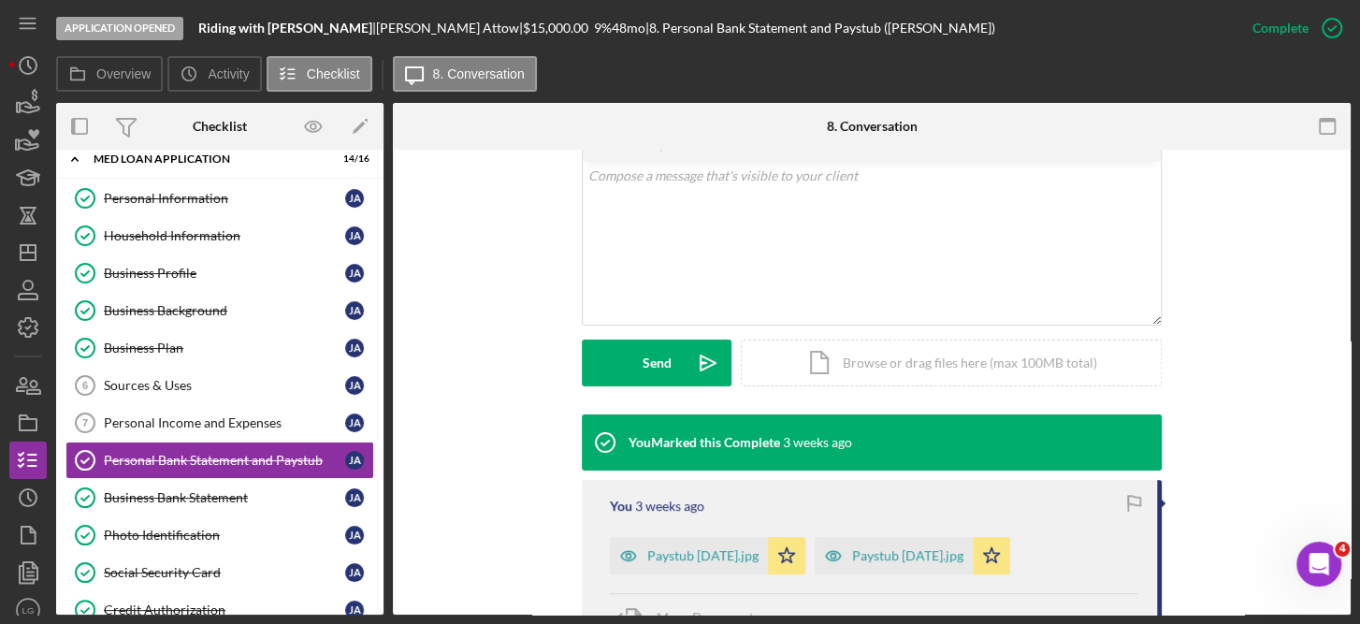
scroll to position [355, 0]
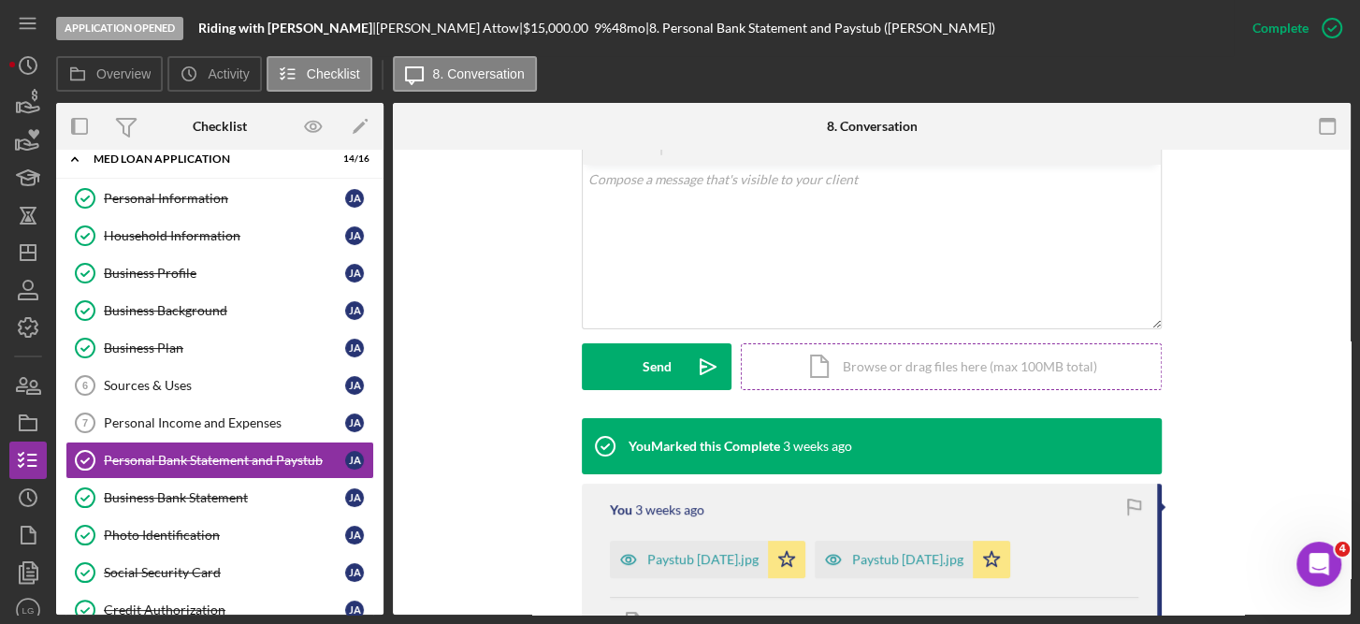
click at [901, 372] on div "Icon/Document Browse or drag files here (max 100MB total) Tap to choose files o…" at bounding box center [951, 366] width 421 height 47
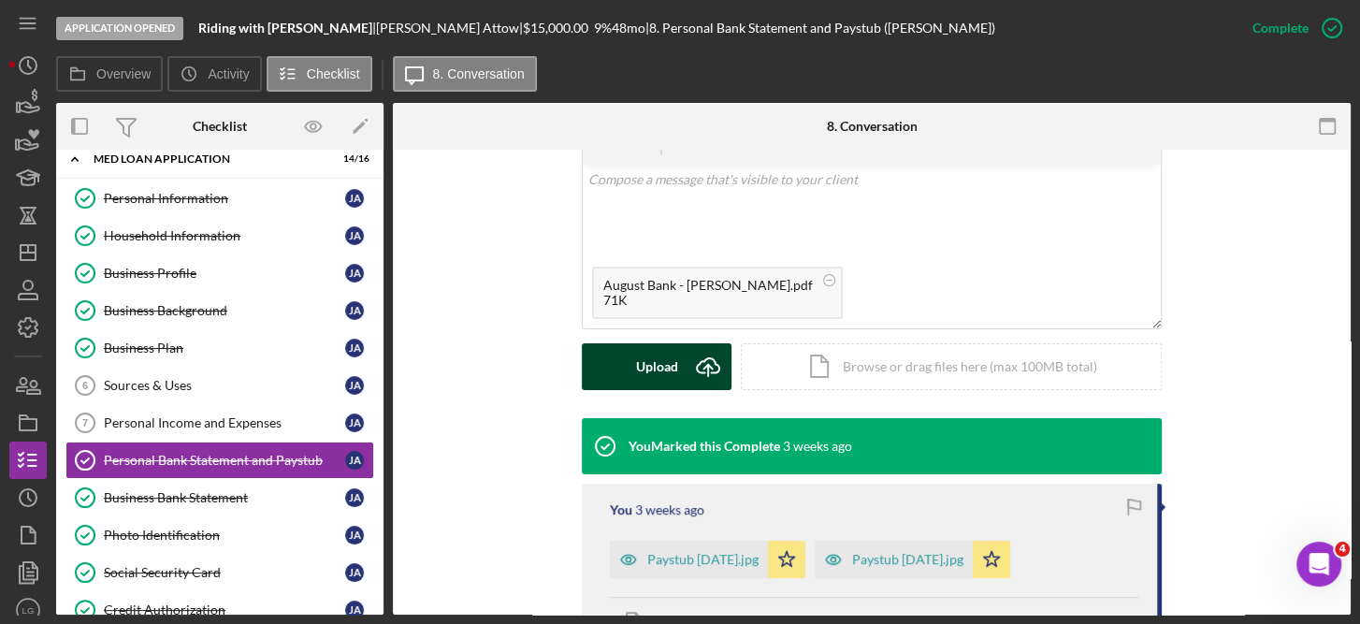
click at [685, 360] on icon "Icon/Upload" at bounding box center [708, 366] width 47 height 47
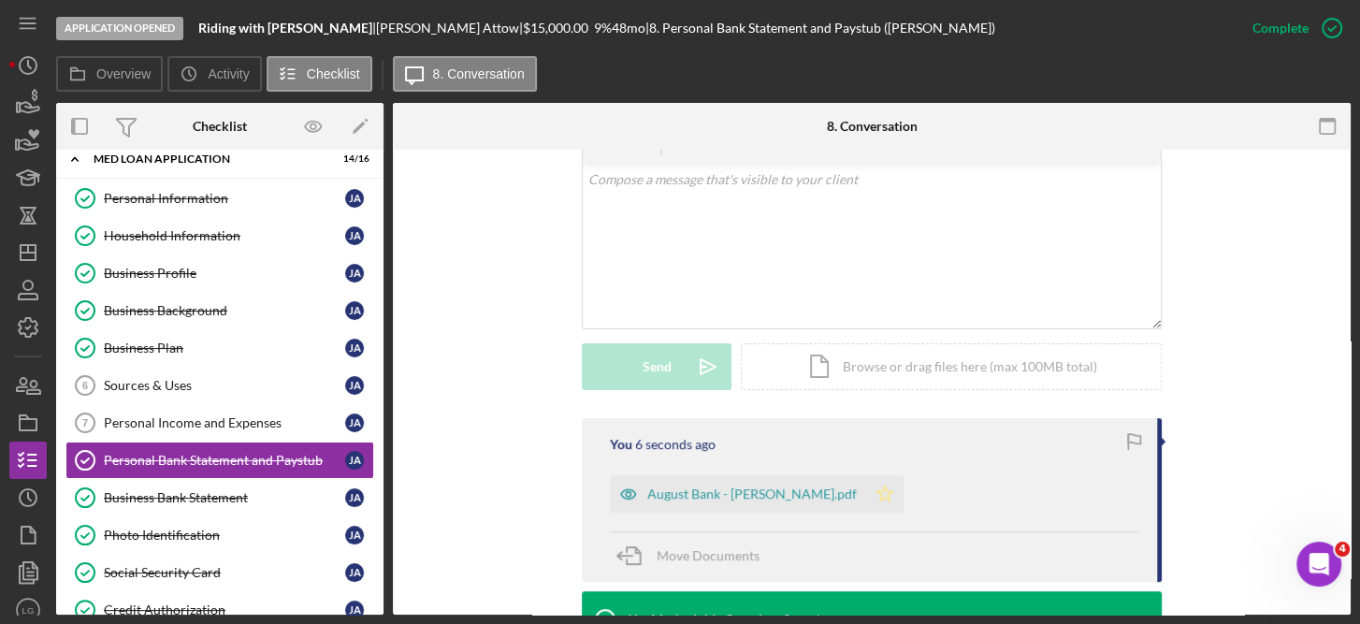
click at [877, 498] on polygon "button" at bounding box center [885, 492] width 16 height 15
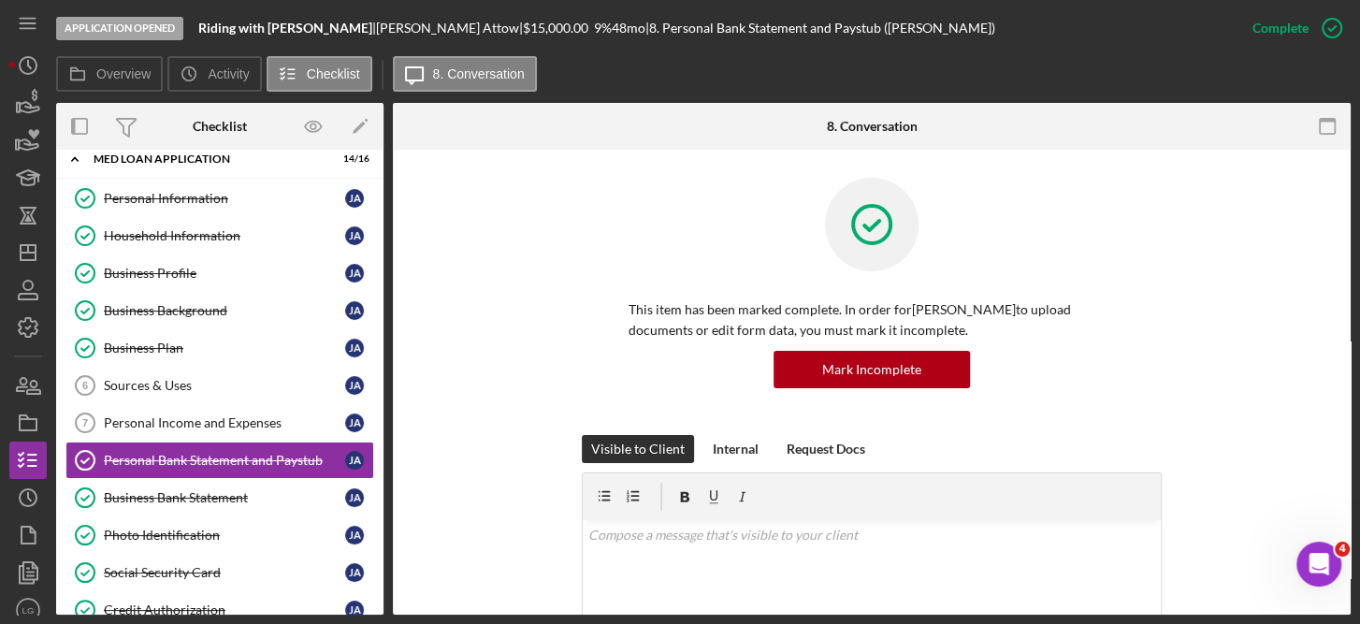
click at [1352, 483] on div "Application Opened Riding with Jairo Attow | Jairo Attow | $15,000.00 9 % 48 mo…" at bounding box center [680, 312] width 1360 height 624
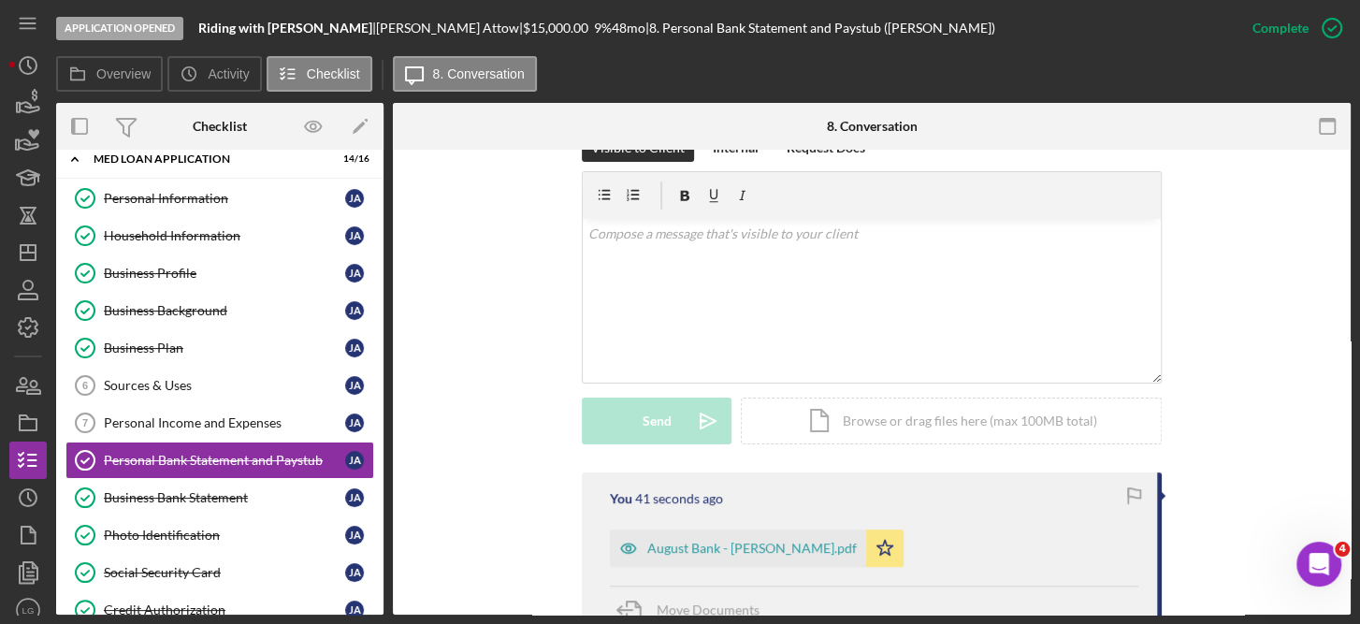
scroll to position [307, 0]
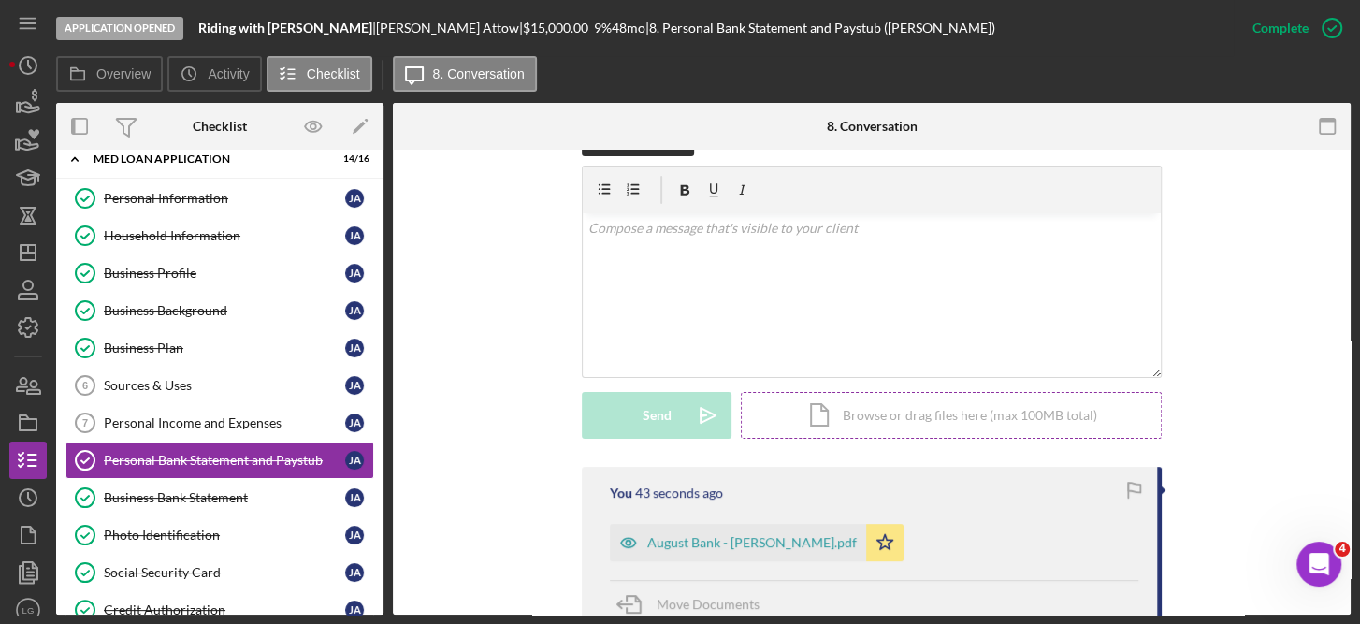
click at [901, 408] on div "Icon/Document Browse or drag files here (max 100MB total) Tap to choose files o…" at bounding box center [951, 415] width 421 height 47
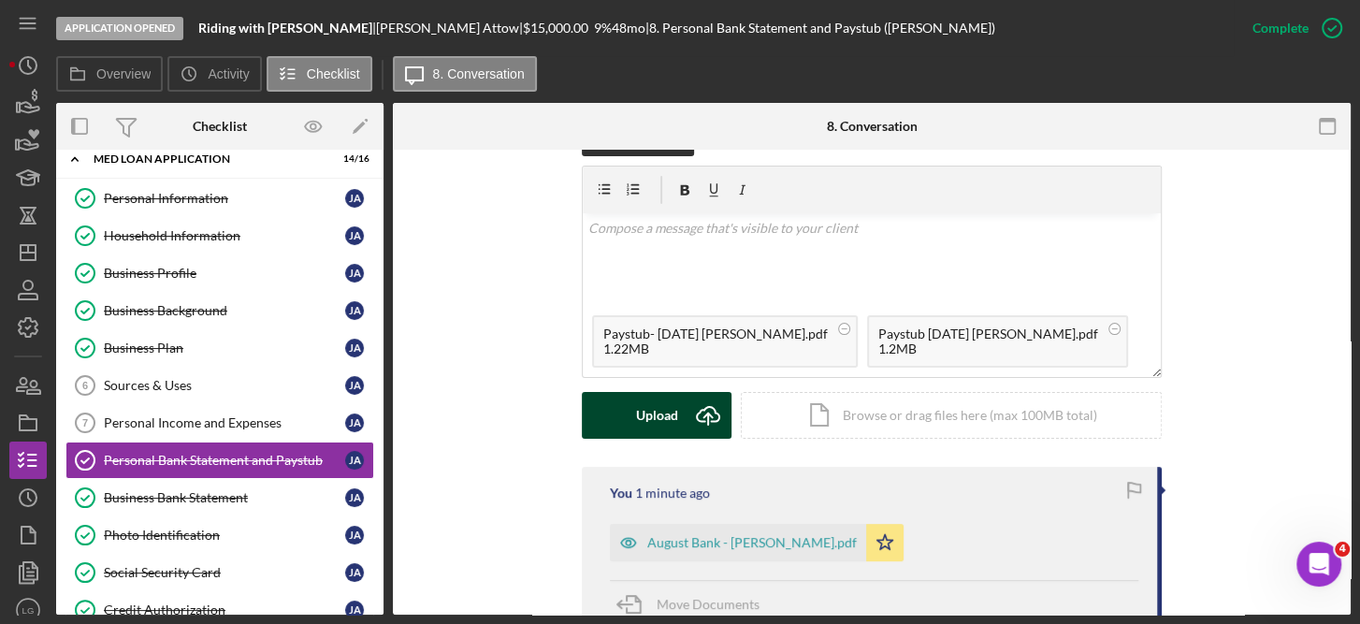
click at [654, 405] on div "Upload" at bounding box center [657, 415] width 42 height 47
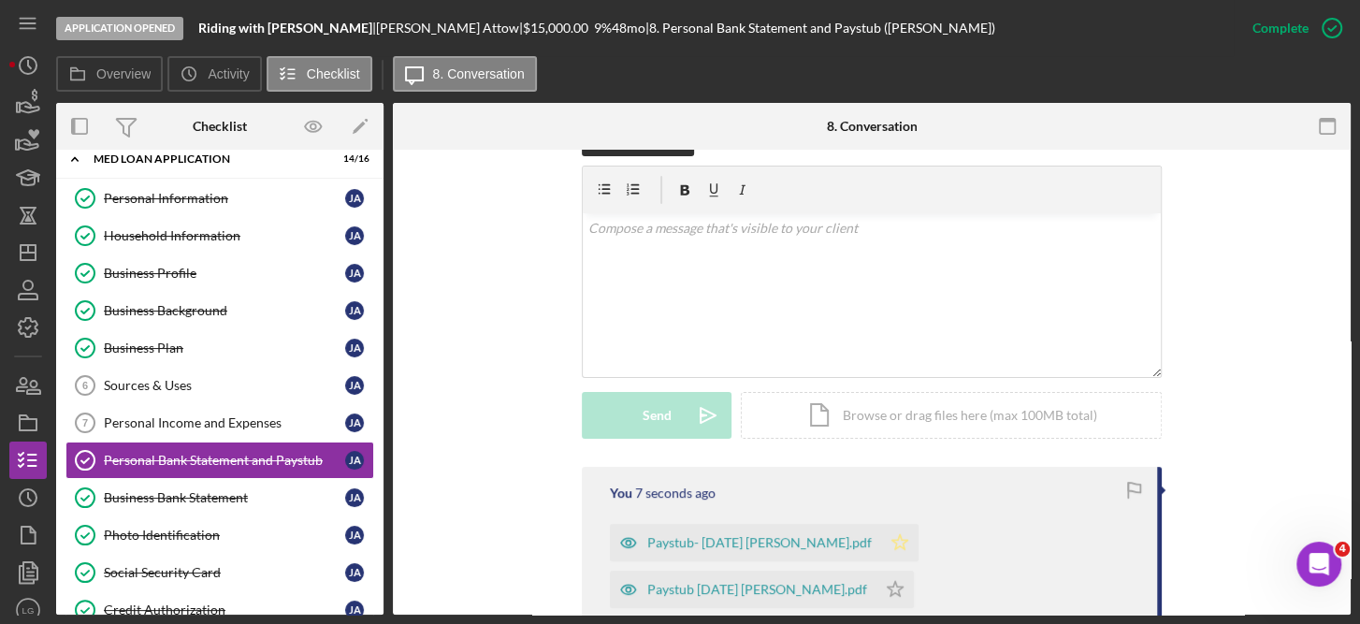
click at [892, 546] on polygon "button" at bounding box center [900, 541] width 16 height 15
click at [888, 588] on polygon "button" at bounding box center [896, 588] width 16 height 15
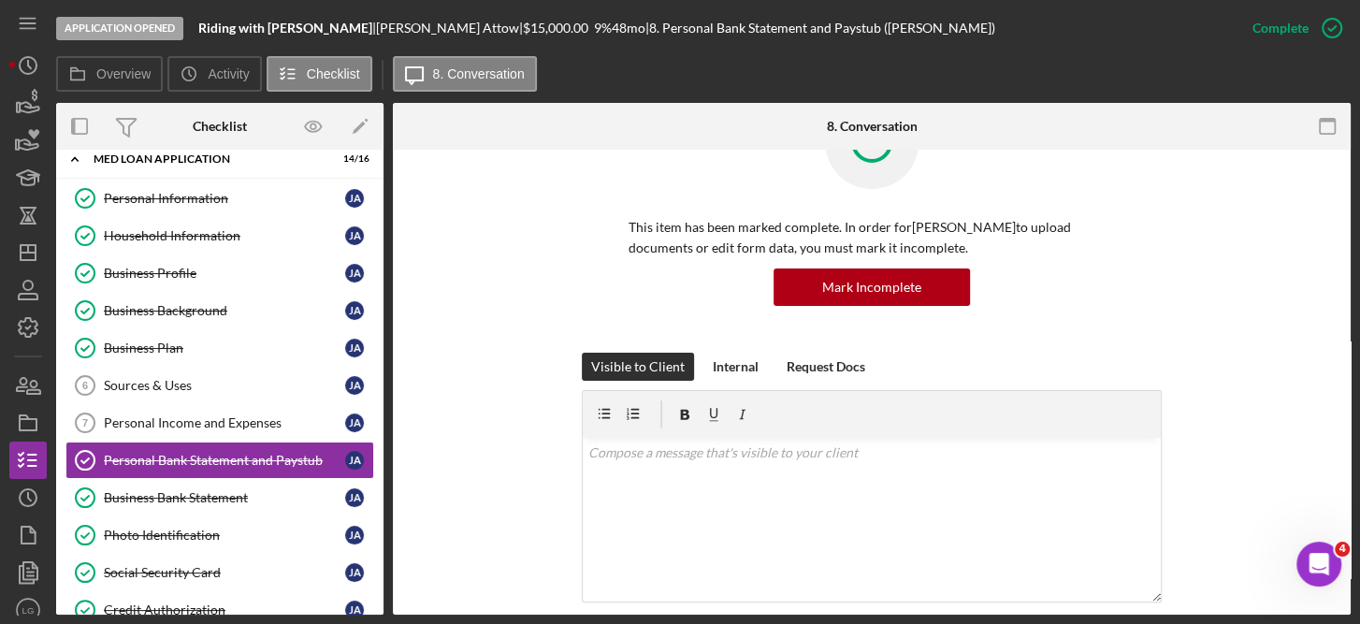
scroll to position [0, 0]
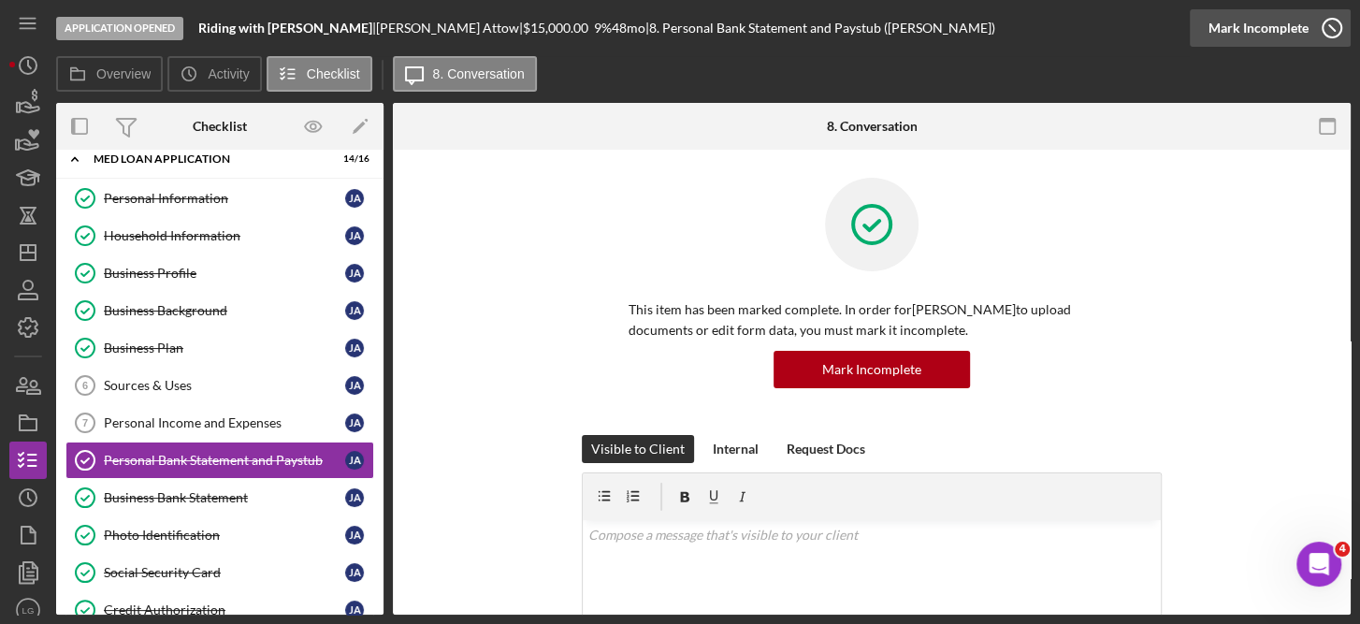
click at [1326, 27] on icon "button" at bounding box center [1331, 28] width 47 height 47
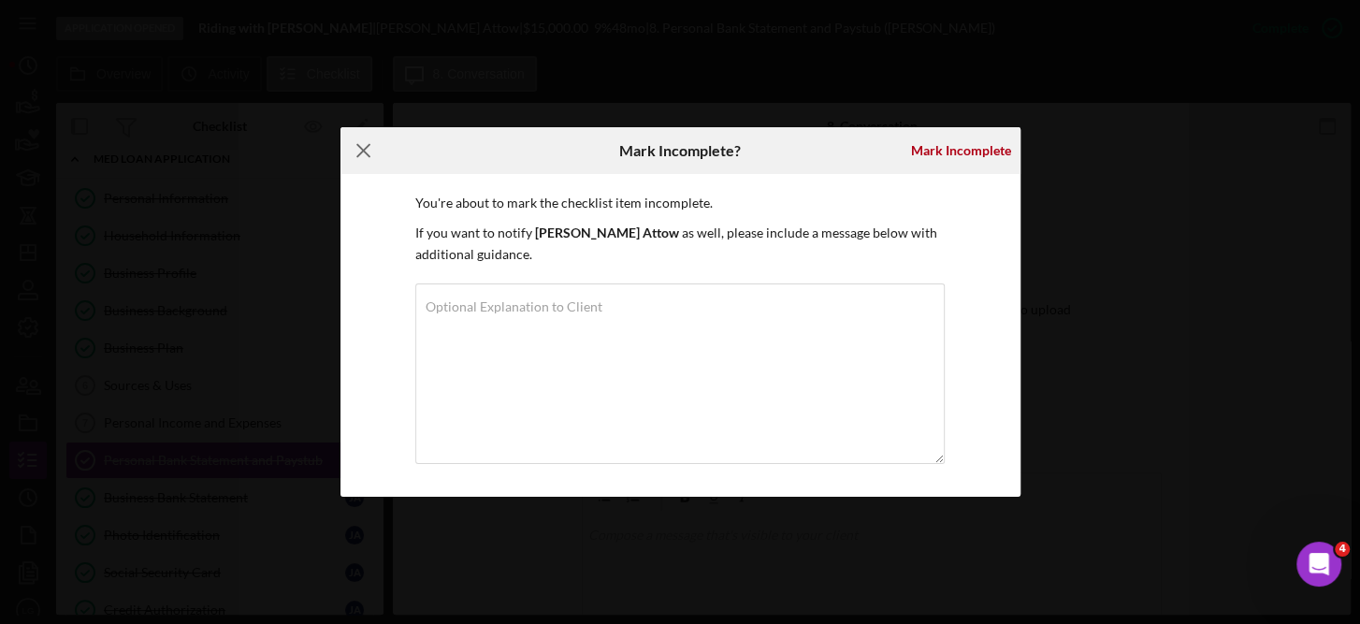
click at [360, 151] on icon "Icon/Menu Close" at bounding box center [363, 150] width 47 height 47
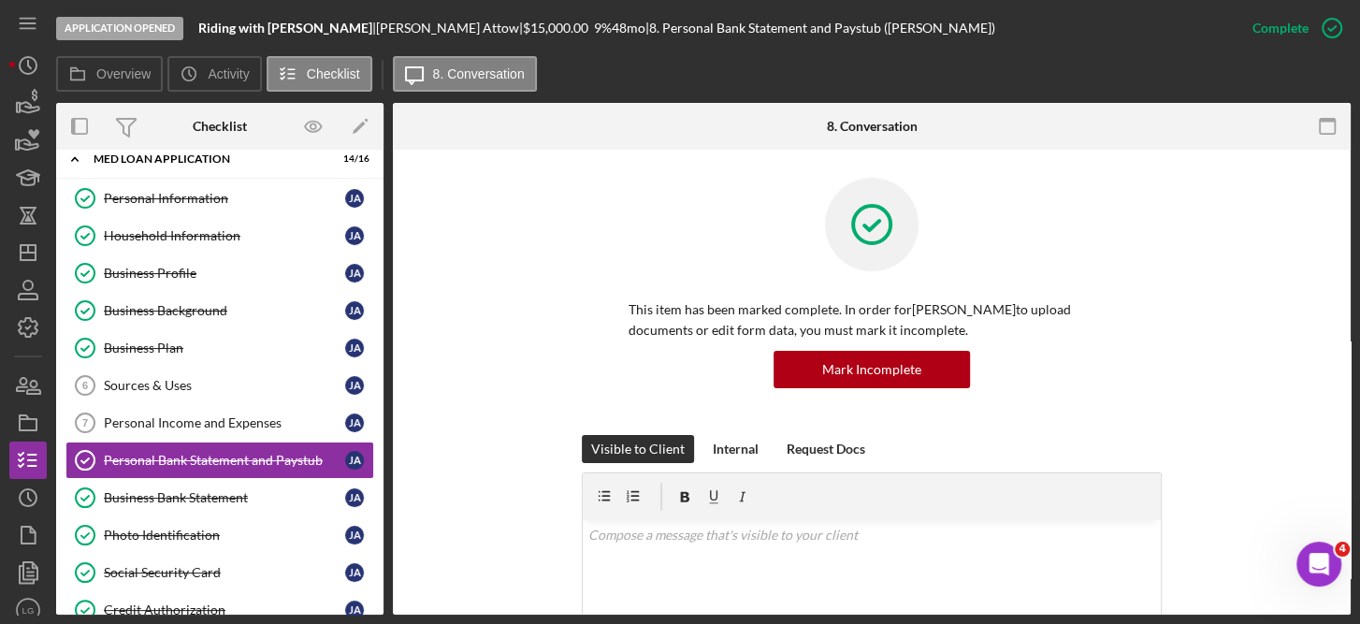
click at [1129, 444] on div "Visible to Client Internal Request Docs" at bounding box center [872, 449] width 580 height 28
click at [152, 378] on div "Sources & Uses" at bounding box center [224, 385] width 241 height 15
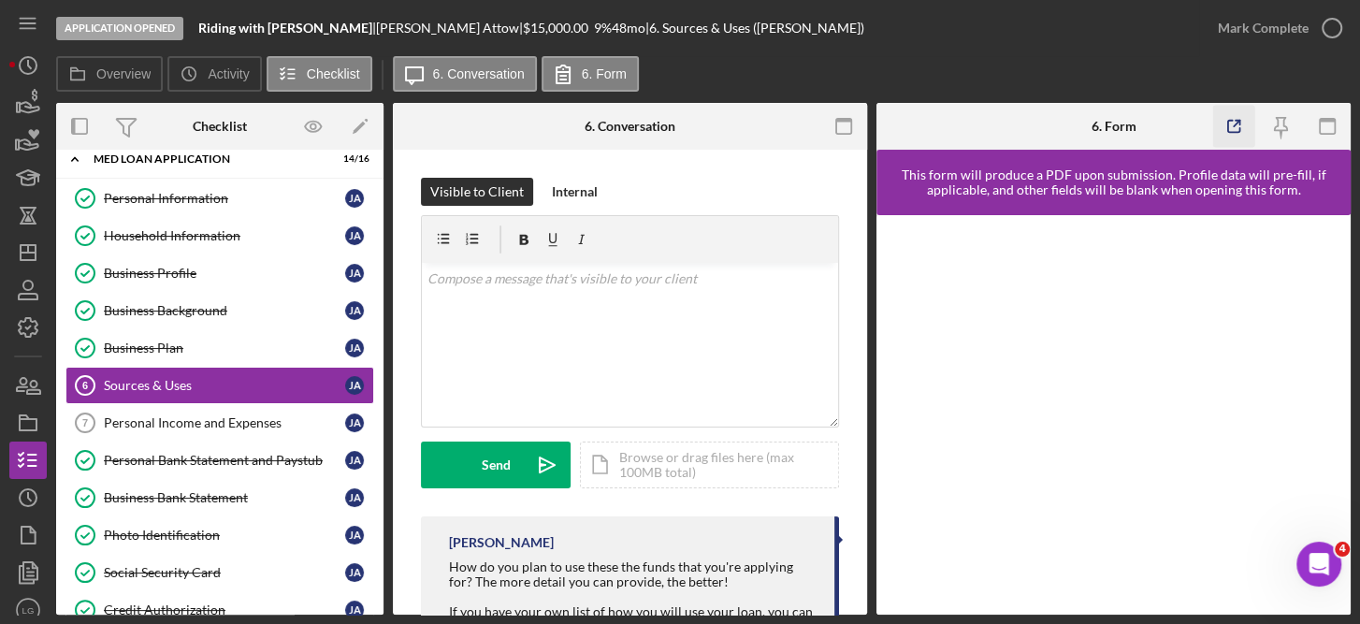
click at [1235, 121] on icon "button" at bounding box center [1234, 127] width 42 height 42
click at [186, 378] on div "Sources & Uses" at bounding box center [224, 385] width 241 height 15
click at [1324, 23] on icon "button" at bounding box center [1331, 28] width 47 height 47
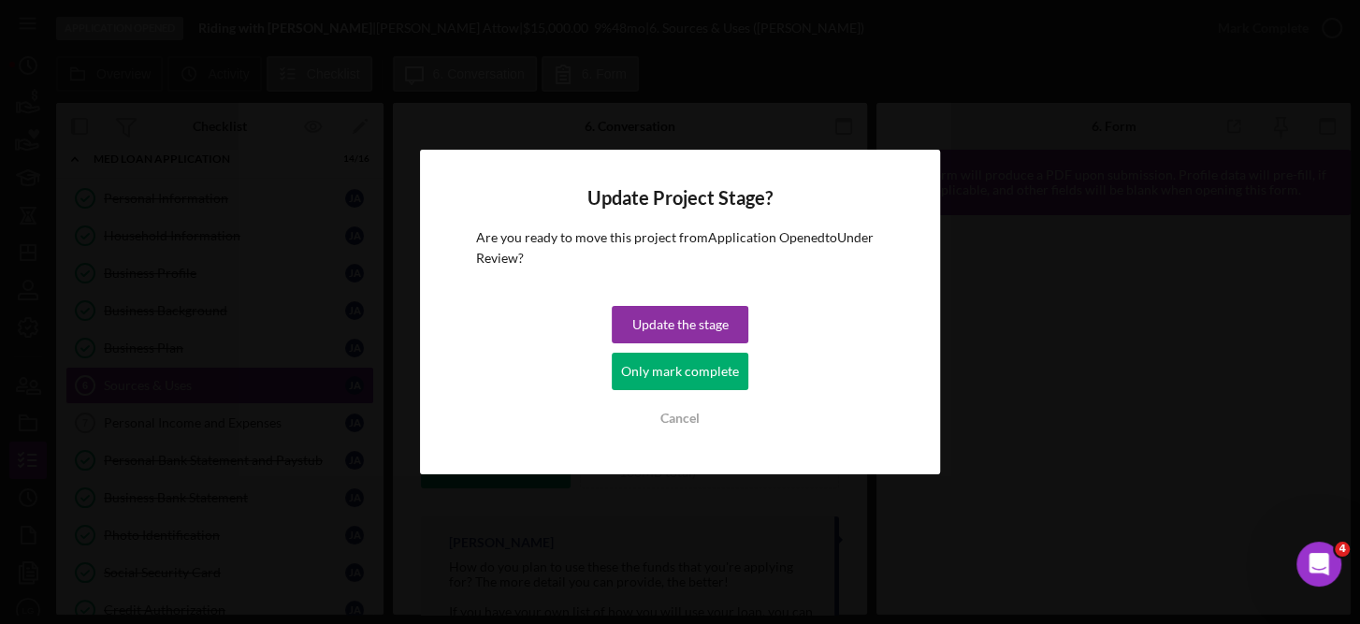
click at [203, 372] on div "Update Project Stage? Are you ready to move this project from Application Opene…" at bounding box center [680, 312] width 1360 height 624
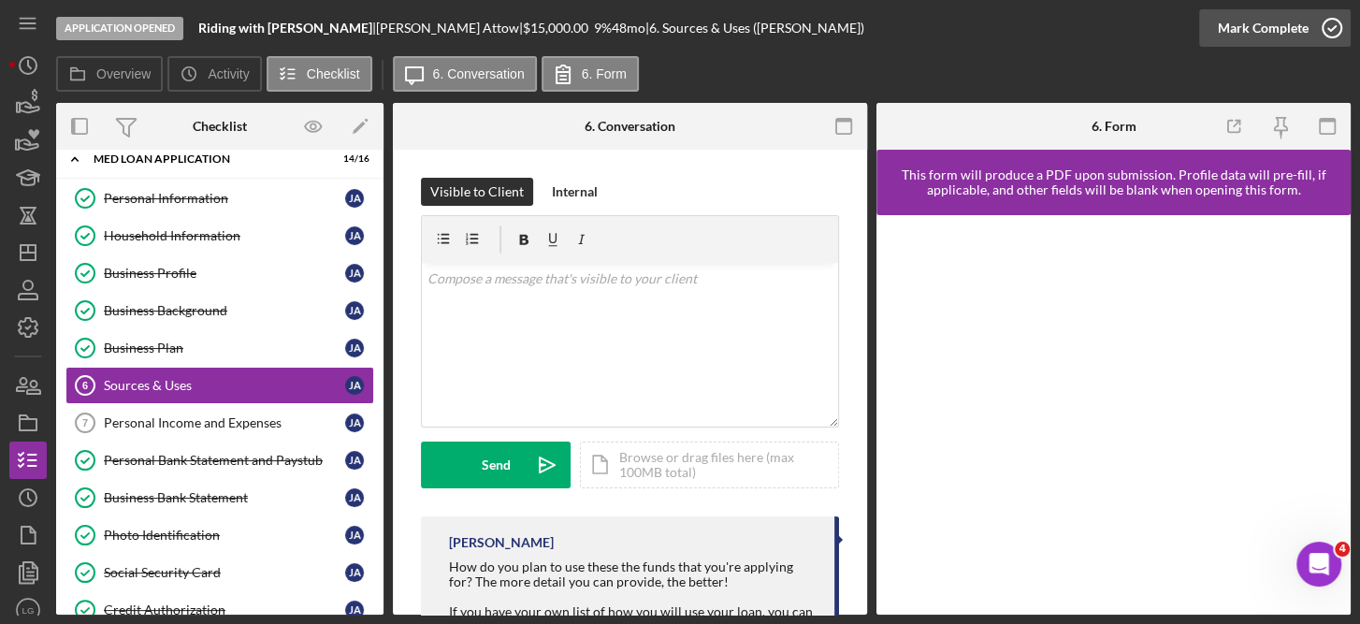
click at [1336, 22] on icon "button" at bounding box center [1331, 28] width 47 height 47
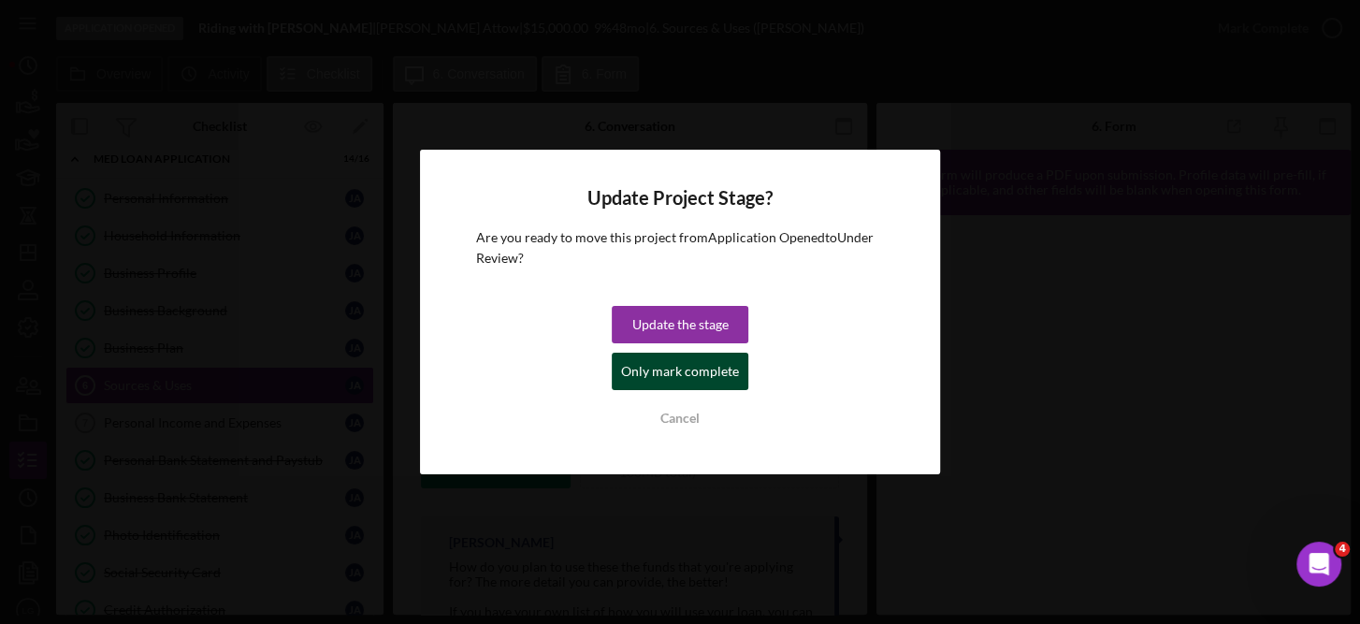
click at [698, 378] on div "Only mark complete" at bounding box center [680, 371] width 118 height 37
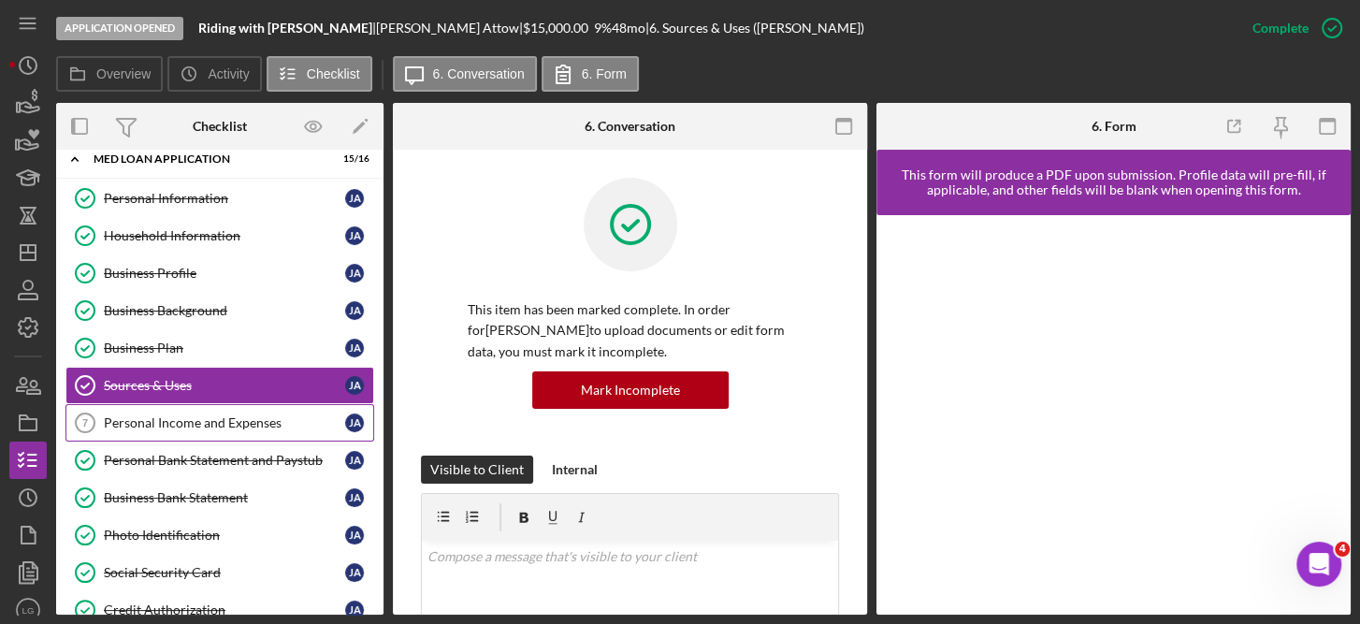
click at [222, 420] on div "Personal Income and Expenses" at bounding box center [224, 422] width 241 height 15
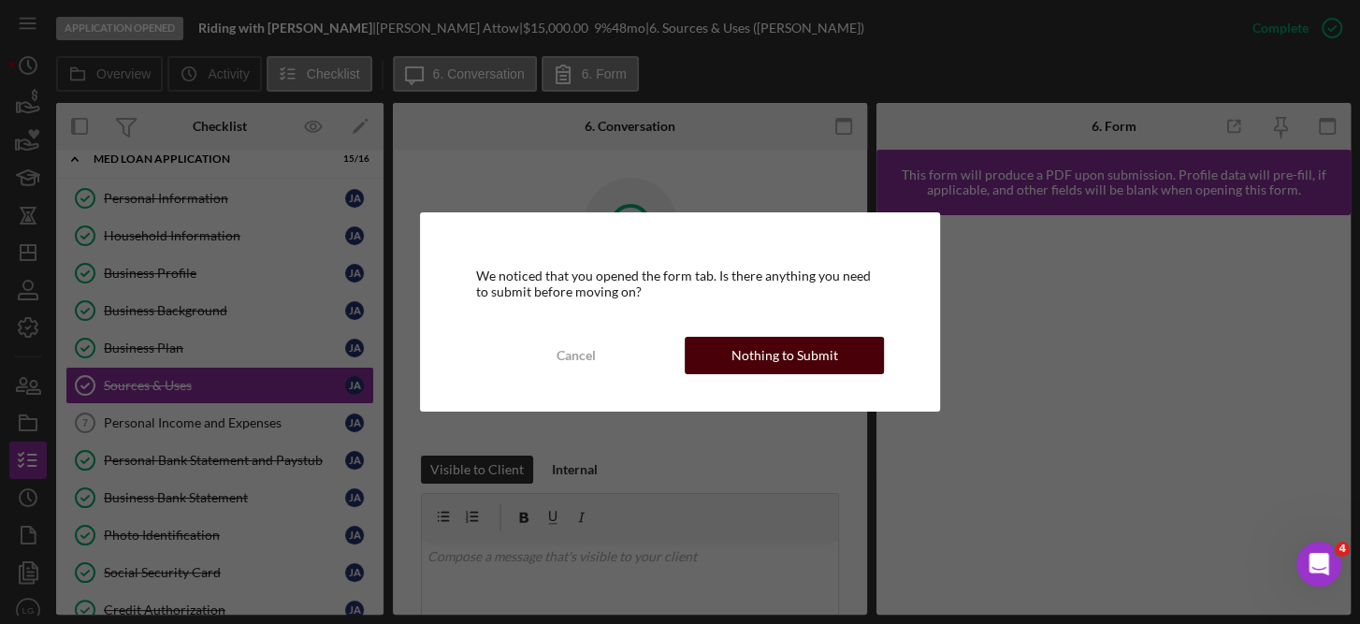
click at [755, 351] on div "Nothing to Submit" at bounding box center [784, 355] width 107 height 37
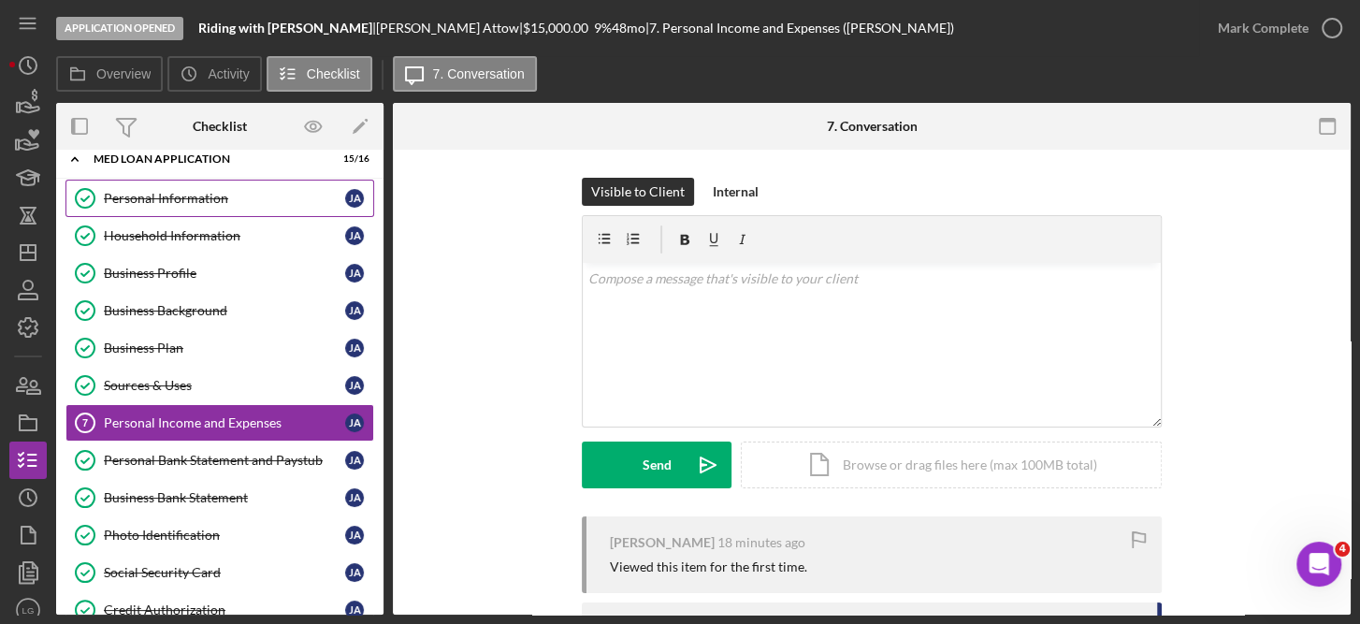
click at [157, 197] on div "Personal Information" at bounding box center [224, 198] width 241 height 15
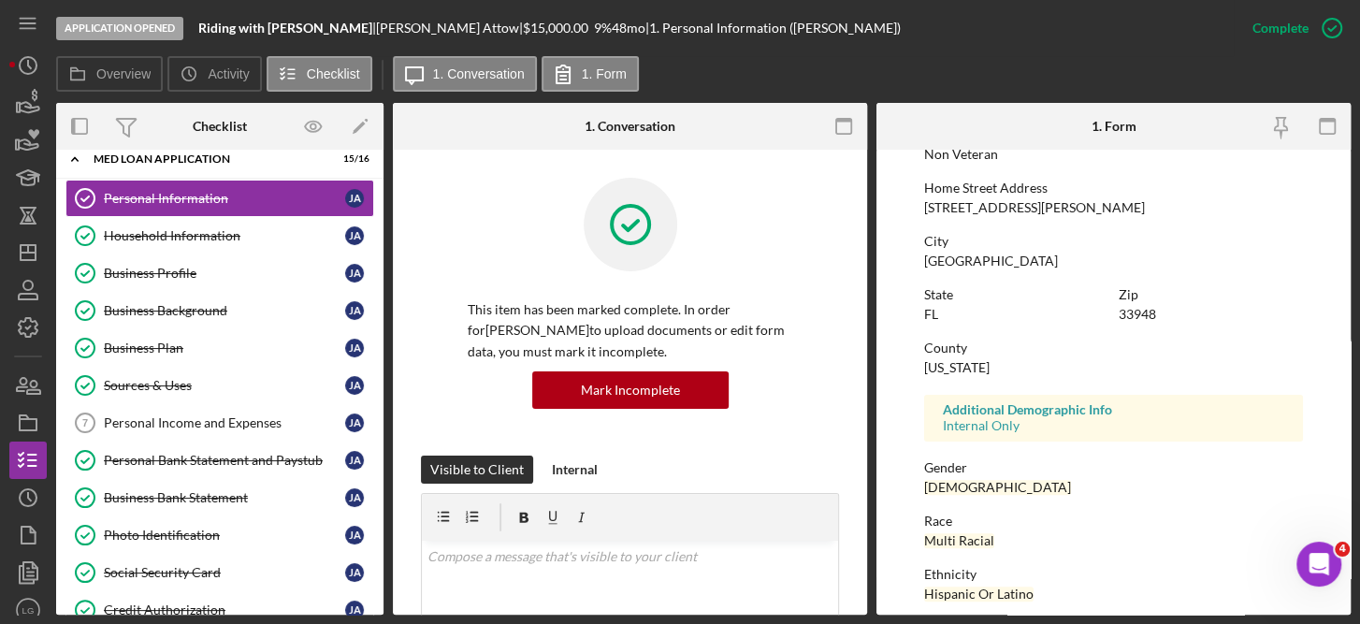
scroll to position [408, 0]
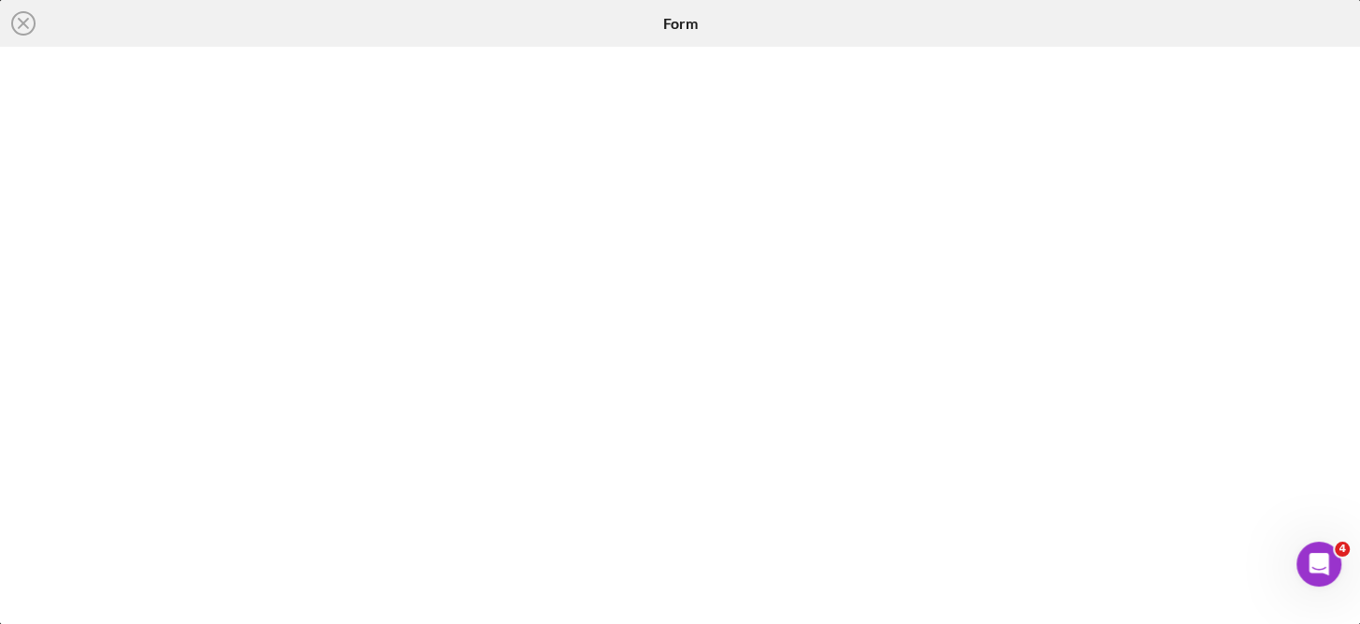
click at [1341, 417] on iframe at bounding box center [681, 335] width 1324 height 540
drag, startPoint x: 1346, startPoint y: 383, endPoint x: 1346, endPoint y: 326, distance: 56.1
click at [1346, 326] on div at bounding box center [680, 335] width 1360 height 577
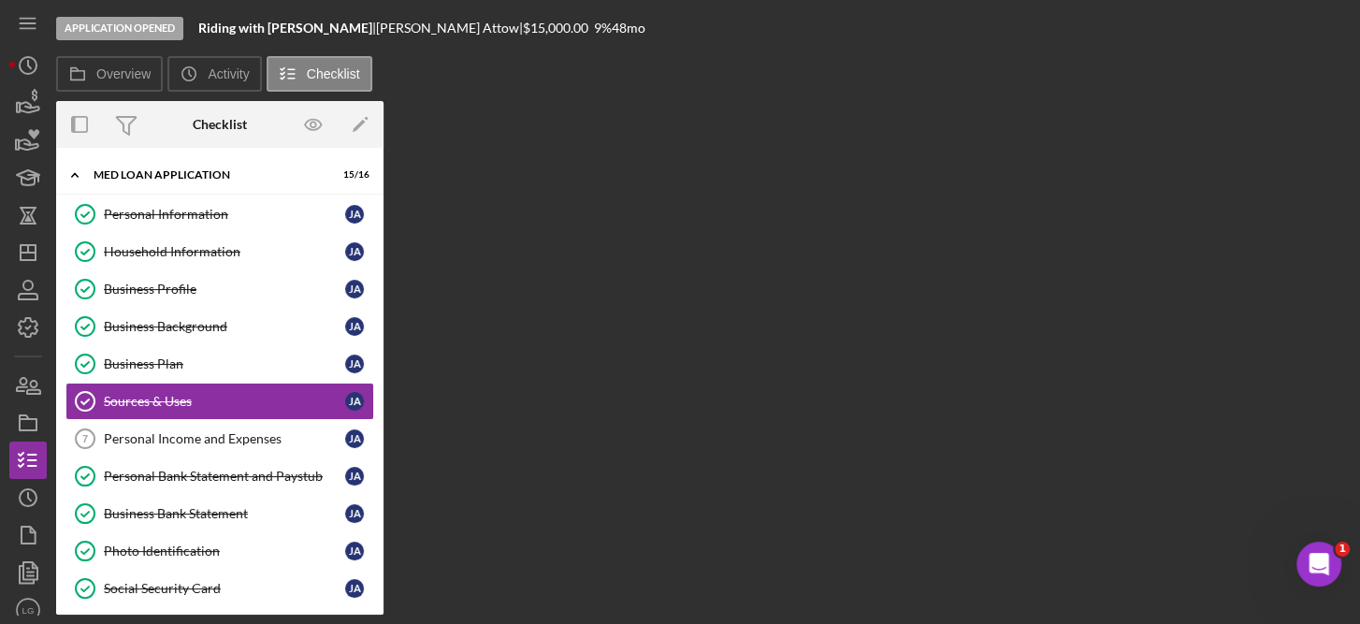
scroll to position [18, 0]
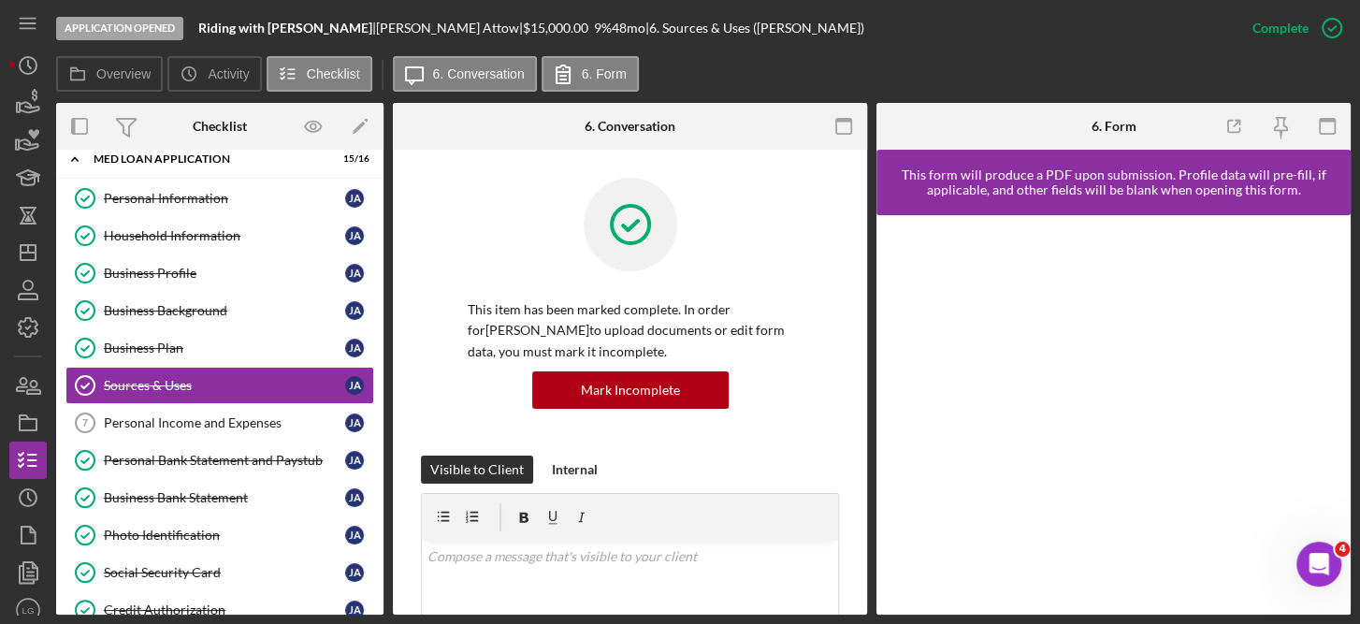
scroll to position [425, 0]
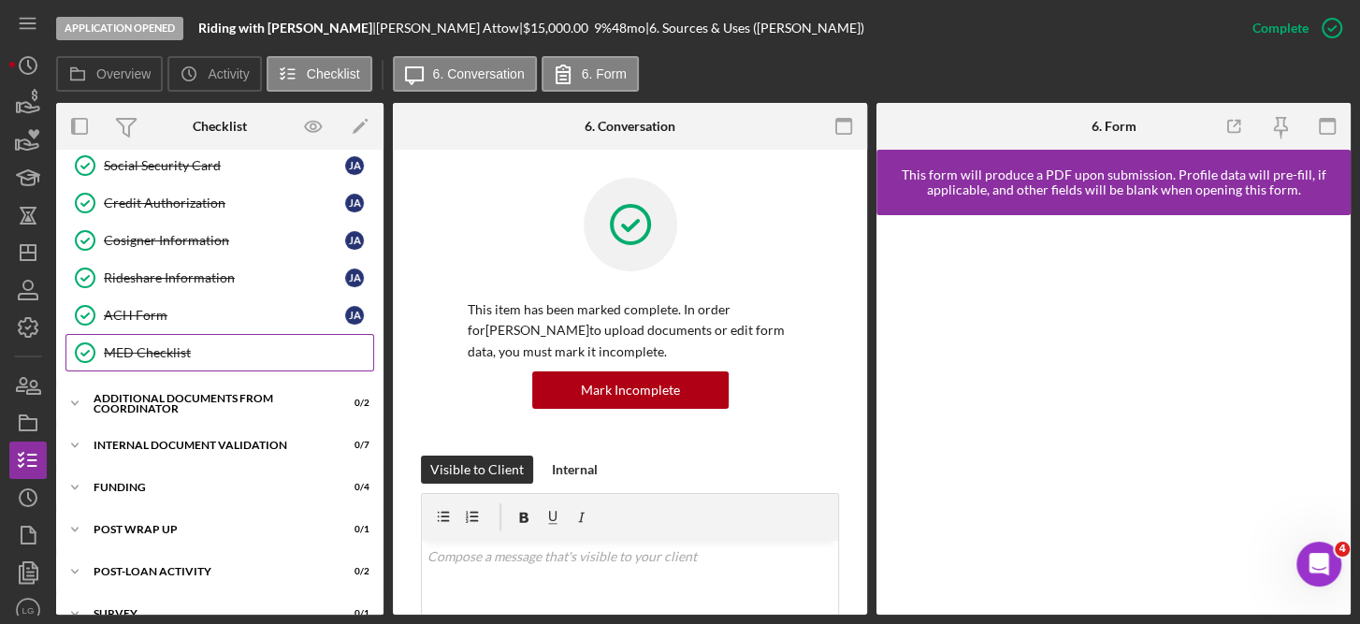
click at [152, 347] on div "MED Checklist" at bounding box center [238, 352] width 269 height 15
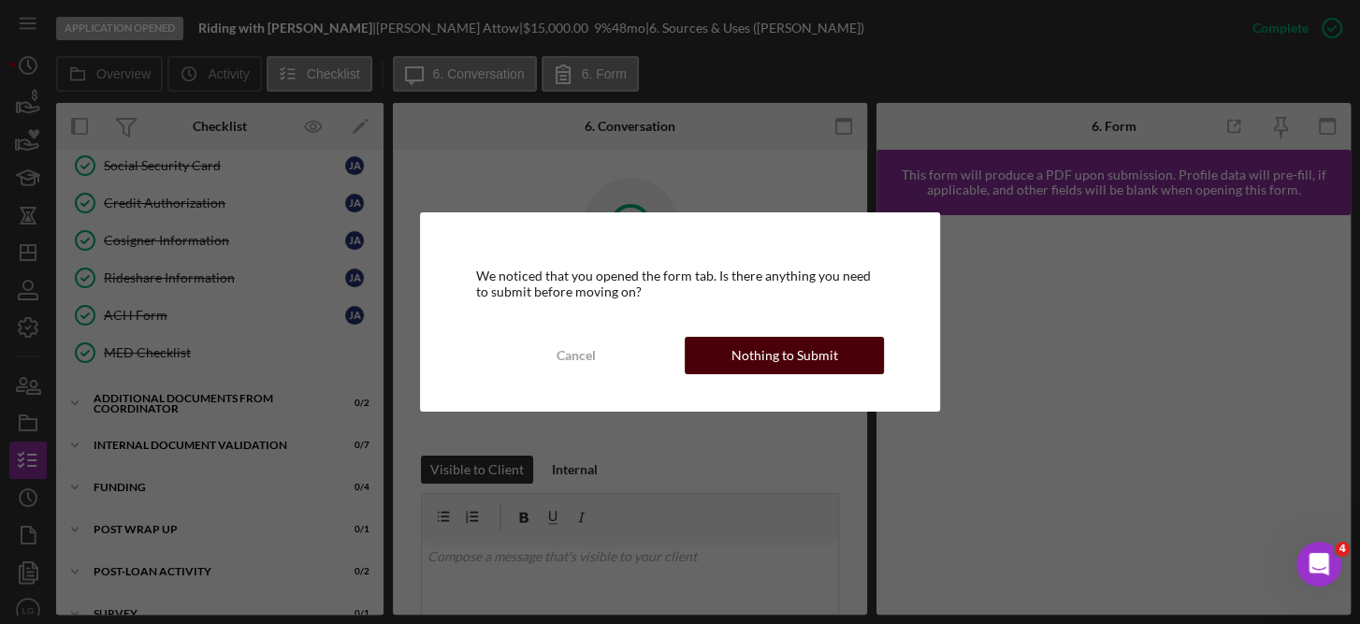
click at [782, 343] on div "Nothing to Submit" at bounding box center [784, 355] width 107 height 37
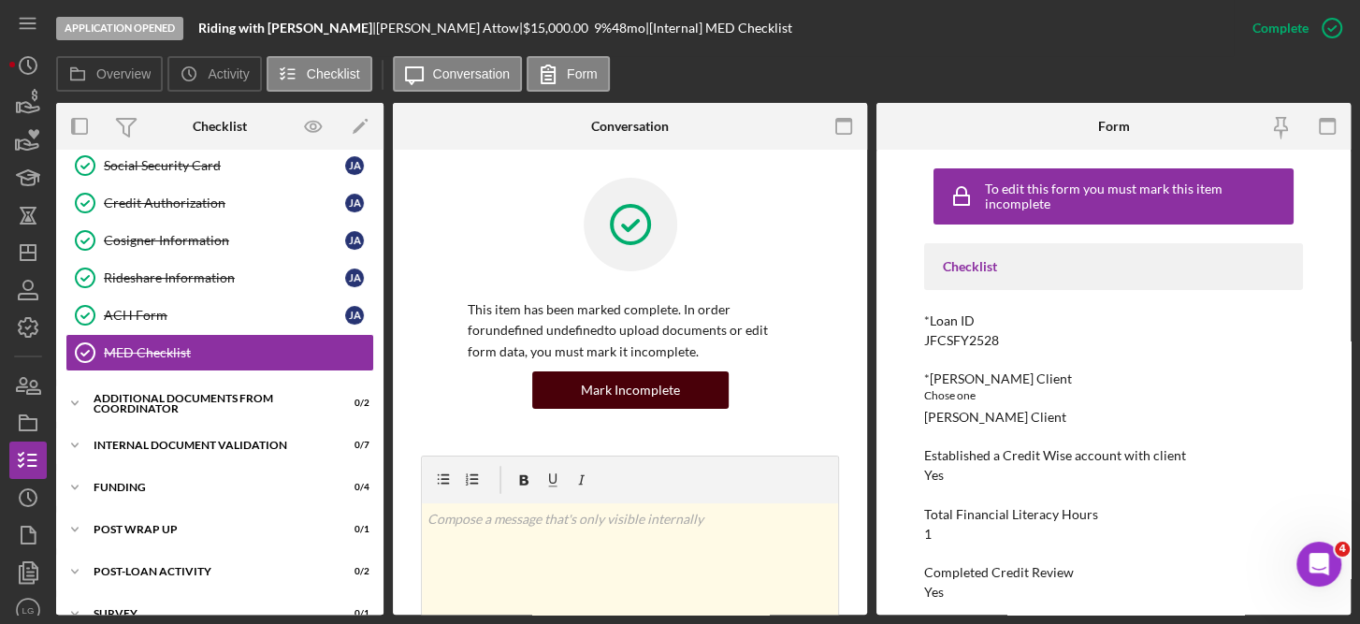
click at [633, 383] on div "Mark Incomplete" at bounding box center [630, 389] width 99 height 37
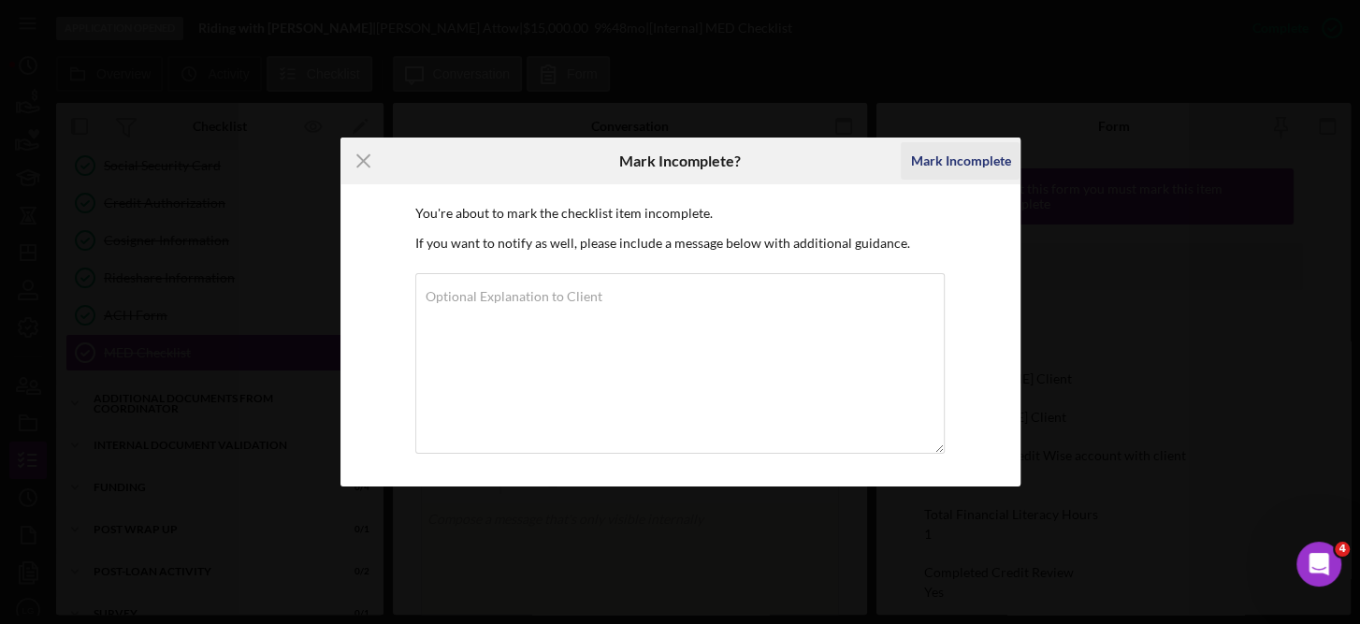
click at [959, 162] on div "Mark Incomplete" at bounding box center [960, 160] width 100 height 37
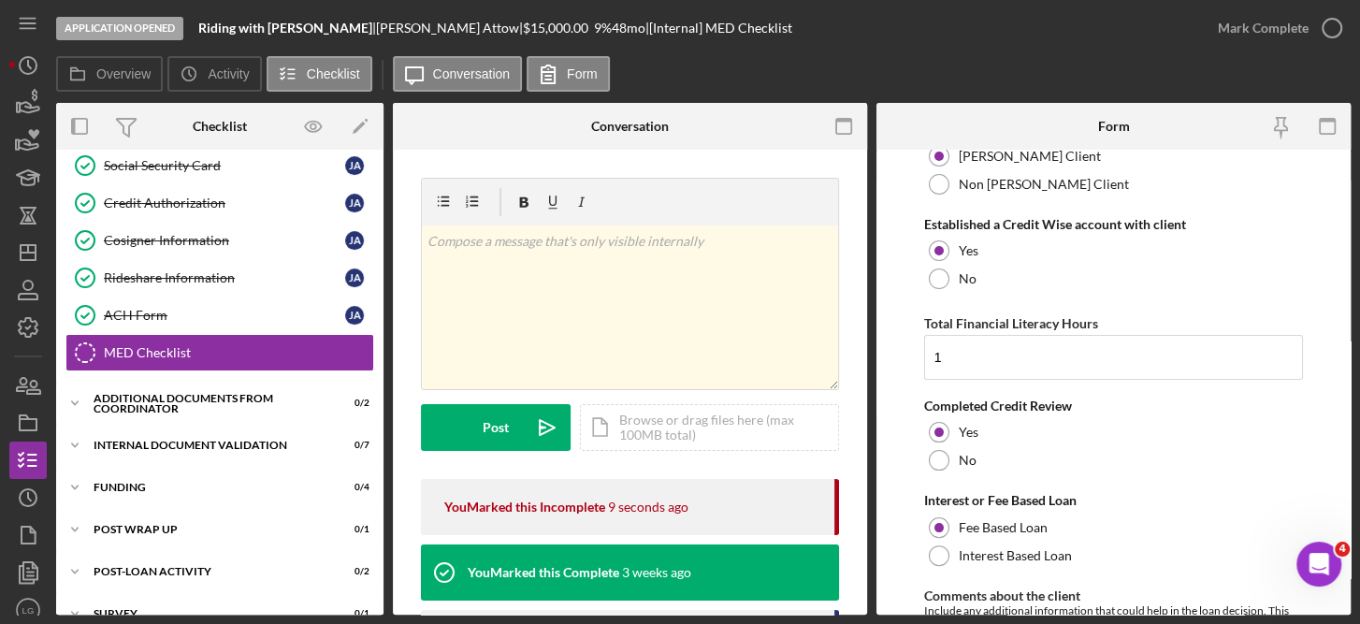
scroll to position [230, 0]
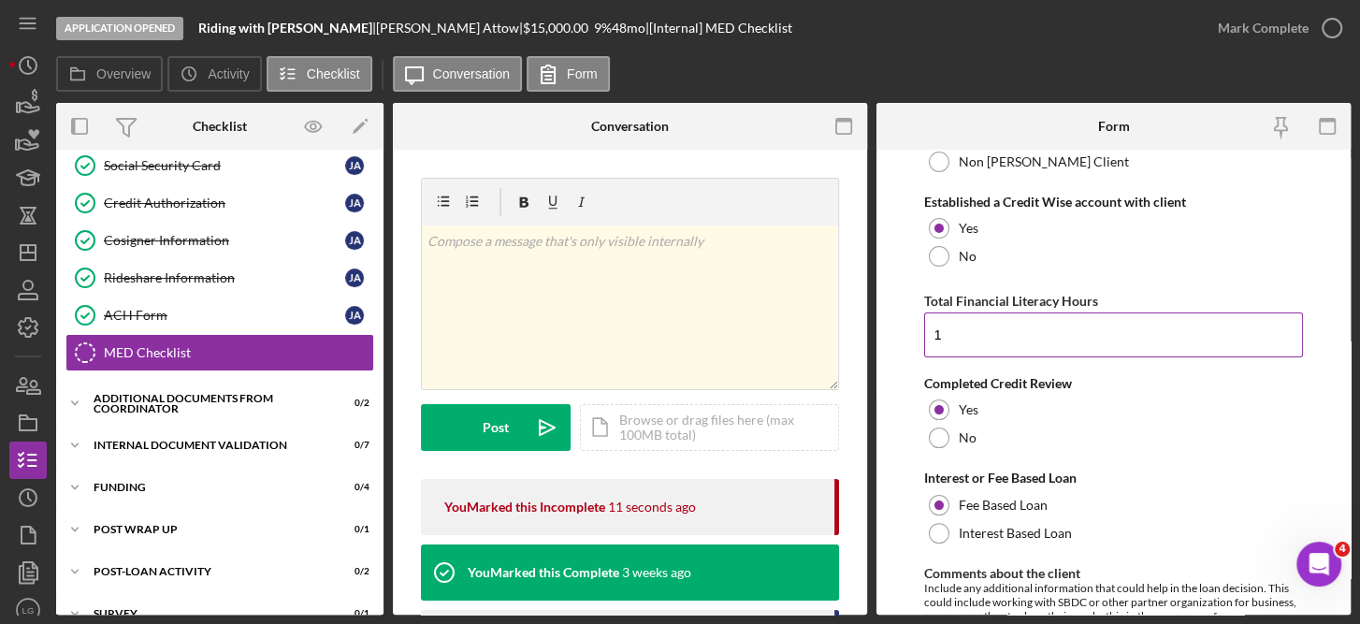
click at [990, 340] on input "1" at bounding box center [1114, 334] width 380 height 45
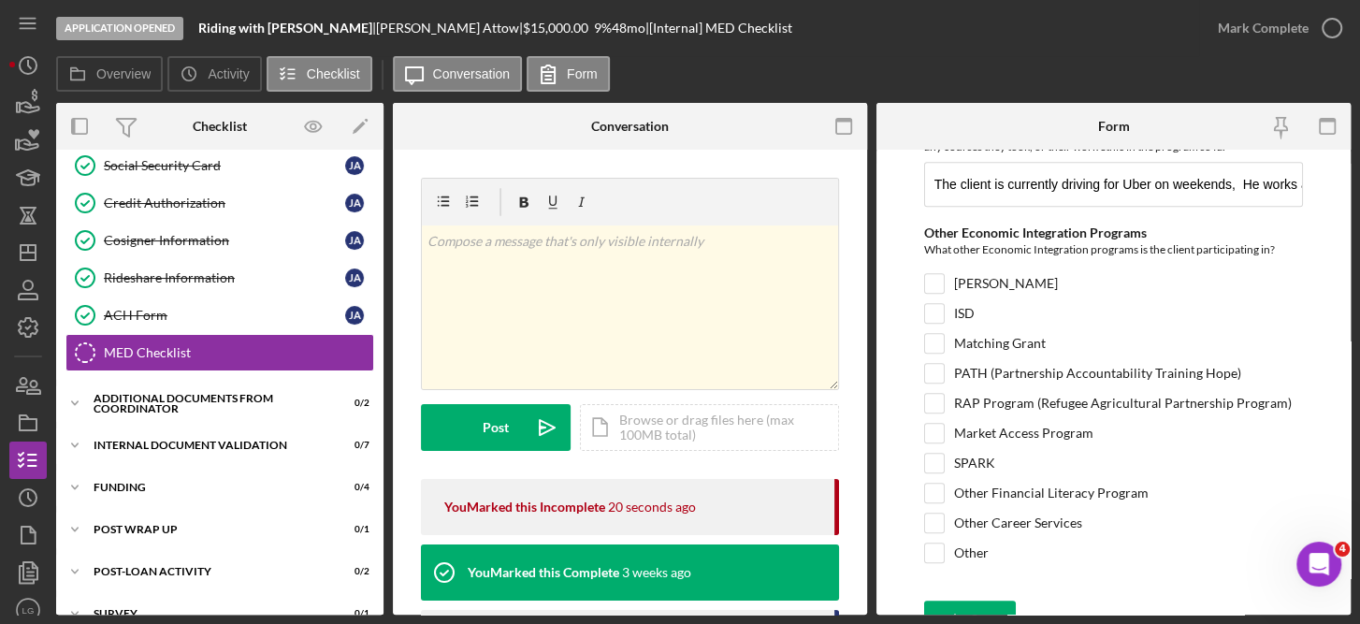
scroll to position [720, 0]
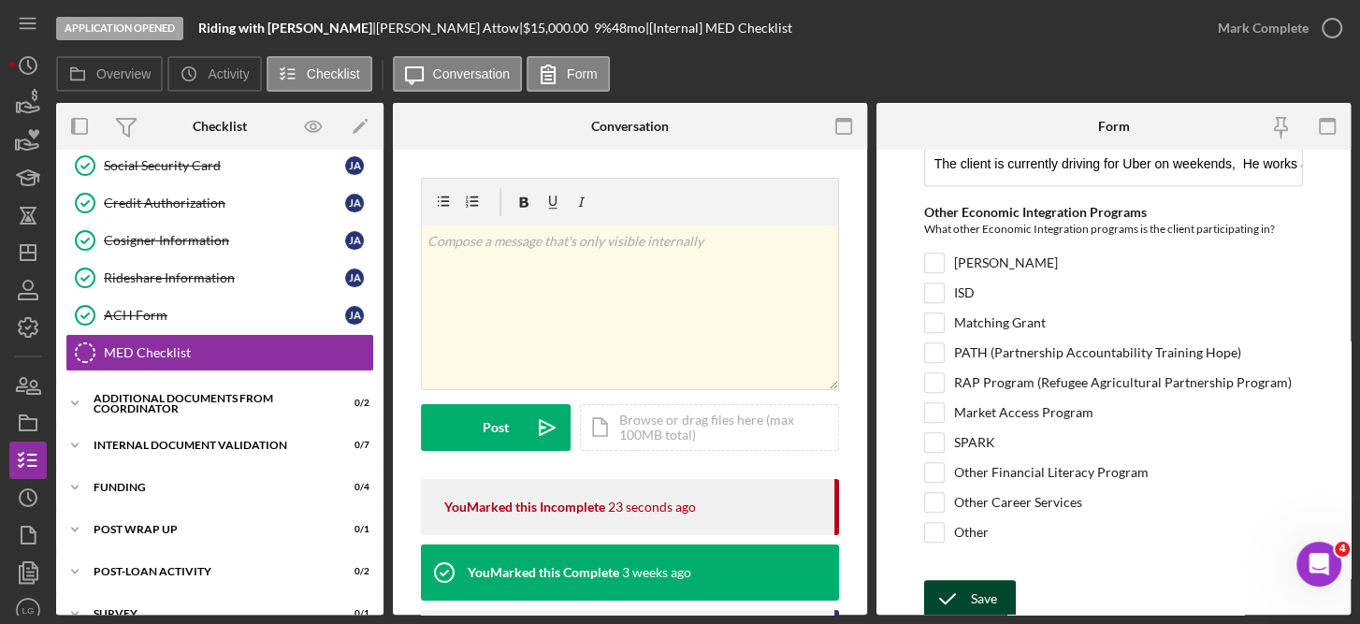
type input "1.5"
click at [984, 603] on div "Save" at bounding box center [984, 598] width 26 height 37
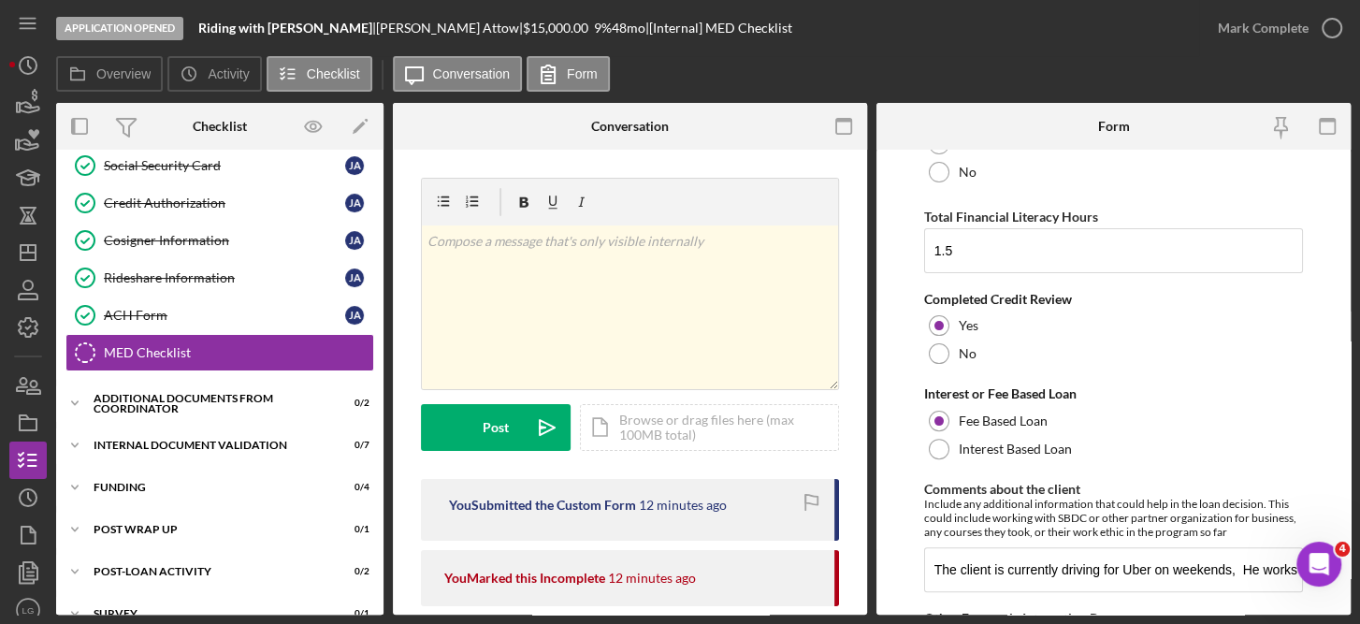
scroll to position [0, 0]
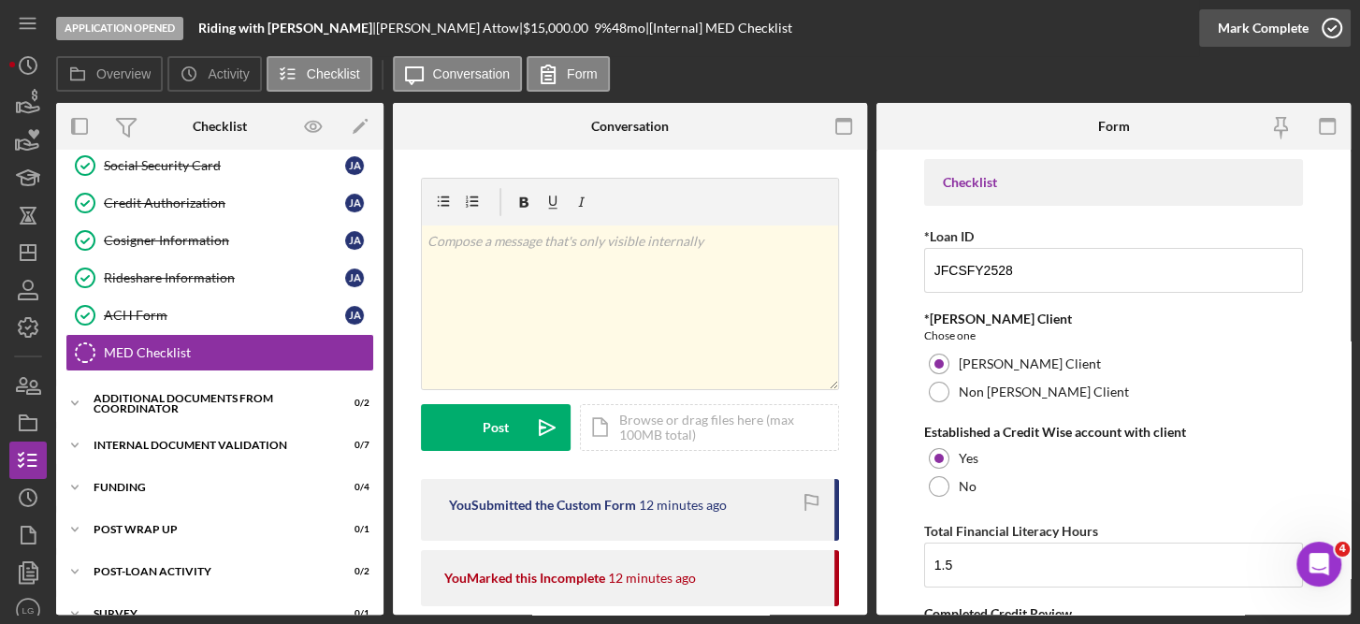
click at [1333, 25] on icon "button" at bounding box center [1331, 28] width 47 height 47
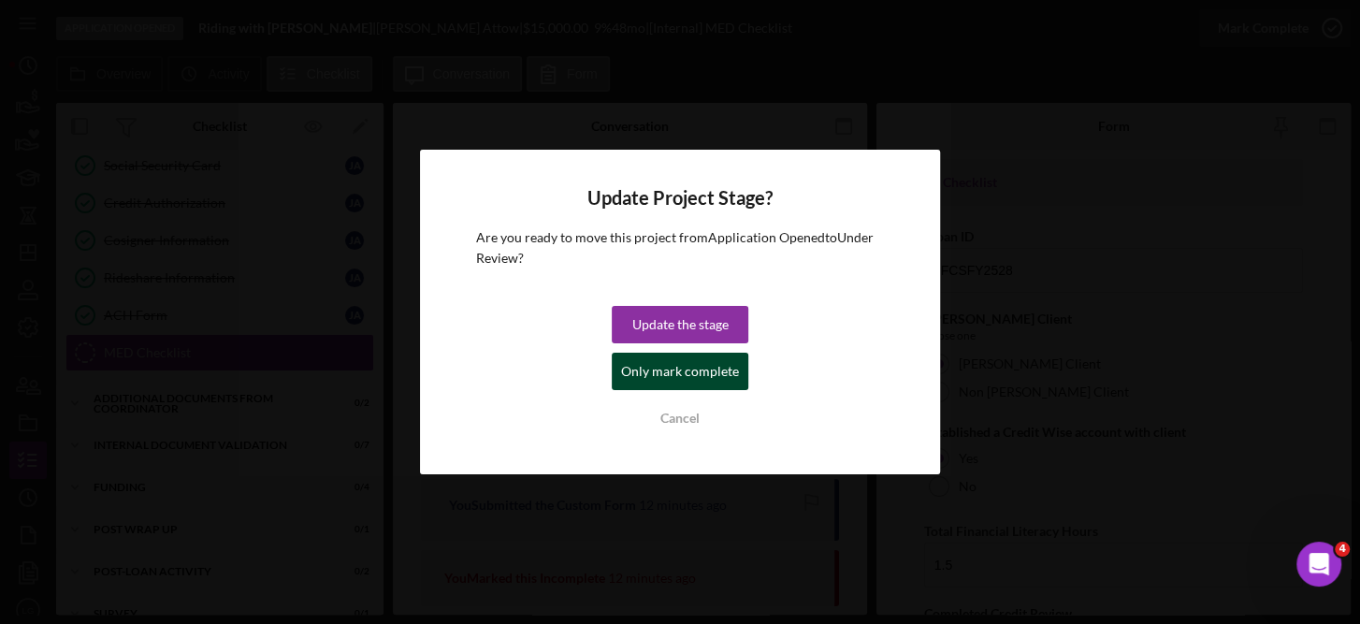
click at [697, 369] on div "Only mark complete" at bounding box center [680, 371] width 118 height 37
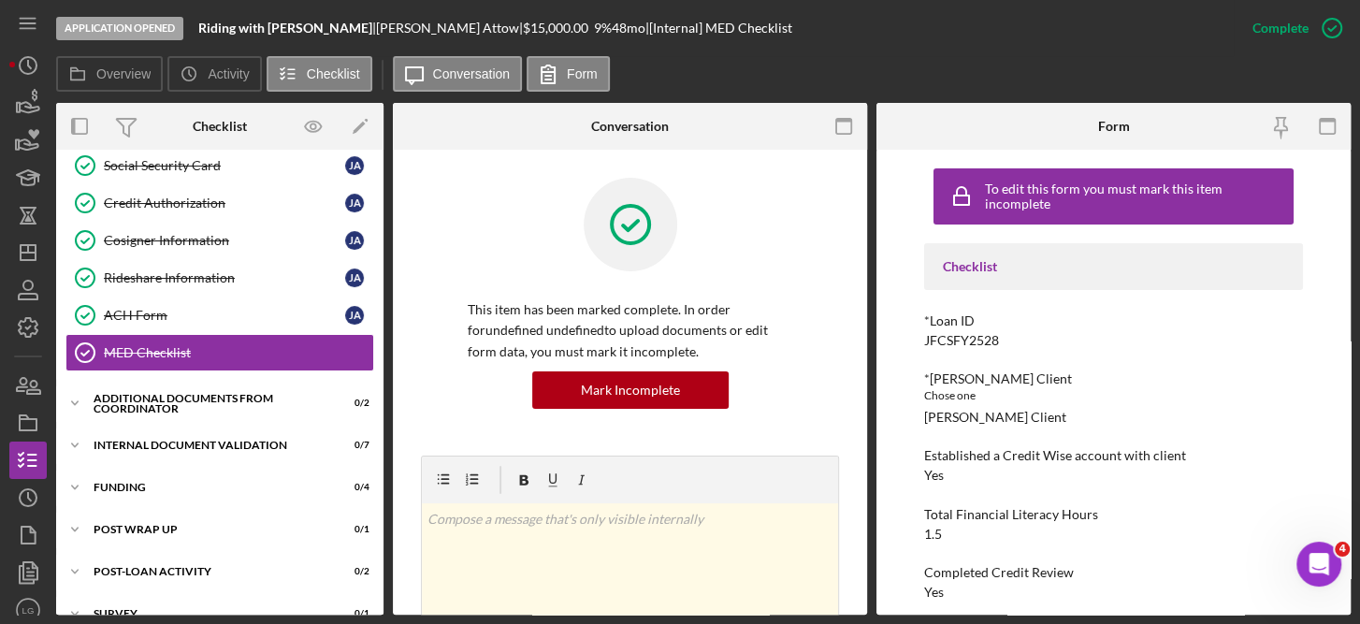
click at [383, 190] on div "Icon/Expander MED Loan Application 15 / 16 Personal Information Personal Inform…" at bounding box center [219, 382] width 327 height 465
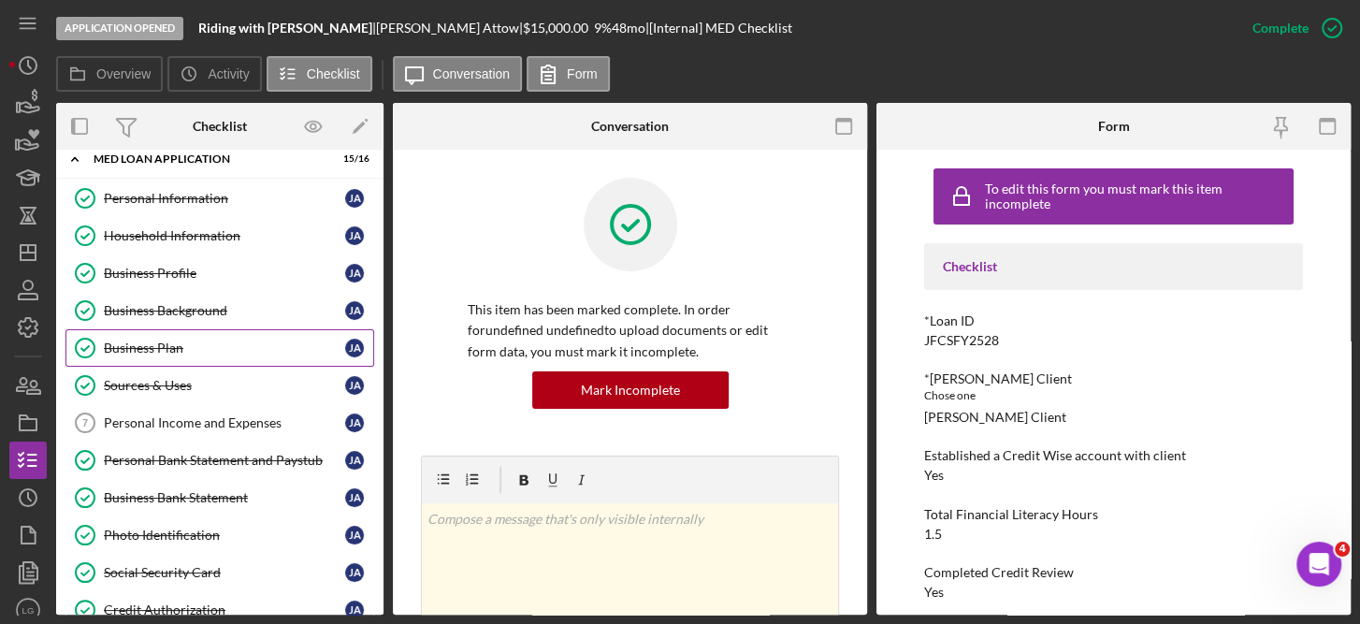
click at [213, 340] on div "Business Plan" at bounding box center [224, 347] width 241 height 15
